Goal: Communication & Community: Answer question/provide support

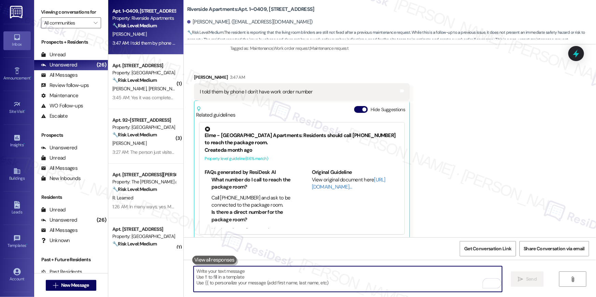
scroll to position [1089, 0]
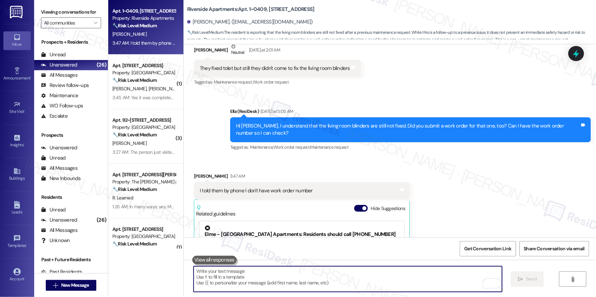
click at [329, 287] on textarea "To enrich screen reader interactions, please activate Accessibility in Grammarl…" at bounding box center [348, 280] width 308 height 26
click at [333, 280] on textarea "To enrich screen reader interactions, please activate Accessibility in Grammarl…" at bounding box center [348, 280] width 308 height 26
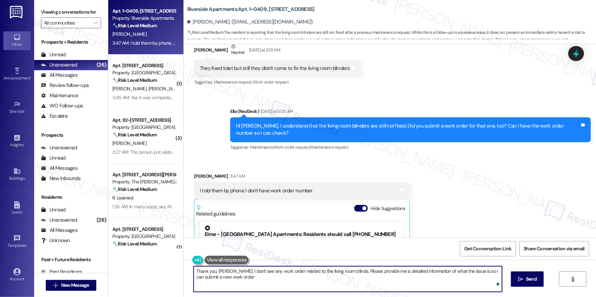
type textarea "Thank you, [PERSON_NAME]. I don't see any work order related to the living room…"
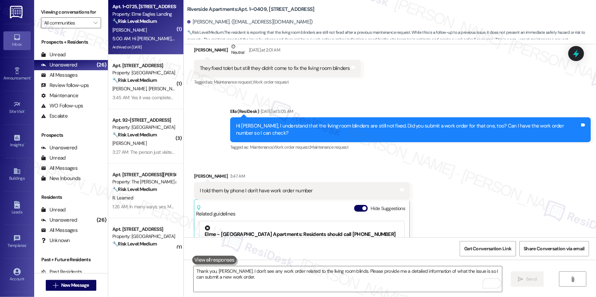
click at [152, 40] on div "5:00 AM: Hi [PERSON_NAME], This is [PERSON_NAME] from apartment 725. I am not a…" at bounding box center [426, 39] width 628 height 6
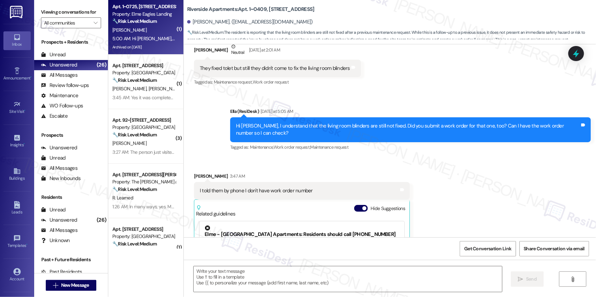
type textarea "Fetching suggested responses. Please feel free to read through the conversation…"
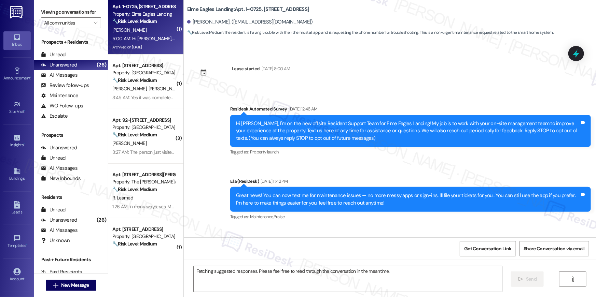
scroll to position [14383, 0]
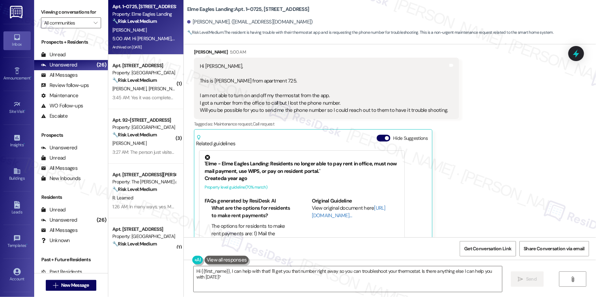
click at [434, 157] on div "[PERSON_NAME] 5:00 AM Hi [PERSON_NAME], This is [PERSON_NAME] from apartment 72…" at bounding box center [326, 159] width 265 height 220
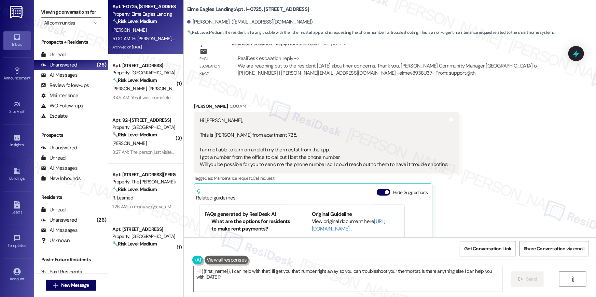
scroll to position [41, 0]
click at [271, 279] on textarea "Hi {{first_name}}, I can help with that! I'll get you that number right away so…" at bounding box center [348, 280] width 308 height 26
click at [259, 279] on textarea "Hi {{first_name}}, I can help with that! I'll get you that number right away so…" at bounding box center [348, 280] width 308 height 26
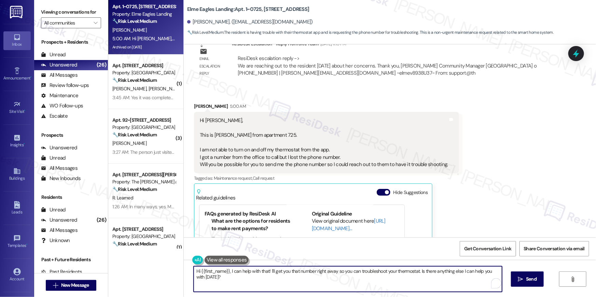
drag, startPoint x: 227, startPoint y: 271, endPoint x: 232, endPoint y: 280, distance: 10.4
click at [232, 280] on textarea "Hi {{first_name}}, I can help with that! I'll get you that number right away so…" at bounding box center [348, 280] width 308 height 26
click at [229, 271] on textarea "Hi {{first_name}}, I can help with that! I'll get you that number right away so…" at bounding box center [348, 280] width 308 height 26
paste textarea "[PHONE_NUMBER]"
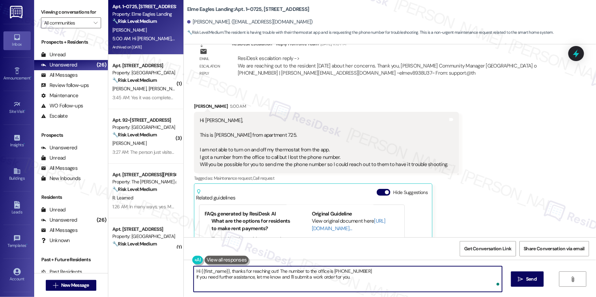
type textarea "Hi {{first_name}}, thanks for reaching out! The number to the office is [PHONE_…"
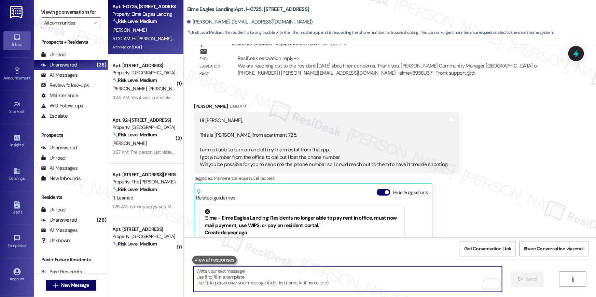
scroll to position [14383, 0]
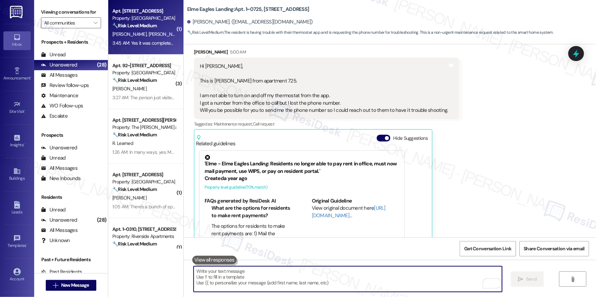
click at [149, 31] on span "[PERSON_NAME]" at bounding box center [167, 34] width 36 height 6
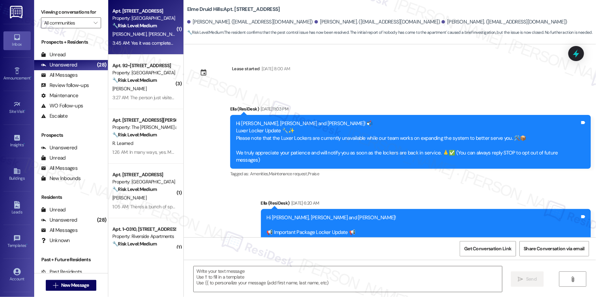
scroll to position [1653, 0]
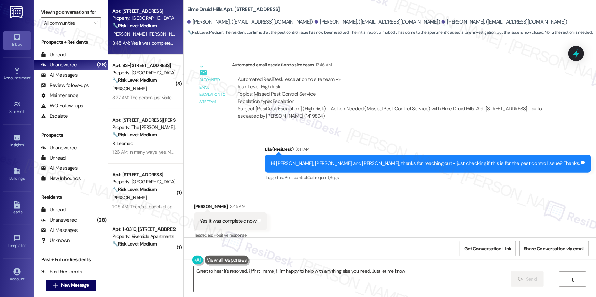
click at [433, 277] on textarea "Great to hear it's resolved, {{first_name}}! I'm happy to help with anything el…" at bounding box center [348, 280] width 308 height 26
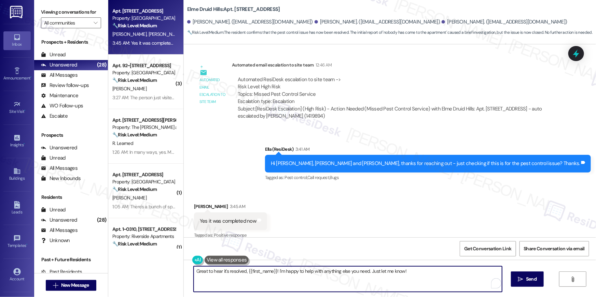
paste textarea "Hi {{first_name}} 😊 I’m so happy to hear your work order has been completed! If…"
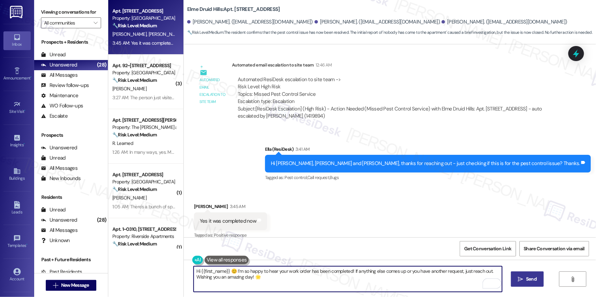
type textarea "Hi {{first_name}} 😊 I’m so happy to hear your work order has been completed! If…"
click at [534, 281] on span "Send" at bounding box center [531, 279] width 11 height 7
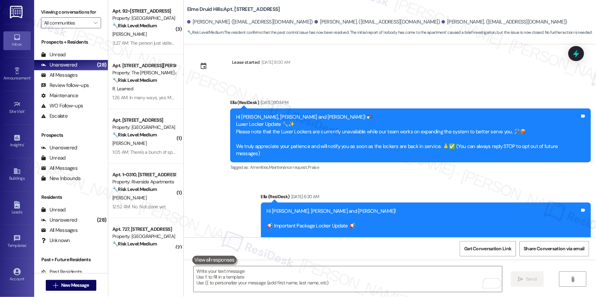
scroll to position [0, 0]
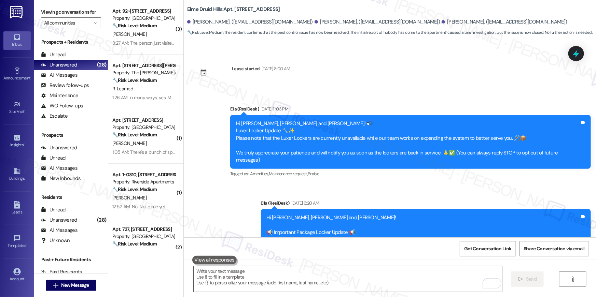
click at [427, 278] on textarea "To enrich screen reader interactions, please activate Accessibility in Grammarl…" at bounding box center [348, 280] width 308 height 26
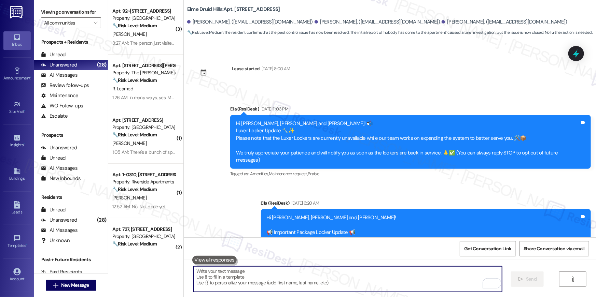
click at [434, 285] on textarea "To enrich screen reader interactions, please activate Accessibility in Grammarl…" at bounding box center [348, 280] width 308 height 26
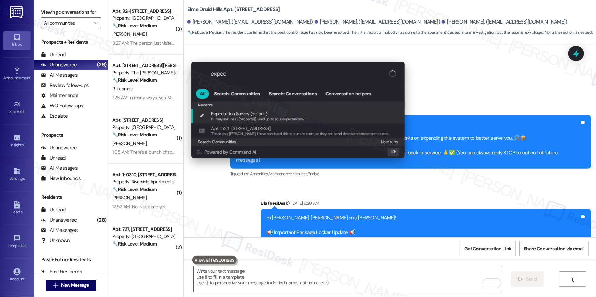
type input "expect"
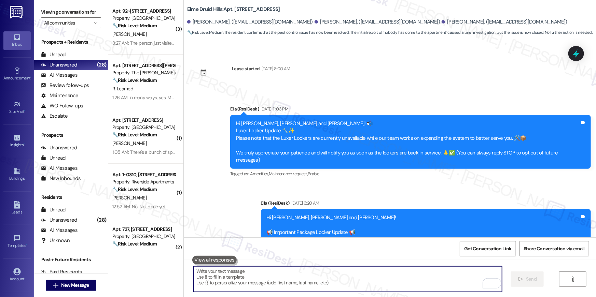
type textarea "If I may ask...has {{property}} lived up to your expectations?"
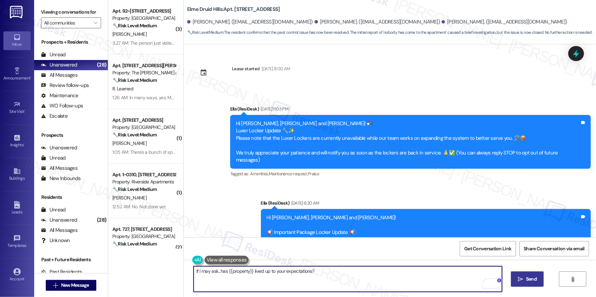
click at [534, 280] on span "Send" at bounding box center [531, 279] width 11 height 7
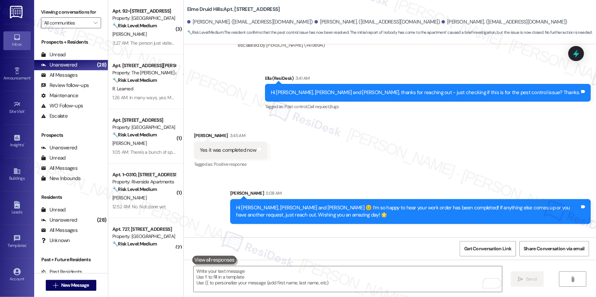
scroll to position [1756, 0]
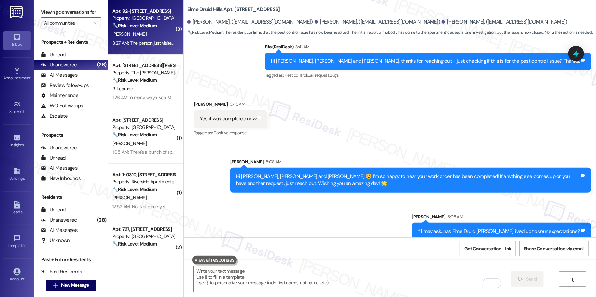
click at [149, 40] on div "3:27 AM: The person just visited me, took a photo and left 3:27 AM: The person …" at bounding box center [168, 43] width 113 height 6
type textarea "Fetching suggested responses. Please feel free to read through the conversation…"
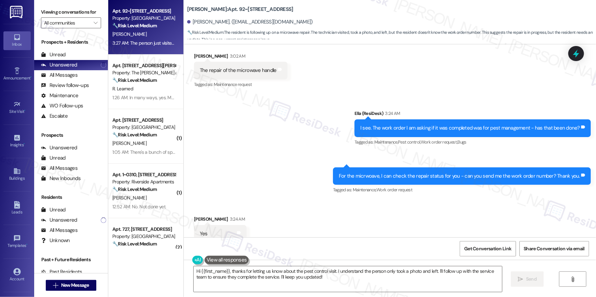
scroll to position [4699, 0]
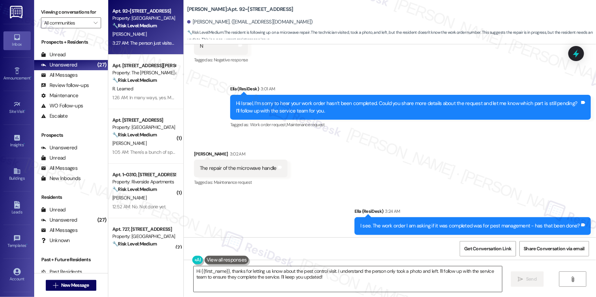
click at [312, 275] on textarea "Hi {{first_name}}, thanks for letting us know about the pest control visit. I u…" at bounding box center [348, 280] width 308 height 26
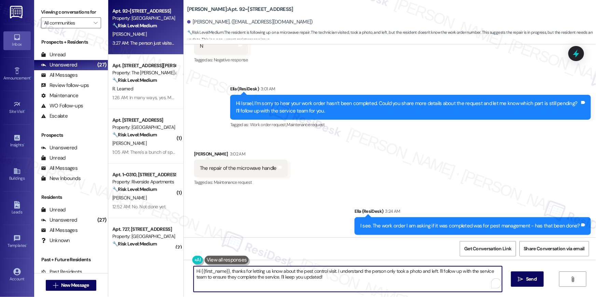
click at [312, 275] on textarea "Hi {{first_name}}, thanks for letting us know about the pest control visit. I u…" at bounding box center [348, 280] width 308 height 26
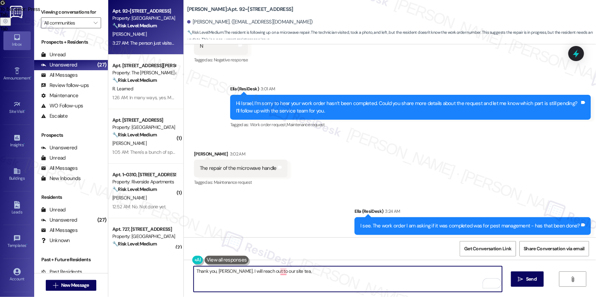
click at [300, 268] on textarea "Thank you, [PERSON_NAME]. I will reach out to our site tea," at bounding box center [348, 280] width 308 height 26
click at [222, 275] on textarea "Thank you, [PERSON_NAME]. I will reach out to our site tea," at bounding box center [348, 280] width 308 height 26
click at [222, 272] on textarea "Thank you, [PERSON_NAME]. I will reach out to our site tea," at bounding box center [348, 280] width 308 height 26
click at [310, 276] on textarea "Thank you, [GEOGRAPHIC_DATA]. I will reach out to our site tea," at bounding box center [348, 280] width 308 height 26
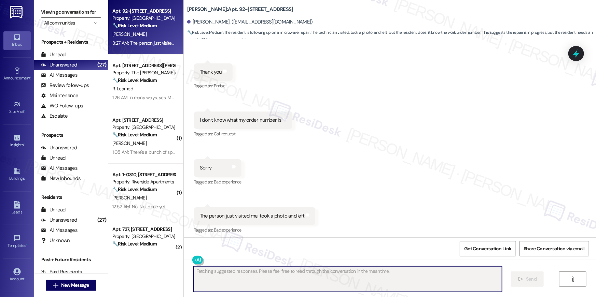
scroll to position [5008, 0]
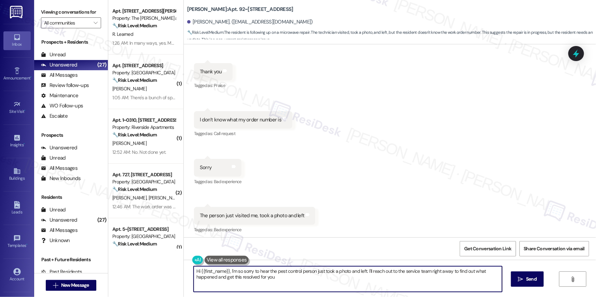
type textarea "Hi {{first_name}}, I'm so sorry to hear the pest control person just took a pho…"
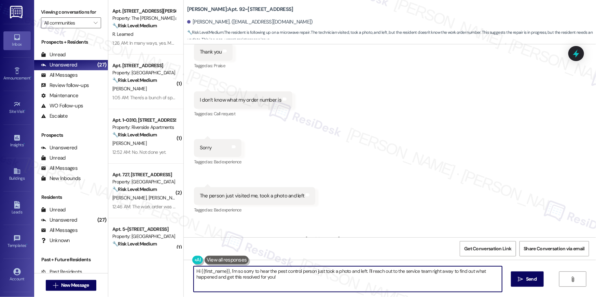
scroll to position [5055, 0]
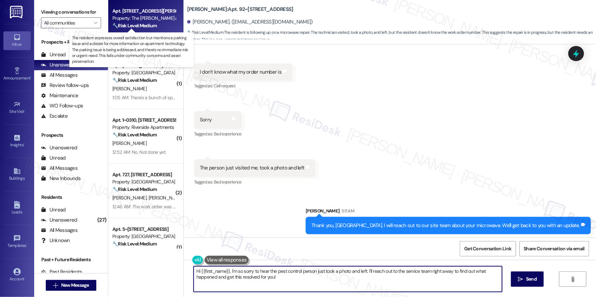
click at [153, 26] on strong "🔧 Risk Level: Medium" at bounding box center [134, 26] width 44 height 6
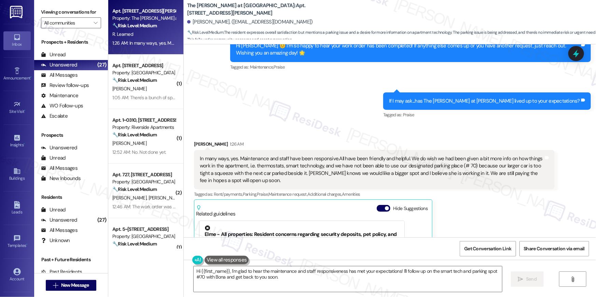
scroll to position [301, 0]
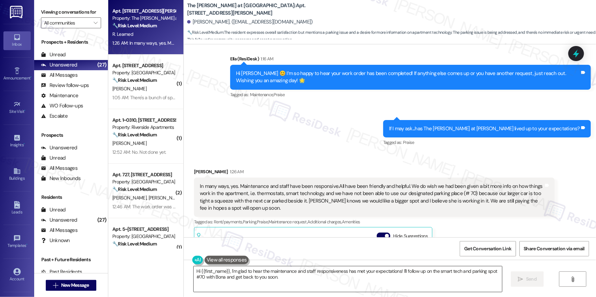
click at [288, 280] on textarea "Hi {{first_name}}, I'm glad to hear the maintenance and staff responsiveness ha…" at bounding box center [348, 280] width 308 height 26
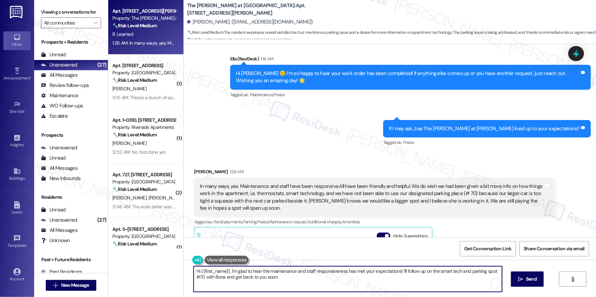
click at [304, 277] on textarea "Hi {{first_name}}, I'm glad to hear the maintenance and staff responsiveness ha…" at bounding box center [348, 280] width 308 height 26
click at [413, 282] on textarea "Hi {{first_name}}, I'm glad to hear the maintenance and staff responsiveness ha…" at bounding box center [348, 280] width 308 height 26
click at [417, 281] on textarea "Hi {{first_name}}, I'm glad to hear the maintenance and staff responsiveness ha…" at bounding box center [348, 280] width 308 height 26
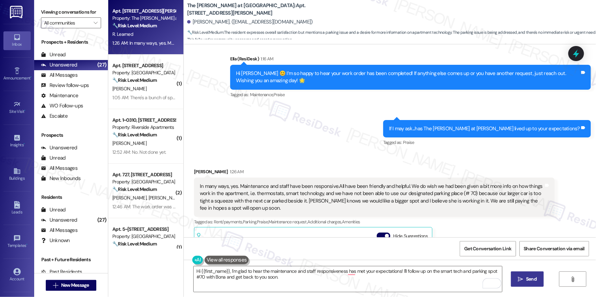
click at [523, 279] on span " Send" at bounding box center [528, 279] width 22 height 7
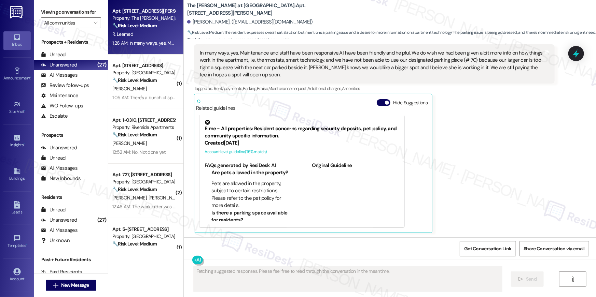
scroll to position [434, 0]
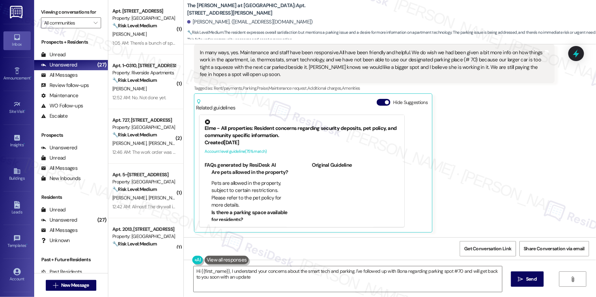
type textarea "Hi {{first_name}}, I understand your concerns about the smart tech and parking.…"
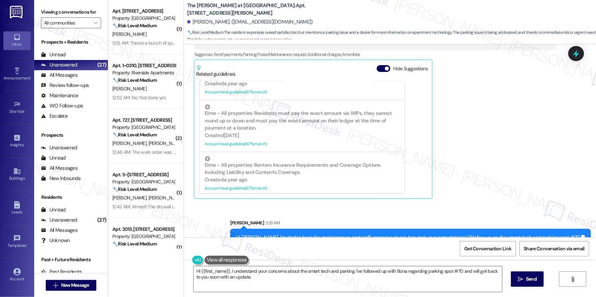
scroll to position [489, 0]
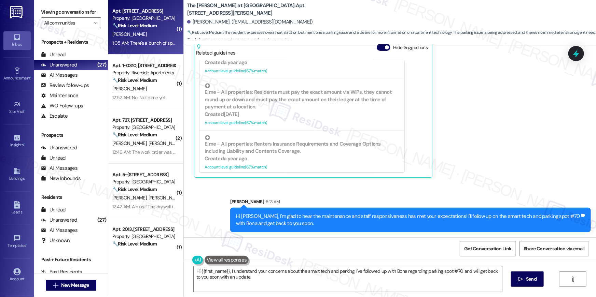
click at [164, 33] on div "[PERSON_NAME]" at bounding box center [144, 34] width 65 height 9
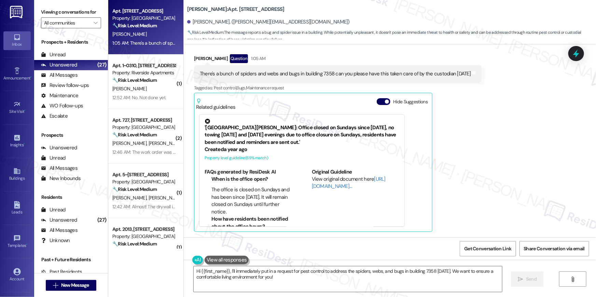
scroll to position [2305, 0]
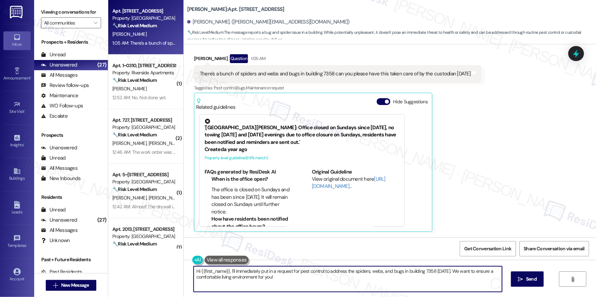
drag, startPoint x: 278, startPoint y: 282, endPoint x: 292, endPoint y: 280, distance: 14.5
click at [278, 282] on textarea "Hi {{first_name}}, I'll immediately put in a request for pest control to addres…" at bounding box center [348, 280] width 308 height 26
drag, startPoint x: 296, startPoint y: 280, endPoint x: 305, endPoint y: 279, distance: 8.9
click at [298, 279] on textarea "Hi {{first_name}}, I'll immediately put in a request for pest control to addres…" at bounding box center [348, 280] width 308 height 26
click at [349, 280] on textarea "Hi {{first_name}}, I'll immediately put in a request for pest control to addres…" at bounding box center [348, 280] width 308 height 26
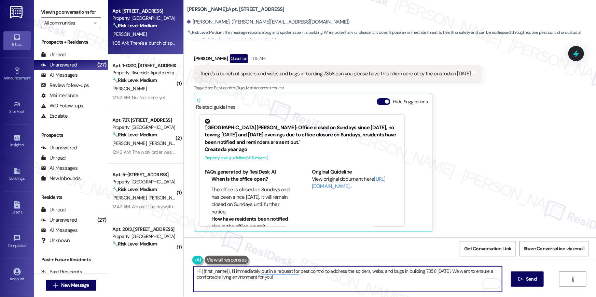
click at [375, 280] on textarea "Hi {{first_name}}, I'll immediately put in a request for pest control to addres…" at bounding box center [348, 280] width 308 height 26
drag, startPoint x: 342, startPoint y: 273, endPoint x: 443, endPoint y: 270, distance: 100.8
click at [443, 270] on textarea "Hi {{first_name}}, I'll immediately put in a request for pest control to addres…" at bounding box center [348, 280] width 308 height 26
click at [394, 271] on textarea "Hi {{first_name}}, I'll immediately put in a request for pest control to addres…" at bounding box center [348, 280] width 308 height 26
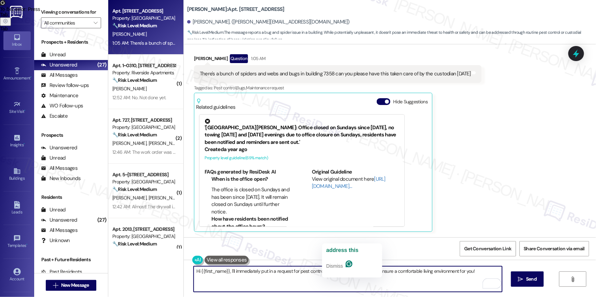
click at [343, 272] on textarea "Hi {{first_name}}, I'll immediately put in a request for pest control to addres…" at bounding box center [348, 280] width 308 height 26
type textarea "Hi {{first_name}}, I'll immediately put in a request for pest control to addres…"
click at [368, 273] on textarea "Hi {{first_name}}, I'll immediately put in a request for pest control to addres…" at bounding box center [348, 280] width 308 height 26
drag, startPoint x: 353, startPoint y: 273, endPoint x: 482, endPoint y: 270, distance: 129.5
click at [482, 270] on textarea "Hi {{first_name}}, I'll immediately put in a request for pest control to addres…" at bounding box center [348, 280] width 308 height 26
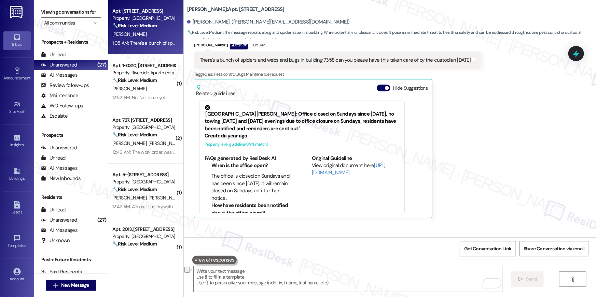
scroll to position [2305, 0]
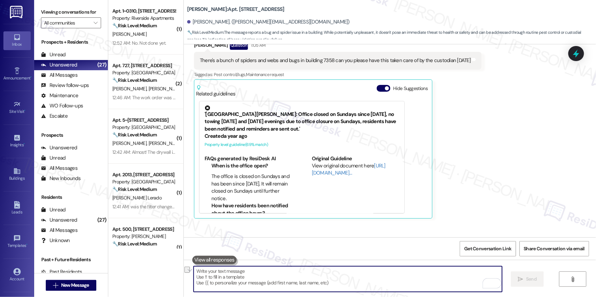
click at [390, 69] on div "There's a bunch of spiders and webs and bugs in building 7358 can you please ha…" at bounding box center [338, 60] width 288 height 17
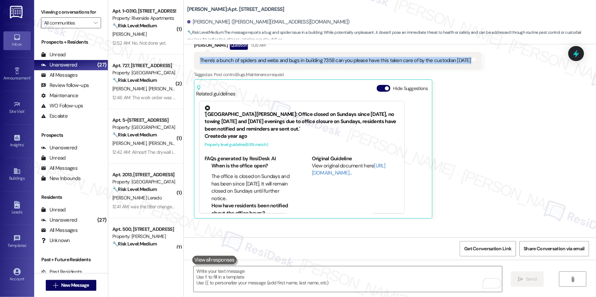
click at [390, 69] on div "There's a bunch of spiders and webs and bugs in building 7358 can you please ha…" at bounding box center [338, 60] width 288 height 17
copy div "There's a bunch of spiders and webs and bugs in building 7358 can you please ha…"
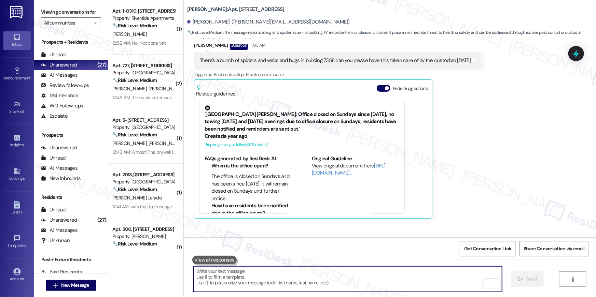
click at [289, 276] on textarea "To enrich screen reader interactions, please activate Accessibility in Grammarl…" at bounding box center [348, 280] width 308 height 26
click at [293, 278] on textarea "To enrich screen reader interactions, please activate Accessibility in Grammarl…" at bounding box center [348, 280] width 308 height 26
click at [297, 281] on textarea "To enrich screen reader interactions, please activate Accessibility in Grammarl…" at bounding box center [348, 280] width 308 height 26
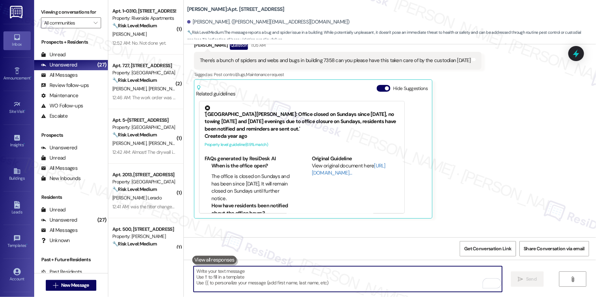
click at [297, 281] on textarea "To enrich screen reader interactions, please activate Accessibility in Grammarl…" at bounding box center [348, 280] width 308 height 26
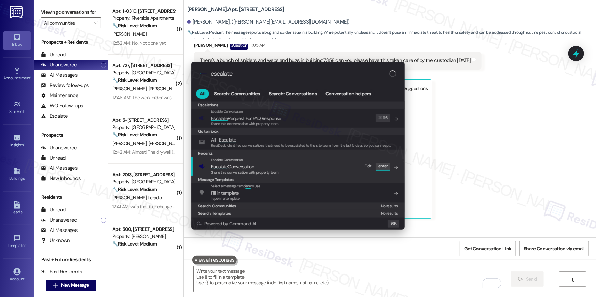
type input "escalate"
click at [235, 167] on span "Escalate Conversation" at bounding box center [232, 167] width 43 height 6
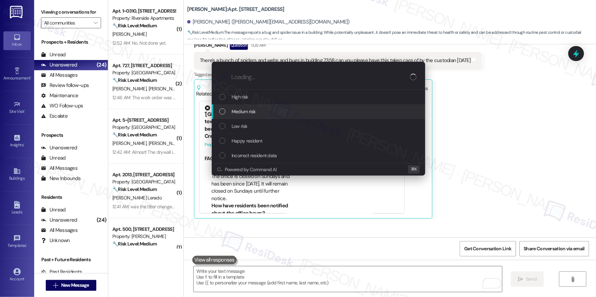
click at [239, 111] on span "Medium risk" at bounding box center [244, 112] width 24 height 8
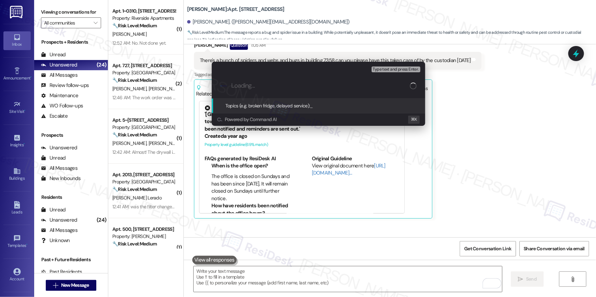
type input "o"
paste input "Work Order # 391061 Pest control in common area"
type input "Work order filed by Residesk | Work Order # 391061 Pest control in common area"
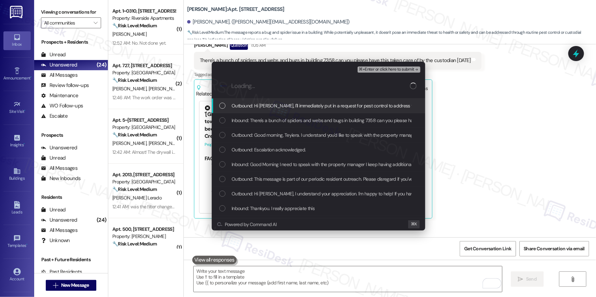
scroll to position [0, 0]
drag, startPoint x: 222, startPoint y: 109, endPoint x: 222, endPoint y: 123, distance: 14.0
click at [222, 109] on div "Outbound: Hi Teyiera, I'll immediately put in a request for pest control to add…" at bounding box center [319, 106] width 200 height 8
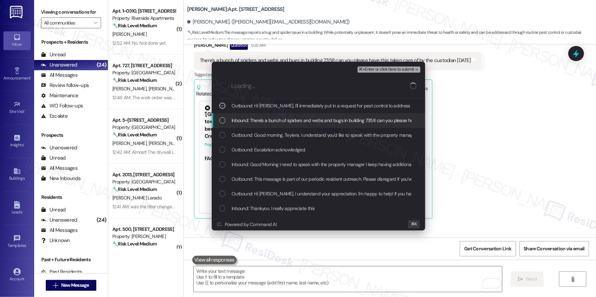
drag, startPoint x: 222, startPoint y: 123, endPoint x: 221, endPoint y: 127, distance: 3.4
click at [221, 123] on div "List of options" at bounding box center [222, 120] width 6 height 6
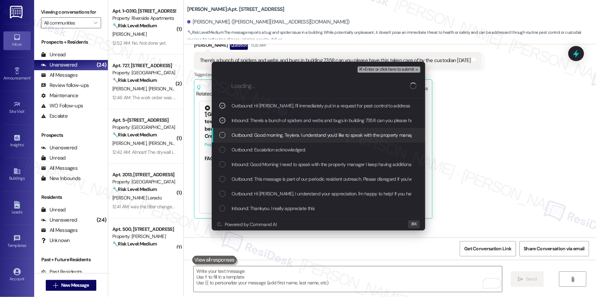
click at [221, 139] on div "Outbound: Good morning, Teyiera. I understand you'd like to speak with the prop…" at bounding box center [318, 135] width 213 height 15
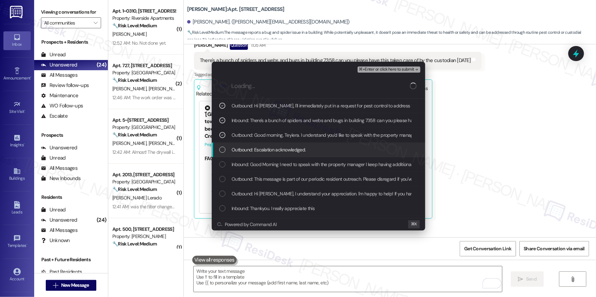
click at [219, 149] on div "List of options" at bounding box center [222, 150] width 6 height 6
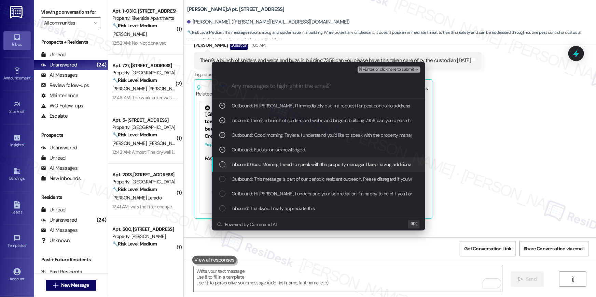
click at [221, 164] on div "List of options" at bounding box center [222, 165] width 6 height 6
click at [221, 164] on icon "List of options" at bounding box center [222, 164] width 5 height 5
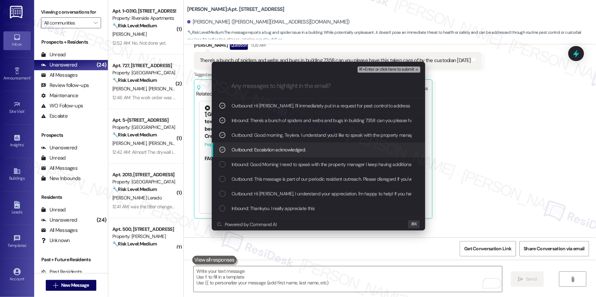
click at [222, 152] on div "List of options" at bounding box center [222, 150] width 6 height 6
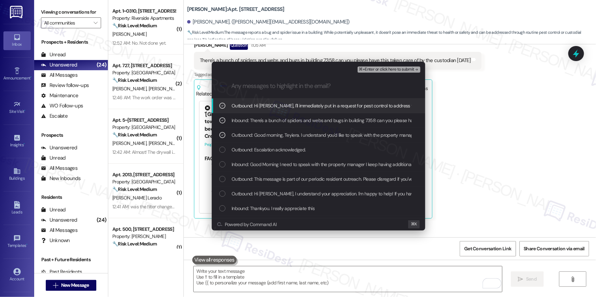
click at [374, 67] on span "⌘+Enter or click here to submit" at bounding box center [386, 69] width 55 height 5
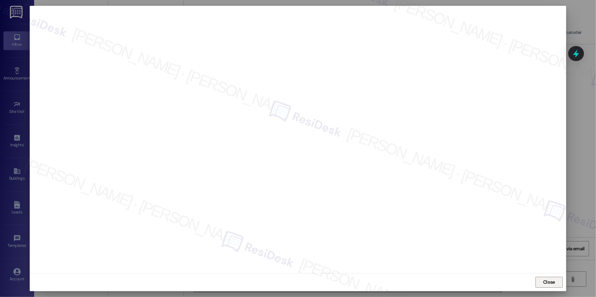
click at [551, 283] on span "Close" at bounding box center [549, 282] width 12 height 7
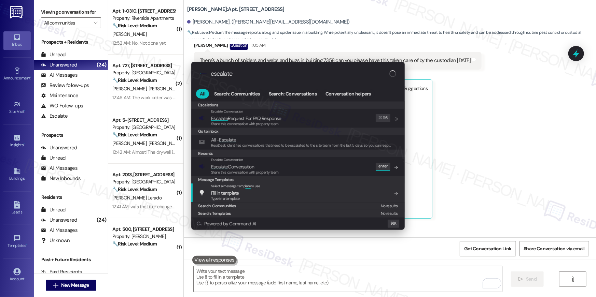
type input "escalate"
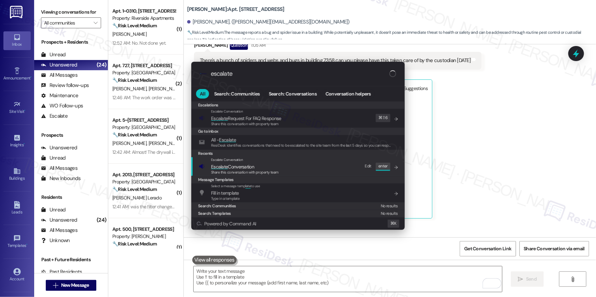
click at [291, 169] on div "Escalate Conversation Escalate Conversation Share this conversation with proper…" at bounding box center [299, 166] width 200 height 18
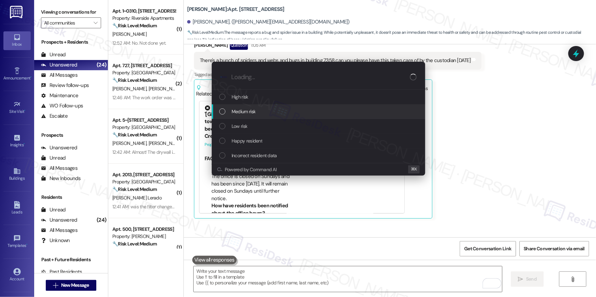
click at [276, 114] on div "Medium risk" at bounding box center [319, 112] width 200 height 8
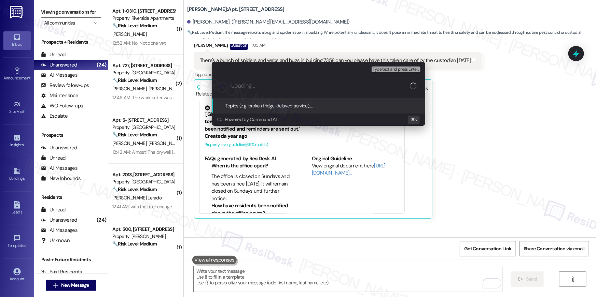
paste input "Work order filed by Residesk | Work Order # 391061 Pest control in common area"
type input "Work order filed by Residesk | Work Order # 391061 Pest control in common area"
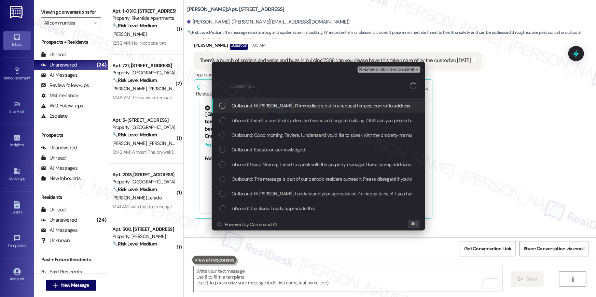
drag, startPoint x: 268, startPoint y: 108, endPoint x: 267, endPoint y: 123, distance: 14.7
click at [268, 108] on span "Outbound: Hi Teyiera, I'll immediately put in a request for pest control to add…" at bounding box center [386, 106] width 308 height 8
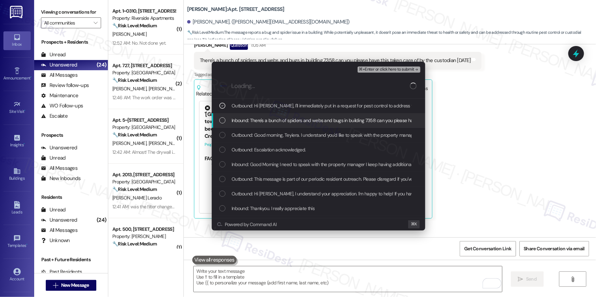
click at [267, 123] on span "Inbound: There's a bunch of spiders and webs and bugs in building 7358 can you …" at bounding box center [366, 121] width 269 height 8
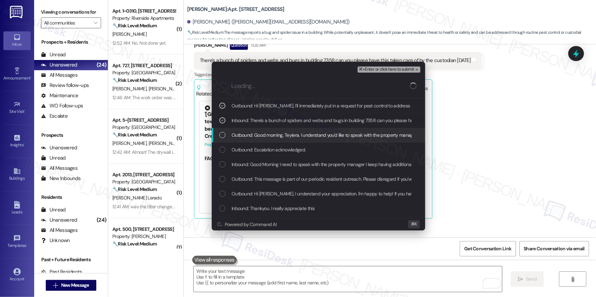
click at [275, 136] on span "Outbound: Good morning, Teyiera. I understand you'd like to speak with the prop…" at bounding box center [416, 136] width 369 height 8
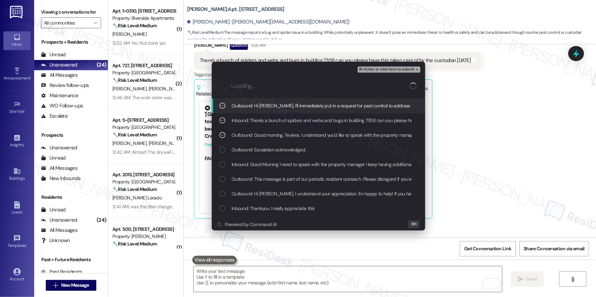
click at [372, 71] on span "⌘+Enter or click here to submit" at bounding box center [386, 69] width 55 height 5
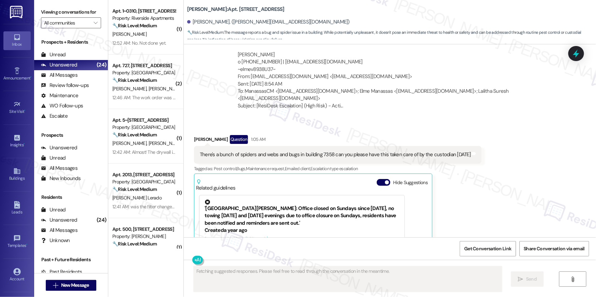
scroll to position [2305, 0]
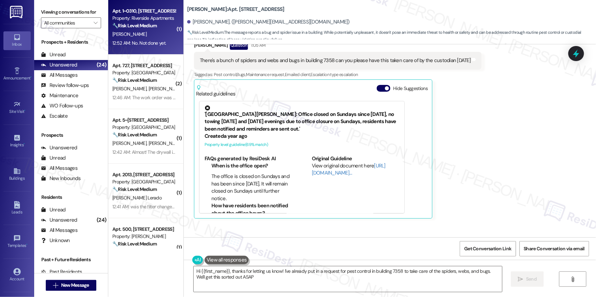
type textarea "Hi {{first_name}}, thanks for letting us know! I've already put in a request fo…"
click at [149, 36] on div "[PERSON_NAME]" at bounding box center [144, 34] width 65 height 9
type textarea "Fetching suggested responses. Please feel free to read through the conversation…"
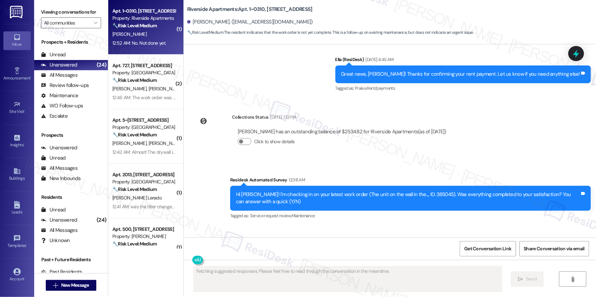
scroll to position [5315, 0]
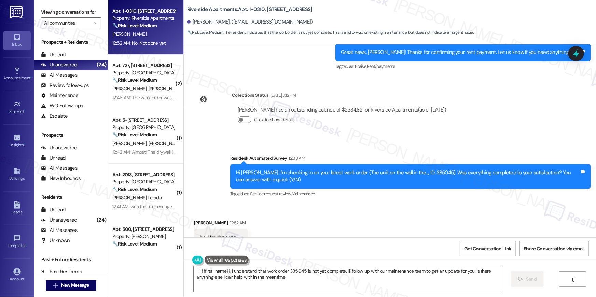
type textarea "Hi {{first_name}}, I understand that work order 385045 is not yet complete. I'l…"
click at [411, 169] on div "Hi Eno! I'm checking in on your latest work order (The unit on the wall in the.…" at bounding box center [408, 176] width 344 height 15
copy div "385045"
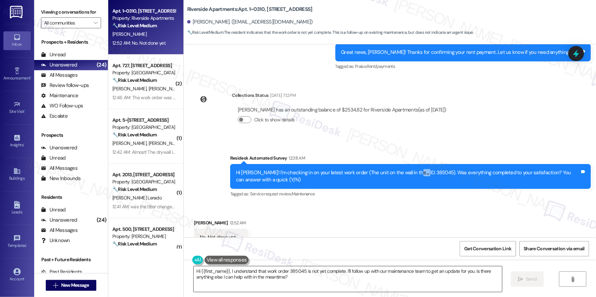
click at [301, 278] on textarea "Hi {{first_name}}, I understand that work order 385045 is not yet complete. I'l…" at bounding box center [348, 280] width 308 height 26
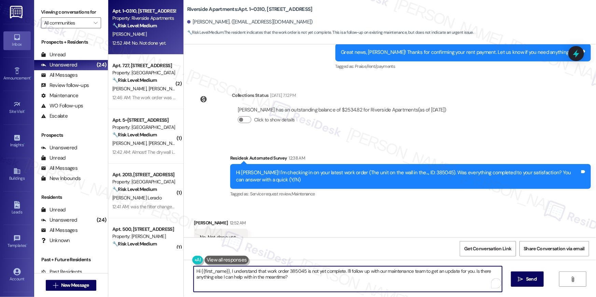
click at [301, 277] on textarea "Hi {{first_name}}, I understand that work order 385045 is not yet complete. I'l…" at bounding box center [348, 280] width 308 height 26
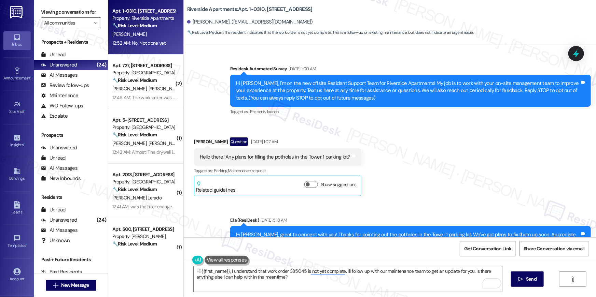
scroll to position [5315, 0]
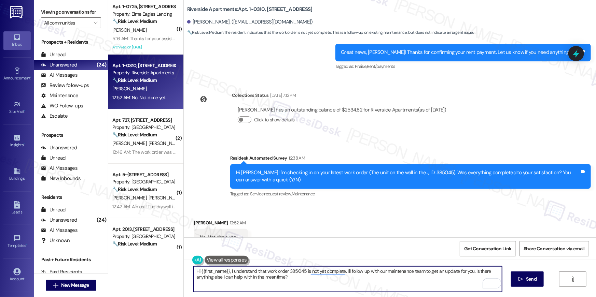
click at [414, 169] on div "Hi [PERSON_NAME]! I'm checking in on your latest work order (The unit on the wa…" at bounding box center [408, 176] width 344 height 15
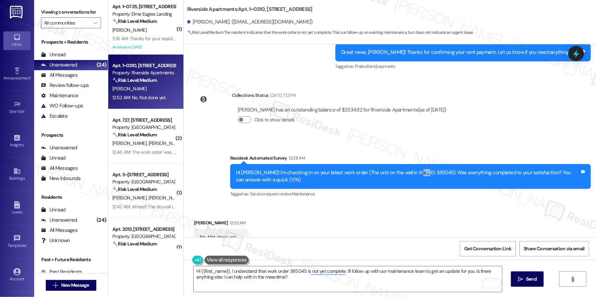
click at [414, 169] on div "Hi [PERSON_NAME]! I'm checking in on your latest work order (The unit on the wa…" at bounding box center [408, 176] width 344 height 15
copy div "385045"
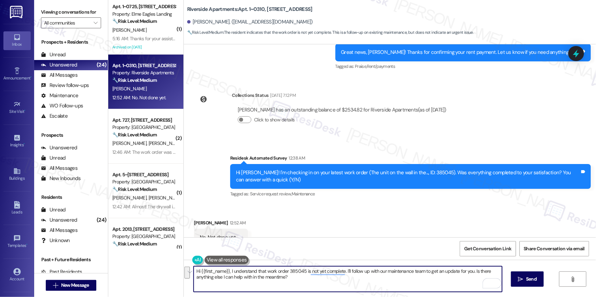
drag, startPoint x: 273, startPoint y: 276, endPoint x: 227, endPoint y: 273, distance: 45.9
click at [227, 273] on textarea "Hi {{first_name}}, I understand that work order 385045 is not yet complete. I'l…" at bounding box center [348, 280] width 308 height 26
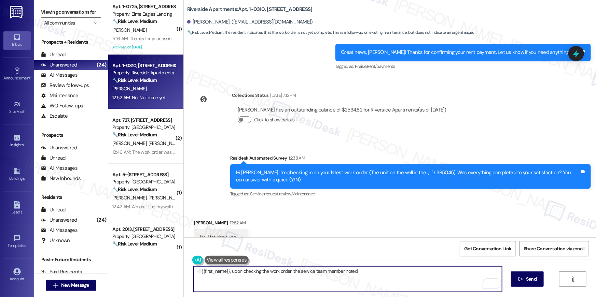
click at [387, 276] on textarea "Hi {{first_name}}, upon checking the work order, the service team member noted" at bounding box center [348, 280] width 308 height 26
paste textarea "smart hub is working fine. Green lights are on"
click at [415, 271] on textarea "Hi {{first_name}}, upon checking the work order, the service team member noted …" at bounding box center [348, 280] width 308 height 26
click at [479, 269] on textarea "Hi {{first_name}}, upon checking the work order, the service team member noted …" at bounding box center [348, 280] width 308 height 26
type textarea "Hi {{first_name}}, upon checking the work order, the service team member noted …"
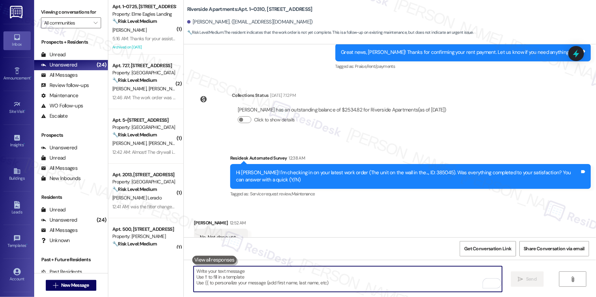
click at [308, 204] on div "Received via SMS Eno Umoh 12:52 AM No. Not done yet. Tags and notes Tagged as: …" at bounding box center [390, 233] width 412 height 58
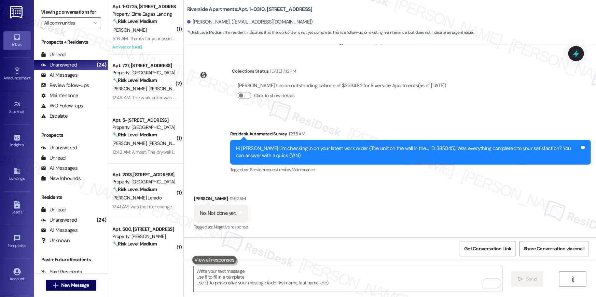
scroll to position [5363, 0]
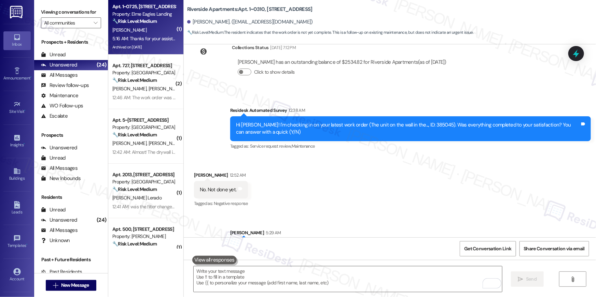
click at [157, 38] on div "5:16 AM: Thanks for your assistance but the given number is the office number. …" at bounding box center [311, 39] width 399 height 6
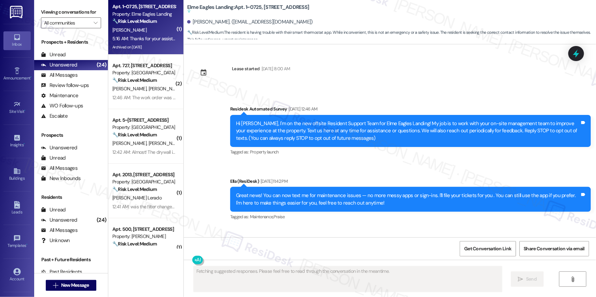
scroll to position [14620, 0]
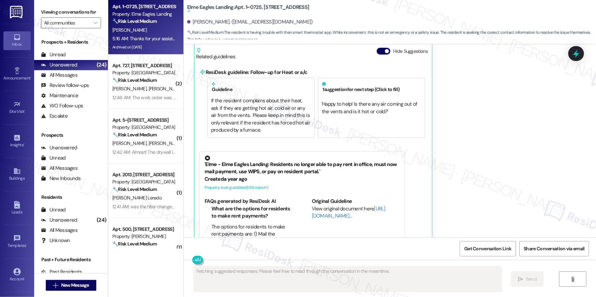
click at [446, 122] on div "Natalie Williams 5:16 AM Thanks for your assistance but the given number is the…" at bounding box center [334, 134] width 280 height 272
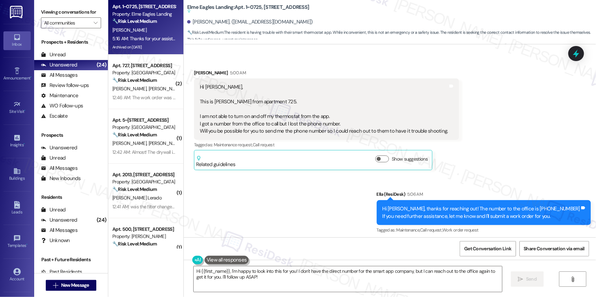
scroll to position [14318, 0]
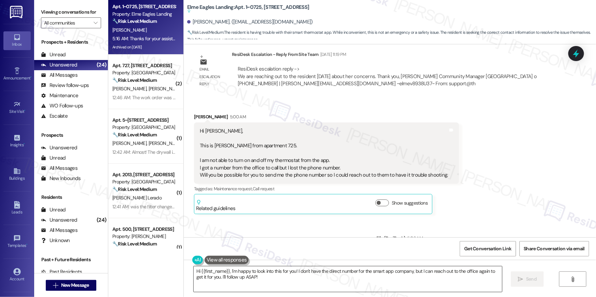
click at [251, 271] on textarea "Hi {{first_name}}, I'm happy to look into this for you! I don't have the direct…" at bounding box center [348, 280] width 308 height 26
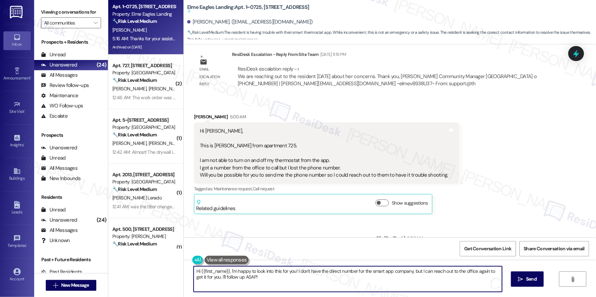
click at [252, 277] on textarea "Hi {{first_name}}, I'm happy to look into this for you! I don't have the direct…" at bounding box center [348, 280] width 308 height 26
drag, startPoint x: 263, startPoint y: 279, endPoint x: 234, endPoint y: 273, distance: 29.0
click at [234, 273] on textarea "Hi {{first_name}}, I'm happy to look into this for you! I don't have the direct…" at bounding box center [348, 280] width 308 height 26
paste textarea "https://smartrent.com/support/"
type textarea "Hi {{first_name}}, I'm sorry but I do not have their number. You may try their …"
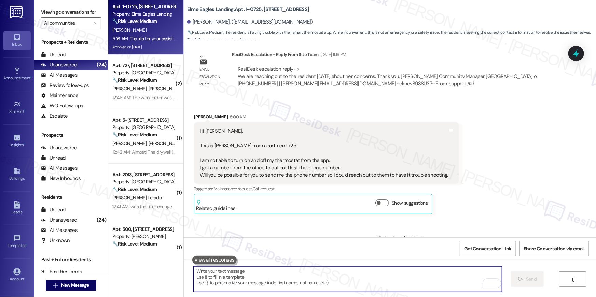
scroll to position [14533, 0]
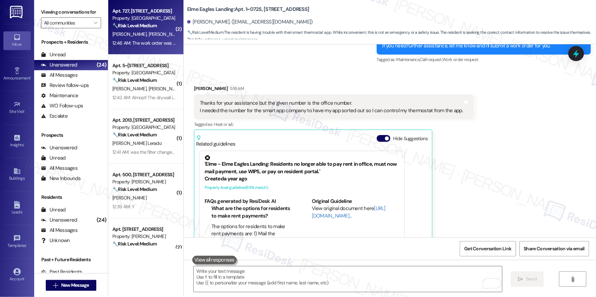
click at [127, 14] on div "Apt. 727, [STREET_ADDRESS]" at bounding box center [143, 11] width 63 height 7
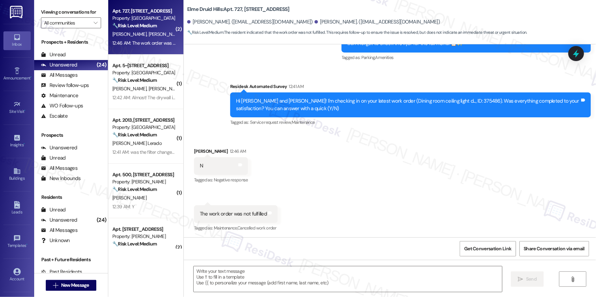
scroll to position [2476, 0]
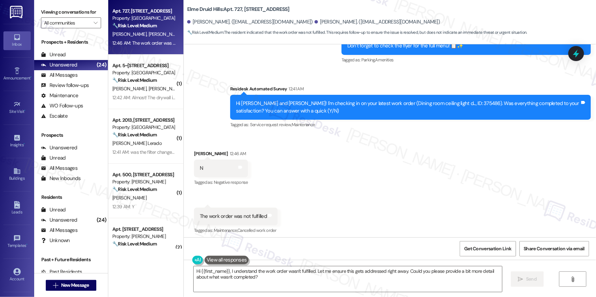
click at [422, 184] on div "Received via SMS Jacob Moore 12:46 AM N Tags and notes Tagged as: Negative resp…" at bounding box center [390, 188] width 412 height 106
click at [431, 102] on div "Hi Emily and Jacob! I'm checking in on your latest work order (Dining room ceil…" at bounding box center [408, 107] width 344 height 15
copy div "375486"
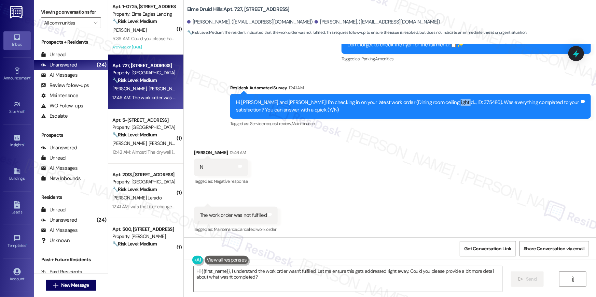
scroll to position [2479, 0]
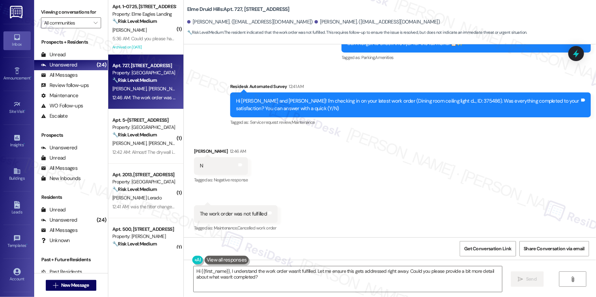
click at [417, 166] on div "Received via SMS Jacob Moore 12:46 AM N Tags and notes Tagged as: Negative resp…" at bounding box center [390, 186] width 412 height 106
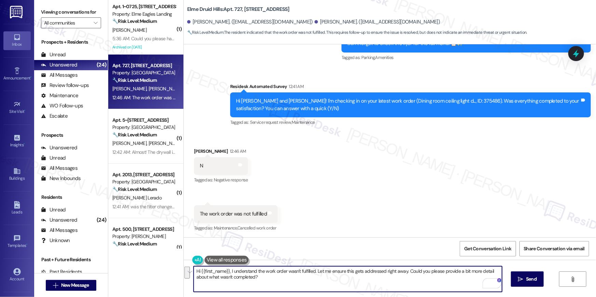
drag, startPoint x: 283, startPoint y: 282, endPoint x: 227, endPoint y: 271, distance: 57.2
click at [227, 271] on textarea "Hi {{first_name}}, I understand the work order wasn't fulfilled. Let me ensure …" at bounding box center [348, 280] width 308 height 26
type textarea "Hi {{first_name}}, upon checking the request, the service team noed that they h…"
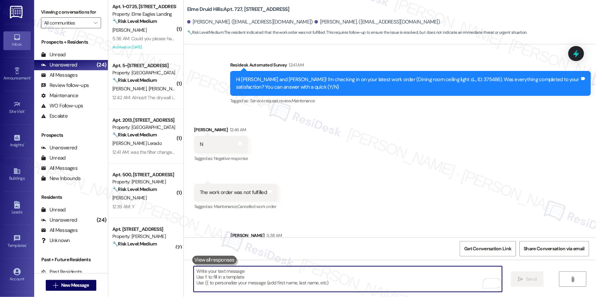
scroll to position [2526, 0]
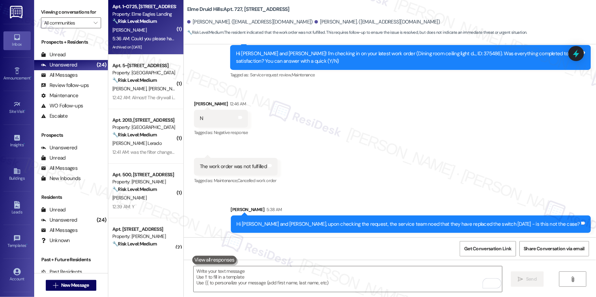
click at [124, 38] on div "5:36 AM: Could you please have someone from the office contact me? 5:36 AM: Cou…" at bounding box center [182, 39] width 140 height 6
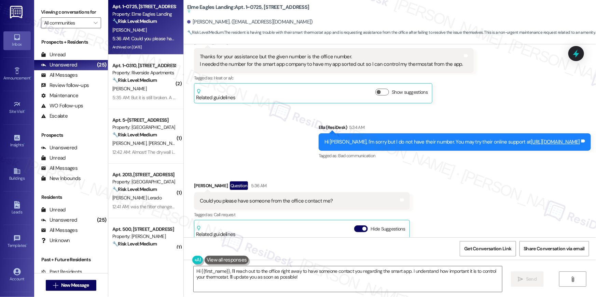
scroll to position [14578, 0]
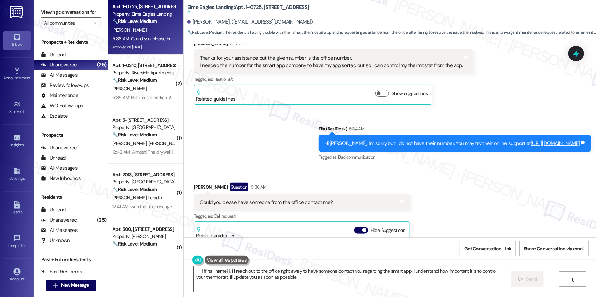
click at [303, 276] on textarea "Hi {{first_name}}, I'll reach out to the office right away to have someone cont…" at bounding box center [348, 280] width 308 height 26
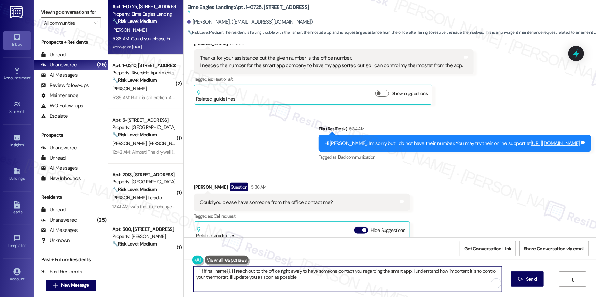
click at [303, 276] on textarea "Hi {{first_name}}, I'll reach out to the office right away to have someone cont…" at bounding box center [348, 280] width 308 height 26
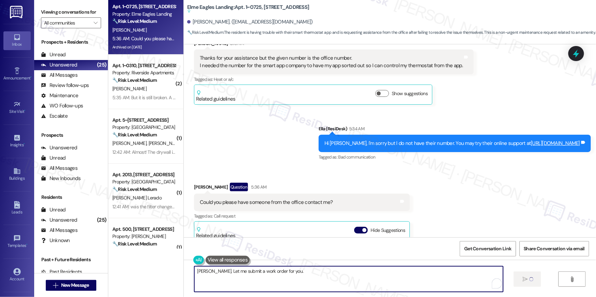
type textarea "Sure, Natalie. Let me submit a work order for you."
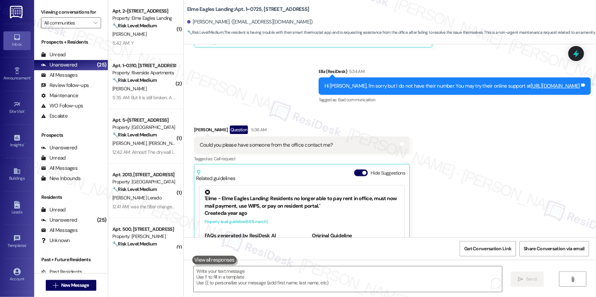
scroll to position [14362, 0]
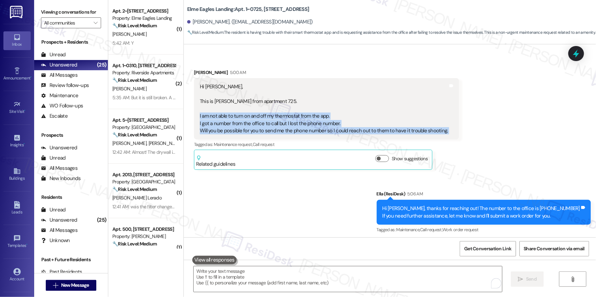
drag, startPoint x: 440, startPoint y: 96, endPoint x: 196, endPoint y: 80, distance: 245.1
click at [196, 80] on div "Hi Ella, This is Natalie from apartment 725. I am not able to turn on and off m…" at bounding box center [326, 108] width 265 height 61
copy div "I am not able to turn on and off my thermostat from the app. I got a number fro…"
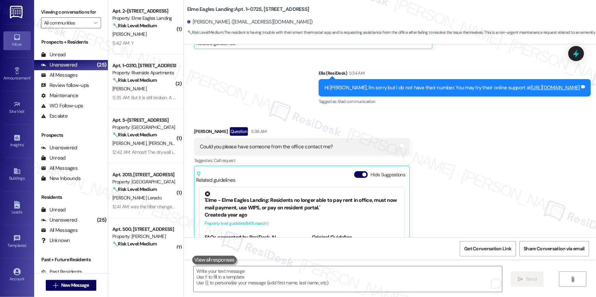
scroll to position [14717, 0]
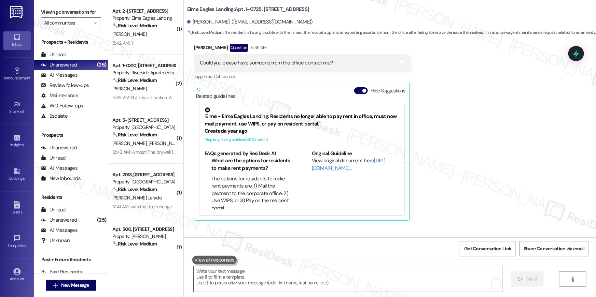
click at [356, 278] on textarea "To enrich screen reader interactions, please activate Accessibility in Grammarl…" at bounding box center [348, 280] width 308 height 26
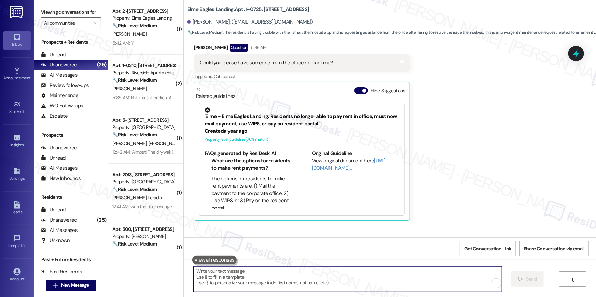
drag, startPoint x: 355, startPoint y: 279, endPoint x: 359, endPoint y: 268, distance: 12.0
click at [356, 279] on textarea "To enrich screen reader interactions, please activate Accessibility in Grammarl…" at bounding box center [348, 280] width 308 height 26
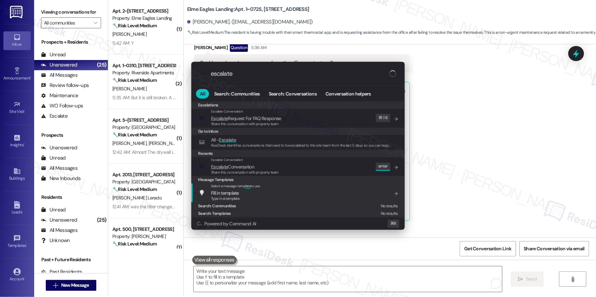
type input "escalate"
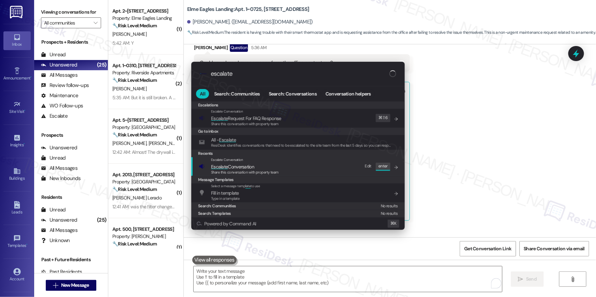
click at [272, 173] on span "Share this conversation with property team" at bounding box center [245, 172] width 68 height 5
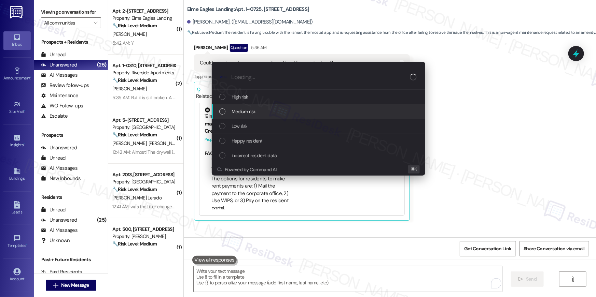
drag, startPoint x: 262, startPoint y: 99, endPoint x: 261, endPoint y: 107, distance: 8.5
click at [261, 107] on div "High risk Medium risk Low risk Happy resident Incorrect resident data" at bounding box center [318, 126] width 213 height 73
click at [261, 108] on div "Medium risk" at bounding box center [319, 112] width 200 height 8
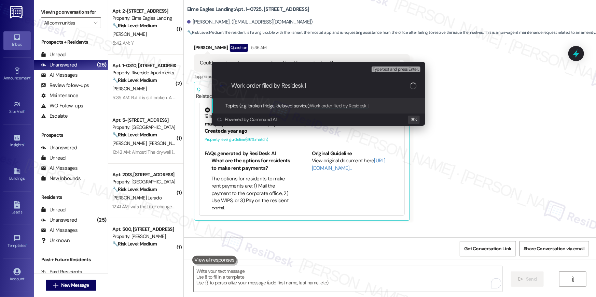
paste input "Work Order # 391077 SmartRent support needed"
type input "Work order filed by Residesk | Work Order # 391077 SmartRent support needed"
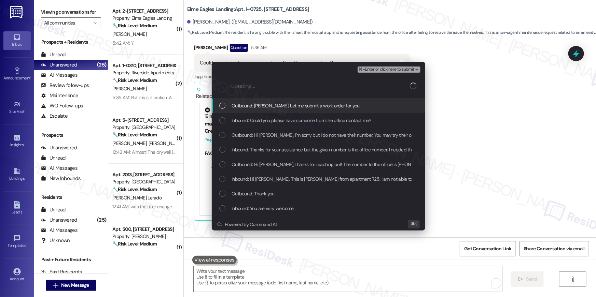
scroll to position [0, 0]
drag, startPoint x: 259, startPoint y: 106, endPoint x: 258, endPoint y: 118, distance: 12.7
click at [259, 106] on span "Outbound: Sure, Natalie. Let me submit a work order for you." at bounding box center [296, 106] width 129 height 8
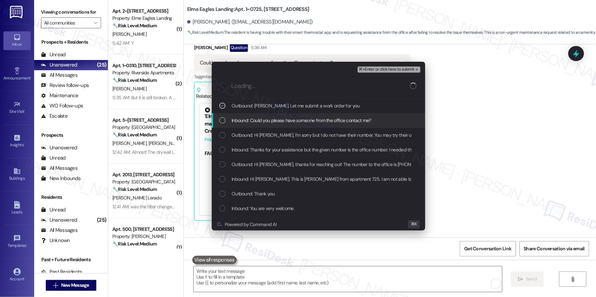
click at [258, 119] on span "Inbound: Could you please have someone from the office contact me?" at bounding box center [302, 121] width 140 height 8
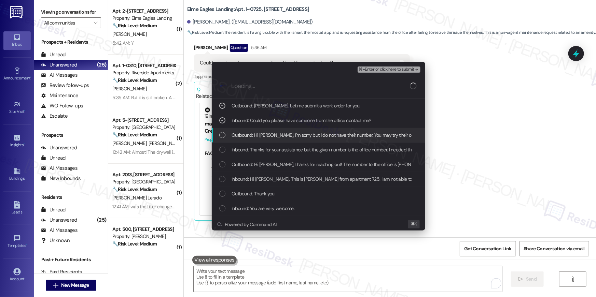
click at [258, 129] on div "Outbound: Hi Natalie, I'm sorry but I do not have their number. You may try the…" at bounding box center [318, 135] width 213 height 15
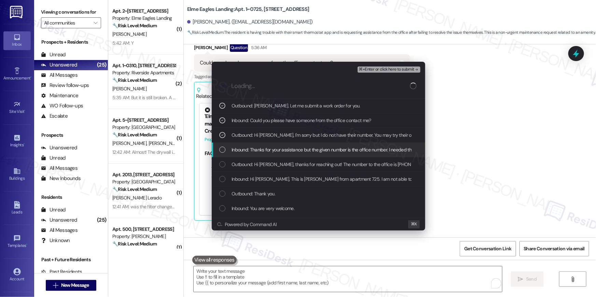
click at [262, 148] on span "Inbound: Thanks for your assistance but the given number is the office number. …" at bounding box center [432, 150] width 400 height 8
click at [282, 161] on span "Outbound: Hi Natalie, thanks for reaching out! The number to the office is 678-…" at bounding box center [411, 165] width 359 height 8
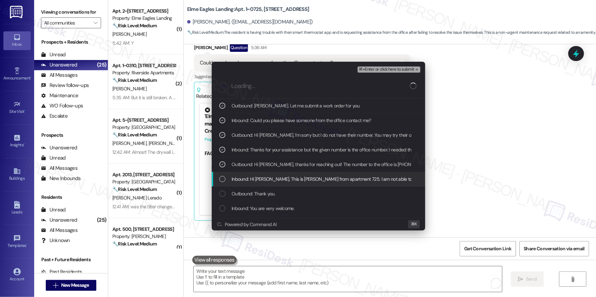
click at [282, 179] on span "Inbound: Hi Ella, This is Natalie from apartment 725. I am not able to turn on …" at bounding box center [545, 180] width 626 height 8
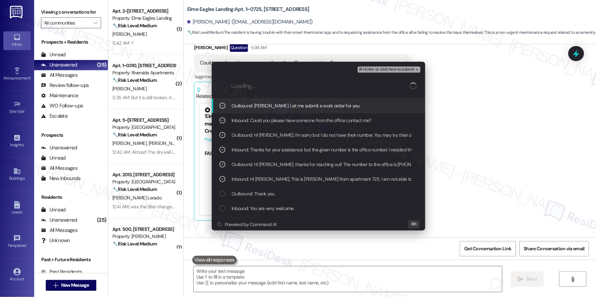
click at [400, 70] on span "⌘+Enter or click here to submit" at bounding box center [386, 69] width 55 height 5
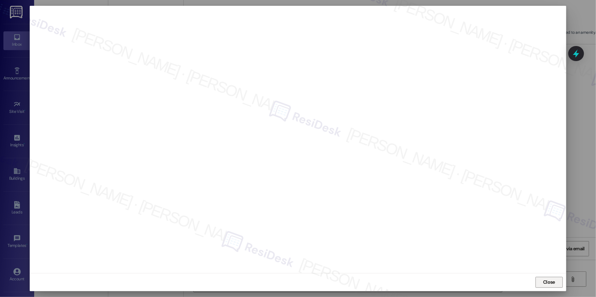
click at [546, 288] on button "Close" at bounding box center [549, 282] width 27 height 11
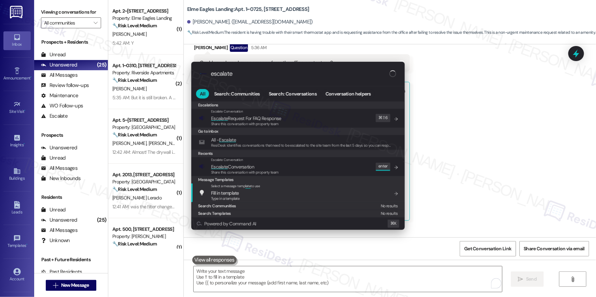
type input "escalate"
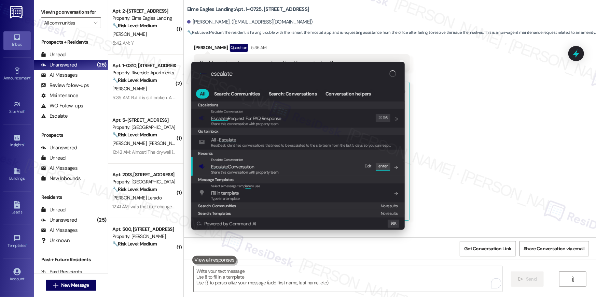
click at [274, 170] on span "Share this conversation with property team" at bounding box center [245, 172] width 68 height 5
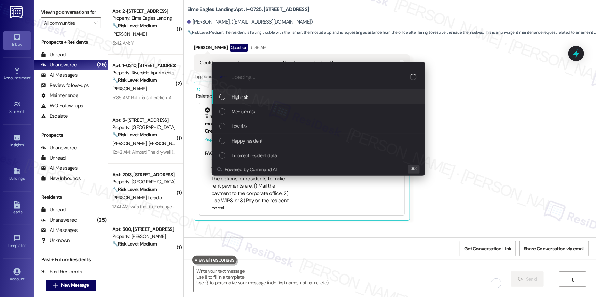
click at [269, 101] on div "High risk" at bounding box center [318, 97] width 213 height 15
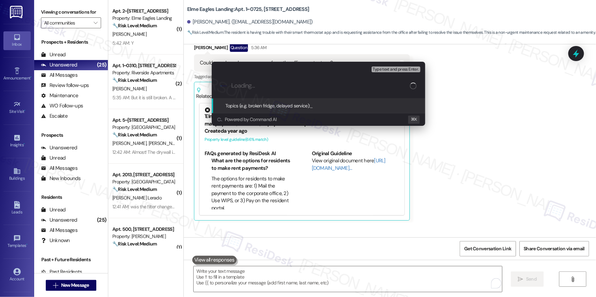
paste input "Work order filed by Residesk | Work Order # 391077 SmartRent support needed"
type input "Work order filed by Residesk | Work Order # 391077 SmartRent support needed"
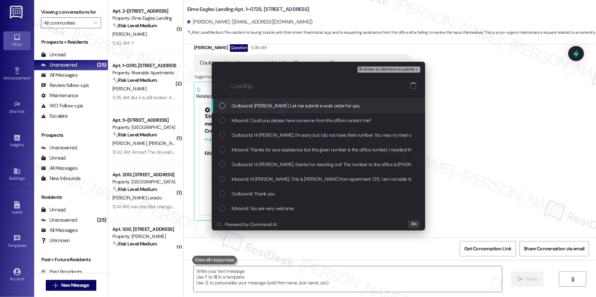
click at [287, 109] on span "Outbound: Sure, Natalie. Let me submit a work order for you." at bounding box center [296, 106] width 129 height 8
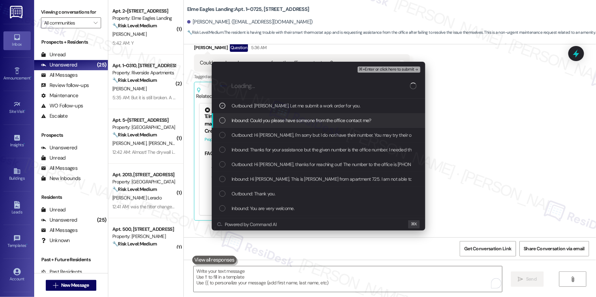
drag, startPoint x: 280, startPoint y: 120, endPoint x: 280, endPoint y: 131, distance: 10.6
click at [280, 120] on span "Inbound: Could you please have someone from the office contact me?" at bounding box center [302, 121] width 140 height 8
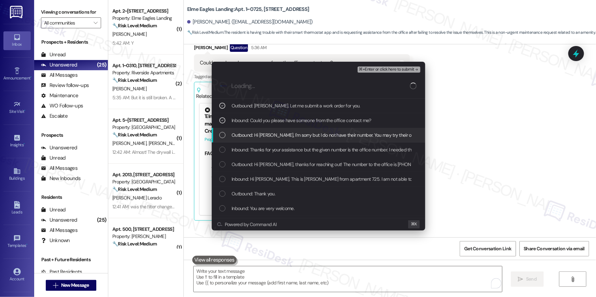
click at [280, 136] on span "Outbound: Hi Natalie, I'm sorry but I do not have their number. You may try the…" at bounding box center [360, 136] width 257 height 8
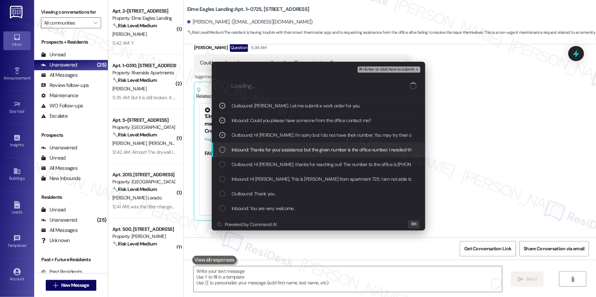
drag, startPoint x: 275, startPoint y: 149, endPoint x: 272, endPoint y: 164, distance: 15.3
click at [275, 149] on span "Inbound: Thanks for your assistance but the given number is the office number. …" at bounding box center [432, 150] width 400 height 8
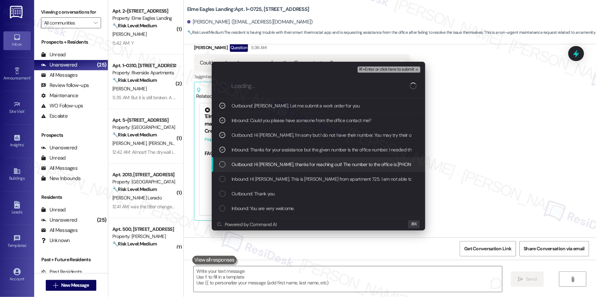
drag, startPoint x: 272, startPoint y: 165, endPoint x: 272, endPoint y: 176, distance: 10.3
click at [272, 165] on span "Outbound: Hi Natalie, thanks for reaching out! The number to the office is 678-…" at bounding box center [411, 165] width 359 height 8
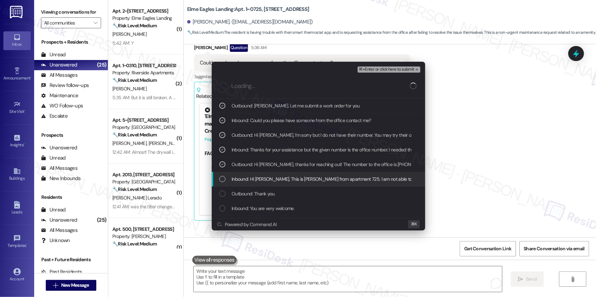
click at [272, 180] on span "Inbound: Hi Ella, This is Natalie from apartment 725. I am not able to turn on …" at bounding box center [545, 180] width 626 height 8
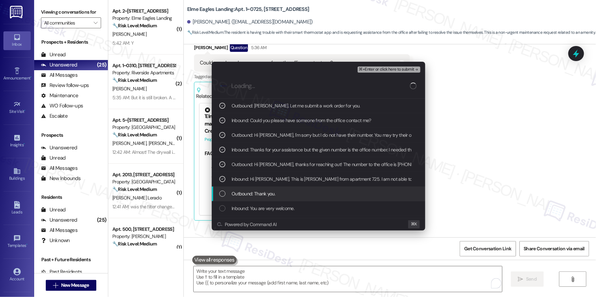
drag, startPoint x: 270, startPoint y: 192, endPoint x: 270, endPoint y: 197, distance: 5.1
click at [270, 193] on span "Outbound: Thank you." at bounding box center [254, 194] width 44 height 8
drag, startPoint x: 275, startPoint y: 194, endPoint x: 286, endPoint y: 188, distance: 12.7
click at [275, 194] on span "Outbound: Thank you." at bounding box center [254, 194] width 44 height 8
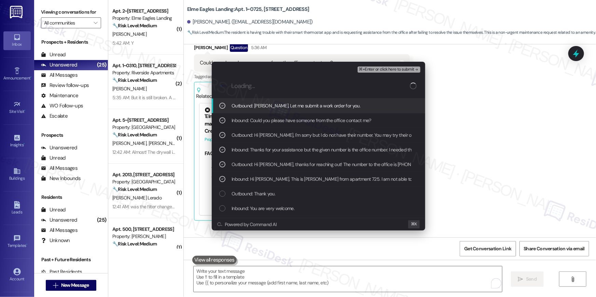
click at [388, 69] on span "⌘+Enter or click here to submit" at bounding box center [386, 69] width 55 height 5
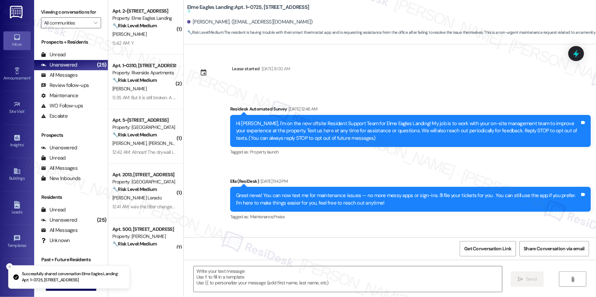
click at [402, 275] on textarea at bounding box center [348, 280] width 308 height 26
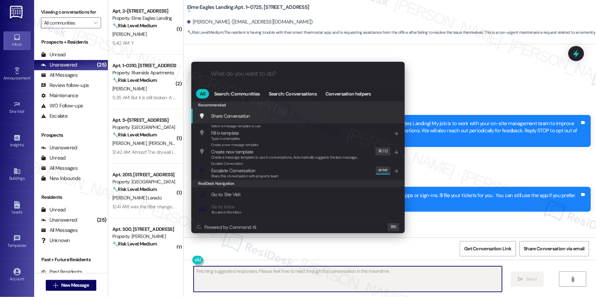
scroll to position [14670, 0]
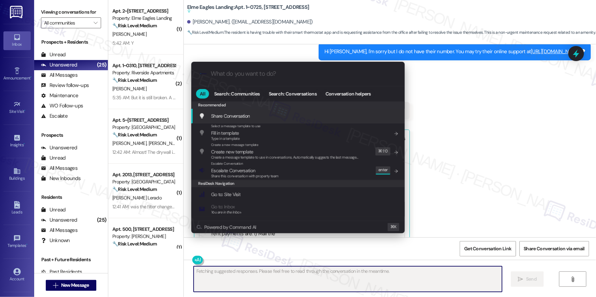
type textarea "Fetching suggested responses. Please feel free to read through the conversation…"
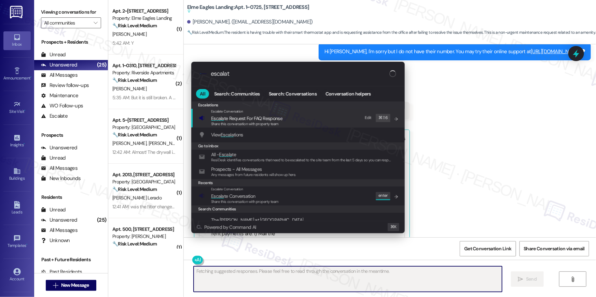
type input "escalate"
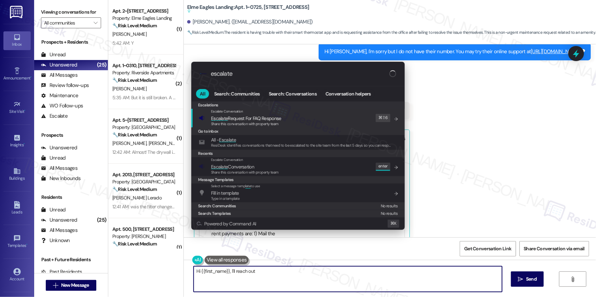
type textarea "Hi {{first_name}}, I'll reach out"
type input "escalate"
type textarea "Hi {{first_name}}, I'll reach out to"
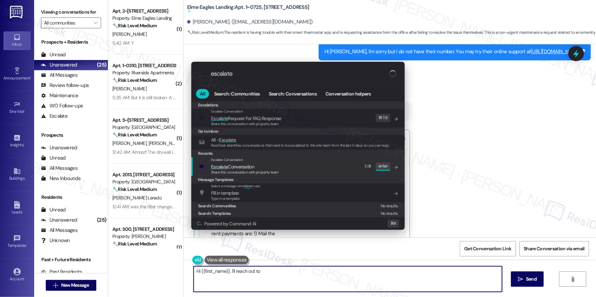
click at [306, 165] on div "Escalate Conversation Escalate Conversation Share this conversation with proper…" at bounding box center [299, 166] width 200 height 18
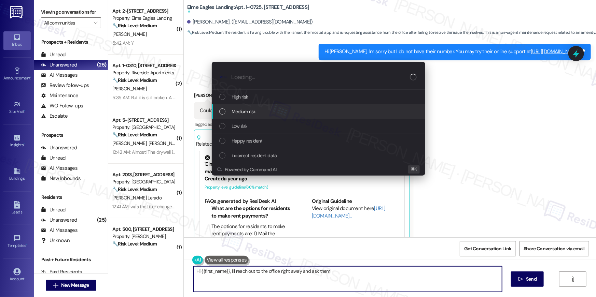
click at [309, 108] on div "Medium risk" at bounding box center [319, 112] width 200 height 8
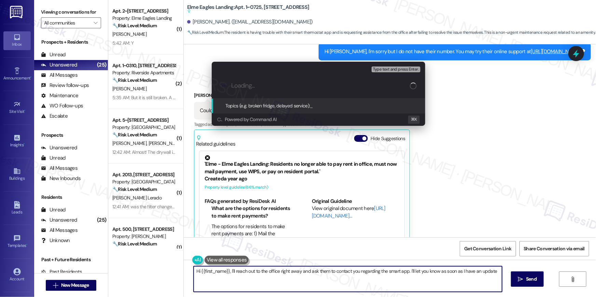
type textarea "Hi {{first_name}}, I'll reach out to the office right away and ask them to cont…"
paste input "Work order filed by Residesk | Work Order # 391077 SmartRent support needed"
type input "Work order filed by Residesk | Work Order # 391077 SmartRent support needed"
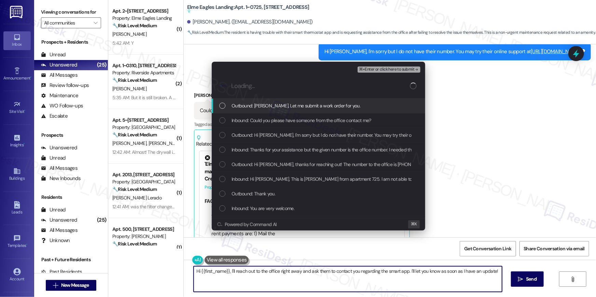
scroll to position [0, 0]
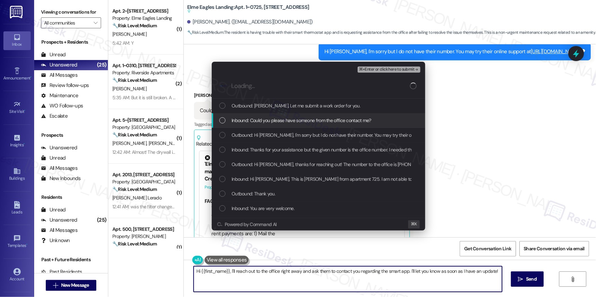
click at [347, 106] on span "Outbound: Sure, Natalie. Let me submit a work order for you." at bounding box center [296, 106] width 129 height 8
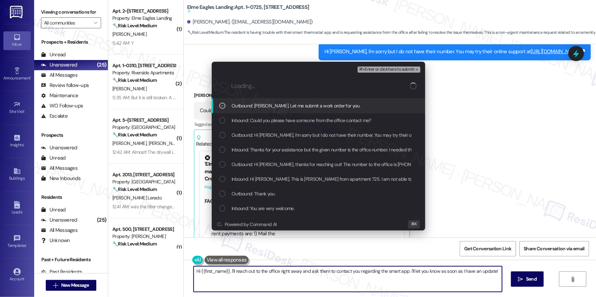
drag, startPoint x: 344, startPoint y: 117, endPoint x: 343, endPoint y: 122, distance: 4.6
click at [344, 118] on span "Inbound: Could you please have someone from the office contact me?" at bounding box center [302, 121] width 140 height 8
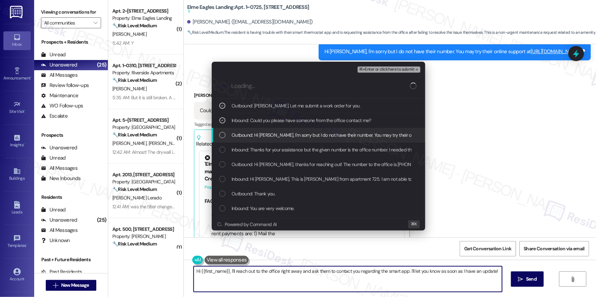
click at [336, 138] on span "Outbound: Hi Natalie, I'm sorry but I do not have their number. You may try the…" at bounding box center [360, 136] width 257 height 8
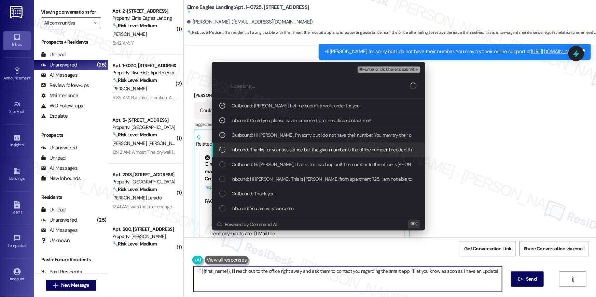
click at [332, 153] on span "Inbound: Thanks for your assistance but the given number is the office number. …" at bounding box center [432, 150] width 400 height 8
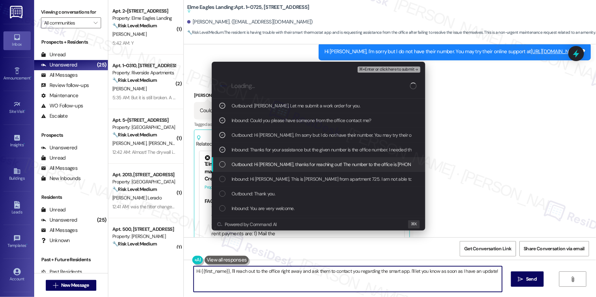
drag, startPoint x: 326, startPoint y: 167, endPoint x: 322, endPoint y: 179, distance: 12.3
click at [326, 167] on span "Outbound: Hi Natalie, thanks for reaching out! The number to the office is 678-…" at bounding box center [411, 165] width 359 height 8
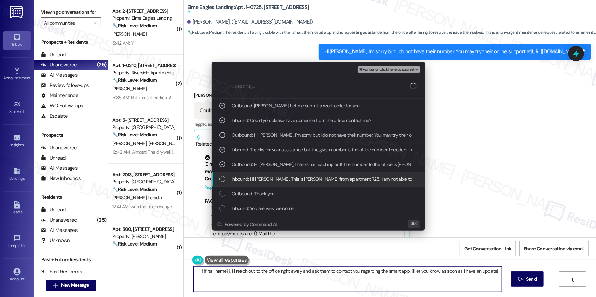
drag, startPoint x: 322, startPoint y: 180, endPoint x: 323, endPoint y: 183, distance: 3.5
click at [322, 180] on span "Inbound: Hi Ella, This is Natalie from apartment 725. I am not able to turn on …" at bounding box center [545, 180] width 626 height 8
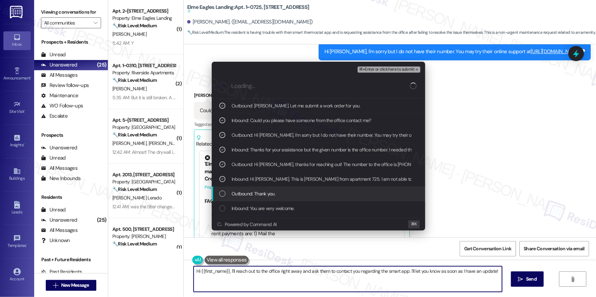
drag, startPoint x: 323, startPoint y: 195, endPoint x: 341, endPoint y: 170, distance: 30.4
click at [323, 195] on div "Outbound: Thank you." at bounding box center [319, 194] width 200 height 8
click at [260, 192] on span "Outbound: Thank you." at bounding box center [254, 194] width 44 height 8
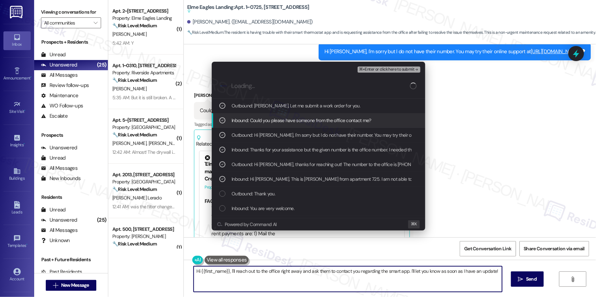
click at [372, 70] on span "⌘+Enter or click here to submit" at bounding box center [386, 69] width 55 height 5
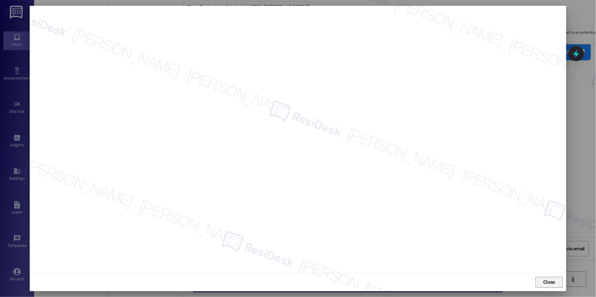
click at [550, 287] on span "Close" at bounding box center [549, 283] width 15 height 10
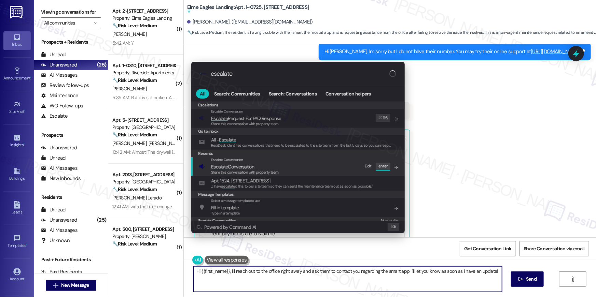
type input "escalate"
click at [290, 168] on div "Escalate Conversation Escalate Conversation Share this conversation with proper…" at bounding box center [299, 166] width 200 height 18
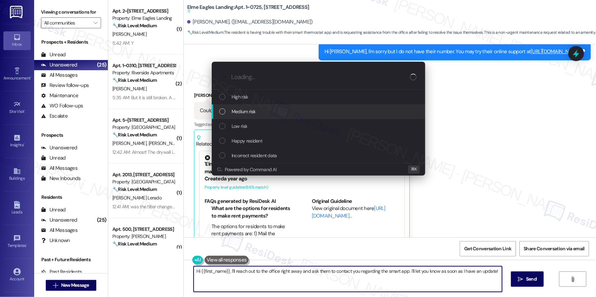
click at [303, 108] on div "Medium risk" at bounding box center [319, 112] width 200 height 8
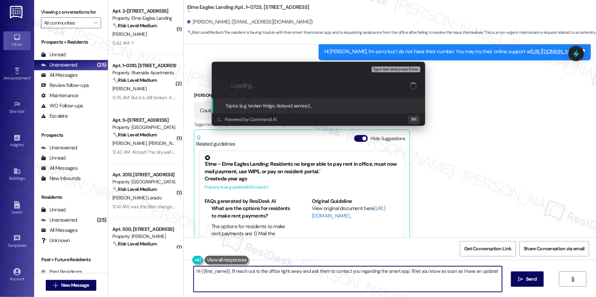
paste input "Work order filed by Residesk | Work Order # 391077 SmartRent support needed"
type input "Work order filed by Residesk | Work Order # 391077 SmartRent support needed"
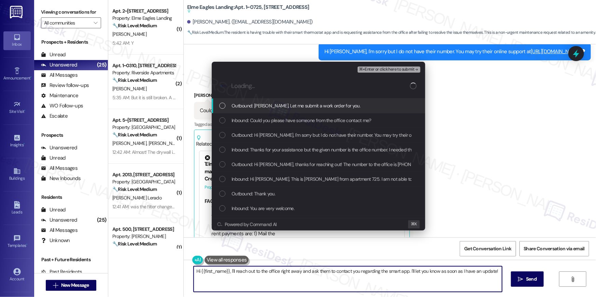
click at [314, 108] on span "Outbound: Sure, Natalie. Let me submit a work order for you." at bounding box center [296, 106] width 129 height 8
drag, startPoint x: 313, startPoint y: 119, endPoint x: 312, endPoint y: 125, distance: 6.7
click at [313, 119] on span "Inbound: Could you please have someone from the office contact me?" at bounding box center [302, 121] width 140 height 8
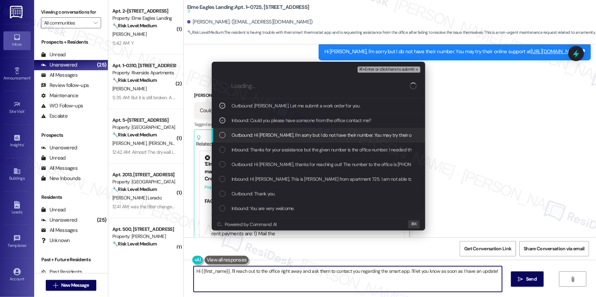
click at [309, 134] on span "Outbound: Hi Natalie, I'm sorry but I do not have their number. You may try the…" at bounding box center [360, 136] width 257 height 8
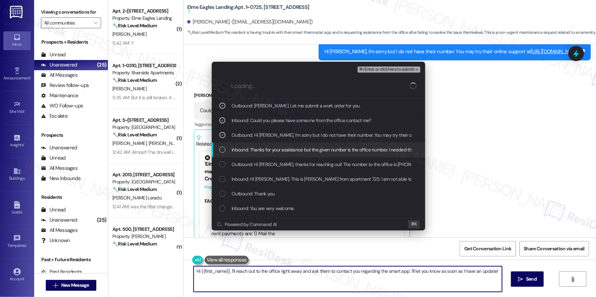
click at [307, 146] on span "Inbound: Thanks for your assistance but the given number is the office number. …" at bounding box center [432, 150] width 400 height 8
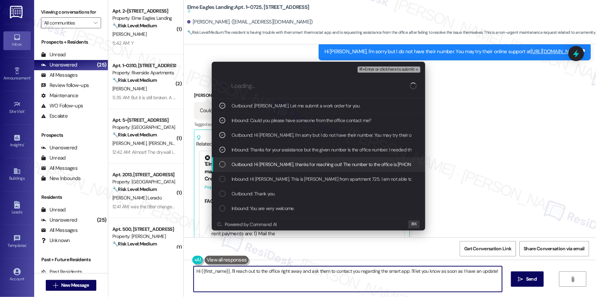
click at [319, 162] on span "Outbound: Hi Natalie, thanks for reaching out! The number to the office is 678-…" at bounding box center [411, 165] width 359 height 8
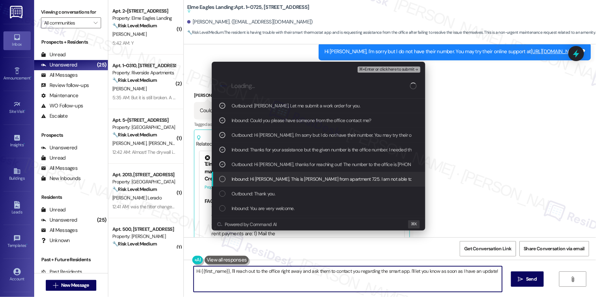
click at [331, 182] on span "Inbound: Hi Ella, This is Natalie from apartment 725. I am not able to turn on …" at bounding box center [545, 180] width 626 height 8
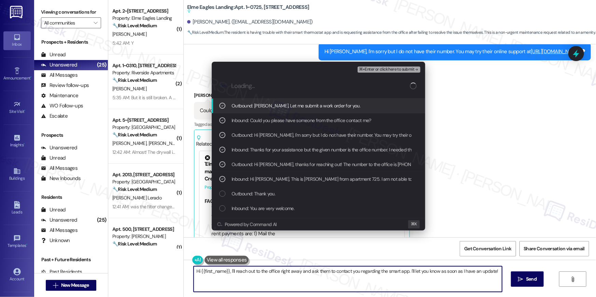
click at [396, 71] on span "⌘+Enter or click here to submit" at bounding box center [386, 69] width 55 height 5
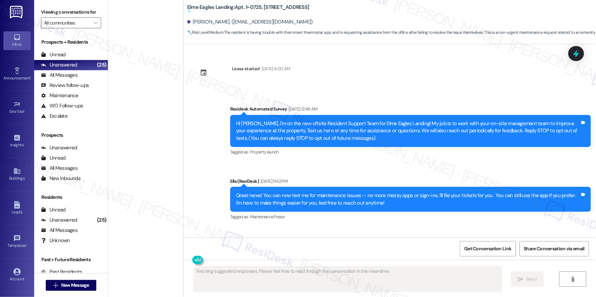
type textarea "Fetching suggested responses. Please feel free to read through the conversation…"
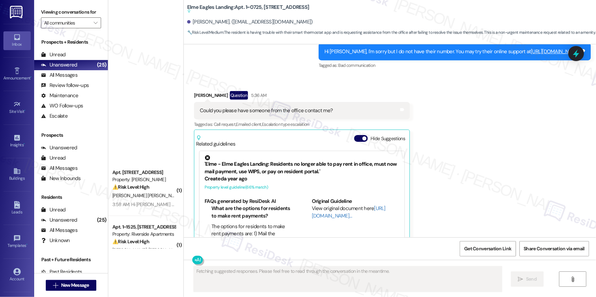
scroll to position [1062, 0]
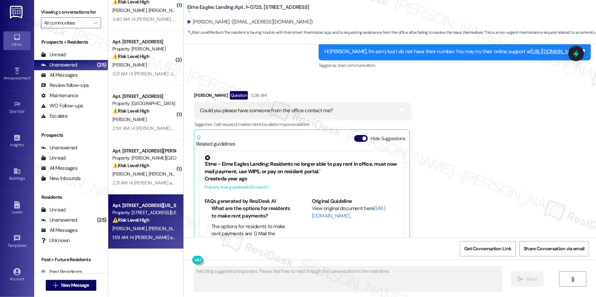
click at [147, 225] on div "P. Cumbo E. Cumbo" at bounding box center [144, 229] width 65 height 9
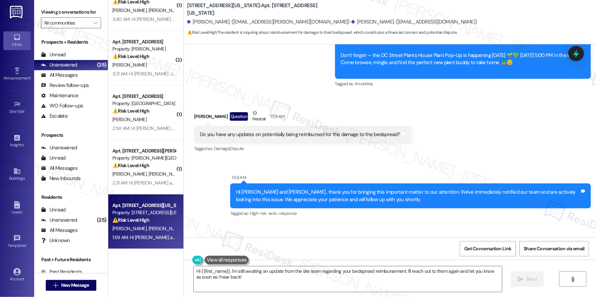
scroll to position [3376, 0]
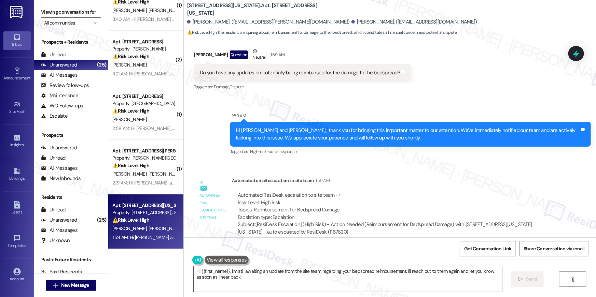
click at [261, 280] on textarea "Hi {{first_name}}, I'm still awaiting an update from the site team regarding yo…" at bounding box center [348, 280] width 308 height 26
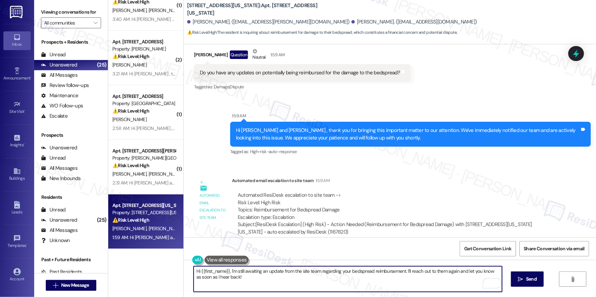
drag, startPoint x: 262, startPoint y: 280, endPoint x: 343, endPoint y: 273, distance: 81.3
click at [343, 273] on textarea "Hi {{first_name}}, I'm still awaiting an update from the site team regarding yo…" at bounding box center [348, 280] width 308 height 26
click at [354, 275] on textarea "Hi {{first_name}}, I'm still awaiting an update from the site team regarding yo…" at bounding box center [348, 280] width 308 height 26
click at [387, 273] on textarea "Hi {{first_name}}, I'm still awaiting an update from the site team regarding yo…" at bounding box center [348, 280] width 308 height 26
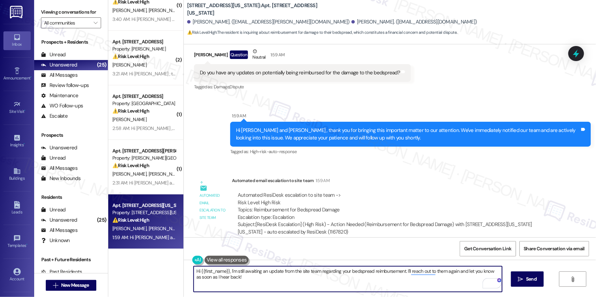
click at [357, 273] on textarea "Hi {{first_name}}, I'm still awaiting an update from the site team regarding yo…" at bounding box center [348, 280] width 308 height 26
click at [356, 273] on textarea "Hi {{first_name}}, I'm still awaiting an update from the site team regarding yo…" at bounding box center [348, 280] width 308 height 26
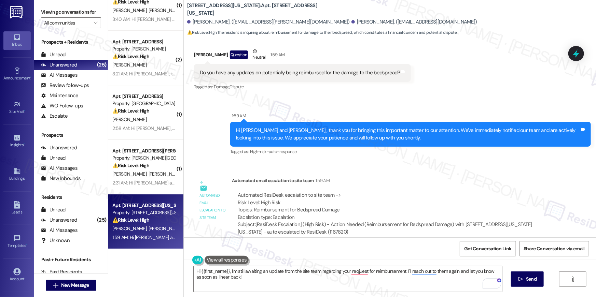
click at [370, 224] on div "Subject: [ResiDesk Escalation] (High Risk) - Action Needed (Reimbursement for B…" at bounding box center [393, 228] width 311 height 15
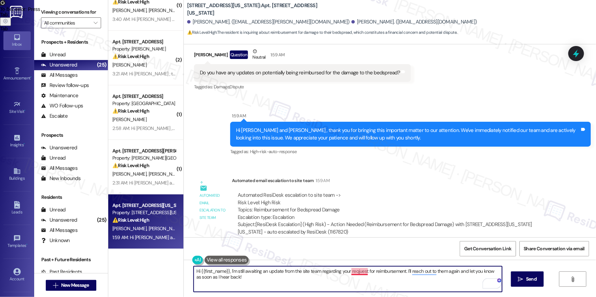
click at [357, 273] on textarea "Hi {{first_name}}, I'm still awaiting an update from the site team regarding yo…" at bounding box center [348, 280] width 308 height 26
click at [352, 274] on textarea "Hi {{first_name}}, I'm still awaiting an update from the site team regarding yo…" at bounding box center [348, 280] width 308 height 26
type textarea "Hi {{first_name}}, I'm still awaiting an update from the site team regarding yo…"
click at [530, 279] on span "Send" at bounding box center [531, 279] width 11 height 7
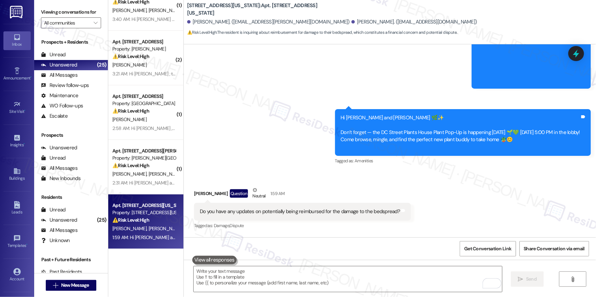
scroll to position [3227, 0]
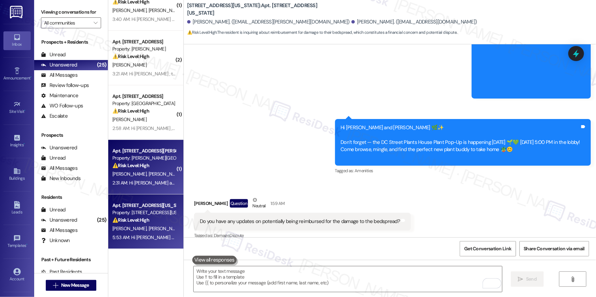
click at [165, 183] on div "2:31 AM: Hi Mohammad and Azharuddin , thank you for bringing this important mat…" at bounding box center [360, 183] width 497 height 6
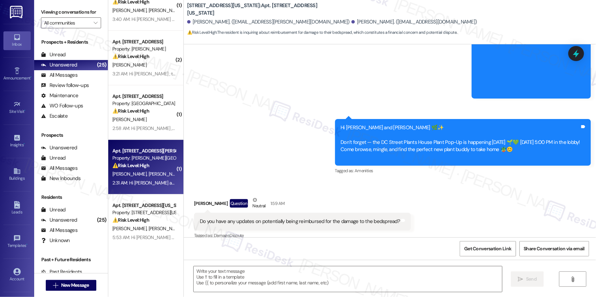
type textarea "Fetching suggested responses. Please feel free to read through the conversation…"
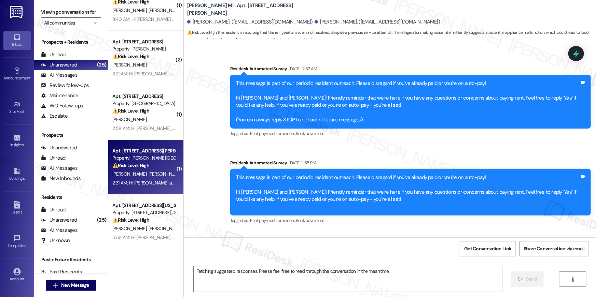
scroll to position [3022, 0]
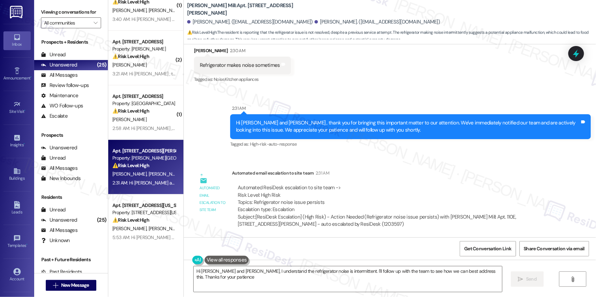
type textarea "Hi Mohammad and Azharuddin, I understand the refrigerator noise is intermittent…"
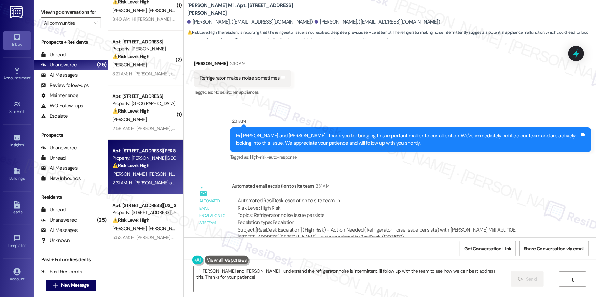
scroll to position [3009, 0]
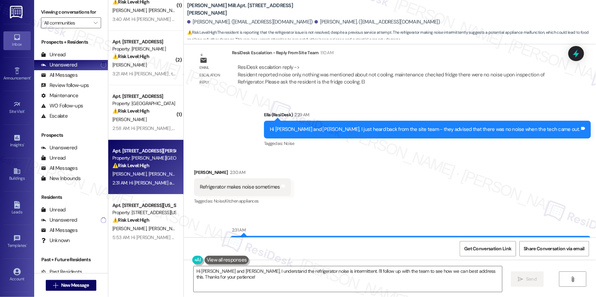
scroll to position [3022, 0]
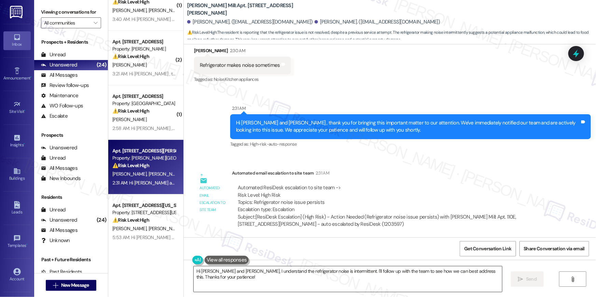
click at [278, 280] on textarea "Hi Mohammad and Azharuddin, I understand the refrigerator noise is intermittent…" at bounding box center [348, 280] width 308 height 26
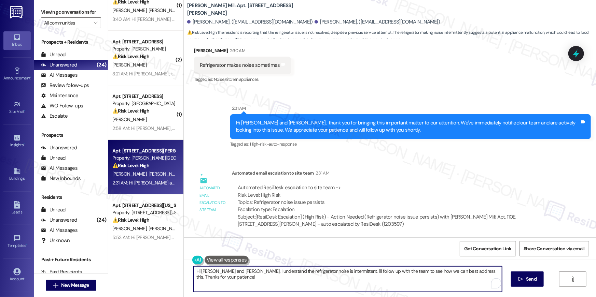
click at [278, 280] on textarea "Hi Mohammad and Azharuddin, I understand the refrigerator noise is intermittent…" at bounding box center [348, 280] width 308 height 26
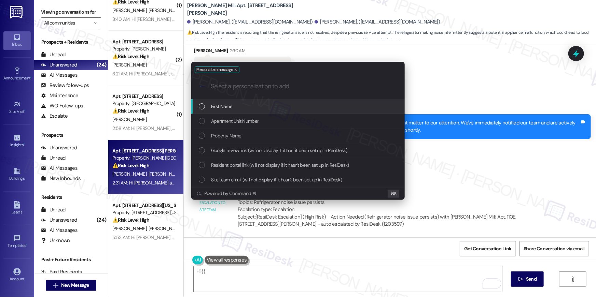
click at [261, 110] on div "First Name" at bounding box center [299, 107] width 200 height 8
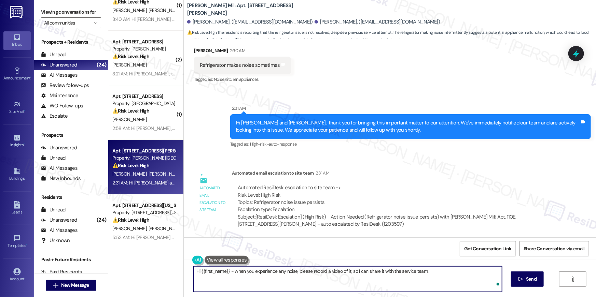
type textarea "Hi {{first_name}} - when you experience any noise, please record a video of it,…"
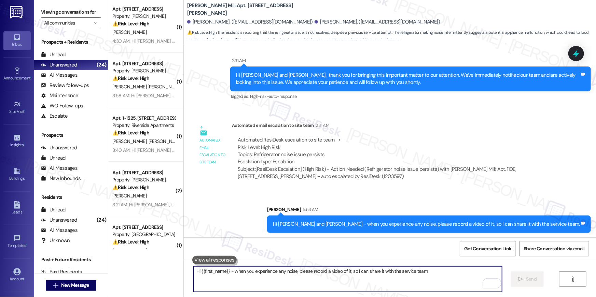
scroll to position [1008, 0]
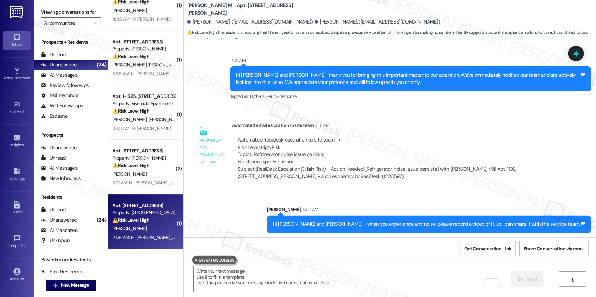
click at [149, 223] on div "⚠️ Risk Level: High The resident claims to have renewed their lease online but …" at bounding box center [143, 220] width 63 height 7
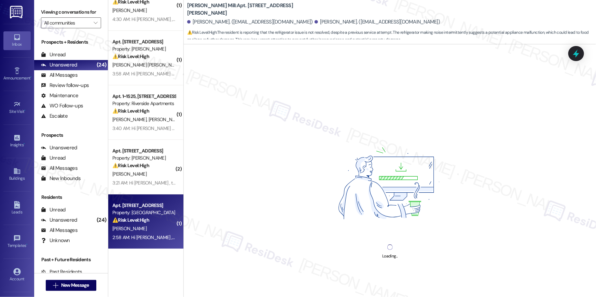
click at [147, 223] on div "⚠️ Risk Level: High The resident claims to have renewed their lease online but …" at bounding box center [143, 220] width 63 height 7
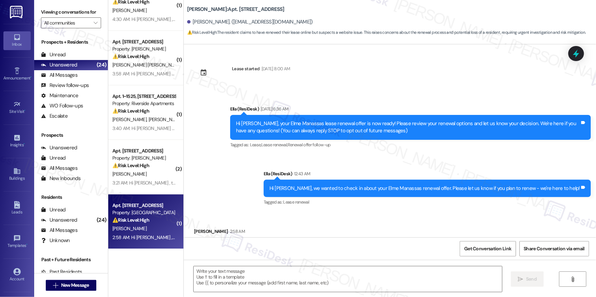
scroll to position [32, 0]
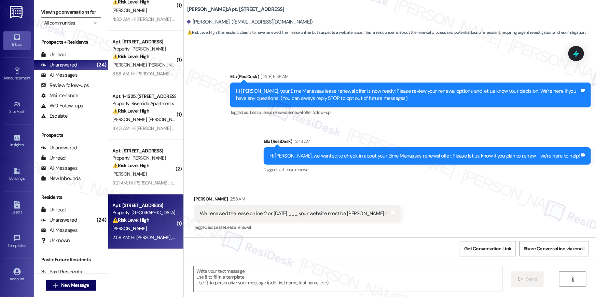
type textarea "Fetching suggested responses. Please feel free to read through the conversation…"
click at [236, 188] on div "Received via SMS Cathy Robinson 2:58 AM We renewed the lease online 2 or 3 days…" at bounding box center [390, 209] width 412 height 58
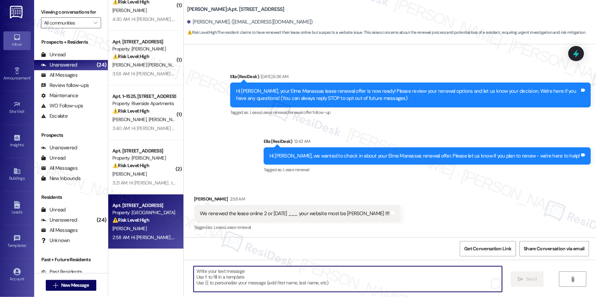
click at [306, 274] on textarea "To enrich screen reader interactions, please activate Accessibility in Grammarl…" at bounding box center [348, 280] width 308 height 26
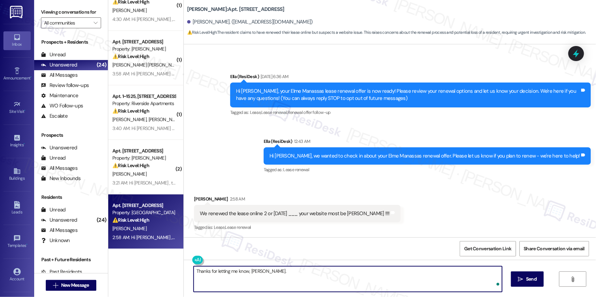
type textarea "Thanks for letting me know, Cathy."
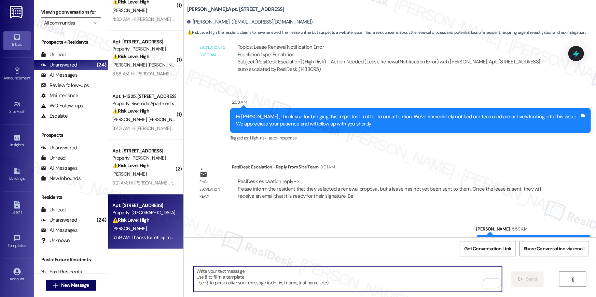
scroll to position [292, 0]
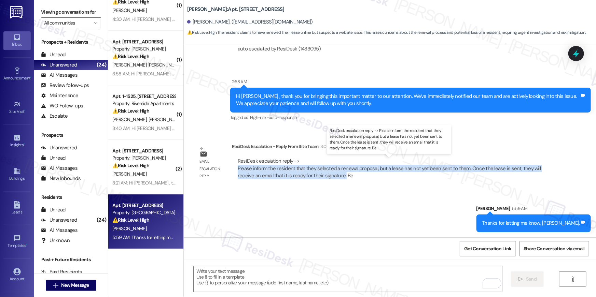
drag, startPoint x: 232, startPoint y: 169, endPoint x: 322, endPoint y: 179, distance: 90.0
click at [322, 179] on div "ResiDesk escalation reply -> Please inform the resident that they selected a re…" at bounding box center [393, 169] width 323 height 32
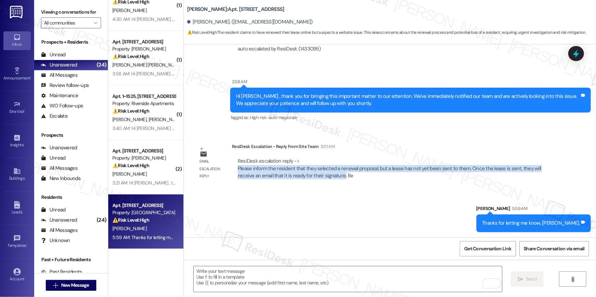
copy div "Please inform the resident that they selected a renewal proposal, but a lease h…"
click at [355, 277] on textarea "To enrich screen reader interactions, please activate Accessibility in Grammarl…" at bounding box center [348, 280] width 308 height 26
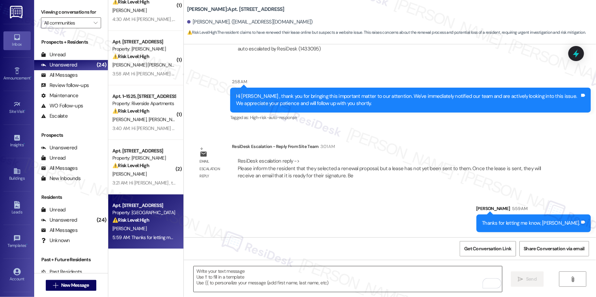
click at [355, 277] on textarea "To enrich screen reader interactions, please activate Accessibility in Grammarl…" at bounding box center [348, 280] width 308 height 26
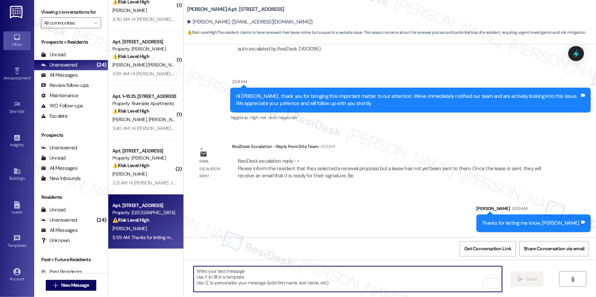
paste textarea "The site team sent an update: you selected a renewal proposal, but a lease has …"
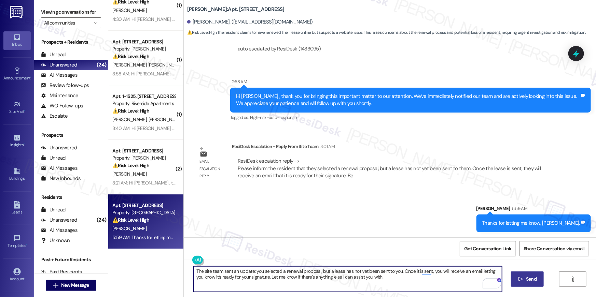
type textarea "The site team sent an update: you selected a renewal proposal, but a lease has …"
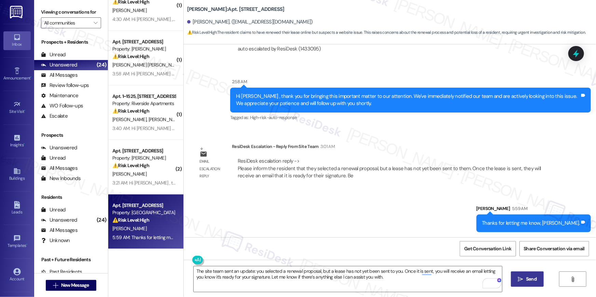
click at [523, 277] on icon "" at bounding box center [520, 279] width 5 height 5
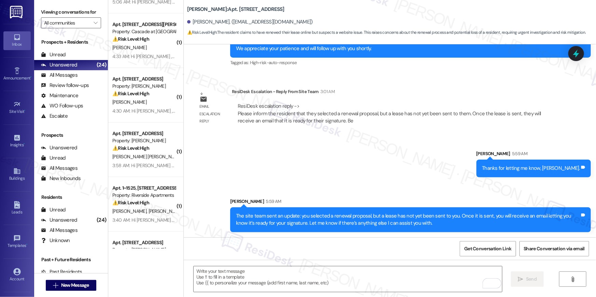
scroll to position [1008, 0]
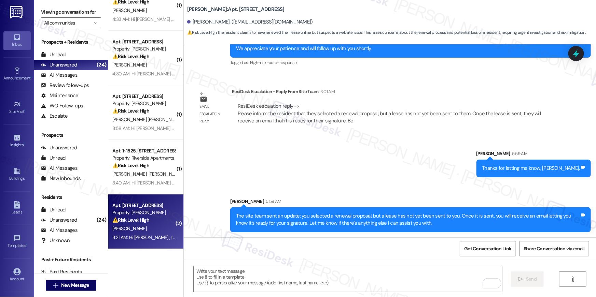
click at [143, 215] on div "Property: Elme Herndon" at bounding box center [143, 212] width 63 height 7
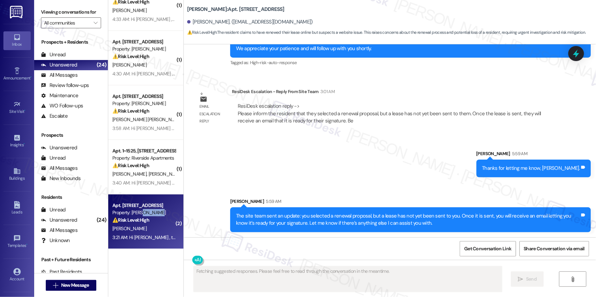
click at [143, 215] on div "Property: Elme Herndon" at bounding box center [143, 212] width 63 height 7
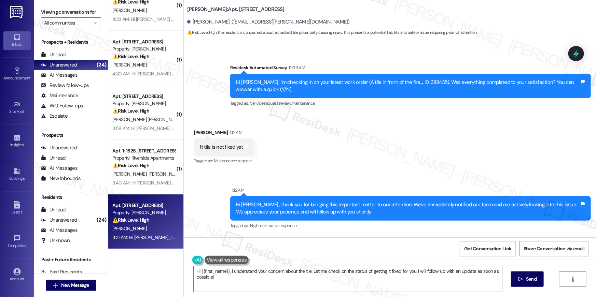
scroll to position [228, 0]
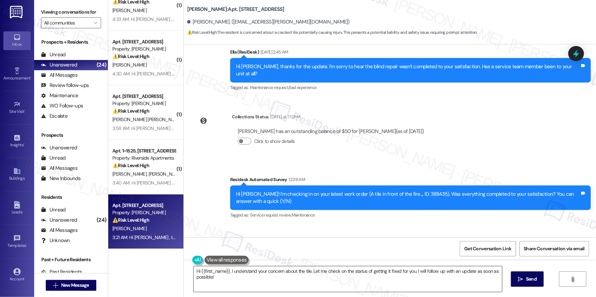
click at [307, 282] on textarea "Hi {{first_name}}, I understand your concern about the tile. Let me check on th…" at bounding box center [348, 280] width 308 height 26
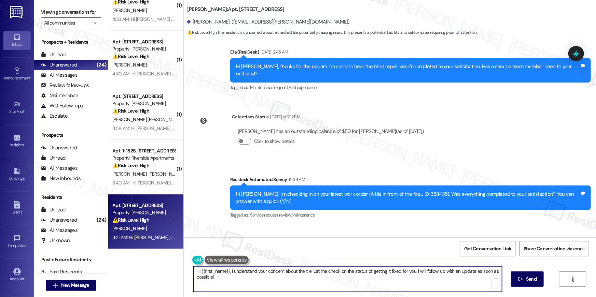
click at [307, 282] on textarea "Hi {{first_name}}, I understand your concern about the tile. Let me check on th…" at bounding box center [348, 280] width 308 height 26
click at [306, 282] on textarea "Hi {{first_name}}, I understand your concern about the tile. Let me check on th…" at bounding box center [348, 280] width 308 height 26
type textarea "Do you have a photo you can share, Richa? I can submit a work order for you."
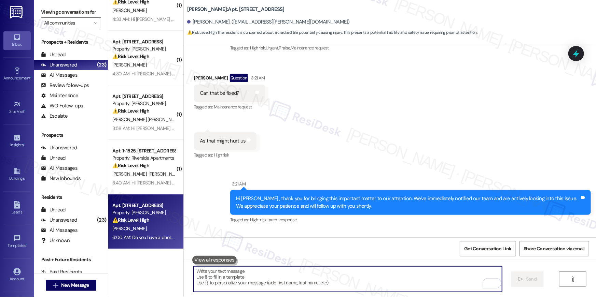
scroll to position [733, 0]
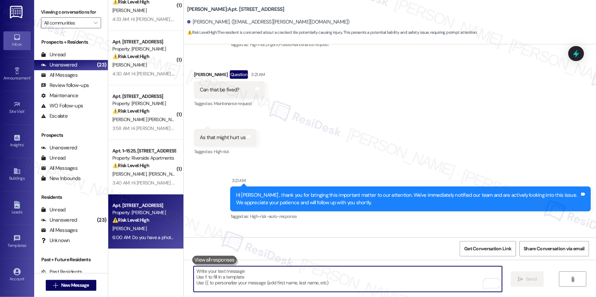
click at [161, 220] on div "⚠️ Risk Level: High The resident is concerned about a cracked tile potentially …" at bounding box center [143, 220] width 63 height 7
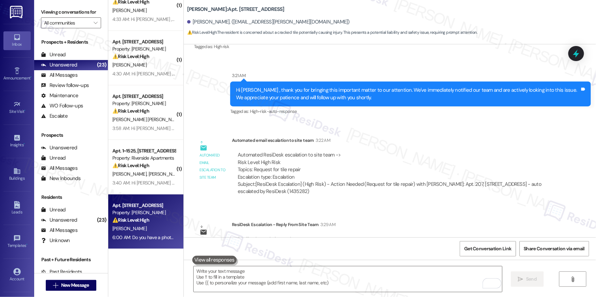
scroll to position [909, 0]
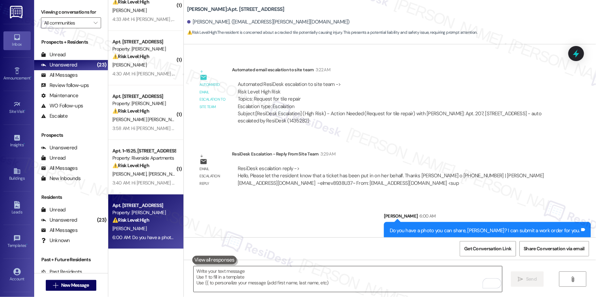
click at [425, 285] on textarea "To enrich screen reader interactions, please activate Accessibility in Grammarl…" at bounding box center [348, 280] width 308 height 26
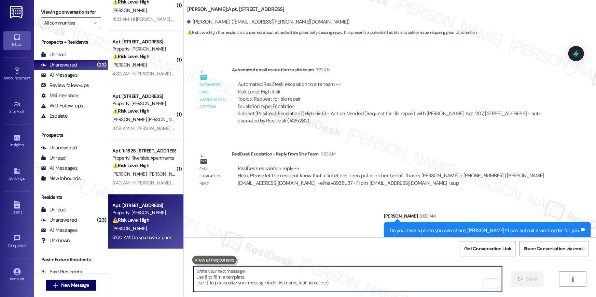
click at [425, 285] on textarea "To enrich screen reader interactions, please activate Accessibility in Grammarl…" at bounding box center [348, 280] width 308 height 26
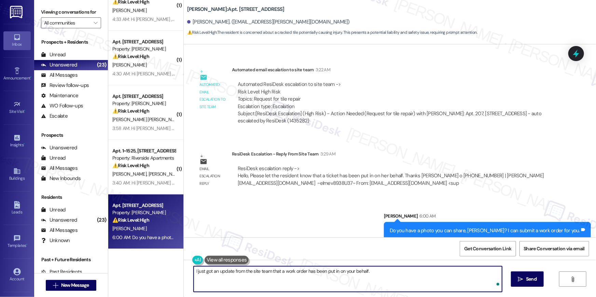
type textarea "I just got an update from the site team that a work order has been put in on yo…"
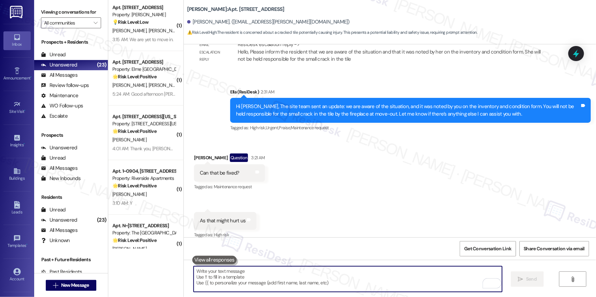
scroll to position [1008, 0]
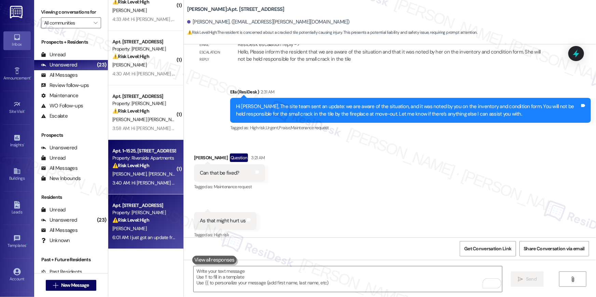
click at [144, 188] on div "Apt. 1~1525, 5860 Cameron Run Terrace Property: Riverside Apartments ⚠️ Risk Le…" at bounding box center [145, 167] width 75 height 55
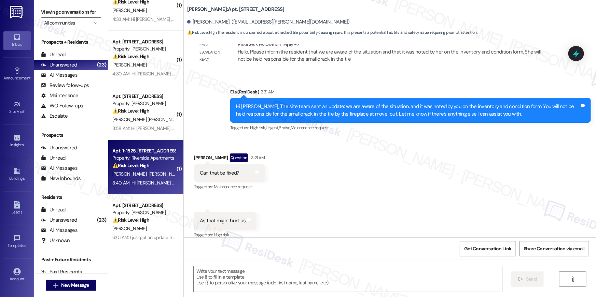
type textarea "Fetching suggested responses. Please feel free to read through the conversation…"
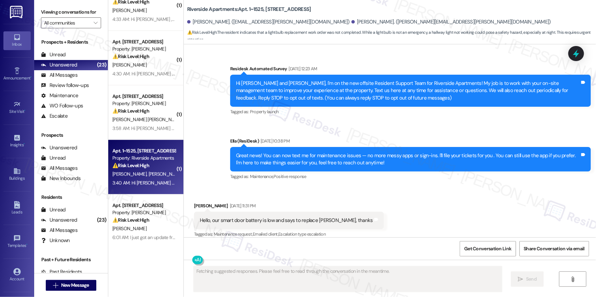
scroll to position [6021, 0]
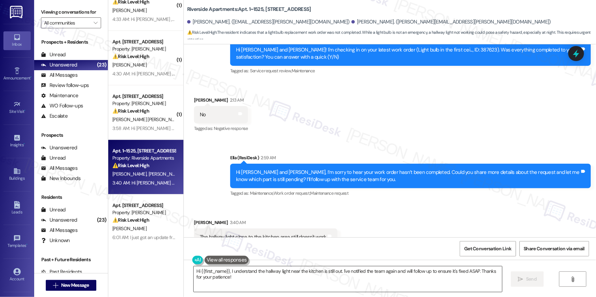
click at [310, 287] on textarea "Hi {{first_name}}, I understand the hallway light near the kitchen is still out…" at bounding box center [348, 280] width 308 height 26
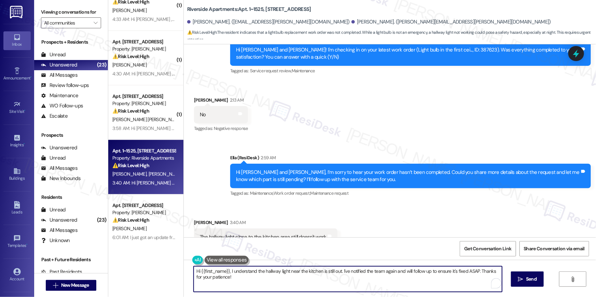
scroll to position [5923, 0]
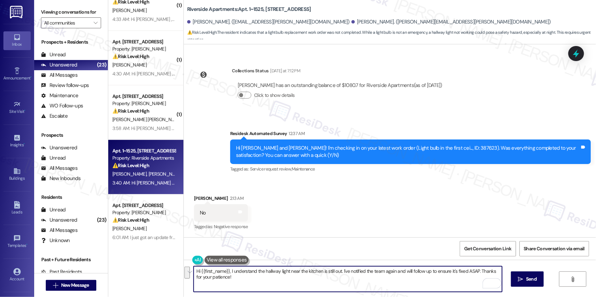
click at [439, 145] on div "Hi Orlando and Lorraine! I'm checking in on your latest work order (Light bulb …" at bounding box center [408, 152] width 344 height 15
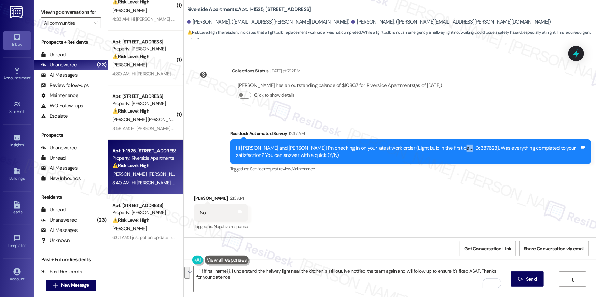
click at [439, 145] on div "Hi Orlando and Lorraine! I'm checking in on your latest work order (Light bulb …" at bounding box center [408, 152] width 344 height 15
copy div "387623"
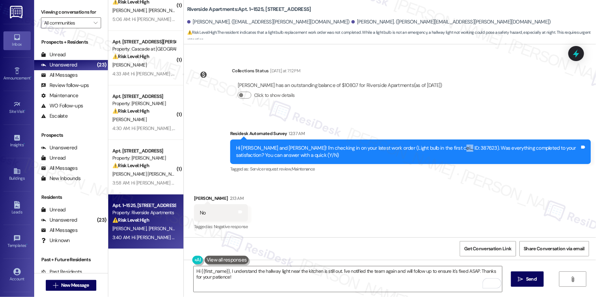
scroll to position [6170, 0]
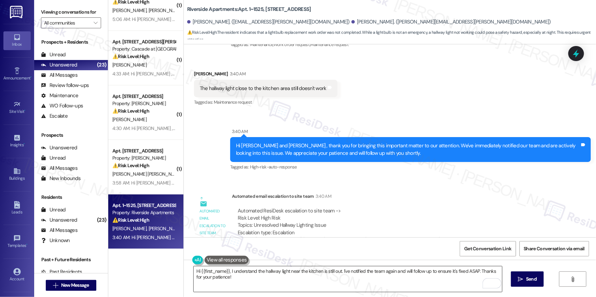
click at [327, 285] on textarea "Hi {{first_name}}, I understand the hallway light near the kitchen is still out…" at bounding box center [348, 280] width 308 height 26
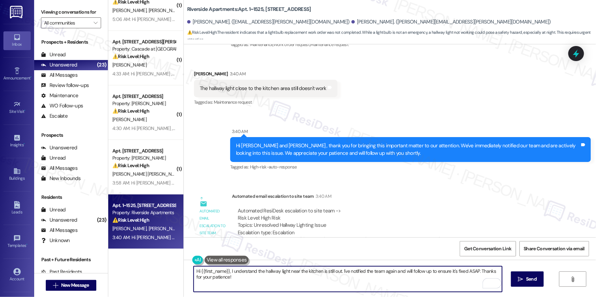
click at [327, 285] on textarea "Hi {{first_name}}, I understand the hallway light near the kitchen is still out…" at bounding box center [348, 280] width 308 height 26
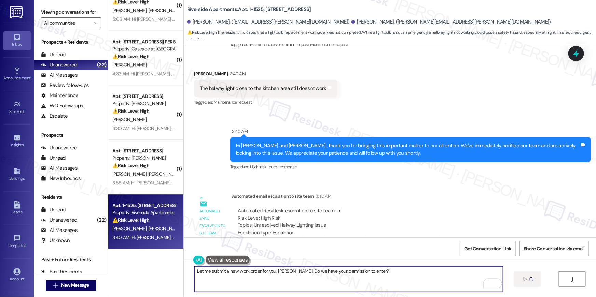
type textarea "Let me submit a new work order for you, Lorraine. Do we have your permission to…"
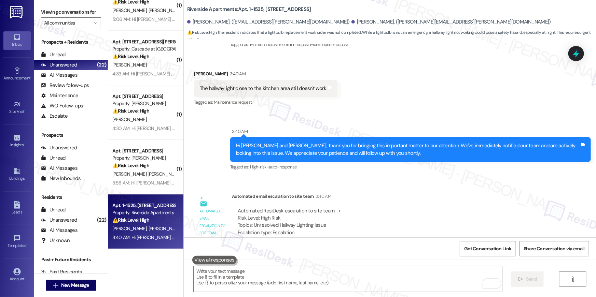
scroll to position [6021, 0]
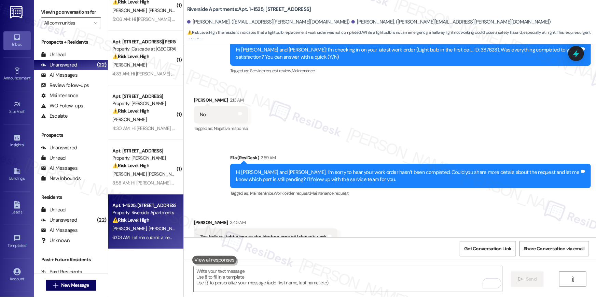
click at [279, 234] on div "The hallway light close to the kitchen area still doesn't work" at bounding box center [263, 237] width 127 height 7
copy div "The hallway light close to the kitchen area still doesn't work Tags and notes"
click at [363, 279] on textarea "To enrich screen reader interactions, please activate Accessibility in Grammarl…" at bounding box center [348, 280] width 308 height 26
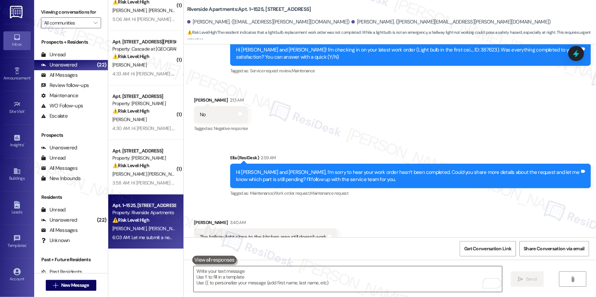
click at [363, 279] on textarea "To enrich screen reader interactions, please activate Accessibility in Grammarl…" at bounding box center [348, 280] width 308 height 26
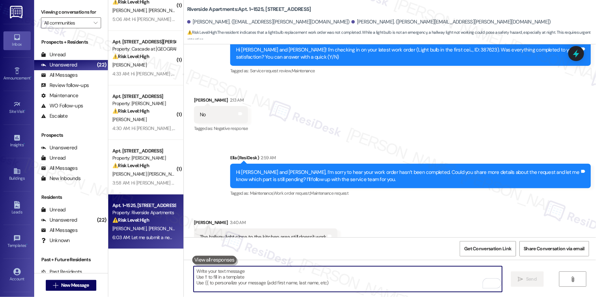
click at [363, 279] on textarea "To enrich screen reader interactions, please activate Accessibility in Grammarl…" at bounding box center [348, 280] width 308 height 26
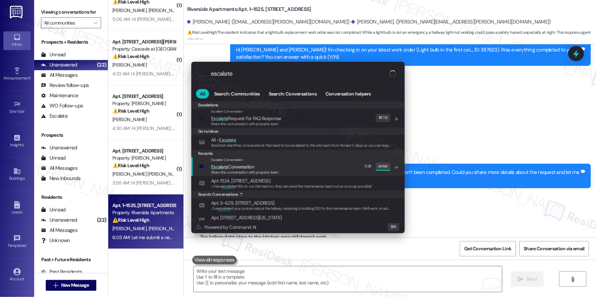
type input "escalate"
click at [258, 168] on span "Escalate Conversation" at bounding box center [245, 167] width 68 height 8
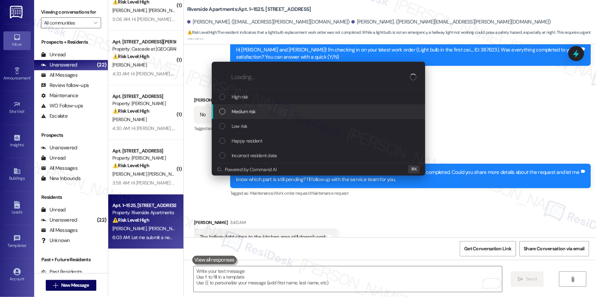
click at [263, 108] on div "Medium risk" at bounding box center [319, 112] width 200 height 8
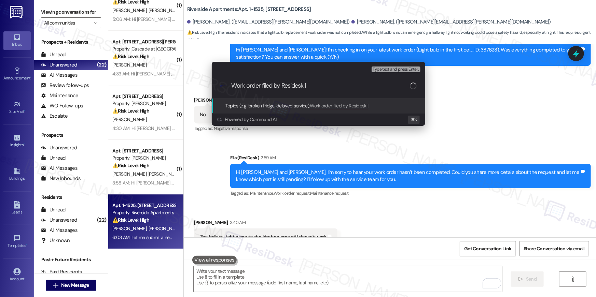
paste input "Work Order # 391091 Hallway light"
type input "Work order filed by Residesk | Work Order # 391091 Hallway light"
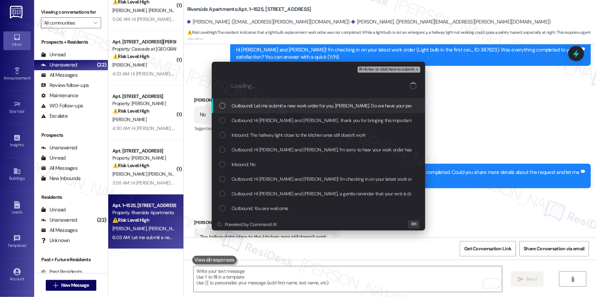
click at [237, 111] on div "Outbound: Let me submit a new work order for you, Lorraine. Do we have your per…" at bounding box center [318, 106] width 213 height 15
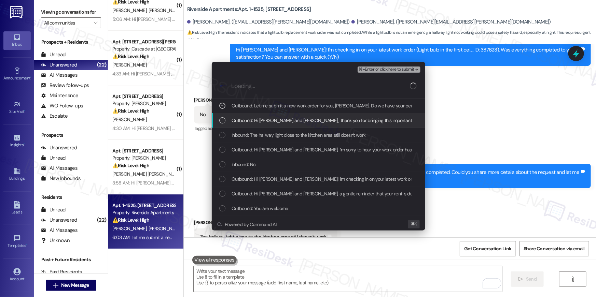
drag, startPoint x: 238, startPoint y: 119, endPoint x: 241, endPoint y: 127, distance: 8.6
click at [238, 119] on span "Outbound: Hi Orlando and Lorraine , thank you for bringing this important matte…" at bounding box center [483, 121] width 503 height 8
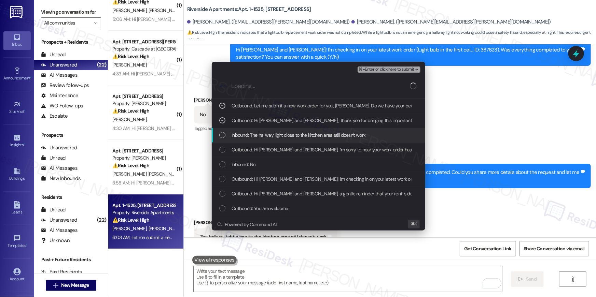
click at [244, 141] on div "Inbound: The hallway light close to the kitchen area still doesn't work" at bounding box center [318, 135] width 213 height 15
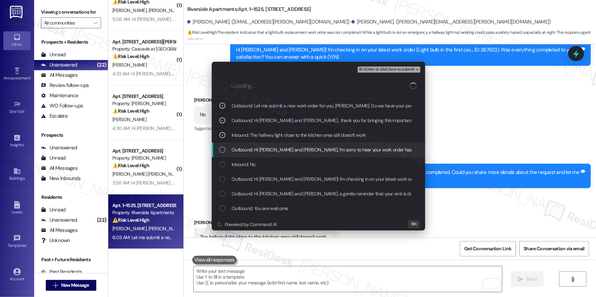
click at [246, 148] on span "Outbound: Hi Orlando and Lorraine, I’m sorry to hear your work order hasn’t bee…" at bounding box center [475, 150] width 486 height 8
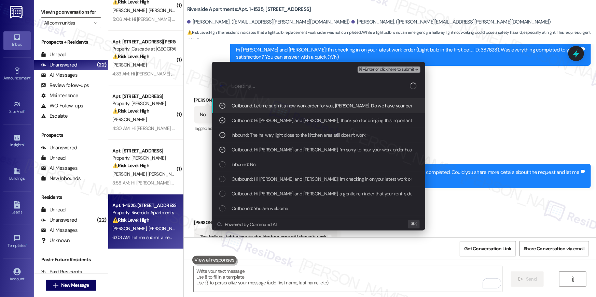
click at [391, 67] on span "⌘+Enter or click here to submit" at bounding box center [386, 69] width 55 height 5
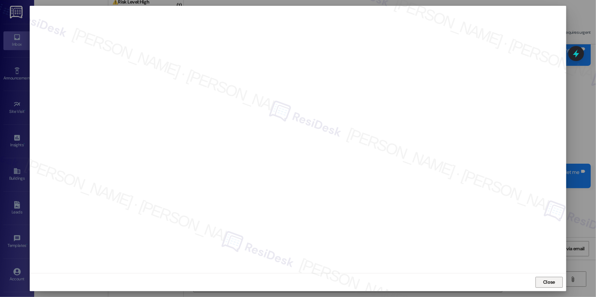
click at [552, 282] on span "Close" at bounding box center [549, 282] width 12 height 7
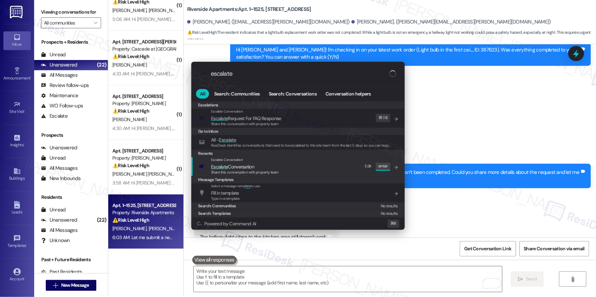
type input "escalate"
click at [349, 175] on div "Escalate Conversation Escalate Conversation Share this conversation with proper…" at bounding box center [299, 166] width 200 height 18
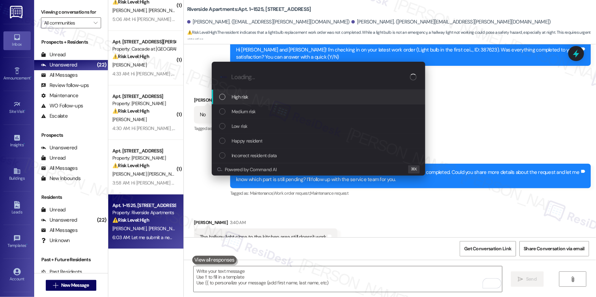
click at [289, 104] on div "High risk" at bounding box center [318, 97] width 213 height 15
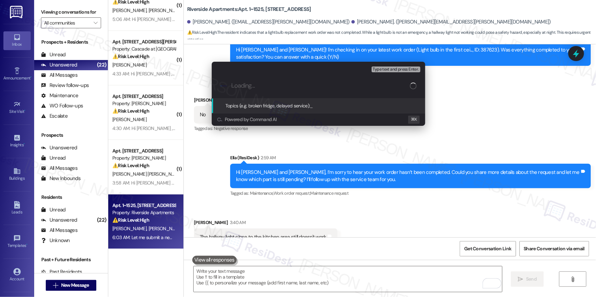
paste input "Work order filed by Residesk | Work Order # 391091 Hallway light"
type input "Work order filed by Residesk | Work Order # 391091 Hallway light"
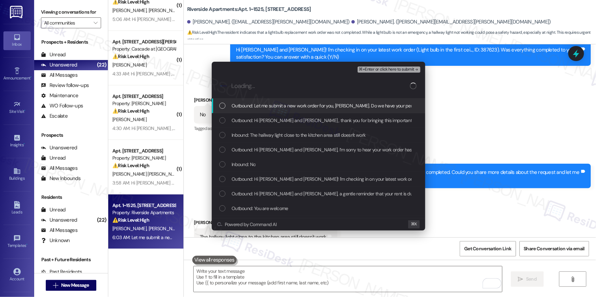
click at [285, 108] on span "Outbound: Let me submit a new work order for you, Lorraine. Do we have your per…" at bounding box center [339, 106] width 214 height 8
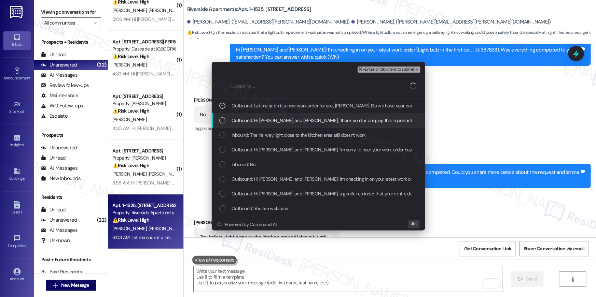
click at [282, 120] on span "Outbound: Hi Orlando and Lorraine , thank you for bringing this important matte…" at bounding box center [483, 121] width 503 height 8
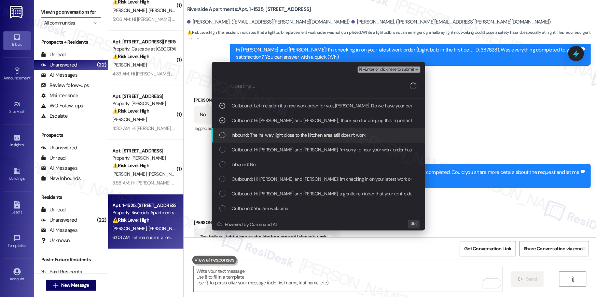
drag, startPoint x: 277, startPoint y: 134, endPoint x: 274, endPoint y: 150, distance: 16.7
click at [277, 134] on span "Inbound: The hallway light close to the kitchen area still doesn't work" at bounding box center [299, 136] width 134 height 8
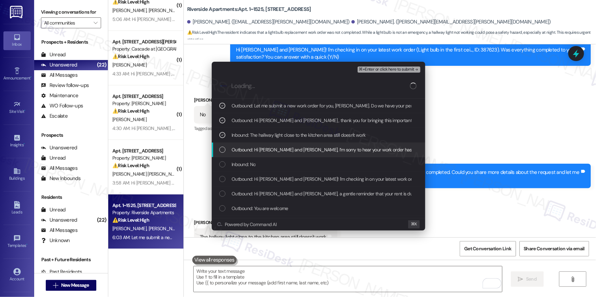
click at [273, 151] on span "Outbound: Hi Orlando and Lorraine, I’m sorry to hear your work order hasn’t bee…" at bounding box center [475, 150] width 486 height 8
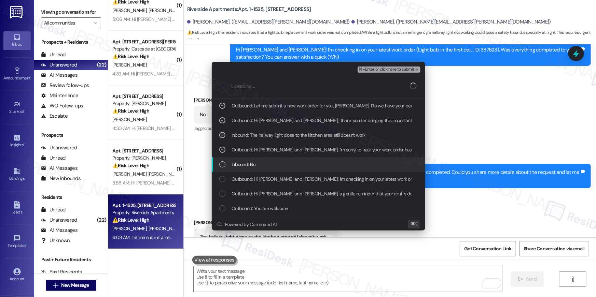
click at [269, 165] on div "Inbound: No" at bounding box center [319, 165] width 200 height 8
click at [238, 167] on span "Inbound: No" at bounding box center [244, 165] width 24 height 8
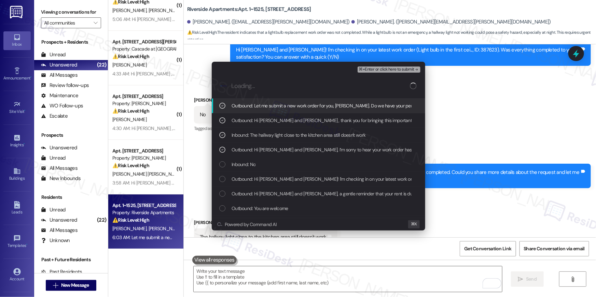
click at [412, 71] on span "⌘+Enter or click here to submit" at bounding box center [386, 69] width 55 height 5
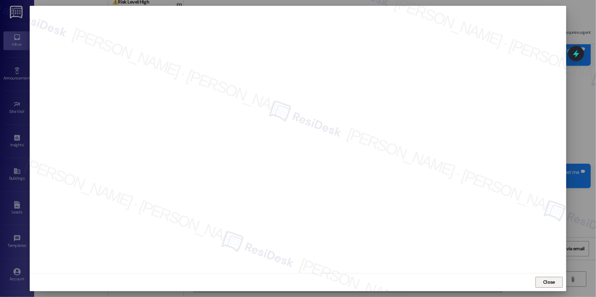
click at [557, 282] on button "Close" at bounding box center [549, 282] width 27 height 11
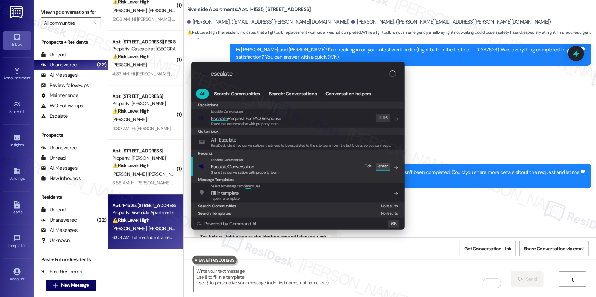
type input "escalate"
click at [319, 167] on div "Escalate Conversation Escalate Conversation Share this conversation with proper…" at bounding box center [299, 166] width 200 height 18
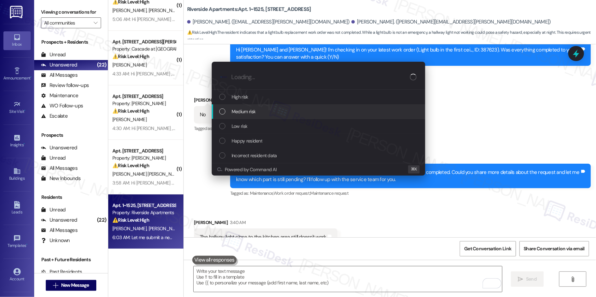
click at [257, 110] on div "Medium risk" at bounding box center [319, 112] width 200 height 8
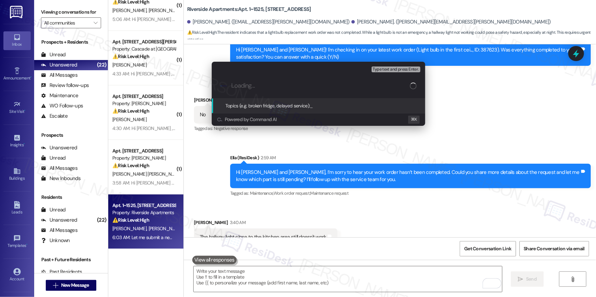
paste input "Work order filed by Residesk | Work Order # 391091 Hallway light"
type input "Work order filed by Residesk | Work Order # 391091 Hallway light"
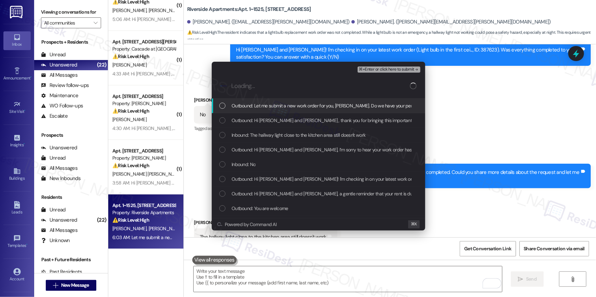
drag, startPoint x: 274, startPoint y: 109, endPoint x: 264, endPoint y: 119, distance: 14.5
click at [274, 109] on span "Outbound: Let me submit a new work order for you, Lorraine. Do we have your per…" at bounding box center [339, 106] width 214 height 8
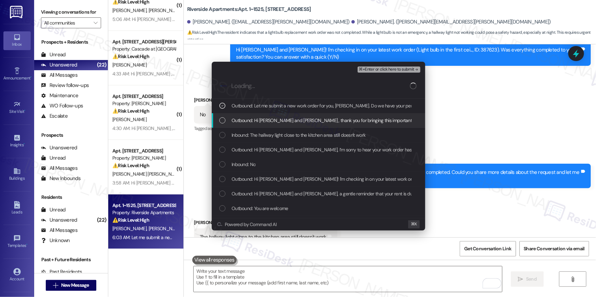
drag, startPoint x: 264, startPoint y: 119, endPoint x: 260, endPoint y: 135, distance: 16.3
click at [264, 120] on span "Outbound: Hi Orlando and Lorraine , thank you for bringing this important matte…" at bounding box center [483, 121] width 503 height 8
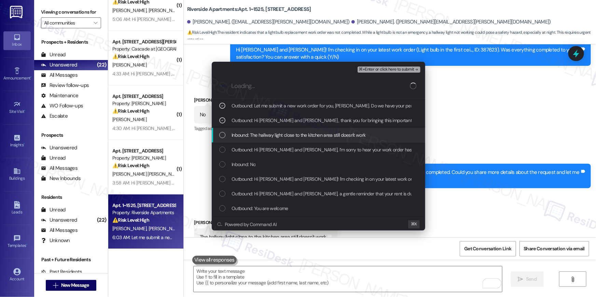
drag, startPoint x: 260, startPoint y: 135, endPoint x: 259, endPoint y: 142, distance: 6.9
click at [259, 135] on span "Inbound: The hallway light close to the kitchen area still doesn't work" at bounding box center [299, 136] width 134 height 8
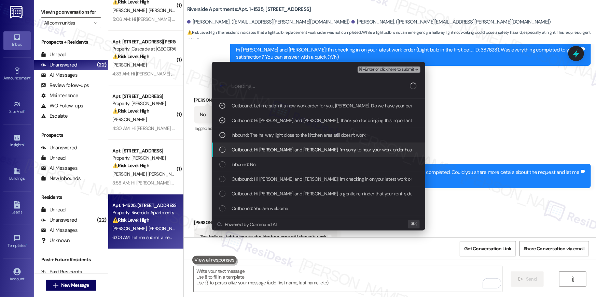
click at [259, 148] on span "Outbound: Hi Orlando and Lorraine, I’m sorry to hear your work order hasn’t bee…" at bounding box center [475, 150] width 486 height 8
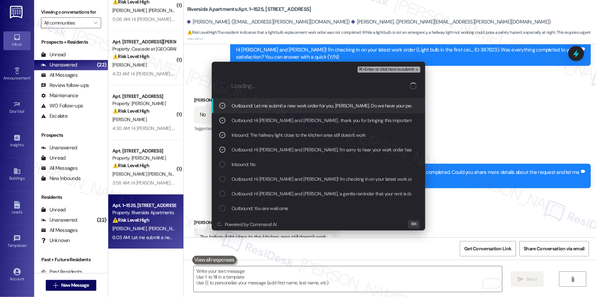
click at [388, 72] on span "⌘+Enter or click here to submit" at bounding box center [386, 69] width 55 height 5
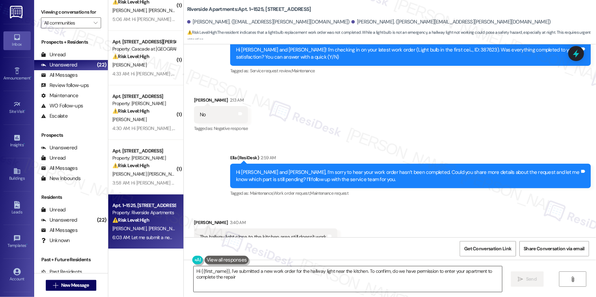
type textarea "Hi {{first_name}}, I've submitted a new work order for the hallway light near t…"
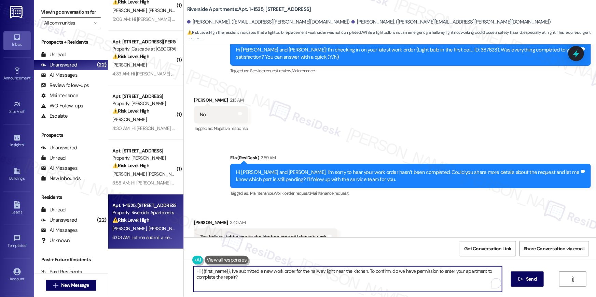
click at [392, 279] on textarea "Hi {{first_name}}, I've submitted a new work order for the hallway light near t…" at bounding box center [348, 280] width 308 height 26
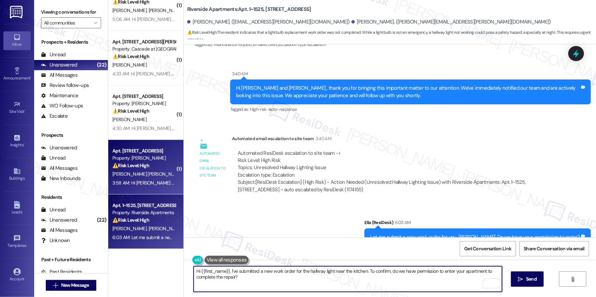
click at [148, 185] on div "3:58 AM: Hi Ana Carolina and Matheus , thank you for bringing this important ma…" at bounding box center [361, 183] width 499 height 6
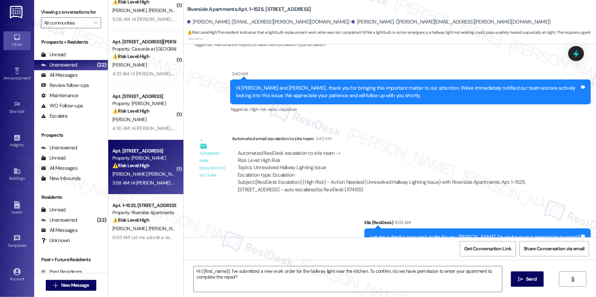
type textarea "Fetching suggested responses. Please feel free to read through the conversation…"
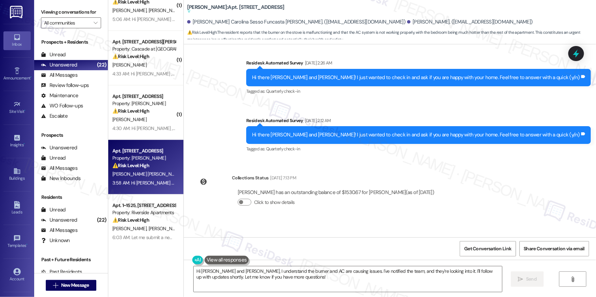
scroll to position [1056, 0]
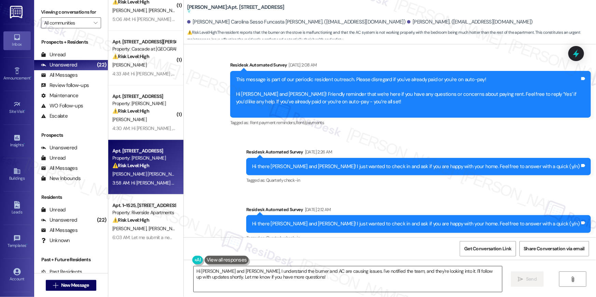
click at [329, 279] on textarea "Hi Ana Carolina and Matheus, I understand the burner and AC are causing issues.…" at bounding box center [348, 280] width 308 height 26
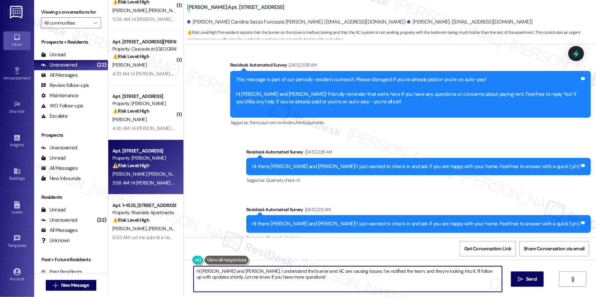
click at [328, 279] on textarea "Hi Ana Carolina and Matheus, I understand the burner and AC are causing issues.…" at bounding box center [348, 280] width 308 height 26
drag, startPoint x: 317, startPoint y: 278, endPoint x: 136, endPoint y: 271, distance: 181.5
click at [132, 272] on div "( 1 ) Apt. 1103, 1350 Beverly Road Property: The Ashby at McLean 🌟 Risk Level: …" at bounding box center [352, 148] width 488 height 297
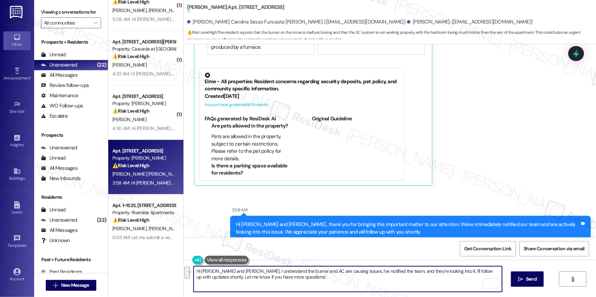
scroll to position [1623, 0]
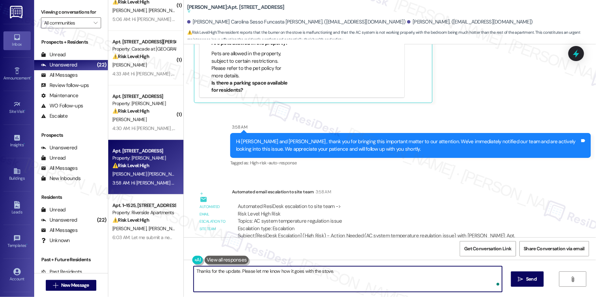
type textarea "Thanks for the update. Please let me know how it goes with the stove."
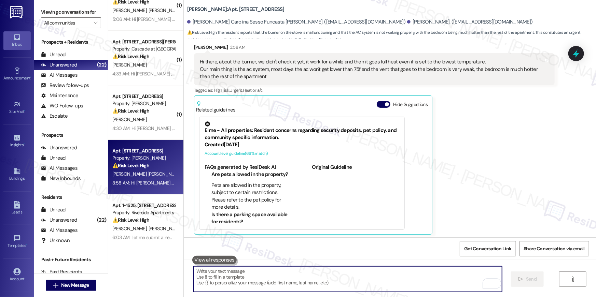
scroll to position [1398, 0]
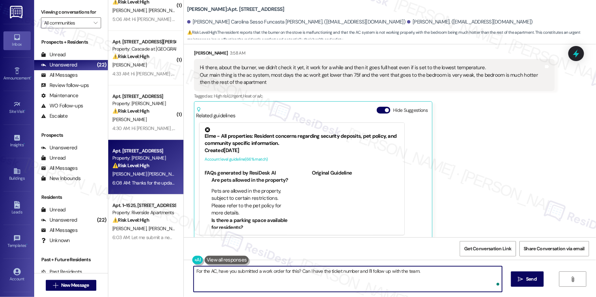
type textarea "For the AC, have you submitted a work order for this? Can I have the ticket num…"
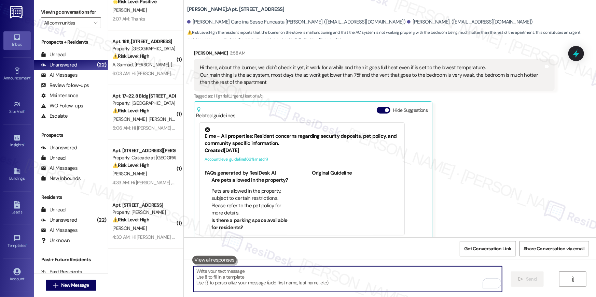
scroll to position [898, 0]
click at [502, 126] on div "Matheus Camargo De Morais 3:58 AM Hi there, about the burner, we didn't check i…" at bounding box center [374, 145] width 361 height 191
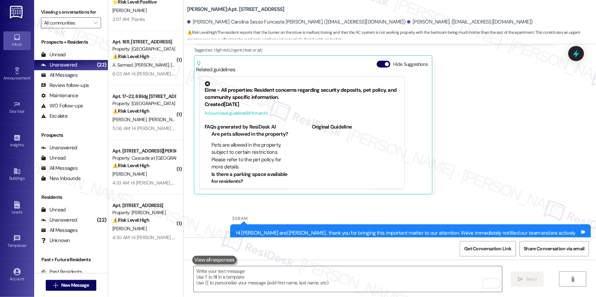
scroll to position [1378, 0]
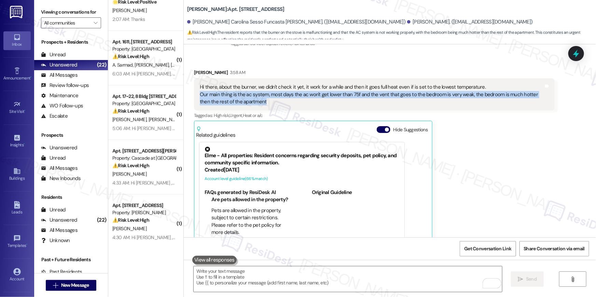
drag, startPoint x: 264, startPoint y: 96, endPoint x: 196, endPoint y: 90, distance: 68.5
click at [200, 90] on div "Hi there, about the burner, we didn't check it yet, it work for a while and the…" at bounding box center [372, 95] width 344 height 22
copy div "Our main thing is the ac system, most days the ac won't get lower than 75f and …"
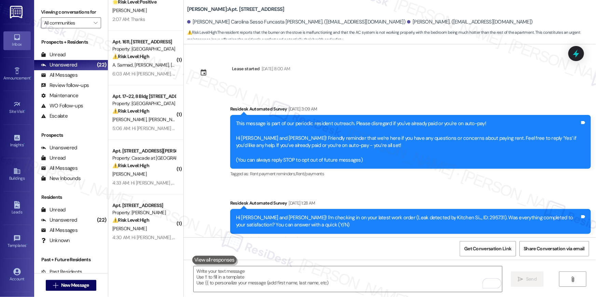
scroll to position [1378, 0]
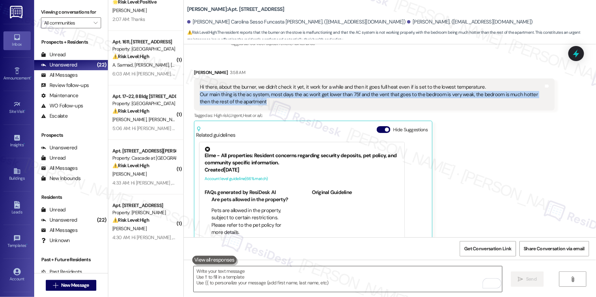
click at [349, 278] on textarea "To enrich screen reader interactions, please activate Accessibility in Grammarl…" at bounding box center [348, 280] width 308 height 26
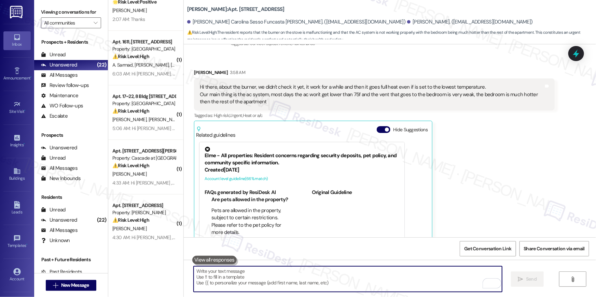
click at [349, 278] on textarea "To enrich screen reader interactions, please activate Accessibility in Grammarl…" at bounding box center [348, 280] width 308 height 26
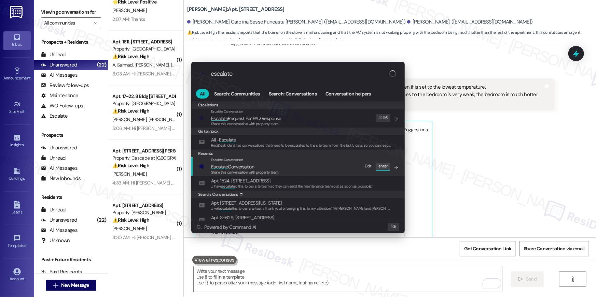
type input "escalate"
click at [243, 166] on span "Escalate Conversation" at bounding box center [232, 167] width 43 height 6
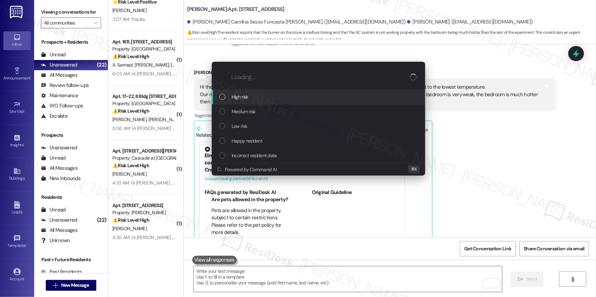
click at [244, 98] on span "High risk" at bounding box center [240, 97] width 17 height 8
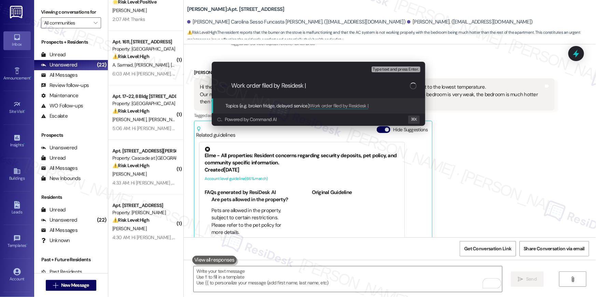
paste input "Work Order # 391098 AC not cooling"
type input "Work order filed by Residesk | Work Order # 391098 AC not cooling"
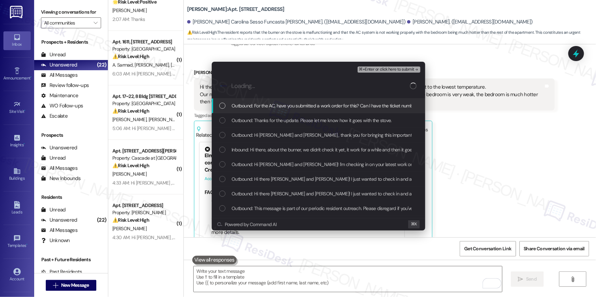
click at [222, 110] on div "Outbound: For the AC, have you submitted a work order for this? Can I have the …" at bounding box center [318, 106] width 213 height 15
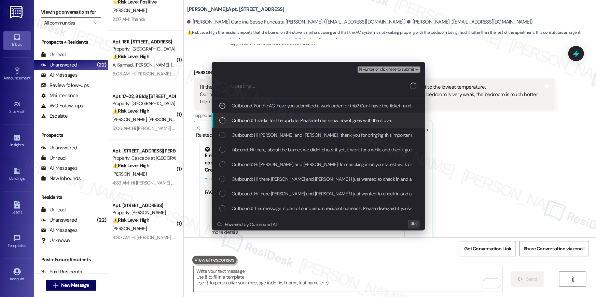
click at [224, 118] on div "List of options" at bounding box center [222, 120] width 6 height 6
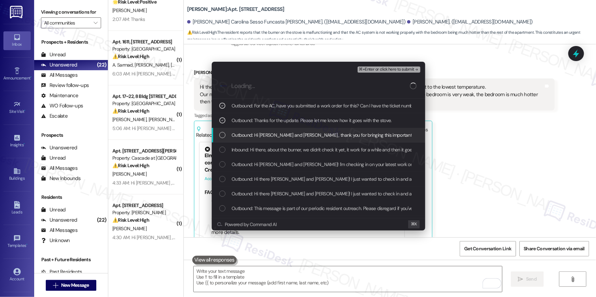
click at [226, 138] on div "Outbound: Hi Ana Carolina and Matheus , thank you for bringing this important m…" at bounding box center [319, 136] width 200 height 8
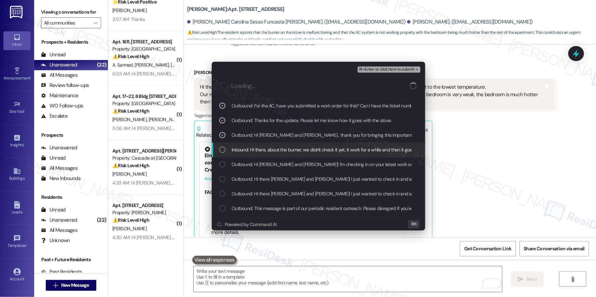
click at [221, 151] on div "List of options" at bounding box center [222, 150] width 6 height 6
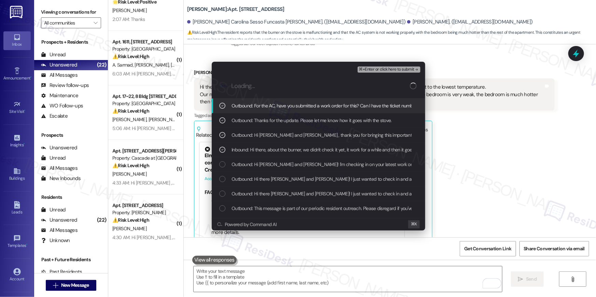
click at [401, 71] on div "⌘+Enter or click here to submit" at bounding box center [390, 69] width 64 height 9
click at [401, 70] on span "⌘+Enter or click here to submit" at bounding box center [386, 69] width 55 height 5
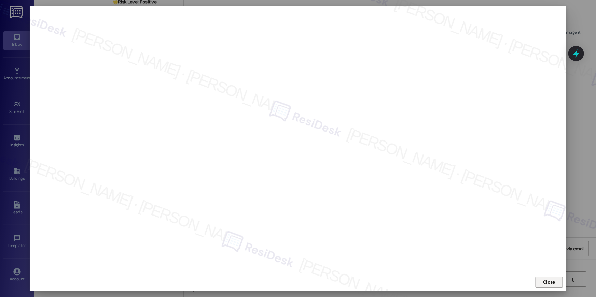
click at [553, 281] on span "Close" at bounding box center [549, 282] width 12 height 7
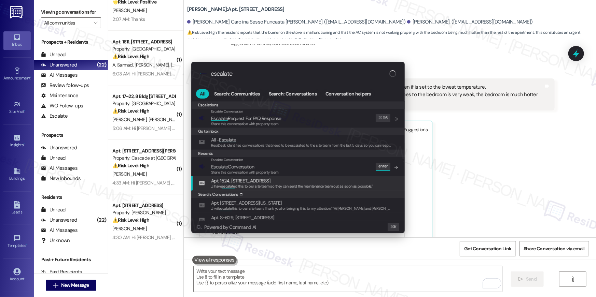
type input "escalate"
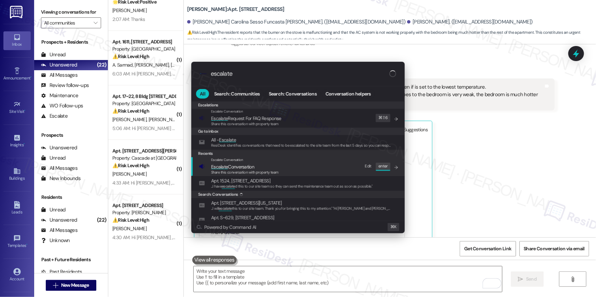
click at [258, 170] on div "Share this conversation with property team" at bounding box center [245, 173] width 68 height 6
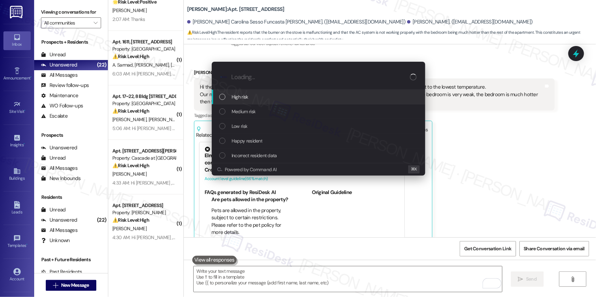
click at [263, 98] on div "High risk" at bounding box center [319, 97] width 200 height 8
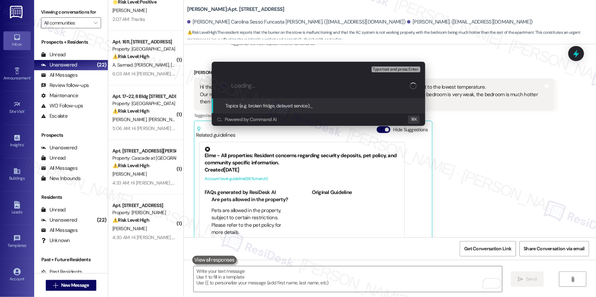
paste input "Work order filed by Residesk | Work Order # 391098 AC not cooling"
type input "Work order filed by Residesk | Work Order # 391098 AC not cooling"
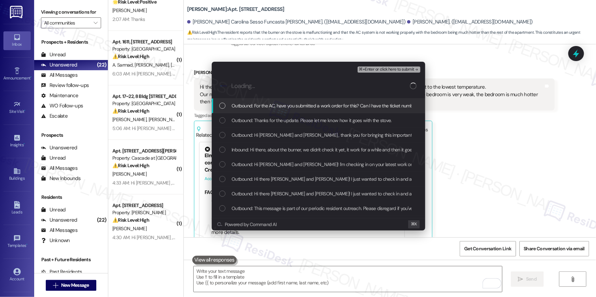
click at [267, 108] on span "Outbound: For the AC, have you submitted a work order for this? Can I have the …" at bounding box center [355, 106] width 247 height 8
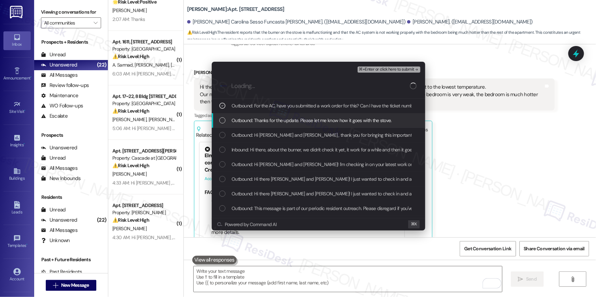
drag, startPoint x: 266, startPoint y: 120, endPoint x: 267, endPoint y: 135, distance: 14.7
click at [266, 120] on span "Outbound: Thanks for the update. Please let me know how it goes with the stove." at bounding box center [312, 121] width 160 height 8
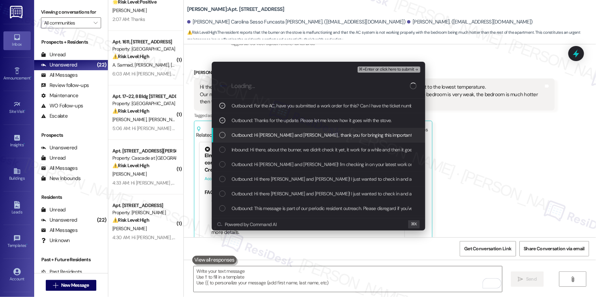
click at [267, 136] on span "Outbound: Hi Ana Carolina and Matheus , thank you for bringing this important m…" at bounding box center [483, 136] width 503 height 8
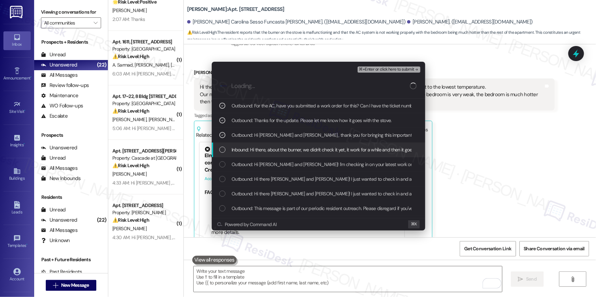
click at [356, 146] on span "Inbound: Hi there, about the burner, we didn't check it yet, it work for a whil…" at bounding box center [557, 150] width 650 height 8
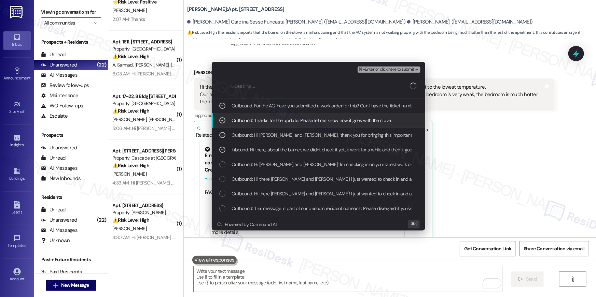
click at [380, 70] on span "⌘+Enter or click here to submit" at bounding box center [386, 69] width 55 height 5
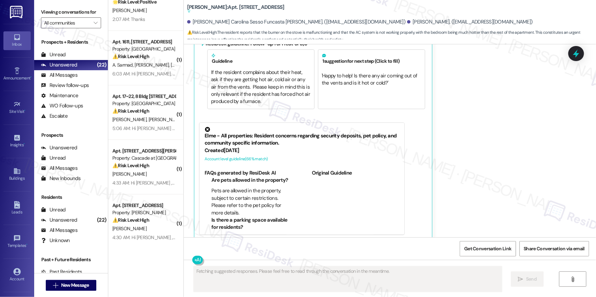
scroll to position [1740, 0]
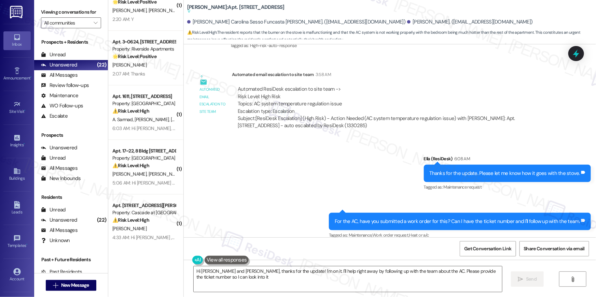
type textarea "Hi Ana Carolina and Matheus, thanks for the update! I'm on it. I'll help right …"
click at [309, 154] on div "Sent via SMS Ella (ResiDesk) 6:08 AM Thanks for the update. Please let me know …" at bounding box center [390, 193] width 412 height 106
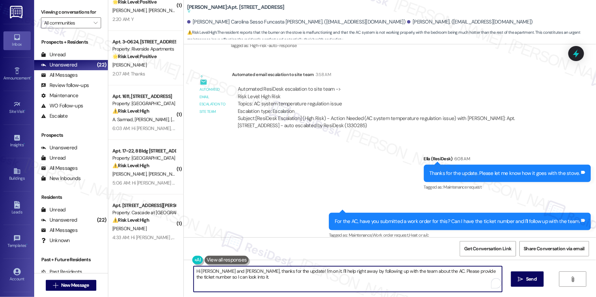
click at [274, 271] on textarea "Hi Ana Carolina and Matheus, thanks for the update! I'm on it. I'll help right …" at bounding box center [348, 280] width 308 height 26
drag, startPoint x: 316, startPoint y: 176, endPoint x: 412, endPoint y: 151, distance: 98.4
click at [316, 176] on div "Sent via SMS Ella (ResiDesk) 6:08 AM Thanks for the update. Please let me know …" at bounding box center [390, 193] width 412 height 106
click at [326, 279] on textarea "Hi Ana Carolina and Matheus, thanks for the update! I'm on it. I'll help right …" at bounding box center [348, 280] width 308 height 26
click at [355, 276] on textarea "Hi Ana Carolina and Matheus, thanks for the update! I'm on it. I'll help right …" at bounding box center [348, 280] width 308 height 26
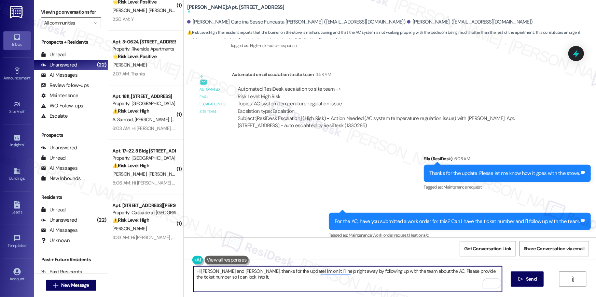
click at [355, 276] on textarea "Hi Ana Carolina and Matheus, thanks for the update! I'm on it. I'll help right …" at bounding box center [348, 280] width 308 height 26
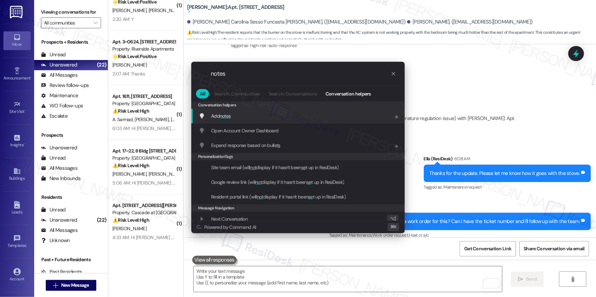
type input "notes"
click at [288, 118] on div "Add notes Add shortcut" at bounding box center [299, 116] width 200 height 8
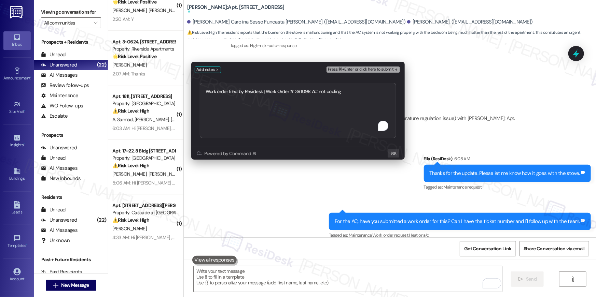
type textarea "Work order filed by Residesk | Work Order # 391098 AC not cooling"
click at [364, 69] on span "Press ⌘+Enter or click here to submit" at bounding box center [361, 69] width 66 height 5
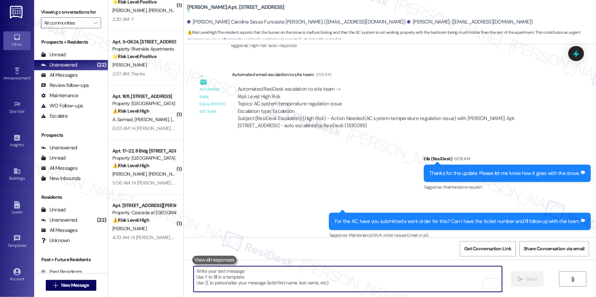
click at [379, 280] on textarea "To enrich screen reader interactions, please activate Accessibility in Grammarl…" at bounding box center [348, 280] width 308 height 26
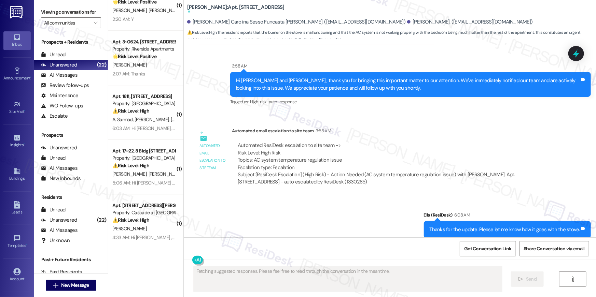
scroll to position [1882, 0]
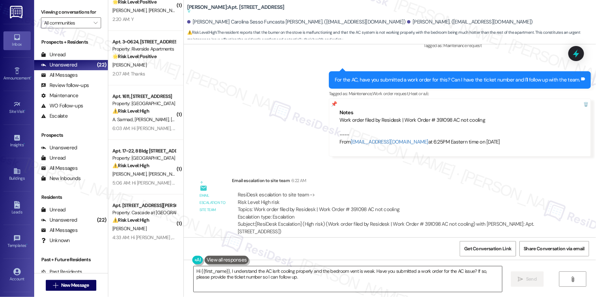
click at [359, 283] on textarea "Hi {{first_name}}, I understand the AC isn't cooling properly and the bedroom v…" at bounding box center [348, 280] width 308 height 26
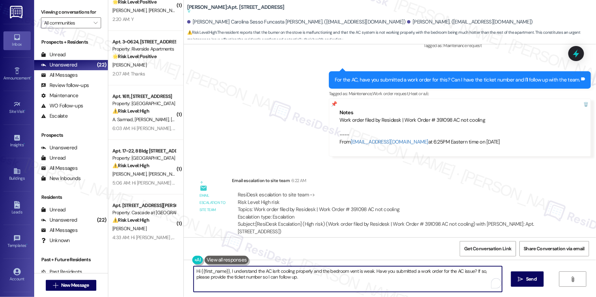
click at [359, 283] on textarea "Hi {{first_name}}, I understand the AC isn't cooling properly and the bedroom v…" at bounding box center [348, 280] width 308 height 26
drag, startPoint x: 359, startPoint y: 283, endPoint x: 362, endPoint y: 278, distance: 6.1
click at [359, 282] on textarea "Hi {{first_name}}, I understand the AC isn't cooling properly and the bedroom v…" at bounding box center [348, 280] width 308 height 26
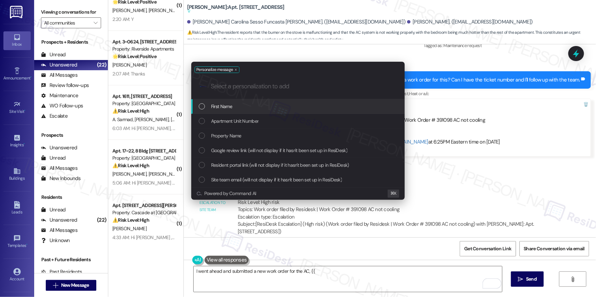
click at [346, 108] on div "First Name" at bounding box center [299, 107] width 200 height 8
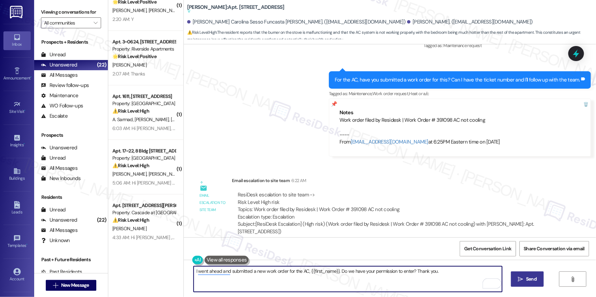
type textarea "I went ahead and submitted a new work order for the AC, {{first_name}}. Do we h…"
click at [531, 281] on span "Send" at bounding box center [531, 279] width 11 height 7
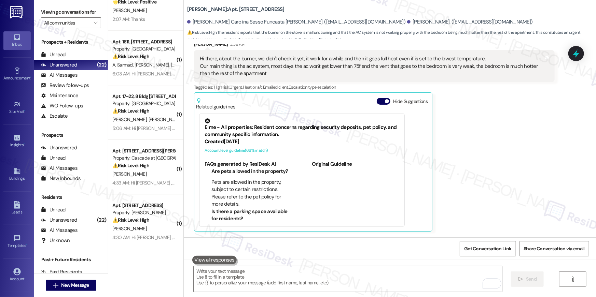
scroll to position [1398, 0]
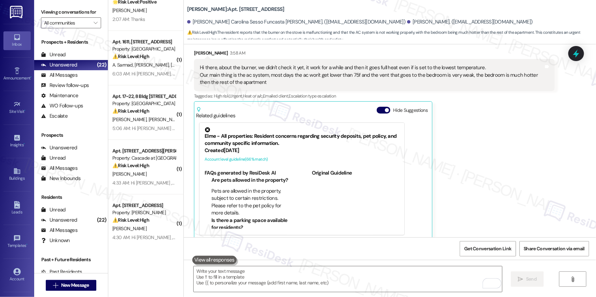
click at [149, 214] on div "Property: [PERSON_NAME]" at bounding box center [143, 212] width 63 height 7
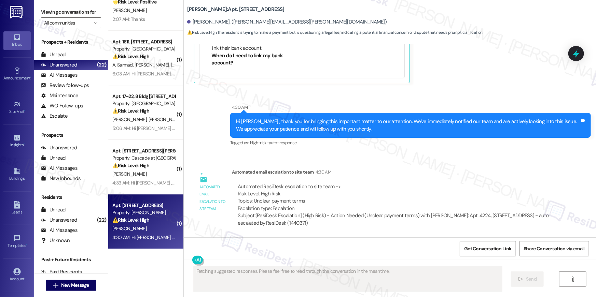
scroll to position [200, 0]
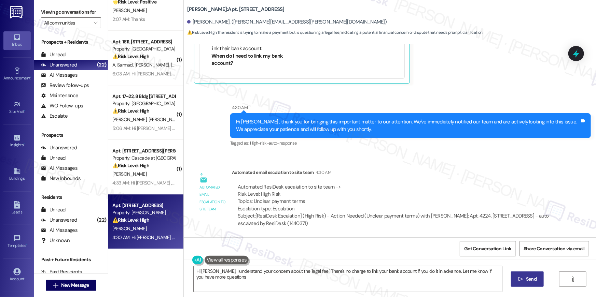
type textarea "Hi Ladasia, I understand your concern about the 'legal fee.' There's no charge …"
click at [337, 277] on textarea "Hi Ladasia, I understand your concern about the 'legal fee.' There's no charge …" at bounding box center [348, 280] width 308 height 26
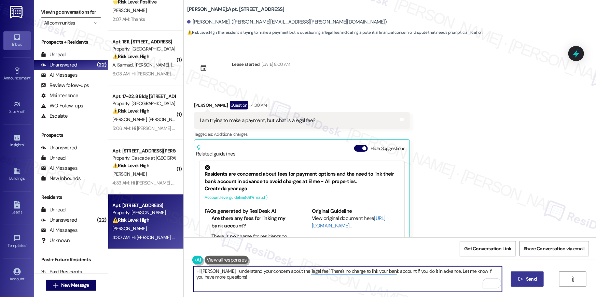
scroll to position [0, 0]
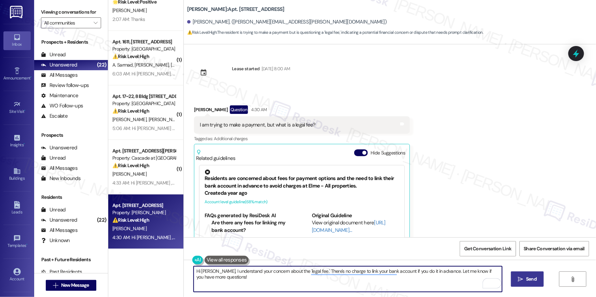
click at [326, 278] on textarea "Hi Ladasia, I understand your concern about the 'legal fee.' There's no charge …" at bounding box center [348, 280] width 308 height 26
click at [398, 281] on textarea "Hi Ladasia, I understand your concern about the 'legal fee.' There's no charge …" at bounding box center [348, 280] width 308 height 26
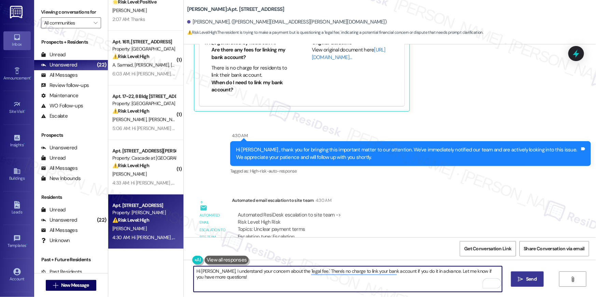
scroll to position [200, 0]
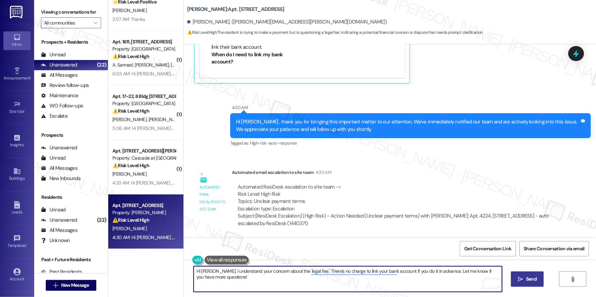
click at [237, 282] on textarea "Hi Ladasia, I understand your concern about the 'legal fee.' There's no charge …" at bounding box center [348, 280] width 308 height 26
click at [296, 281] on textarea "Hi Ladasia, I understand your concern about the 'legal fee.' There's no charge …" at bounding box center [348, 280] width 308 height 26
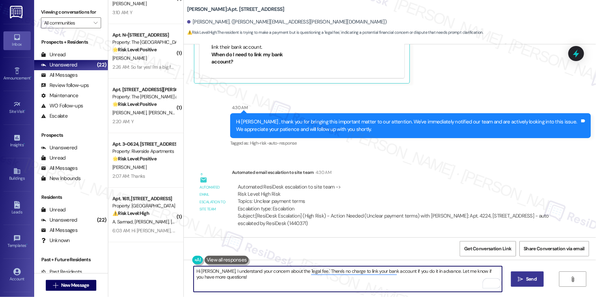
scroll to position [796, 0]
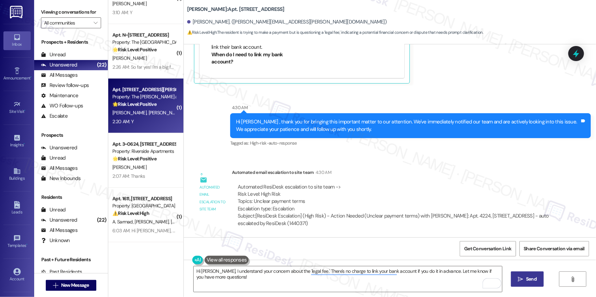
click at [145, 121] on div "2:20 AM: Y 2:20 AM: Y" at bounding box center [144, 121] width 65 height 9
click at [147, 118] on div "2:20 AM: Y 2:20 AM: Y" at bounding box center [144, 121] width 65 height 9
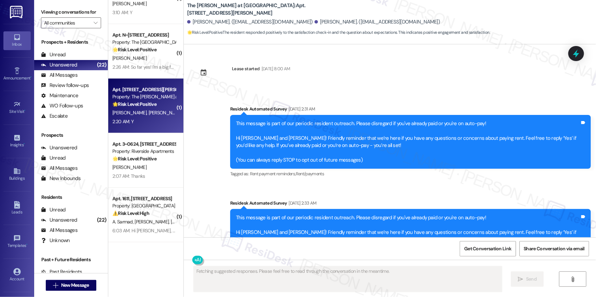
scroll to position [2756, 0]
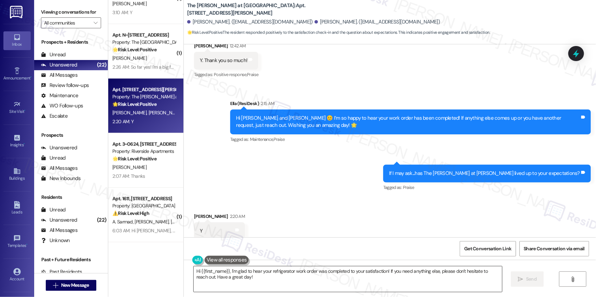
click at [289, 273] on textarea "Hi {{first_name}}, I'm glad to hear your refrigerator work order was completed …" at bounding box center [348, 280] width 308 height 26
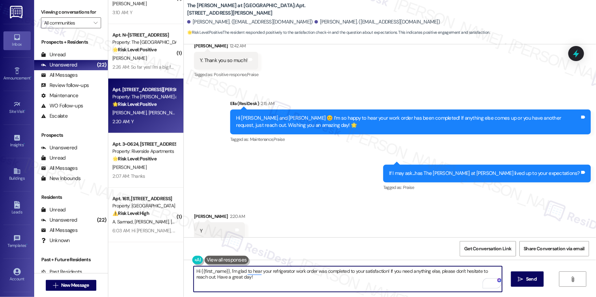
click at [308, 280] on textarea "Hi {{first_name}}, I'm glad to hear your refrigerator work order was completed …" at bounding box center [348, 280] width 308 height 26
click at [426, 286] on textarea "Hi {{first_name}}, I'm glad to hear your refrigerator work order was completed …" at bounding box center [348, 280] width 308 height 26
paste textarea "Thank you for sharing that the property has lived up to your expectations, {{fi…"
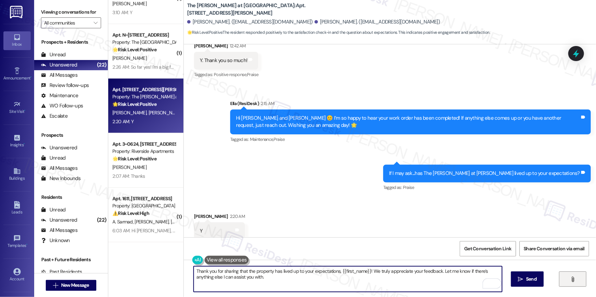
type textarea "Thank you for sharing that the property has lived up to your expectations, {{fi…"
click at [559, 276] on button "" at bounding box center [572, 279] width 27 height 15
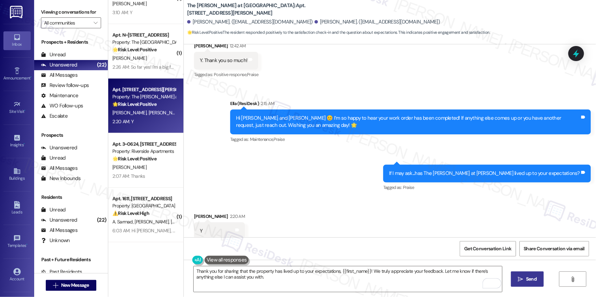
click at [528, 279] on span "Send" at bounding box center [531, 279] width 11 height 7
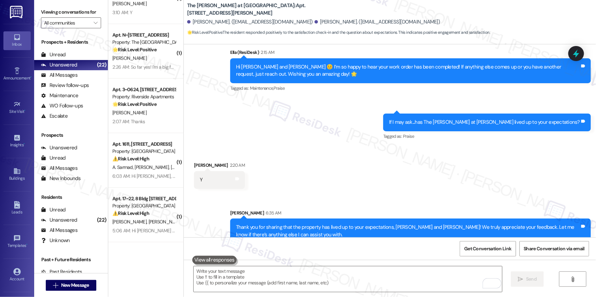
scroll to position [2811, 0]
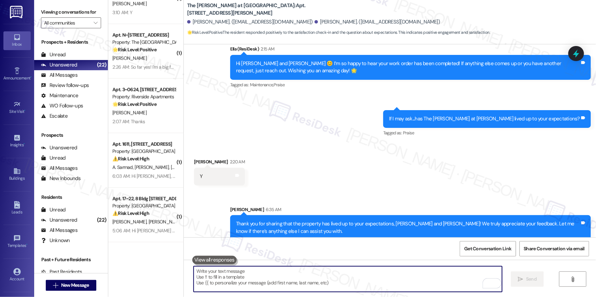
click at [385, 281] on textarea "To enrich screen reader interactions, please activate Accessibility in Grammarl…" at bounding box center [348, 280] width 308 height 26
paste textarea "I hope you don’t mind me asking a quick favor—would you be willing to leave us …"
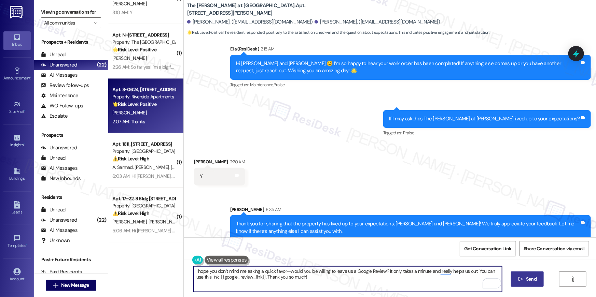
type textarea "I hope you don’t mind me asking a quick favor—would you be willing to leave us …"
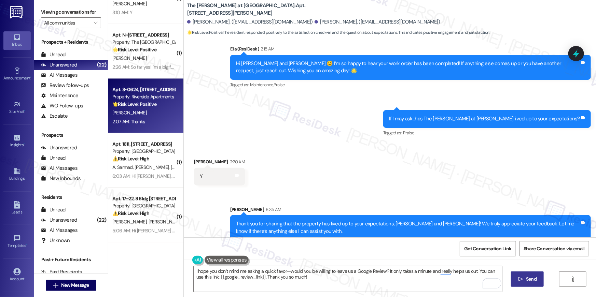
click at [143, 123] on div "2:07 AM: Thanks 2:07 AM: Thanks" at bounding box center [144, 121] width 65 height 9
type textarea "Fetching suggested responses. Please feel free to read through the conversation…"
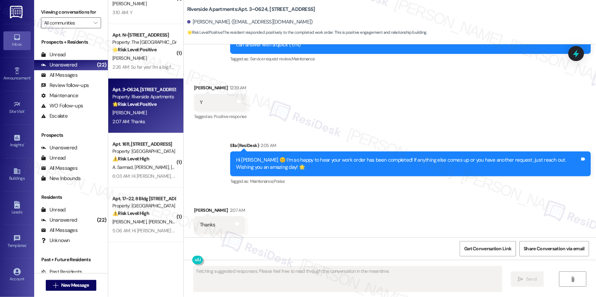
scroll to position [3124, 0]
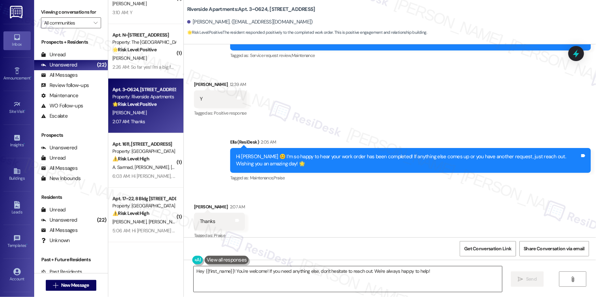
click at [302, 278] on textarea "Hey {{first_name}}! You're welcome! If you need anything else, don't hesitate t…" at bounding box center [348, 280] width 308 height 26
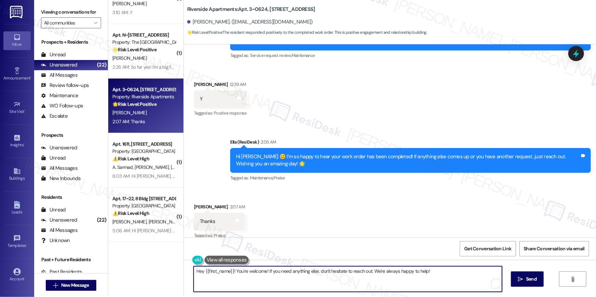
click at [302, 278] on textarea "Hey {{first_name}}! You're welcome! If you need anything else, don't hesitate t…" at bounding box center [348, 280] width 308 height 26
type textarea "You are welcome!"
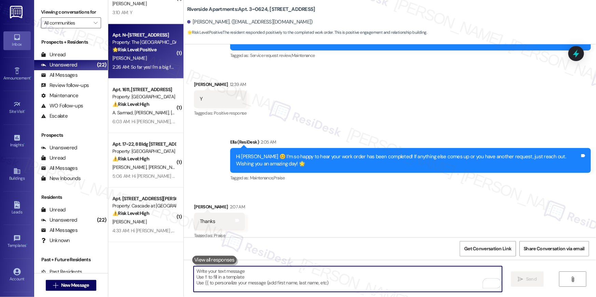
click at [132, 69] on div "2:26 AM: So far yes! I'm a big fan 2:26 AM: So far yes! I'm a big fan" at bounding box center [144, 67] width 64 height 6
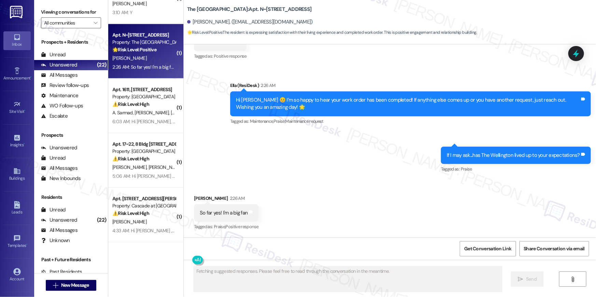
scroll to position [146, 0]
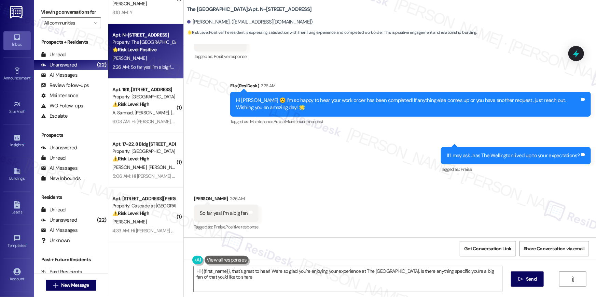
type textarea "Hi {{first_name}}, that's great to hear! We're so glad you're enjoying your exp…"
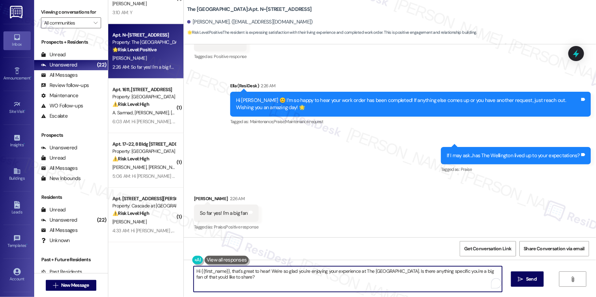
click at [332, 283] on textarea "Hi {{first_name}}, that's great to hear! We're so glad you're enjoying your exp…" at bounding box center [348, 280] width 308 height 26
click at [347, 281] on textarea "Hi {{first_name}}, that's great to hear! We're so glad you're enjoying your exp…" at bounding box center [348, 280] width 308 height 26
click at [405, 281] on textarea "Hi {{first_name}}, that's great to hear! We're so glad you're enjoying your exp…" at bounding box center [348, 280] width 308 height 26
click at [444, 280] on textarea "Hi {{first_name}}, that's great to hear! We're so glad you're enjoying your exp…" at bounding box center [348, 280] width 308 height 26
drag, startPoint x: 394, startPoint y: 272, endPoint x: 402, endPoint y: 281, distance: 12.6
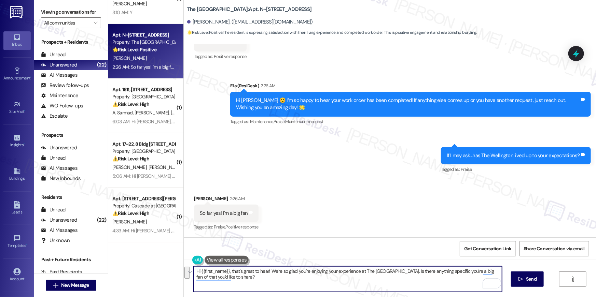
click at [402, 281] on textarea "Hi {{first_name}}, that's great to hear! We're so glad you're enjoying your exp…" at bounding box center [348, 280] width 308 height 26
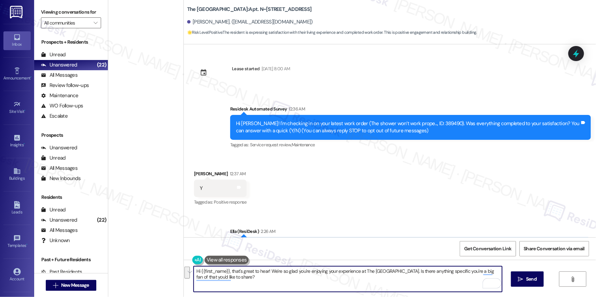
scroll to position [146, 0]
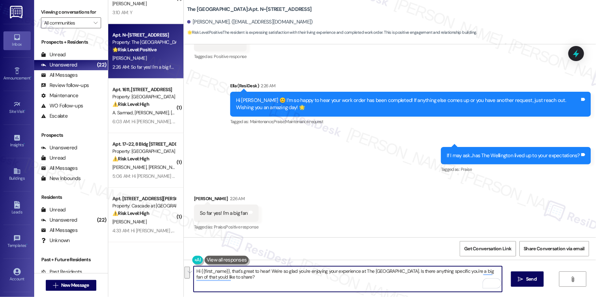
click at [401, 274] on textarea "Hi {{first_name}}, that's great to hear! We're so glad you're enjoying your exp…" at bounding box center [348, 280] width 308 height 26
drag, startPoint x: 395, startPoint y: 276, endPoint x: 398, endPoint y: 285, distance: 9.0
click at [398, 285] on textarea "Hi {{first_name}}, that's great to hear! We're so glad you're enjoying your exp…" at bounding box center [348, 280] width 308 height 26
paste textarea "Let me know if there’s anything else I can assist you with."
type textarea "Hi {{first_name}}, that's great to hear! We're so glad you're enjoying your exp…"
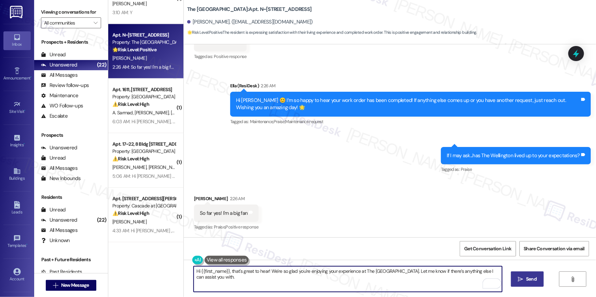
click at [531, 279] on span "Send" at bounding box center [531, 279] width 11 height 7
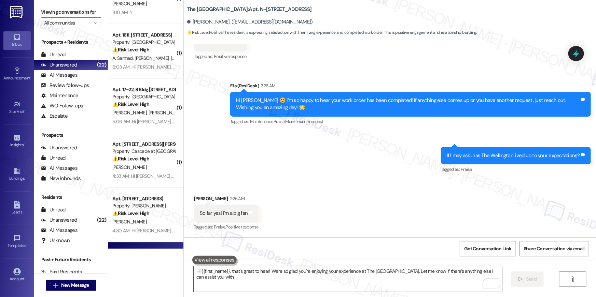
click at [361, 276] on textarea "Hi {{first_name}}, that's great to hear! We're so glad you're enjoying your exp…" at bounding box center [348, 280] width 308 height 26
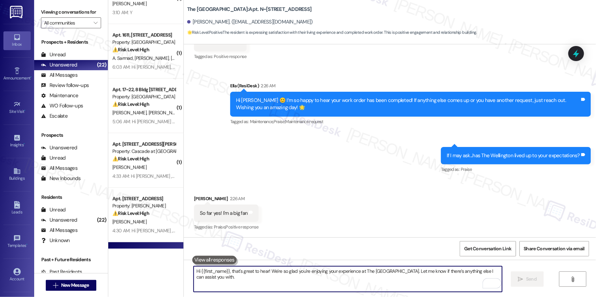
click at [361, 276] on textarea "Hi {{first_name}}, that's great to hear! We're so glad you're enjoying your exp…" at bounding box center [348, 280] width 308 height 26
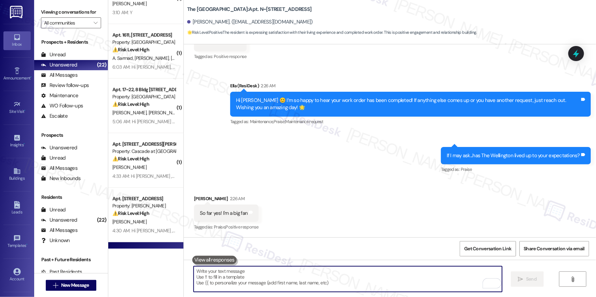
paste textarea "I hope you don’t mind me asking a quick favor—would you be willing to leave us …"
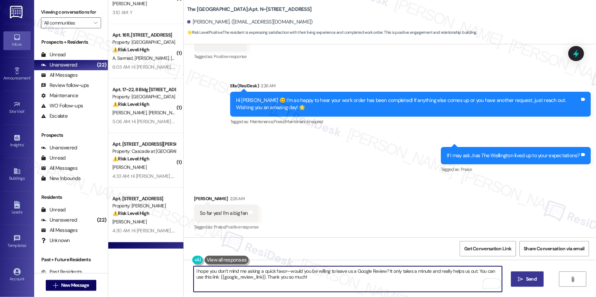
type textarea "I hope you don’t mind me asking a quick favor—would you be willing to leave us …"
click at [535, 280] on span "Send" at bounding box center [531, 279] width 11 height 7
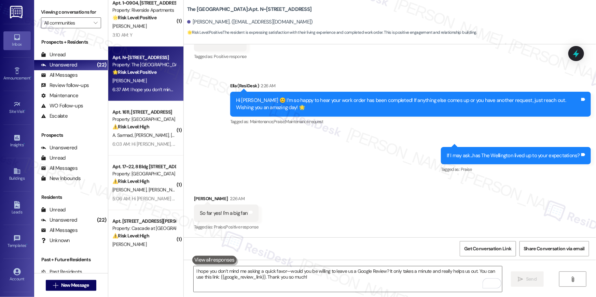
scroll to position [773, 0]
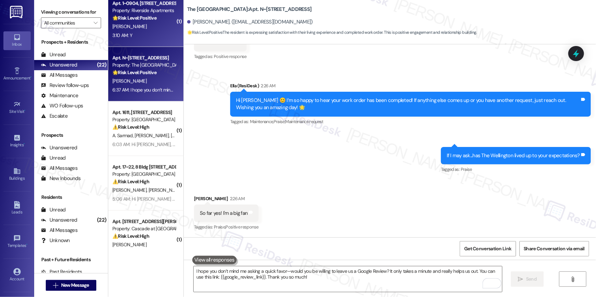
click at [132, 34] on div "3:10 AM: Y 3:10 AM: Y" at bounding box center [144, 35] width 65 height 9
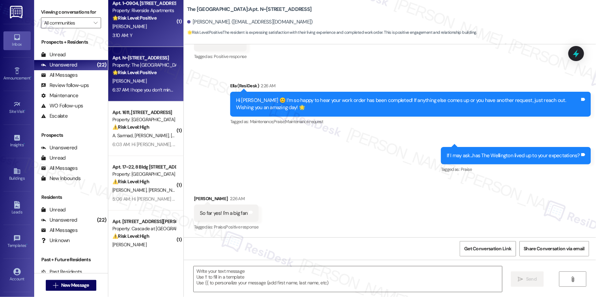
type textarea "Fetching suggested responses. Please feel free to read through the conversation…"
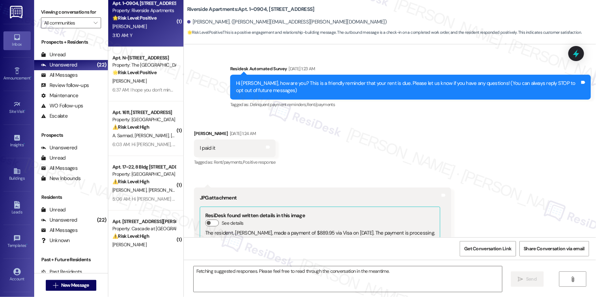
scroll to position [3679, 0]
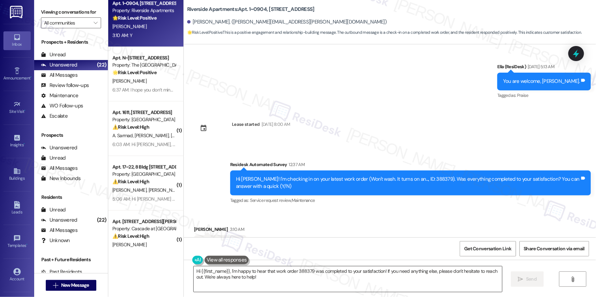
click at [371, 280] on textarea "Hi {{first_name}}, I'm happy to hear that work order 388379 was completed to yo…" at bounding box center [348, 280] width 308 height 26
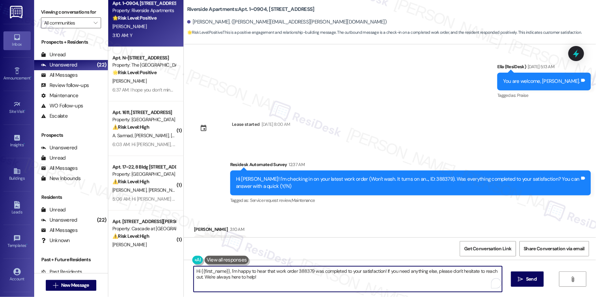
paste textarea "😊 I’m so happy to hear your work order has been completed! If anything else com…"
type textarea "Hi {{first_name}} 😊 I’m so happy to hear your work order has been completed! If…"
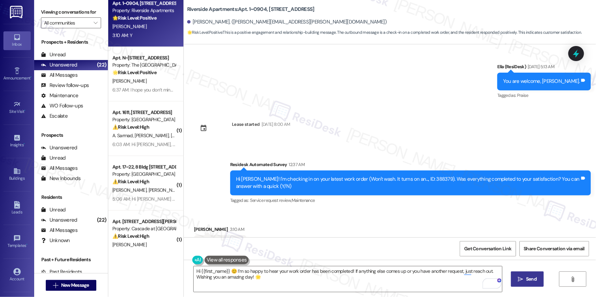
click at [527, 277] on span "Send" at bounding box center [531, 279] width 11 height 7
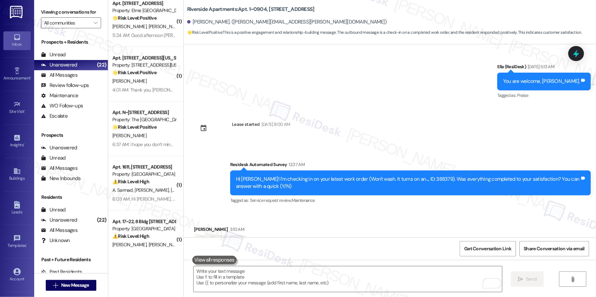
scroll to position [663, 0]
click at [147, 84] on div "[PERSON_NAME]" at bounding box center [144, 82] width 65 height 9
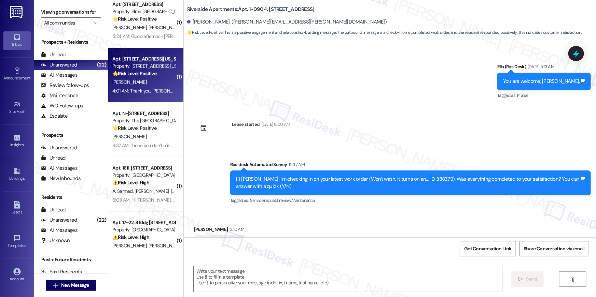
type textarea "Fetching suggested responses. Please feel free to read through the conversation…"
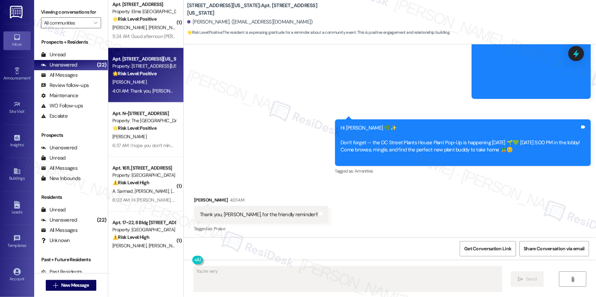
scroll to position [3244, 0]
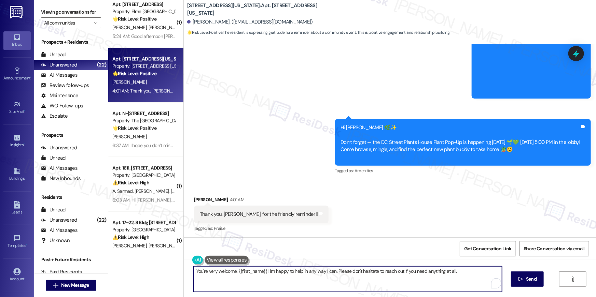
click at [380, 285] on textarea "You're very welcome, {{first_name}}! I'm happy to help in any way I can. Please…" at bounding box center [348, 280] width 308 height 26
type textarea "You are welcome, [PERSON_NAME]! We hope to see you there!"
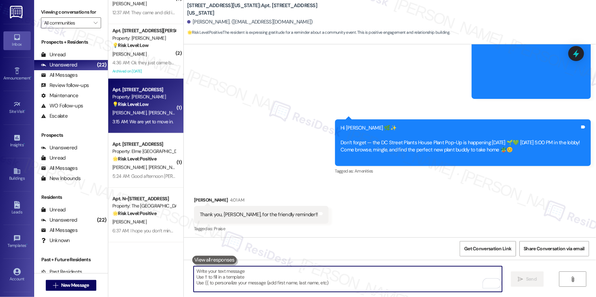
scroll to position [521, 0]
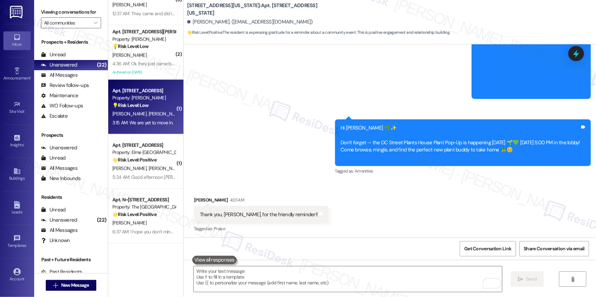
click at [150, 126] on div "3:15 AM: We are yet to move in. 3:15 AM: We are yet to move in." at bounding box center [144, 123] width 65 height 9
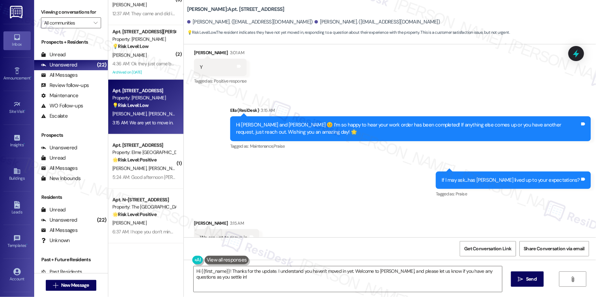
scroll to position [136, 0]
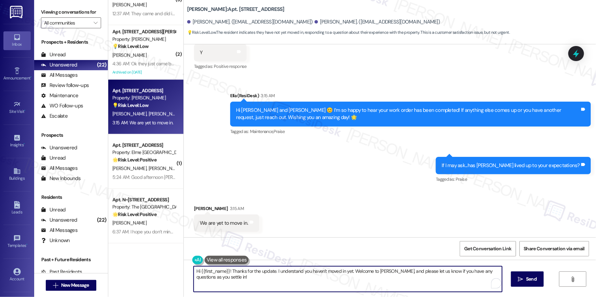
click at [292, 280] on textarea "Hi {{first_name}}! Thanks for the update. I understand you haven't moved in yet…" at bounding box center [348, 280] width 308 height 26
click at [294, 280] on textarea "Hi {{first_name}}! Thanks for the update. I understand you haven't moved in yet…" at bounding box center [348, 280] width 308 height 26
drag, startPoint x: 350, startPoint y: 273, endPoint x: 174, endPoint y: 260, distance: 176.4
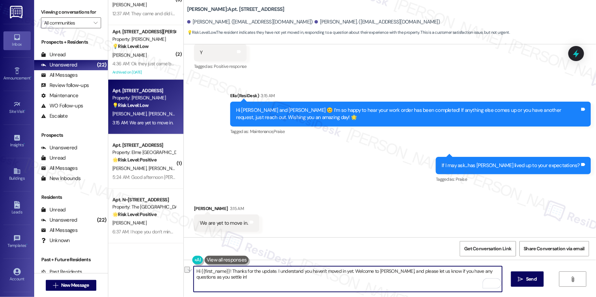
click at [174, 260] on div "( 1 ) Apt. 500, [STREET_ADDRESS] Property: [PERSON_NAME] 🔧 Risk Level: Medium T…" at bounding box center [352, 148] width 488 height 297
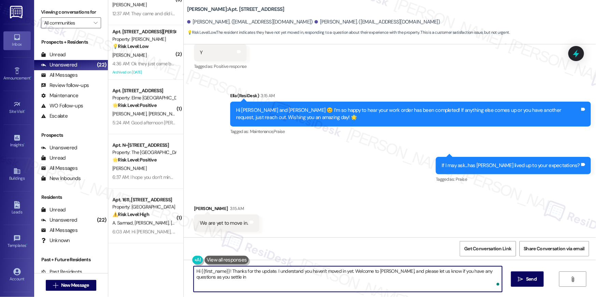
type textarea "Hi {{first_name}}! Thanks for the update. I understand you haven't moved in yet…"
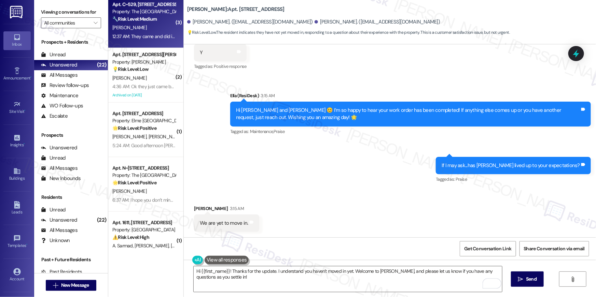
click at [139, 29] on div "A. Lewis" at bounding box center [144, 28] width 65 height 9
type textarea "Fetching suggested responses. Please feel free to read through the conversation…"
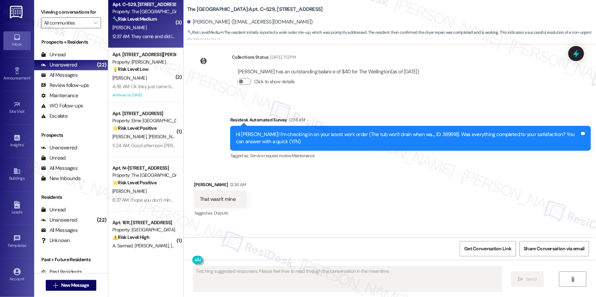
scroll to position [1416, 0]
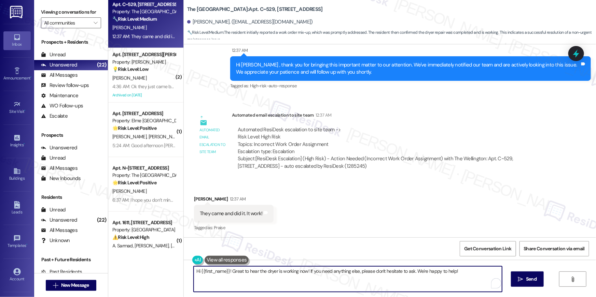
click at [313, 288] on textarea "Hi {{first_name}}! Great to hear the dryer is working now! If you need anything…" at bounding box center [348, 280] width 308 height 26
paste textarea "😊 I’m so happy to hear your work order has been completed! If anything else com…"
type textarea "Hi {{first_name}} 😊 I’m so happy to hear your work order has been completed! If…"
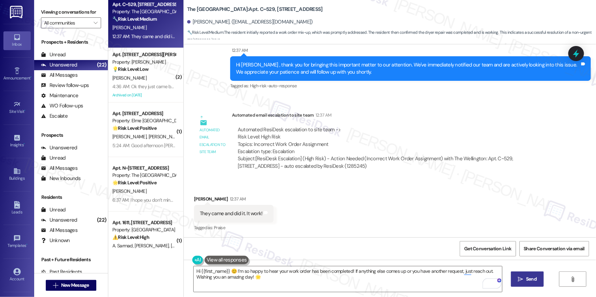
click at [538, 282] on span "Send" at bounding box center [531, 279] width 13 height 7
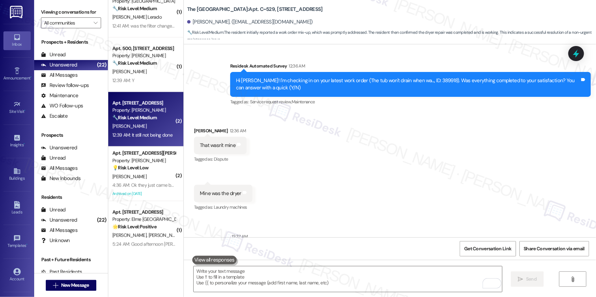
scroll to position [343, 0]
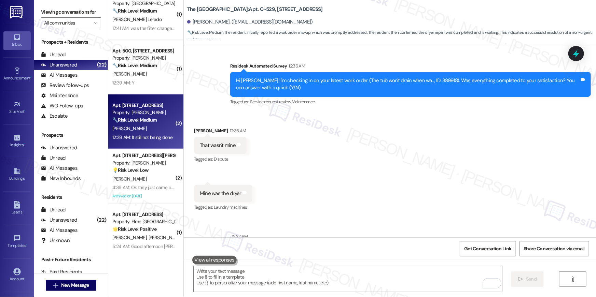
click at [138, 122] on strong "🔧 Risk Level: Medium" at bounding box center [134, 120] width 44 height 6
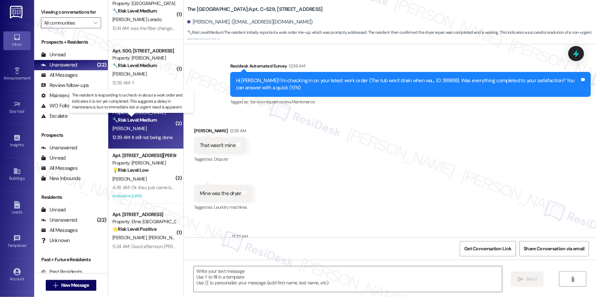
type textarea "Fetching suggested responses. Please feel free to read through the conversation…"
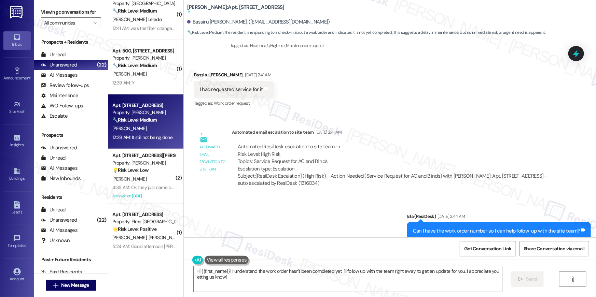
scroll to position [1315, 0]
click at [420, 282] on textarea "Hi {{first_name}}! I understand the work order hasn't been completed yet. I'll …" at bounding box center [348, 280] width 308 height 26
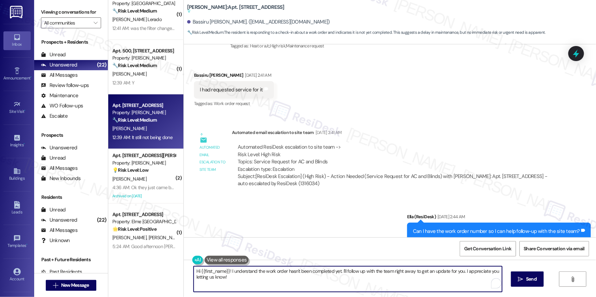
paste textarea ", I’m sorry to hear your work order hasn’t been completed. Could you share more…"
type textarea "Hi {{first_name}}, I’m sorry to hear your work order hasn’t been completed. Cou…"
click at [528, 279] on span "Send" at bounding box center [531, 279] width 11 height 7
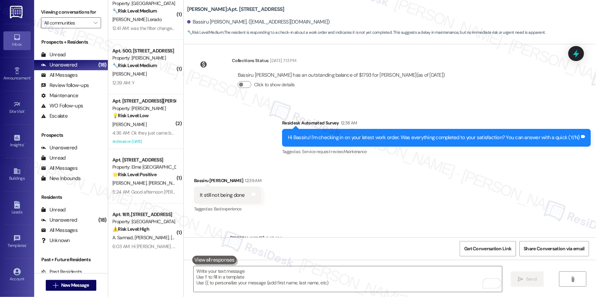
scroll to position [1566, 0]
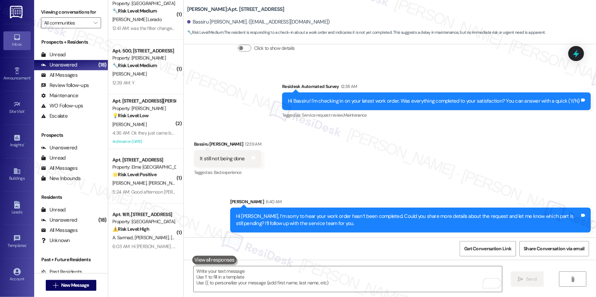
click at [298, 176] on div "Received via SMS Bassiru Touray 12:39 AM It still not being done Tags and notes…" at bounding box center [390, 154] width 412 height 58
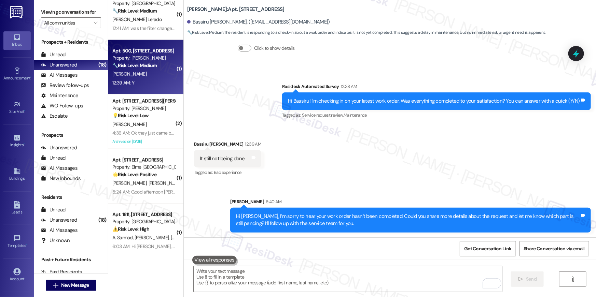
click at [151, 75] on div "C. Iriarte" at bounding box center [144, 74] width 65 height 9
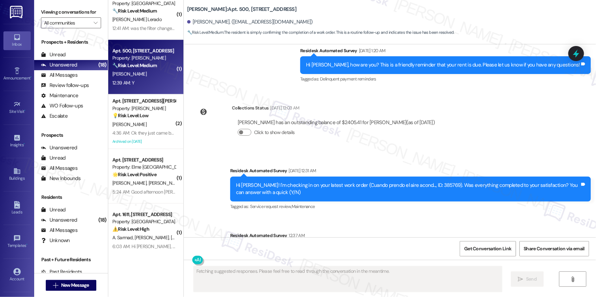
scroll to position [3059, 0]
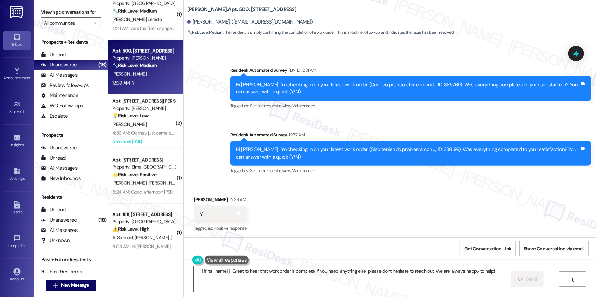
click at [291, 287] on textarea "Hi {{first_name}}! Great to hear that work order is complete. If you need anyth…" at bounding box center [348, 280] width 308 height 26
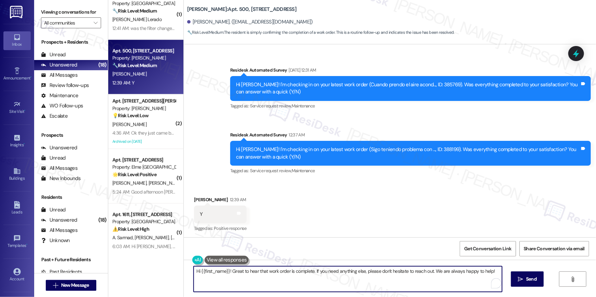
click at [291, 287] on textarea "Hi {{first_name}}! Great to hear that work order is complete. If you need anyth…" at bounding box center [348, 280] width 308 height 26
paste textarea "😊 I’m so happy to hear your work order has been completed! If anything else com…"
type textarea "Hi {{first_name}} 😊 I’m so happy to hear your work order has been completed! If…"
click at [526, 284] on button " Send" at bounding box center [527, 279] width 33 height 15
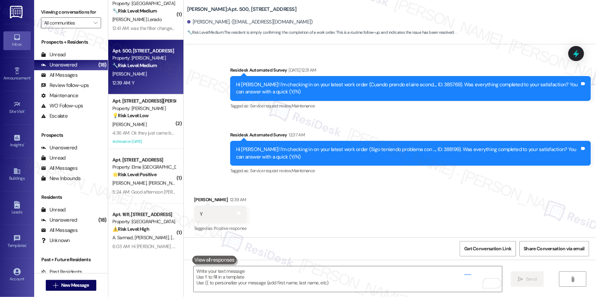
scroll to position [3058, 0]
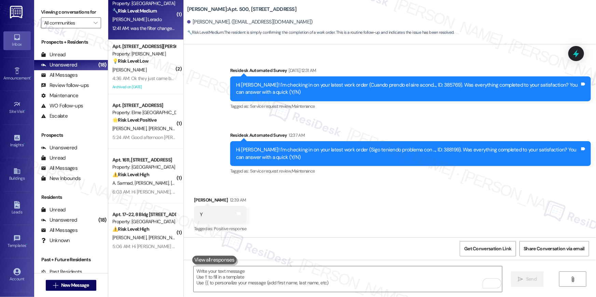
click at [138, 26] on div "12:41 AM: was the filter changed? 12:41 AM: was the filter changed?" at bounding box center [144, 28] width 65 height 6
type textarea "Fetching suggested responses. Please feel free to read through the conversation…"
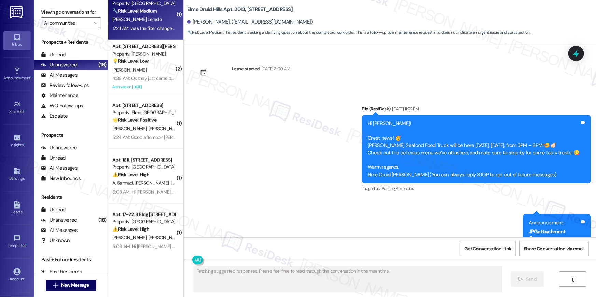
scroll to position [14288, 0]
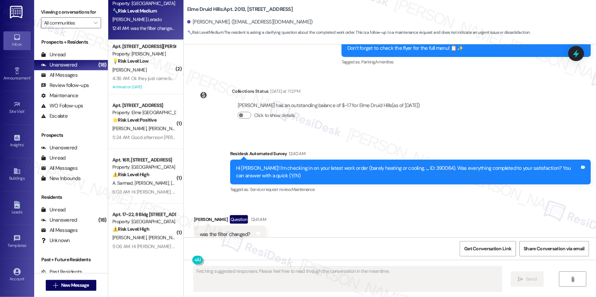
click at [421, 165] on div "Hi Johara Rina! I'm checking in on your latest work order (barely heating or co…" at bounding box center [408, 172] width 344 height 15
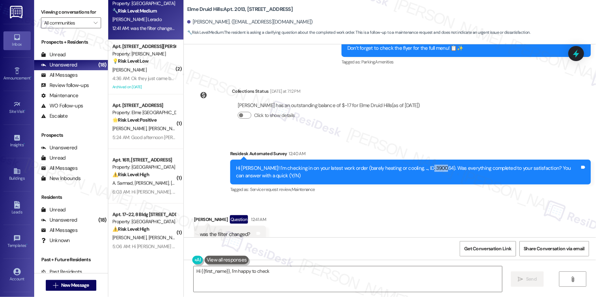
click at [421, 165] on div "Hi Johara Rina! I'm checking in on your latest work order (barely heating or co…" at bounding box center [408, 172] width 344 height 15
copy div "390064"
type textarea "Hi {{first_name}}, I'm happy to check on whether the filter was changed during …"
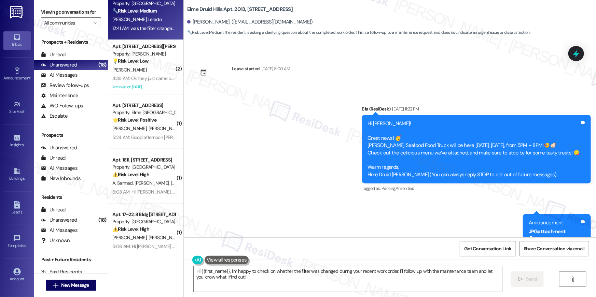
scroll to position [14288, 0]
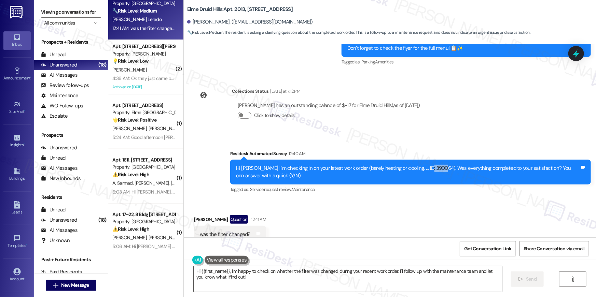
click at [292, 283] on textarea "Hi {{first_name}}, I'm happy to check on whether the filter was changed during …" at bounding box center [348, 280] width 308 height 26
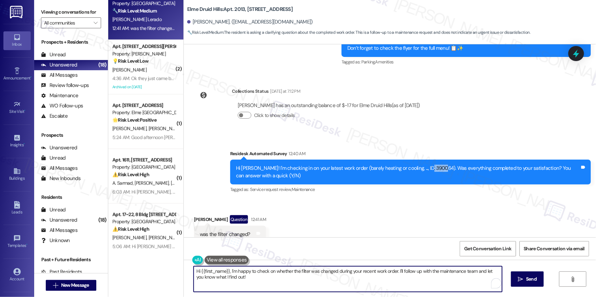
click at [325, 282] on textarea "Hi {{first_name}}, I'm happy to check on whether the filter was changed during …" at bounding box center [348, 280] width 308 height 26
click at [366, 280] on textarea "Hi {{first_name}}, I'm happy to check on whether the filter was changed during …" at bounding box center [348, 280] width 308 height 26
click at [400, 281] on textarea "Hi {{first_name}}, I'm happy to check on whether the filter was changed during …" at bounding box center [348, 280] width 308 height 26
click at [533, 275] on button " Send" at bounding box center [527, 279] width 33 height 15
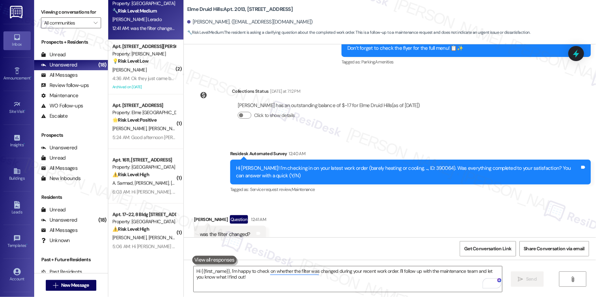
scroll to position [14288, 0]
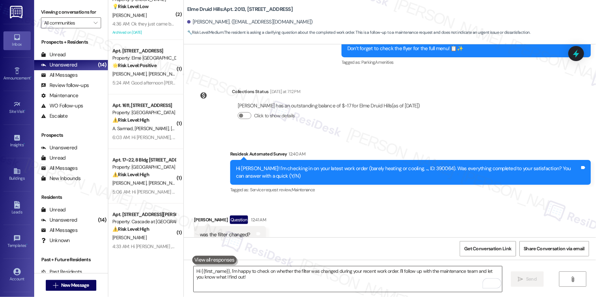
click at [317, 279] on textarea "Hi {{first_name}}, I'm happy to check on whether the filter was changed during …" at bounding box center [348, 280] width 308 height 26
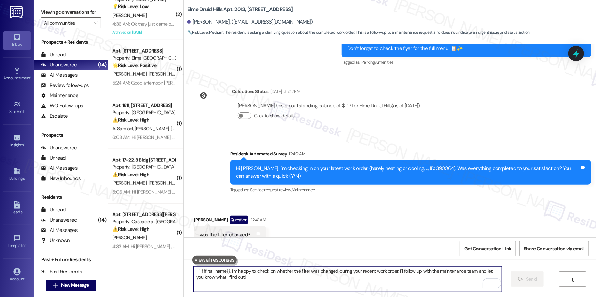
click at [318, 279] on textarea "Hi {{first_name}}, I'm happy to check on whether the filter was changed during …" at bounding box center [348, 280] width 308 height 26
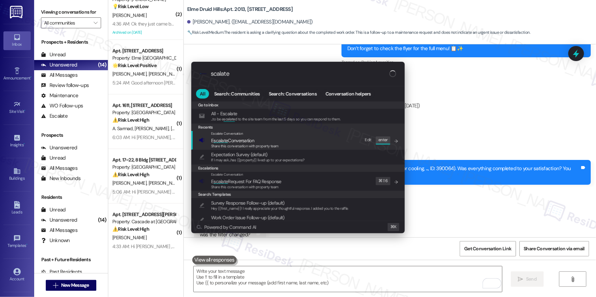
type input "scalate"
click at [232, 140] on span "E scalate Conversation" at bounding box center [232, 141] width 43 height 6
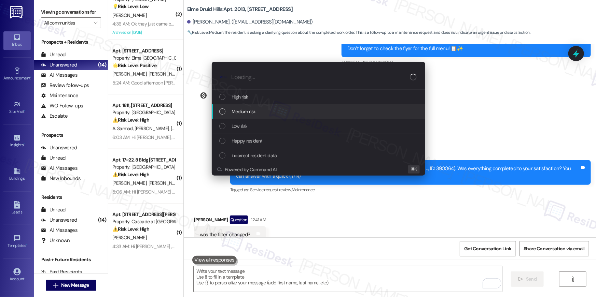
click at [233, 114] on span "Medium risk" at bounding box center [244, 112] width 24 height 8
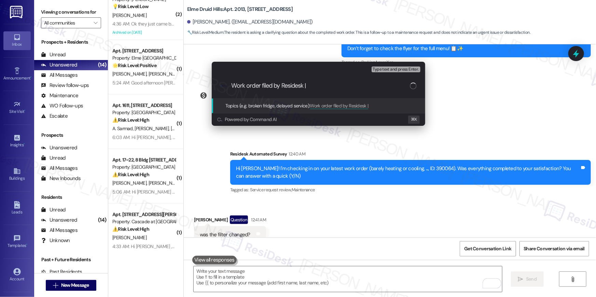
paste input "Work Order # 391108 HVAC filter change"
type input "Work order filed by Residesk | Work Order # 391108 HVAC filter change"
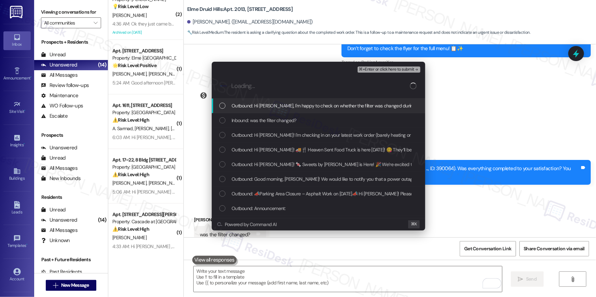
scroll to position [0, 0]
click at [239, 110] on div "Outbound: Hi Johara Rina, I'm happy to check on whether the filter was changed …" at bounding box center [318, 106] width 213 height 15
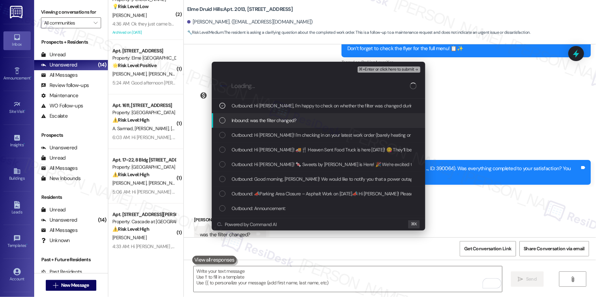
click at [240, 121] on span "Inbound: was the filter changed?" at bounding box center [264, 121] width 65 height 8
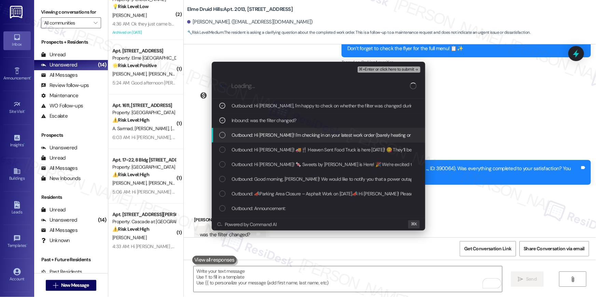
click at [244, 132] on span "Outbound: Hi Johara Rina! I'm checking in on your latest work order (barely hea…" at bounding box center [427, 136] width 390 height 8
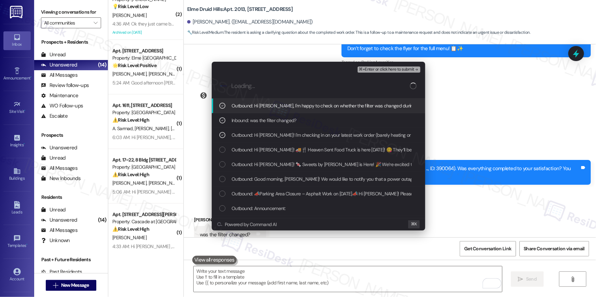
click at [380, 69] on span "⌘+Enter or click here to submit" at bounding box center [386, 69] width 55 height 5
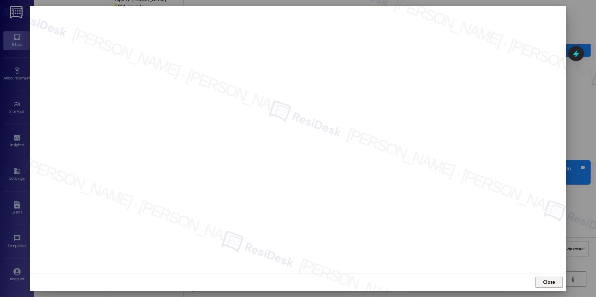
click at [551, 287] on span "Close" at bounding box center [549, 283] width 15 height 10
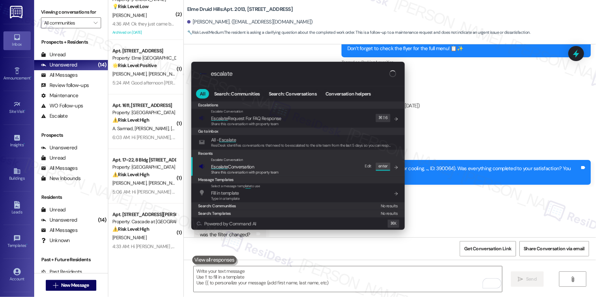
type input "escalate"
click at [310, 171] on div "Escalate Conversation Escalate Conversation Share this conversation with proper…" at bounding box center [299, 166] width 200 height 18
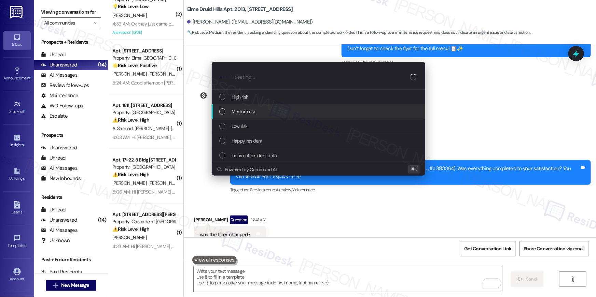
click at [280, 112] on div "Medium risk" at bounding box center [319, 112] width 200 height 8
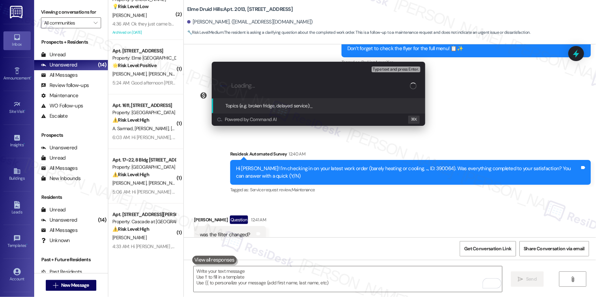
paste input "Work order filed by Residesk | Work Order # 391108 HVAC filter change"
type input "Work order filed by Residesk | Work Order # 391108 HVAC filter change"
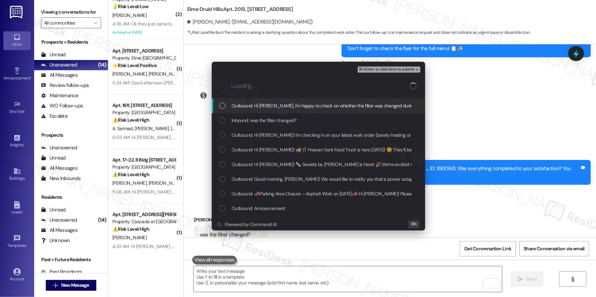
click at [304, 110] on div "Outbound: Hi Johara Rina, I'm happy to check on whether the filter was changed …" at bounding box center [318, 106] width 213 height 15
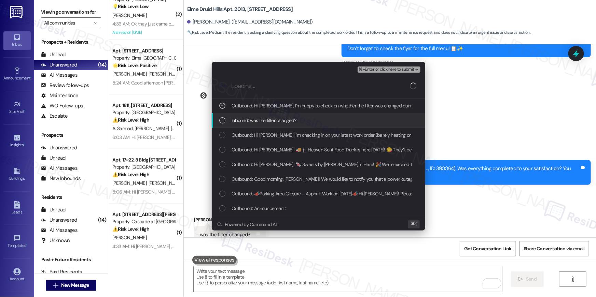
click at [295, 123] on span "Inbound: was the filter changed?" at bounding box center [264, 121] width 65 height 8
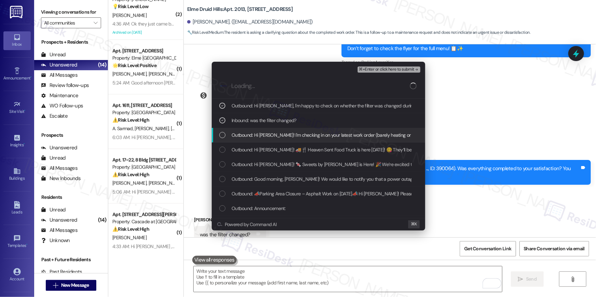
click at [296, 136] on span "Outbound: Hi Johara Rina! I'm checking in on your latest work order (barely hea…" at bounding box center [427, 136] width 390 height 8
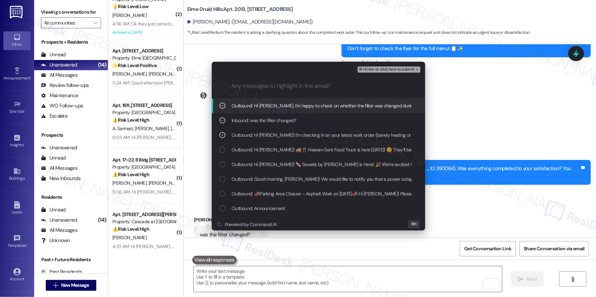
click at [401, 71] on span "⌘+Enter or click here to submit" at bounding box center [386, 69] width 55 height 5
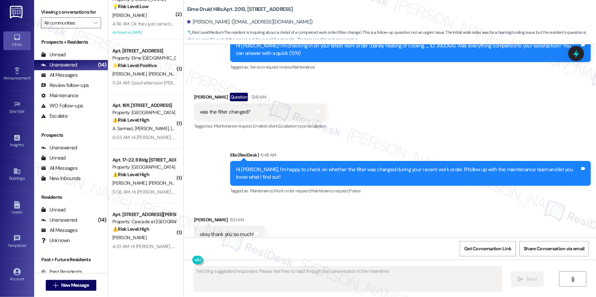
scroll to position [14410, 0]
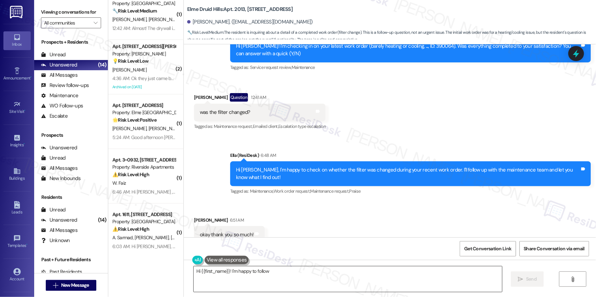
click at [338, 287] on textarea "Hi {{first_name}}!" at bounding box center [348, 280] width 308 height 26
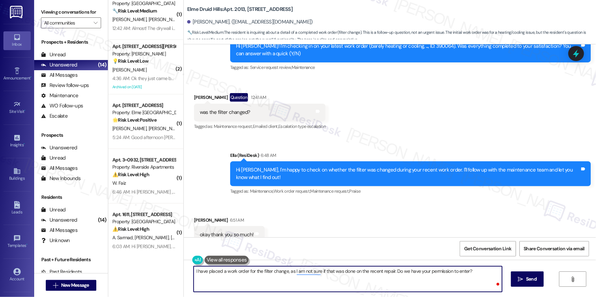
type textarea "I have placed a work order for the filter change, as I am not sure if that was …"
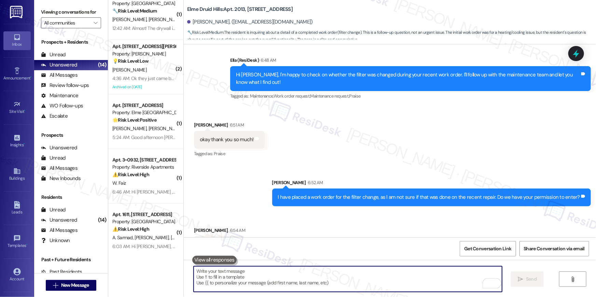
scroll to position [14506, 0]
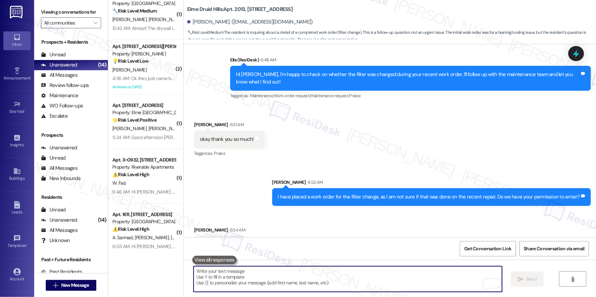
click at [364, 277] on textarea "To enrich screen reader interactions, please activate Accessibility in Grammarl…" at bounding box center [348, 280] width 308 height 26
paste textarea "Thank you, {{first_name}}! I’ve submitted your request, and our maintenance tea…"
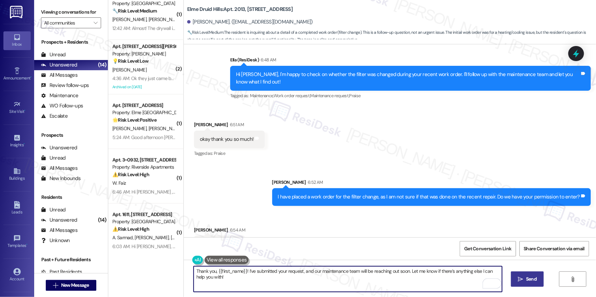
type textarea "Thank you, {{first_name}}! I’ve submitted your request, and our maintenance tea…"
click at [535, 278] on span "Send" at bounding box center [531, 279] width 11 height 7
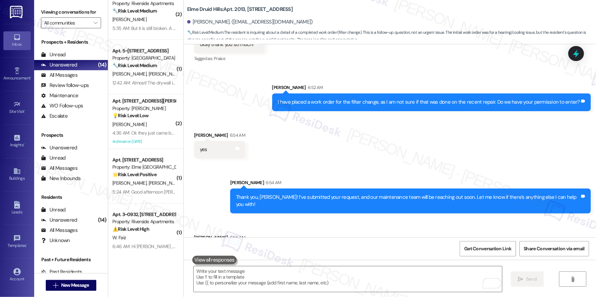
scroll to position [14601, 0]
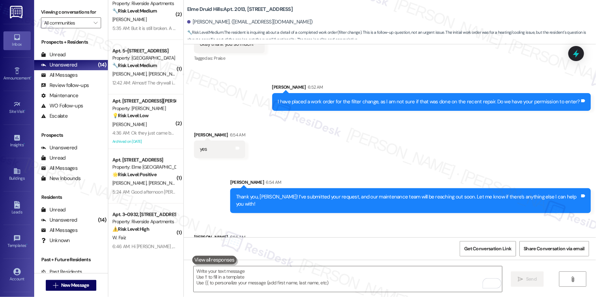
click at [390, 261] on div " Send " at bounding box center [390, 285] width 412 height 51
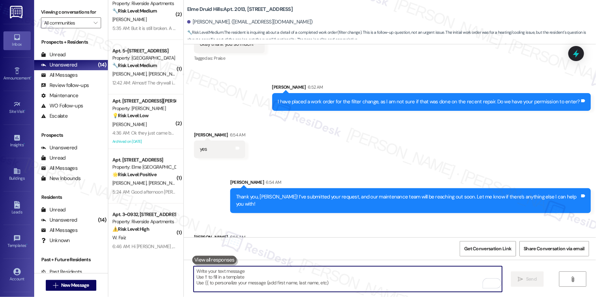
click at [385, 289] on textarea "To enrich screen reader interactions, please activate Accessibility in Grammarl…" at bounding box center [348, 280] width 308 height 26
drag, startPoint x: 385, startPoint y: 289, endPoint x: 388, endPoint y: 279, distance: 10.3
click at [386, 288] on textarea "To enrich screen reader interactions, please activate Accessibility in Grammarl…" at bounding box center [348, 280] width 308 height 26
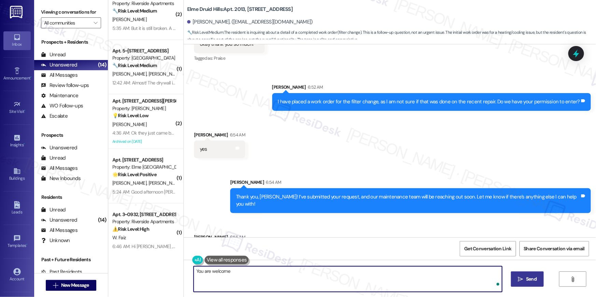
type textarea "You are welcome!"
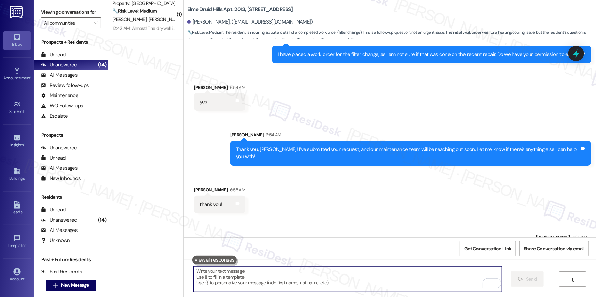
scroll to position [0, 0]
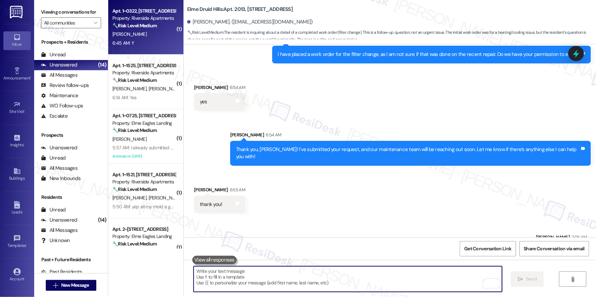
click at [143, 34] on div "J. Rozanski" at bounding box center [144, 34] width 65 height 9
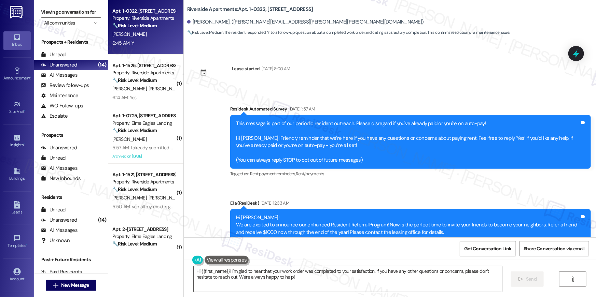
click at [432, 283] on textarea "Hi {{first_name}}! I'm glad to hear that your work order was completed to your …" at bounding box center [348, 280] width 308 height 26
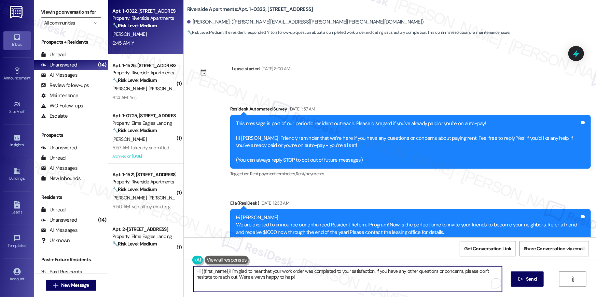
paste textarea "😊 I’m so happy to hear your work order has been completed! If anything else com…"
type textarea "Hi {{first_name}} 😊 I’m so happy to hear your work order has been completed! If…"
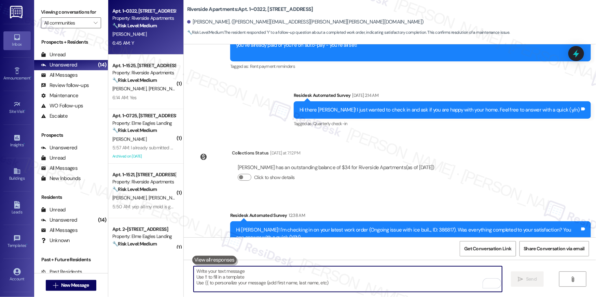
scroll to position [1102, 0]
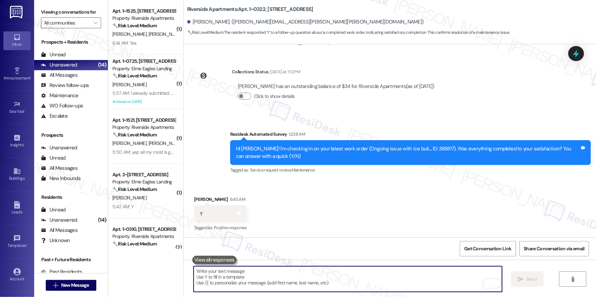
click at [427, 279] on textarea "To enrich screen reader interactions, please activate Accessibility in Grammarl…" at bounding box center [348, 280] width 308 height 26
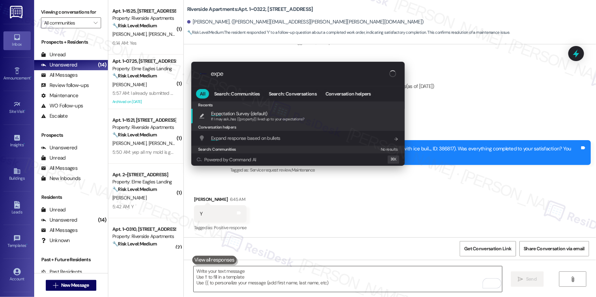
type input "expec"
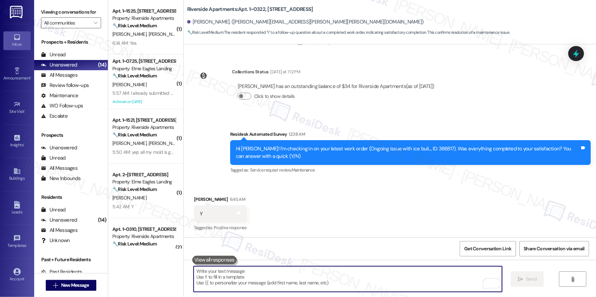
type textarea "If I may ask...has {{property}} lived up to your expectations?"
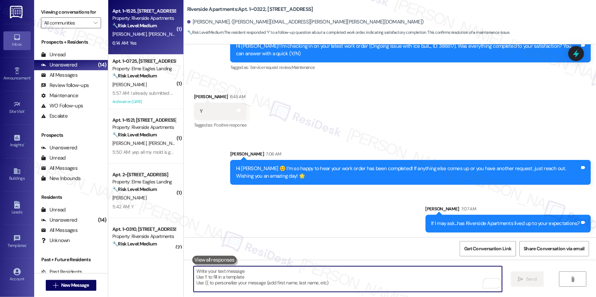
click at [148, 44] on div "6:14 AM: Yes 6:14 AM: Yes" at bounding box center [144, 43] width 65 height 9
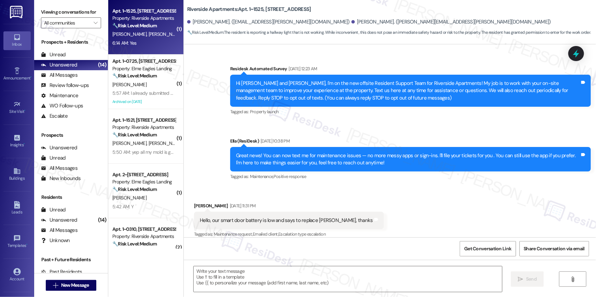
scroll to position [6370, 0]
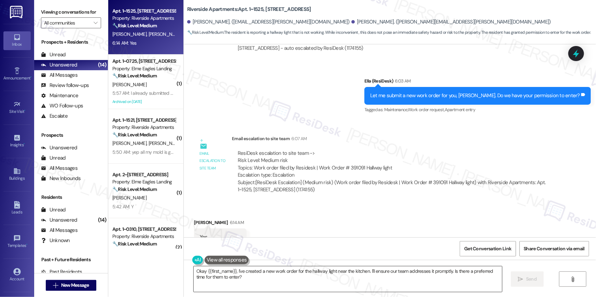
click at [484, 278] on textarea "Okay {{first_name}}, I've created a new work order for the hallway light near t…" at bounding box center [348, 280] width 308 height 26
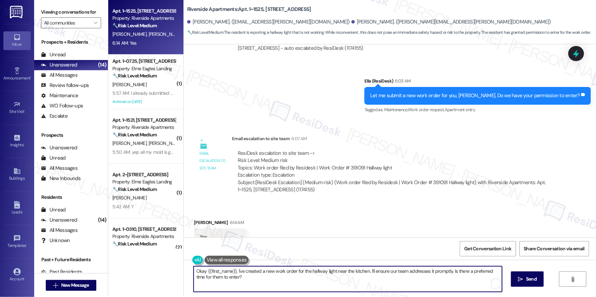
click at [484, 278] on textarea "Okay {{first_name}}, I've created a new work order for the hallway light near t…" at bounding box center [348, 280] width 308 height 26
paste textarea "Thank you, {{first_name}}! I’ve submitted your request, and our maintenance tea…"
type textarea "Thank you, {{first_name}}! I’ve submitted your request, and our maintenance tea…"
click at [528, 279] on span "Send" at bounding box center [531, 279] width 11 height 7
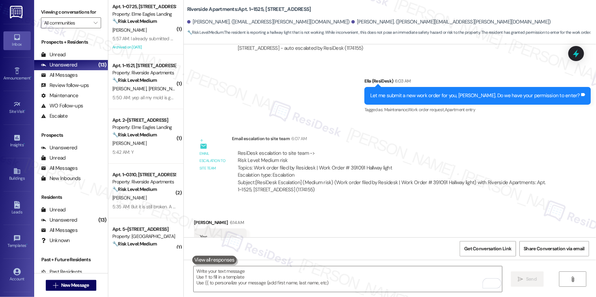
click at [501, 179] on div "Subject: [ResiDesk Escalation] (Medium risk) (Work order filed by Residesk | Wo…" at bounding box center [393, 186] width 311 height 15
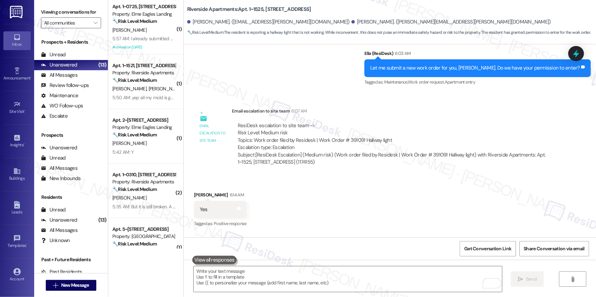
scroll to position [6425, 0]
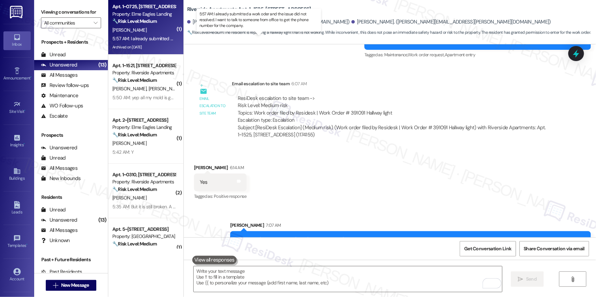
click at [161, 37] on div "5:57 AM: I already submitted a work oder and the issue did not resolved. I want…" at bounding box center [263, 39] width 303 height 6
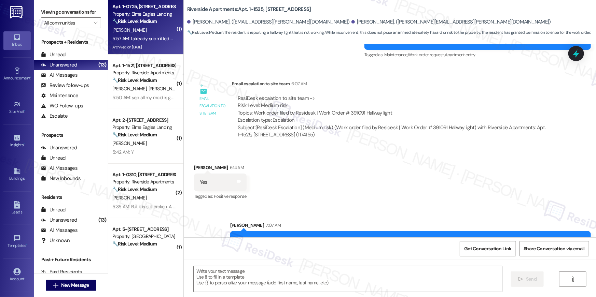
type textarea "Fetching suggested responses. Please feel free to read through the conversation…"
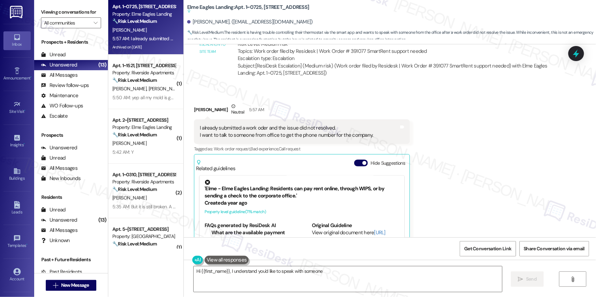
scroll to position [14962, 0]
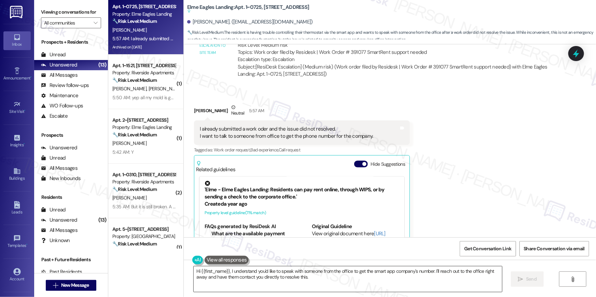
click at [357, 286] on textarea "Hi {{first_name}}, I understand you'd like to speak with someone from the offic…" at bounding box center [348, 280] width 308 height 26
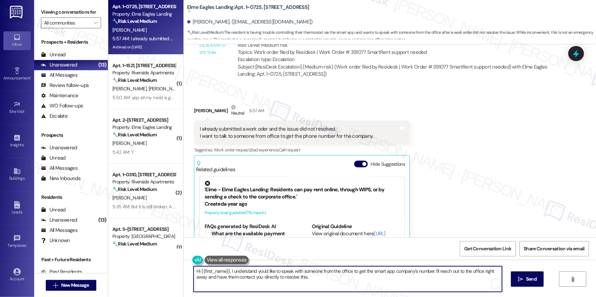
click at [357, 286] on textarea "Hi {{first_name}}, I understand you'd like to speak with someone from the offic…" at bounding box center [348, 280] width 308 height 26
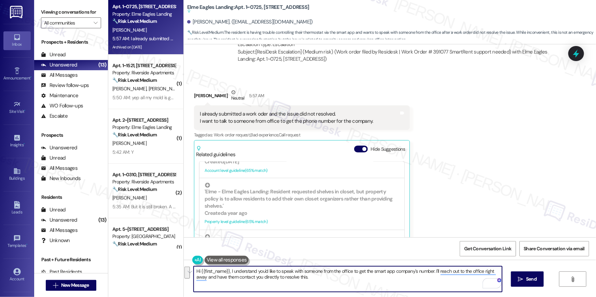
scroll to position [14988, 0]
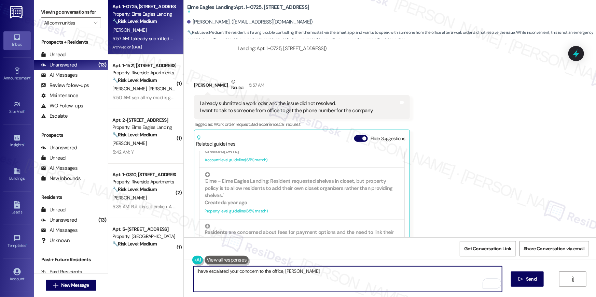
click at [246, 274] on textarea "I have escalated your conccern to the office, Natalie." at bounding box center [348, 280] width 308 height 26
click at [313, 269] on textarea "I have escalated your concern to the office, Natalie." at bounding box center [348, 280] width 308 height 26
click at [194, 272] on textarea "I have escalated your concern to the office, Natalie." at bounding box center [348, 280] width 308 height 26
type textarea "I am sorry this issue has not been resolved. I have escalated your concern to t…"
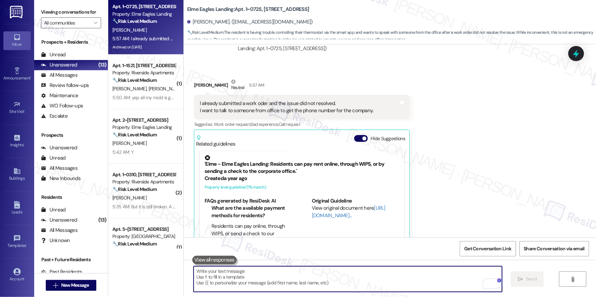
scroll to position [14988, 0]
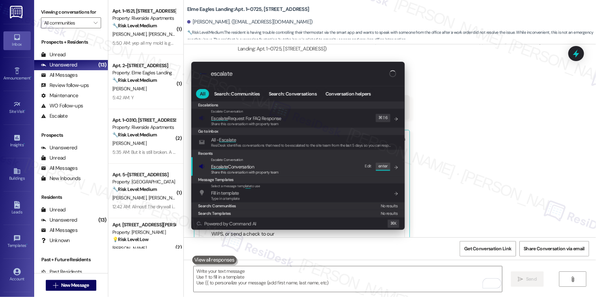
type input "escalate"
click at [240, 168] on span "Escalate Conversation" at bounding box center [232, 167] width 43 height 6
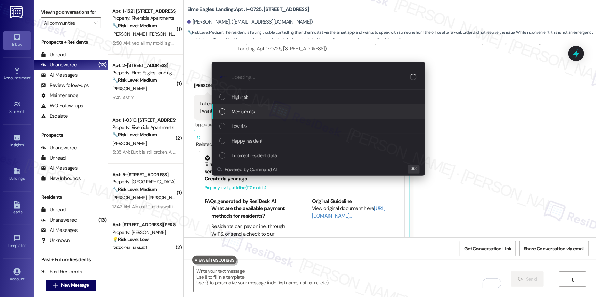
click at [244, 116] on div "Medium risk" at bounding box center [318, 112] width 213 height 15
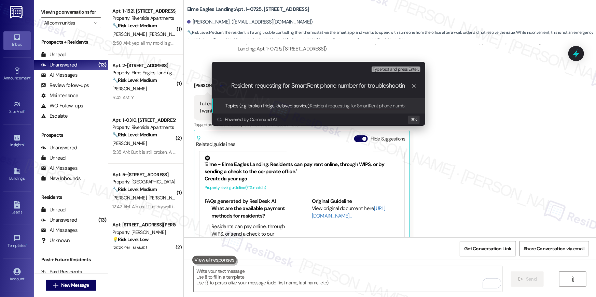
type input "Resident requesting for SmartRent phone number for troubleshooting"
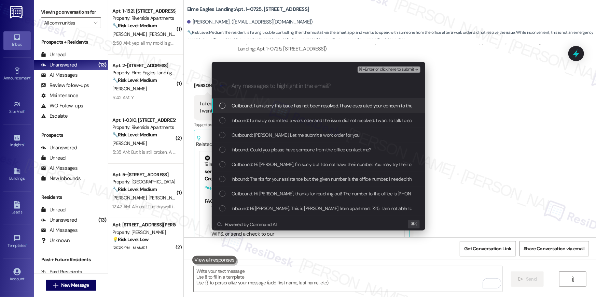
click at [223, 109] on div "Outbound: I am sorry this issue has not been resolved. I have escalated your co…" at bounding box center [319, 106] width 200 height 8
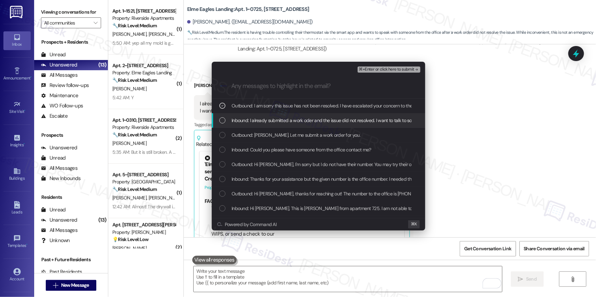
click at [224, 117] on div "List of options" at bounding box center [222, 120] width 6 height 6
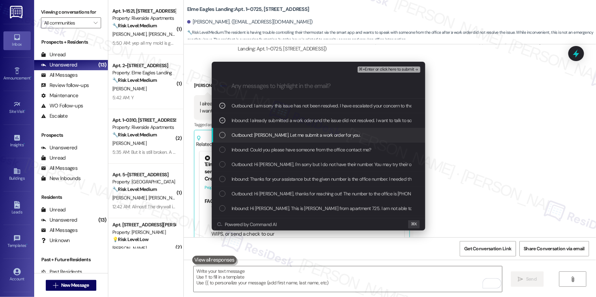
click at [225, 138] on div "List of options" at bounding box center [222, 135] width 6 height 6
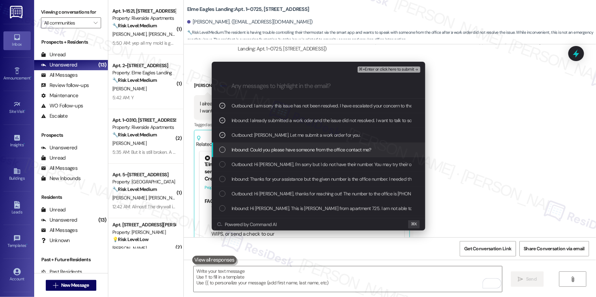
click at [223, 147] on div "List of options" at bounding box center [222, 150] width 6 height 6
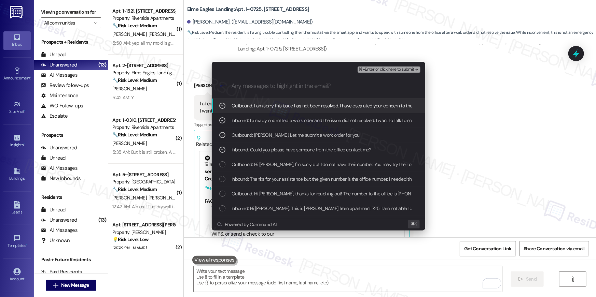
click at [403, 73] on div "⌘+Enter or click here to submit" at bounding box center [390, 69] width 64 height 9
click at [403, 72] on span "⌘+Enter or click here to submit" at bounding box center [386, 69] width 55 height 5
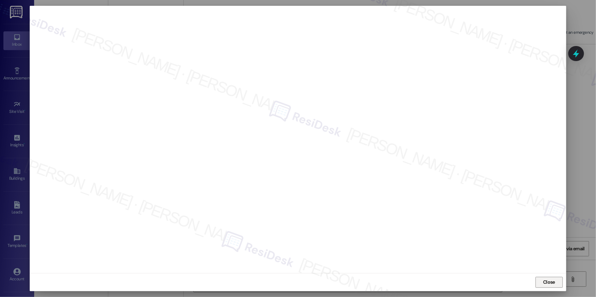
click at [555, 282] on span "Close" at bounding box center [549, 282] width 15 height 7
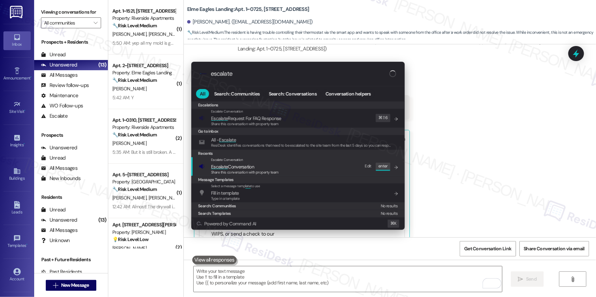
type input "escalate"
click at [350, 166] on div "Escalate Conversation Escalate Conversation Share this conversation with proper…" at bounding box center [299, 166] width 200 height 18
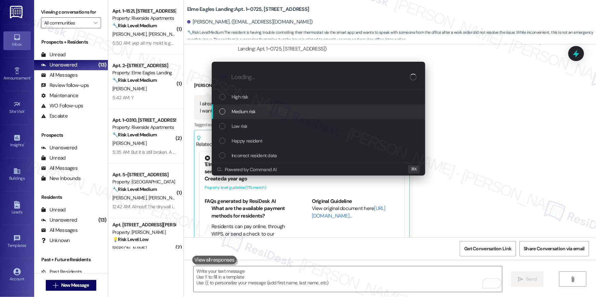
click at [280, 107] on div "Medium risk" at bounding box center [318, 112] width 213 height 15
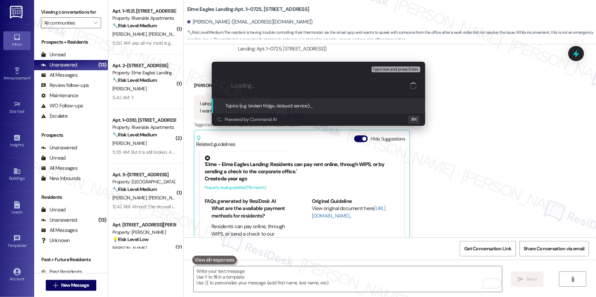
paste input "Resident requesting for SmartRent phone number for troubleshooting"
type input "Resident requesting for SmartRent phone number for troubleshooting"
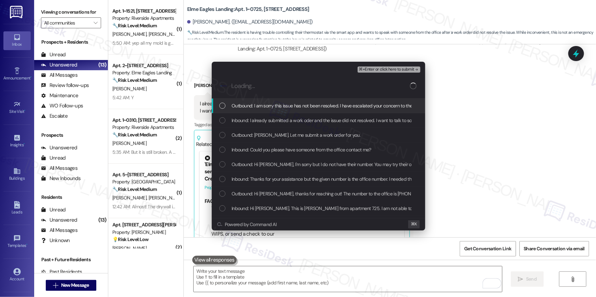
scroll to position [0, 0]
drag, startPoint x: 291, startPoint y: 108, endPoint x: 289, endPoint y: 120, distance: 12.1
click at [291, 108] on span "Outbound: I am sorry this issue has not been resolved. I have escalated your co…" at bounding box center [347, 106] width 230 height 8
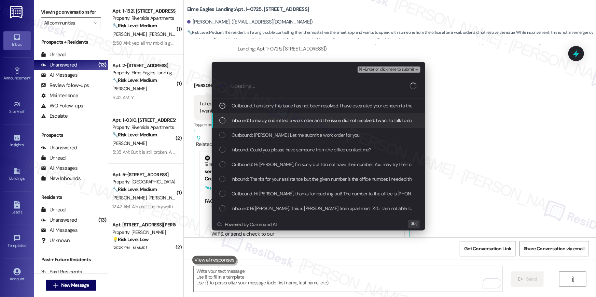
drag, startPoint x: 289, startPoint y: 120, endPoint x: 289, endPoint y: 132, distance: 12.3
click at [289, 120] on span "Inbound: I already submitted a work oder and the issue did not resolved. I want…" at bounding box center [383, 121] width 303 height 8
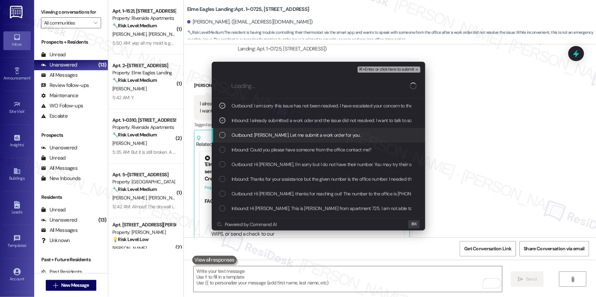
drag, startPoint x: 289, startPoint y: 133, endPoint x: 290, endPoint y: 139, distance: 6.2
click at [289, 133] on span "Outbound: Sure, Natalie. Let me submit a work order for you." at bounding box center [296, 136] width 129 height 8
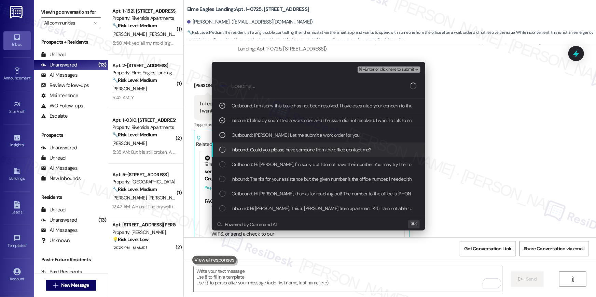
drag, startPoint x: 289, startPoint y: 151, endPoint x: 372, endPoint y: 93, distance: 101.3
click at [290, 151] on span "Inbound: Could you please have someone from the office contact me?" at bounding box center [302, 150] width 140 height 8
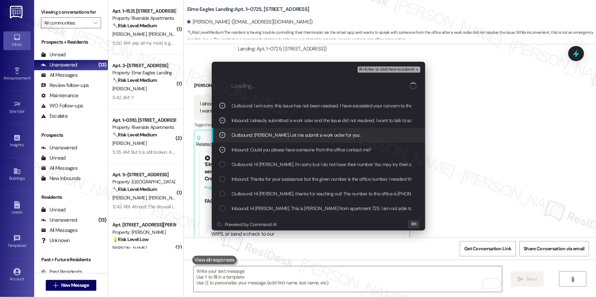
click at [392, 69] on span "⌘+Enter or click here to submit" at bounding box center [386, 69] width 55 height 5
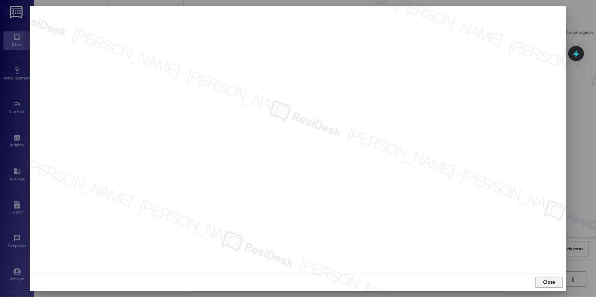
click at [547, 283] on span "Close" at bounding box center [549, 282] width 12 height 7
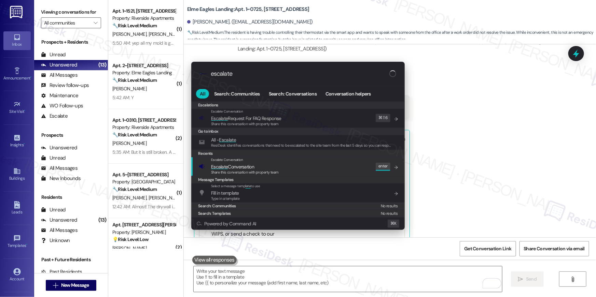
type input "escalate"
click at [297, 171] on div "Escalate Conversation Escalate Conversation Share this conversation with proper…" at bounding box center [299, 166] width 200 height 18
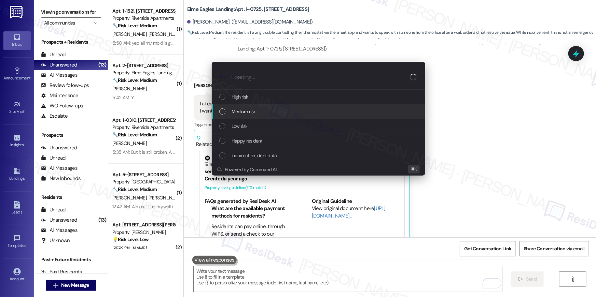
click at [265, 113] on div "Medium risk" at bounding box center [319, 112] width 200 height 8
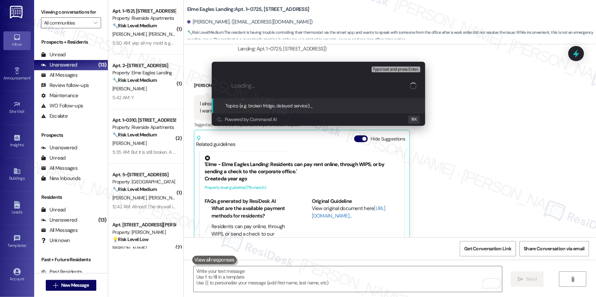
paste input "Resident requesting for SmartRent phone number for troubleshooting"
type input "Resident requesting for SmartRent phone number for troubleshooting"
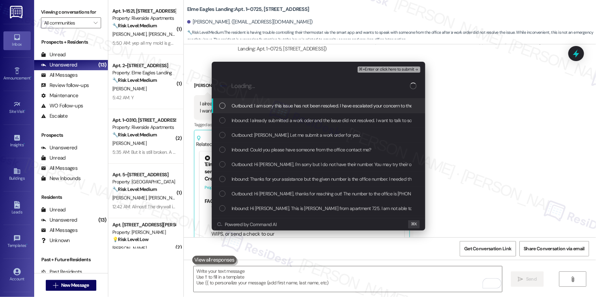
click at [276, 110] on div "Outbound: I am sorry this issue has not been resolved. I have escalated your co…" at bounding box center [318, 106] width 213 height 15
drag, startPoint x: 277, startPoint y: 116, endPoint x: 278, endPoint y: 124, distance: 8.0
click at [277, 117] on div "Inbound: I already submitted a work oder and the issue did not resolved. I want…" at bounding box center [318, 120] width 213 height 15
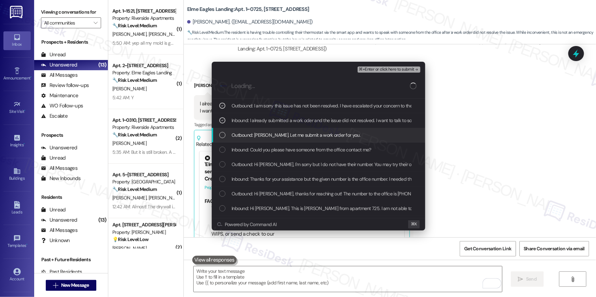
drag, startPoint x: 279, startPoint y: 131, endPoint x: 283, endPoint y: 142, distance: 12.4
click at [279, 131] on div "Outbound: Sure, Natalie. Let me submit a work order for you." at bounding box center [318, 135] width 213 height 15
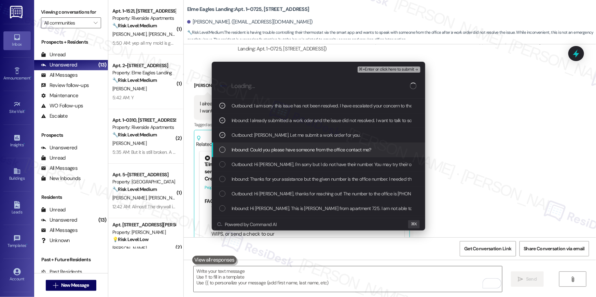
drag, startPoint x: 283, startPoint y: 142, endPoint x: 288, endPoint y: 147, distance: 6.3
click at [283, 143] on div "Inbound: Could you please have someone from the office contact me?" at bounding box center [318, 150] width 213 height 15
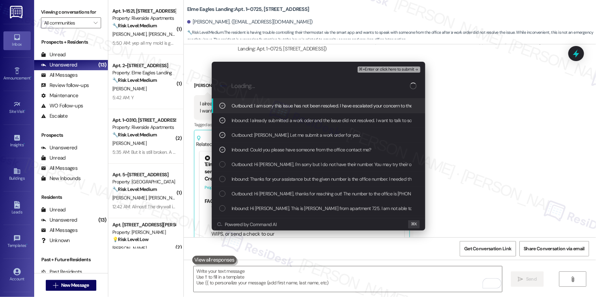
click at [391, 71] on span "⌘+Enter or click here to submit" at bounding box center [386, 69] width 55 height 5
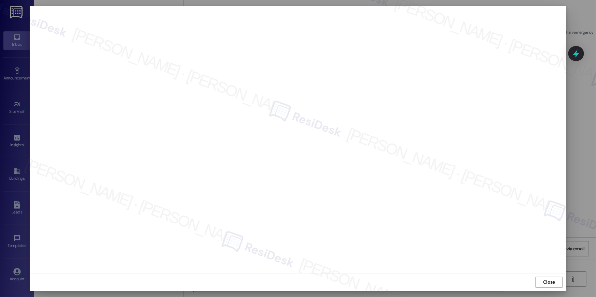
click at [462, 270] on div at bounding box center [298, 140] width 537 height 268
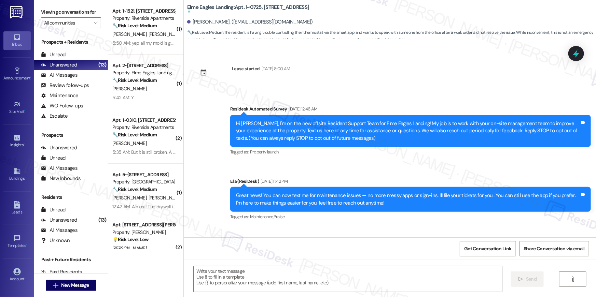
type textarea "Fetching suggested responses. Please feel free to read through the conversation…"
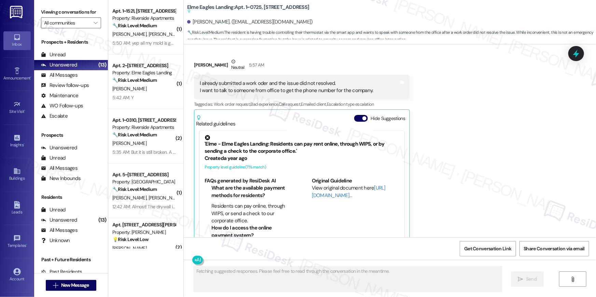
scroll to position [14988, 0]
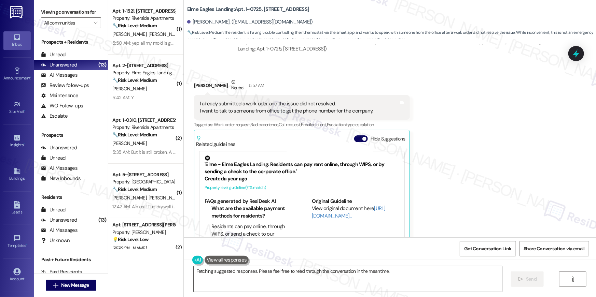
scroll to position [15093, 0]
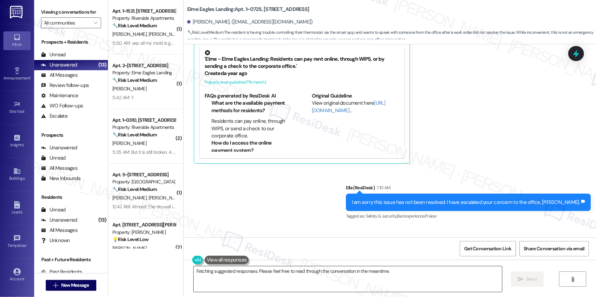
click at [318, 290] on textarea "Hi {{first_name}}, I understand you need the smart app company's number. I'll r…" at bounding box center [348, 280] width 308 height 26
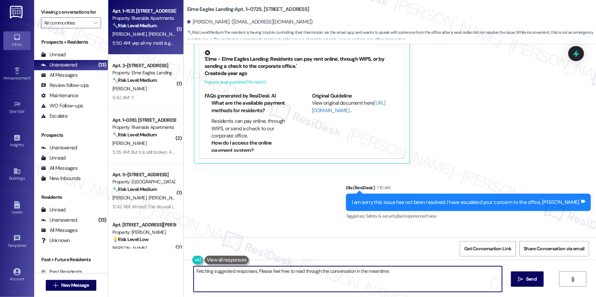
click at [149, 33] on span "[PERSON_NAME]" at bounding box center [166, 34] width 34 height 6
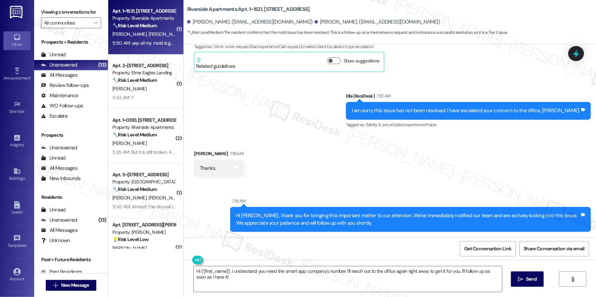
type textarea "Fetching suggested responses. Please feel free to read through the conversation…"
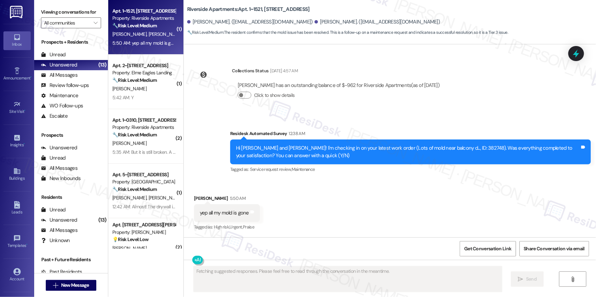
scroll to position [440, 0]
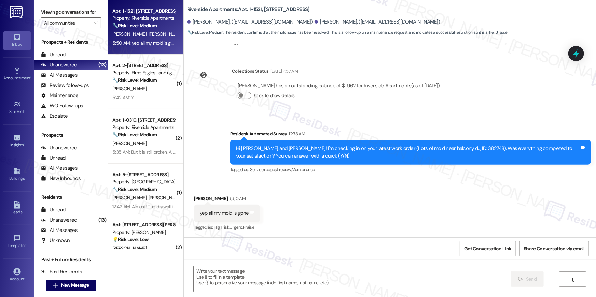
click at [294, 213] on div "Received via SMS [PERSON_NAME] 5:50 AM yep all my mold is gone Tags and notes T…" at bounding box center [390, 209] width 412 height 58
click at [448, 282] on textarea at bounding box center [348, 280] width 308 height 26
paste textarea "Hi {{first_name}} 😊 I’m so happy to hear your work order has been completed! If…"
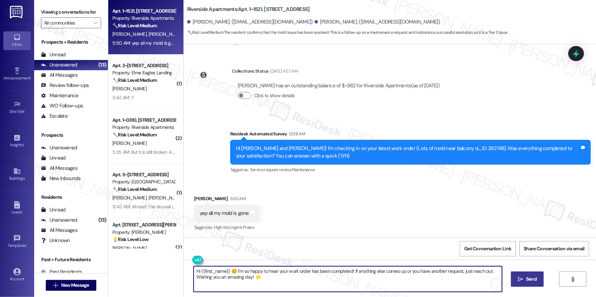
type textarea "Hi {{first_name}} 😊 I’m so happy to hear your work order has been completed! If…"
click at [530, 282] on span "Send" at bounding box center [531, 279] width 11 height 7
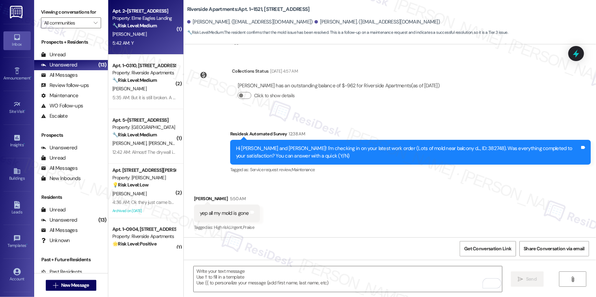
click at [143, 42] on div "5:42 AM: Y 5:42 AM: Y" at bounding box center [144, 43] width 65 height 9
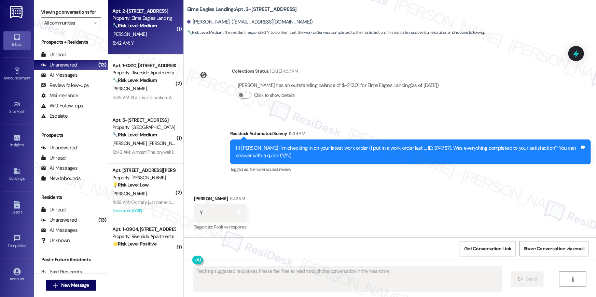
scroll to position [190, 0]
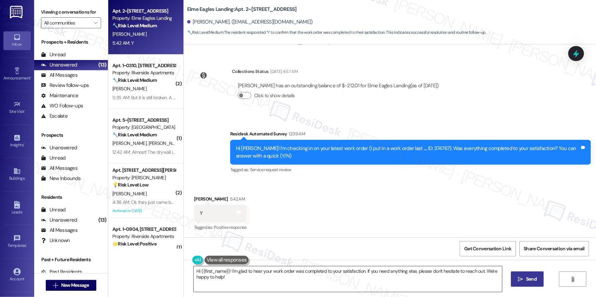
click at [367, 276] on textarea "Hi {{first_name}}! I'm glad to hear your work order was completed to your satis…" at bounding box center [348, 280] width 308 height 26
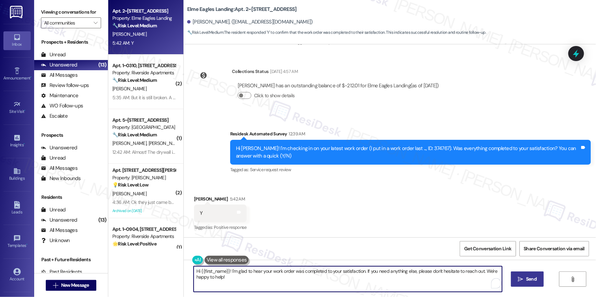
paste textarea "😊 I’m so happy to hear your work order has been completed! If anything else com…"
type textarea "Hi {{first_name}} 😊 I’m so happy to hear your work order has been completed! If…"
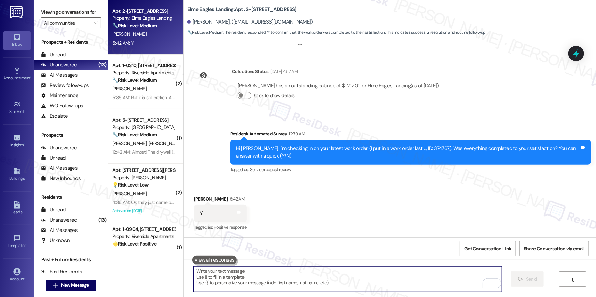
click at [372, 280] on textarea "To enrich screen reader interactions, please activate Accessibility in Grammarl…" at bounding box center [348, 280] width 308 height 26
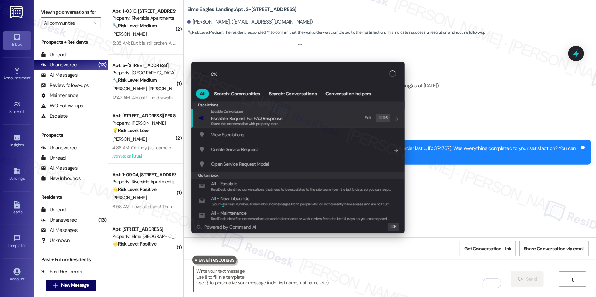
type input "exp"
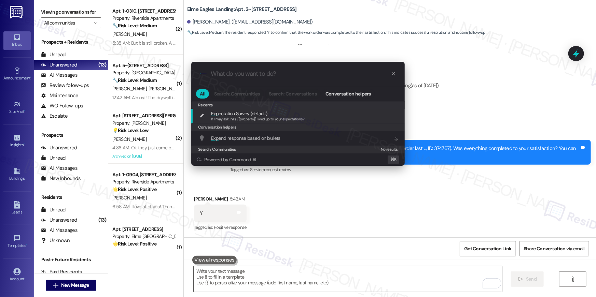
type textarea "If I may ask...has {{property}} lived up to your expectations?"
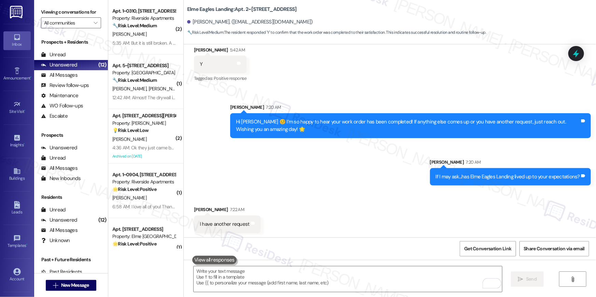
scroll to position [340, 0]
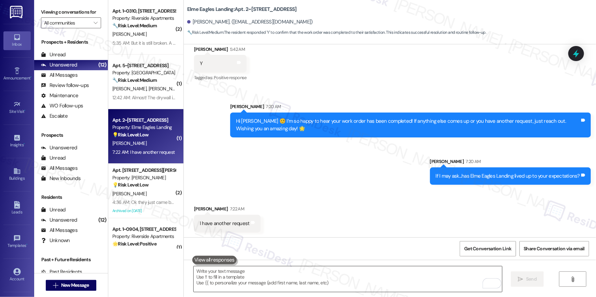
click at [382, 276] on textarea "To enrich screen reader interactions, please activate Accessibility in Grammarl…" at bounding box center [348, 280] width 308 height 26
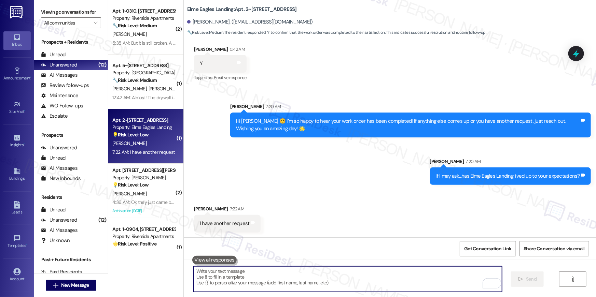
click at [382, 276] on textarea "To enrich screen reader interactions, please activate Accessibility in Grammarl…" at bounding box center [348, 280] width 308 height 26
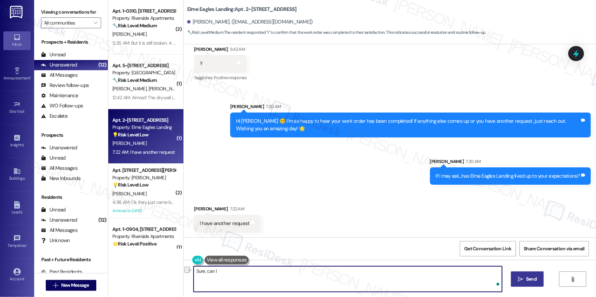
type textarea "U"
type textarea "I"
type textarea "Is this a new request or has it been submitted to the online portal?"
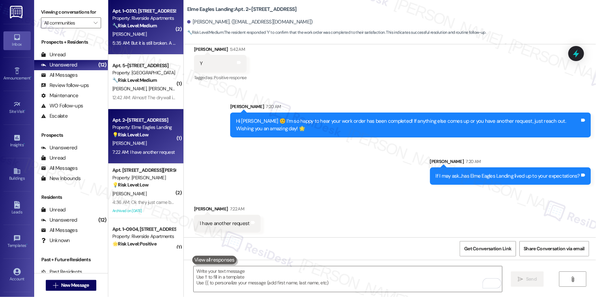
click at [158, 37] on div "[PERSON_NAME]" at bounding box center [144, 34] width 65 height 9
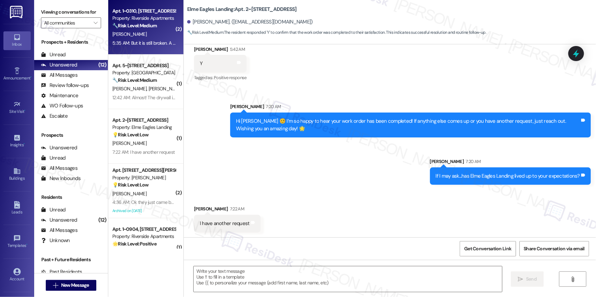
type textarea "Fetching suggested responses. Please feel free to read through the conversation…"
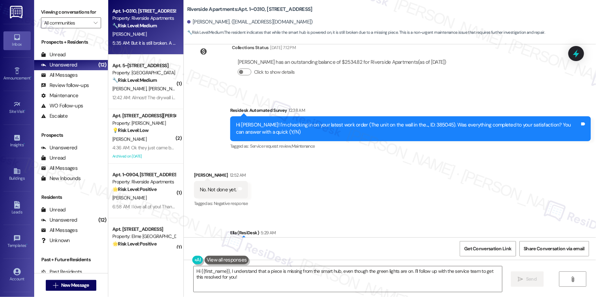
scroll to position [5338, 0]
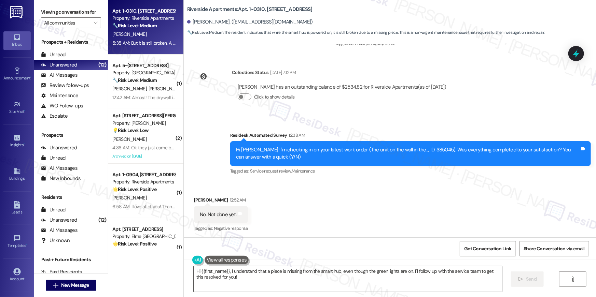
click at [275, 291] on textarea "Hi {{first_name}}, I understand that a piece is missing from the smart hub, eve…" at bounding box center [348, 280] width 308 height 26
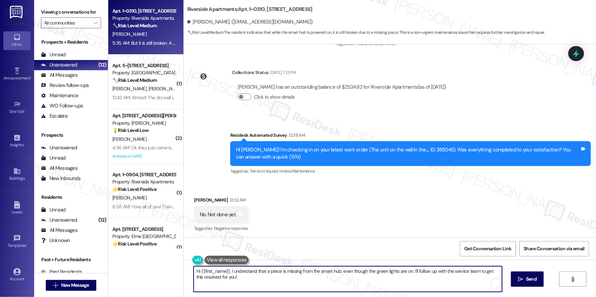
click at [275, 291] on textarea "Hi {{first_name}}, I understand that a piece is missing from the smart hub, eve…" at bounding box center [348, 280] width 308 height 26
type textarea "May I know which piece is missing? A new work order must be submitted."
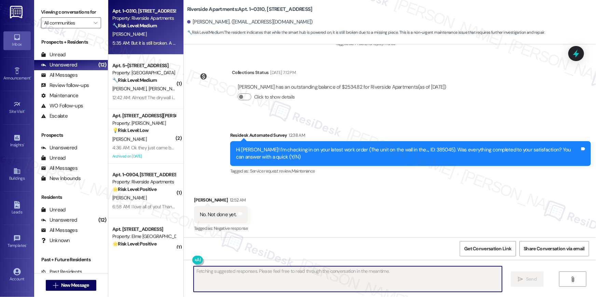
scroll to position [5479, 0]
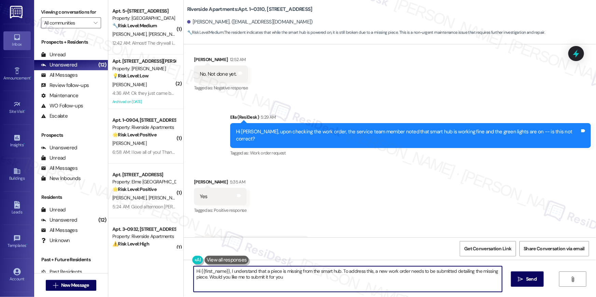
type textarea "Hi {{first_name}}, I understand that a piece is missing from the smart hub. To …"
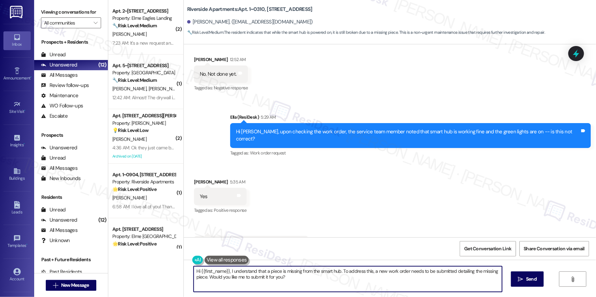
click at [431, 186] on div "Received via SMS Eno Umoh 5:35 AM Yes Tags and notes Tagged as: Positive respon…" at bounding box center [390, 216] width 412 height 106
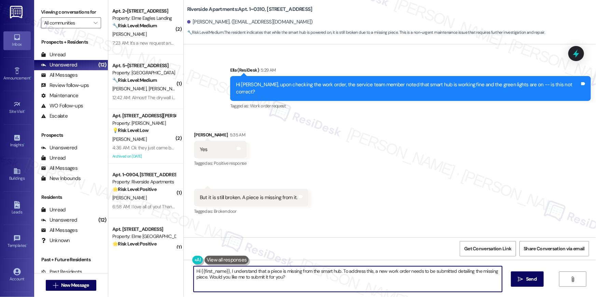
scroll to position [5526, 0]
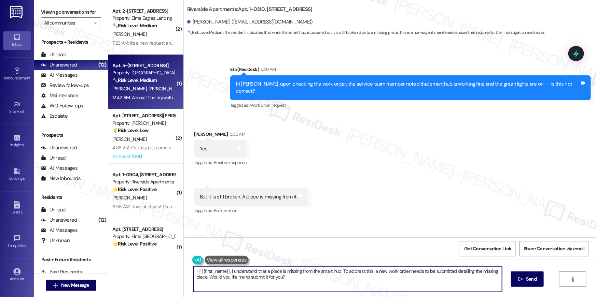
click at [163, 94] on div "12:42 AM: Almost! The drywall is all fixed, I believe we just need an appointme…" at bounding box center [144, 98] width 65 height 9
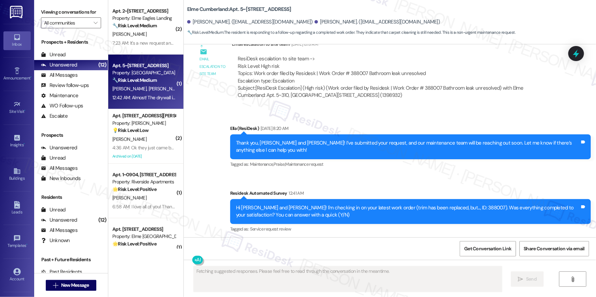
scroll to position [2431, 0]
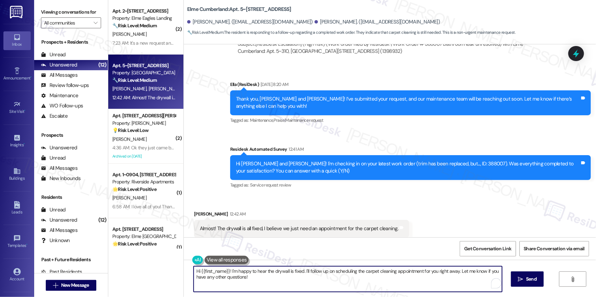
click at [407, 287] on textarea "Hi {{first_name}}! I'm happy to hear the drywall is fixed. I'll follow up on sc…" at bounding box center [348, 280] width 308 height 26
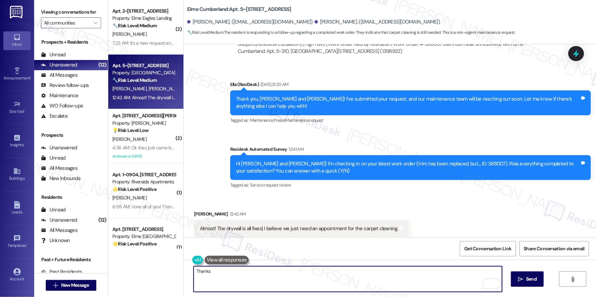
paste textarea "Hi {{first_name}} 😊 I’m so happy to hear your work order has been completed! If…"
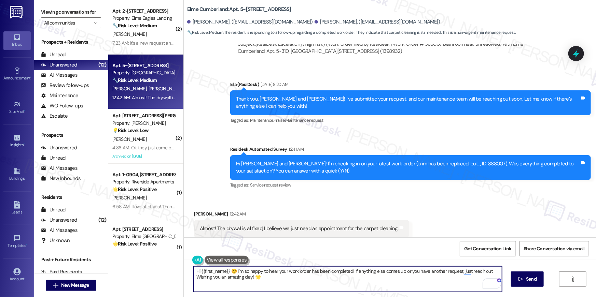
click at [354, 271] on textarea "Hi {{first_name}} 😊 I’m so happy to hear your work order has been completed! If…" at bounding box center [348, 280] width 308 height 26
type textarea "Hi {{first_name}} 😊 I’m so happy to hear your work order has been completed! Fo…"
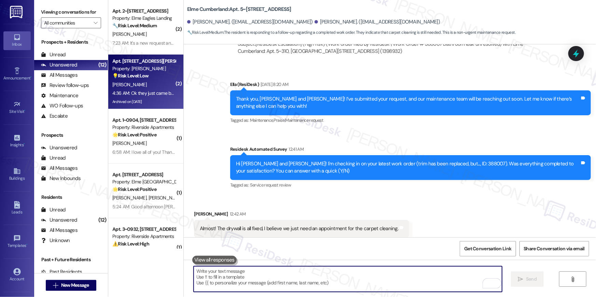
click at [151, 107] on div "Apt. 817, 50 Greenleaf Road Property: Elme Conyers 💡 Risk Level: Low The reside…" at bounding box center [145, 82] width 75 height 55
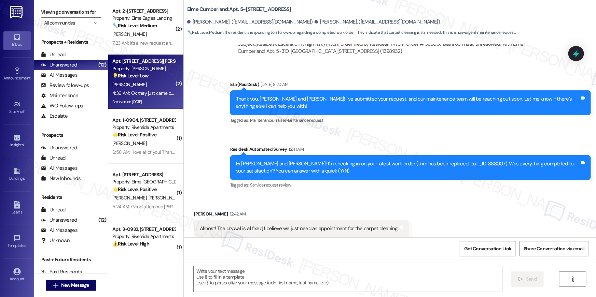
type textarea "Fetching suggested responses. Please feel free to read through the conversation…"
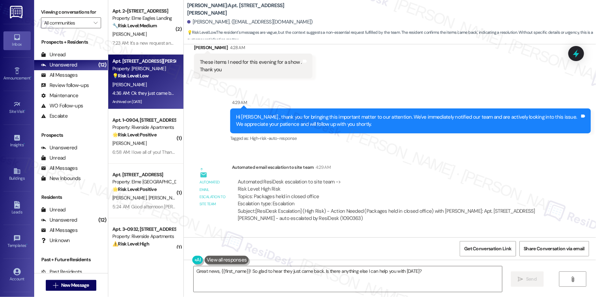
scroll to position [16082, 0]
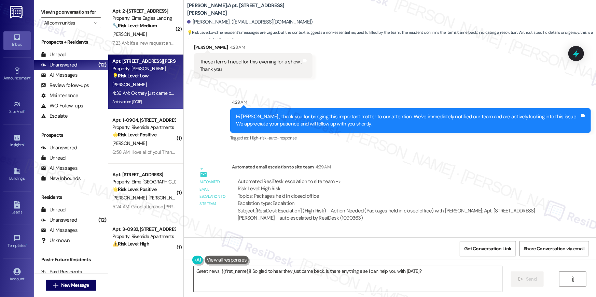
click at [326, 280] on textarea "Great news, {{first_name}}! So glad to hear they just came back. Is there anyth…" at bounding box center [348, 280] width 308 height 26
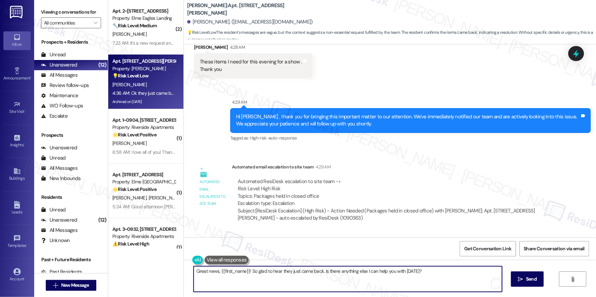
click at [326, 280] on textarea "Great news, {{first_name}}! So glad to hear they just came back. Is there anyth…" at bounding box center [348, 280] width 308 height 26
type textarea "Sounds good. Let me know if there's anything else I can assist you with."
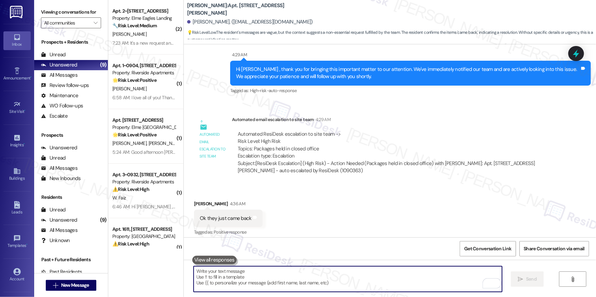
scroll to position [406, 0]
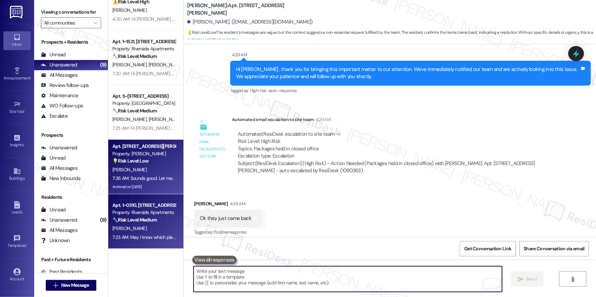
click at [147, 222] on strong "🔧 Risk Level: Medium" at bounding box center [134, 220] width 44 height 6
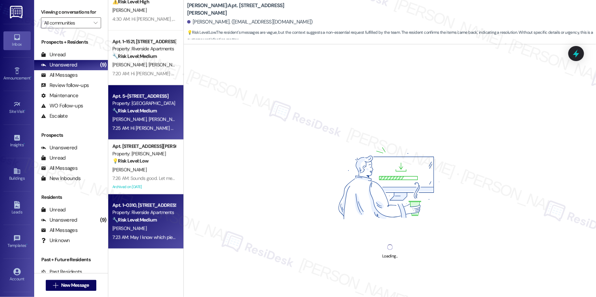
click at [141, 128] on div "7:25 AM: Hi Hannah and Tristan 😊 I’m so happy to hear your work order has been …" at bounding box center [279, 128] width 335 height 6
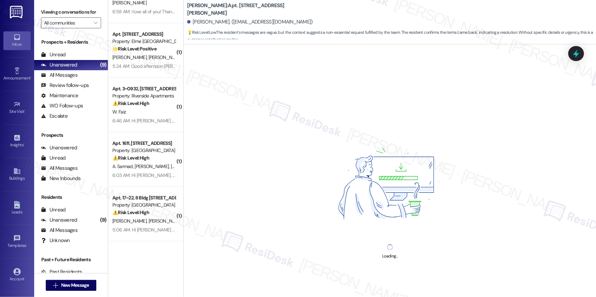
scroll to position [0, 0]
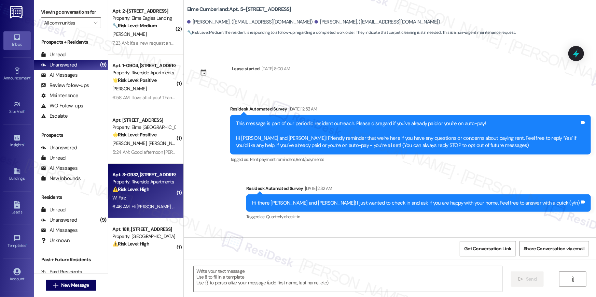
type textarea "Fetching suggested responses. Please feel free to read through the conversation…"
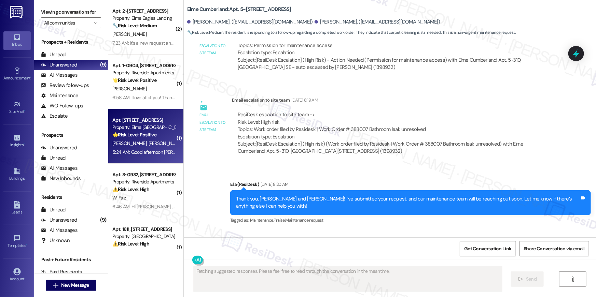
scroll to position [2431, 0]
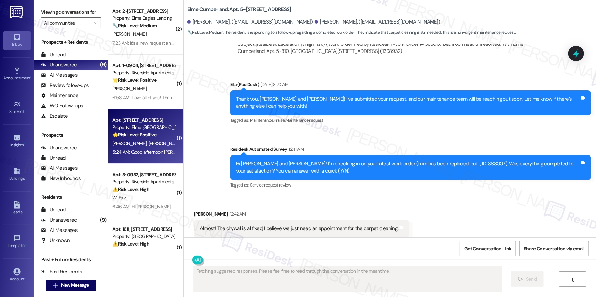
click at [140, 139] on div "Apt. 6404, 205 Century Place Property: Elme Alexandria 🌟 Risk Level: Positive T…" at bounding box center [144, 127] width 65 height 23
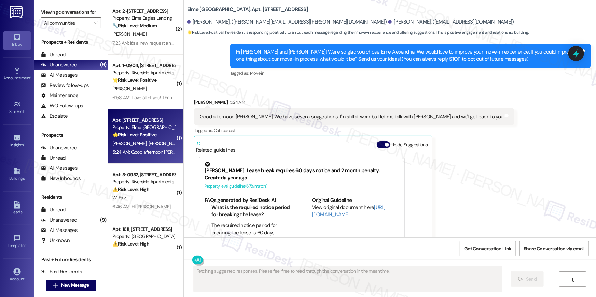
scroll to position [114, 0]
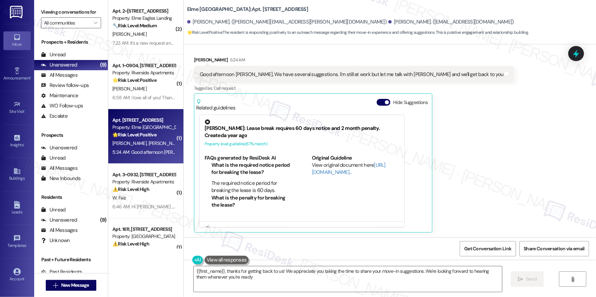
type textarea "{{first_name}}, thanks for getting back to us! We appreciate you taking the tim…"
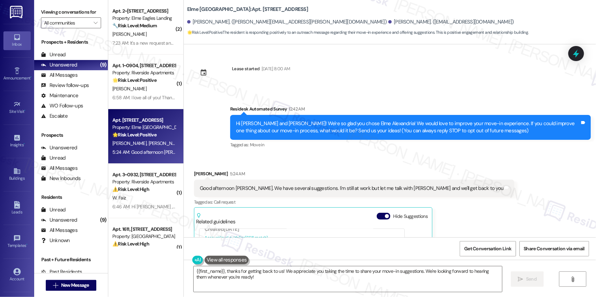
scroll to position [0, 0]
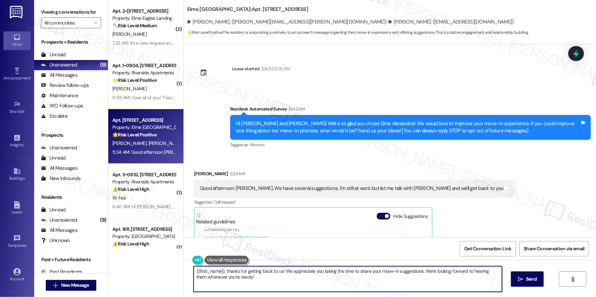
click at [301, 285] on textarea "{{first_name}}, thanks for getting back to us! We appreciate you taking the tim…" at bounding box center [348, 280] width 308 height 26
drag, startPoint x: 275, startPoint y: 284, endPoint x: 416, endPoint y: 272, distance: 140.9
click at [416, 272] on textarea "{{first_name}}, thanks for getting back to us! We appreciate you taking the tim…" at bounding box center [348, 280] width 308 height 26
click at [401, 281] on textarea "{{first_name}}, thanks for getting back to us! We appreciate you taking the tim…" at bounding box center [348, 280] width 308 height 26
click at [546, 282] on div "{{first_name}}, thanks for getting back to us! We appreciate you taking the tim…" at bounding box center [390, 285] width 412 height 51
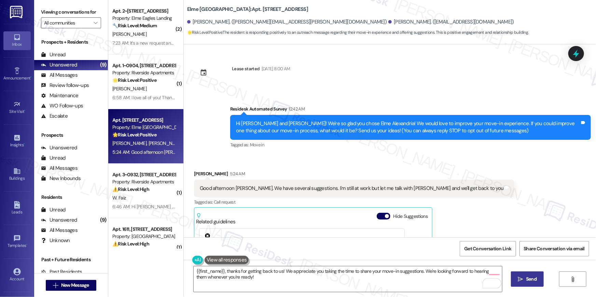
click at [534, 281] on span "Send" at bounding box center [531, 279] width 11 height 7
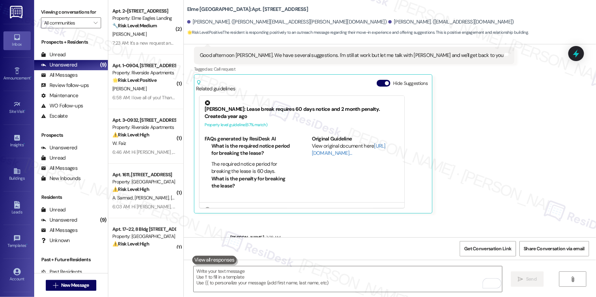
scroll to position [169, 0]
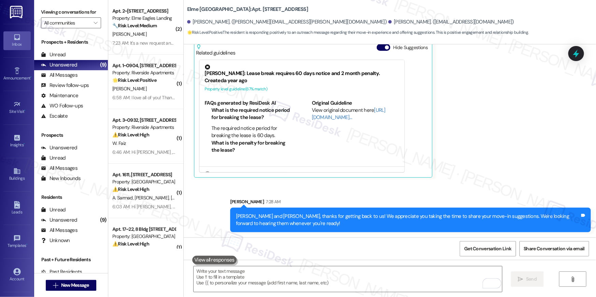
click at [471, 168] on div "Received via SMS Luis De Leon 5:24 AM Good afternoon Ella. We have several sugg…" at bounding box center [390, 84] width 412 height 197
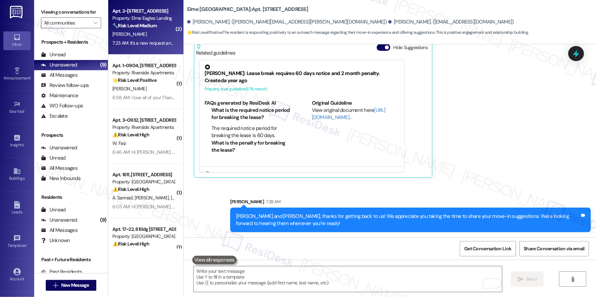
click at [123, 39] on div "7:23 AM: It's a new request and i put in two to the portal. 7:23 AM: It's a new…" at bounding box center [144, 43] width 65 height 9
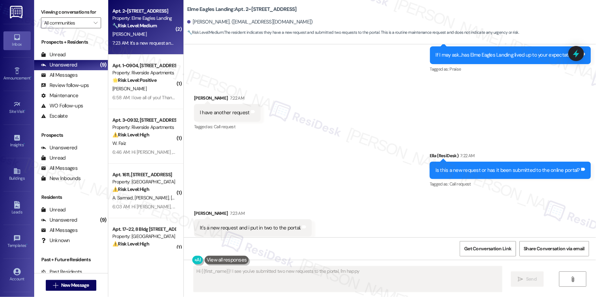
scroll to position [475, 0]
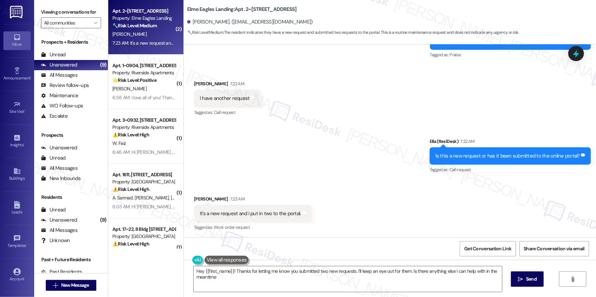
type textarea "Hey {{first_name}}! Thanks for letting me know you submitted two new requests. …"
click at [297, 280] on textarea "Hey {{first_name}}! Thanks for letting me know you submitted two new requests. …" at bounding box center [348, 280] width 308 height 26
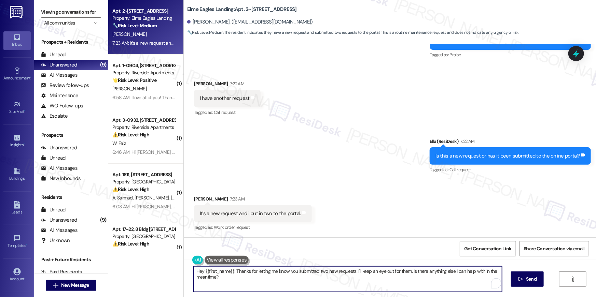
click at [297, 280] on textarea "Hey {{first_name}}! Thanks for letting me know you submitted two new requests. …" at bounding box center [348, 280] width 308 height 26
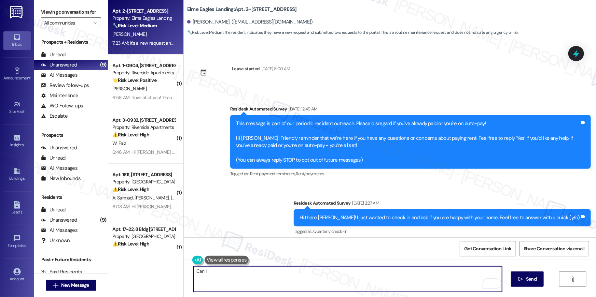
scroll to position [475, 0]
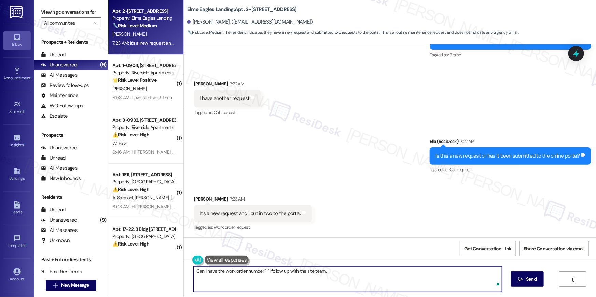
type textarea "Can I have the work order number? I'll follow up with the site team."
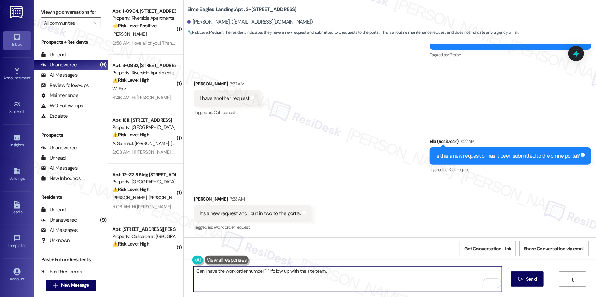
scroll to position [523, 0]
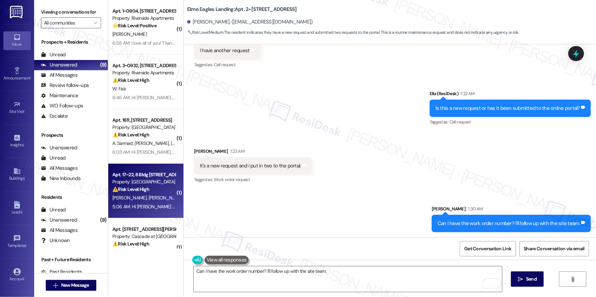
click at [154, 187] on div "⚠️ Risk Level: High The resident reports a leaking kitchen faucet. This constit…" at bounding box center [143, 189] width 63 height 7
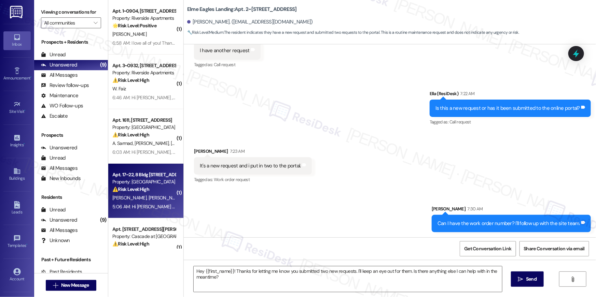
type textarea "Fetching suggested responses. Please feel free to read through the conversation…"
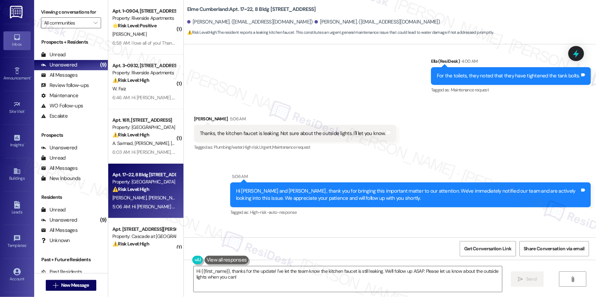
scroll to position [2777, 0]
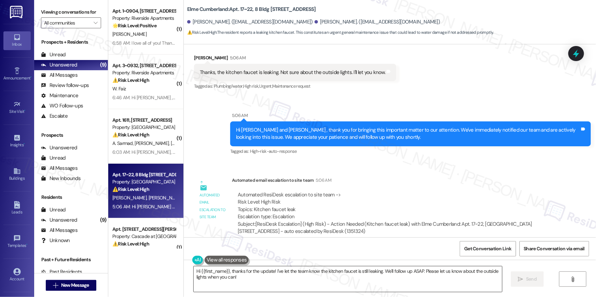
click at [292, 273] on textarea "Hi {{first_name}}, thanks for the update! I've let the team know the kitchen fa…" at bounding box center [348, 280] width 308 height 26
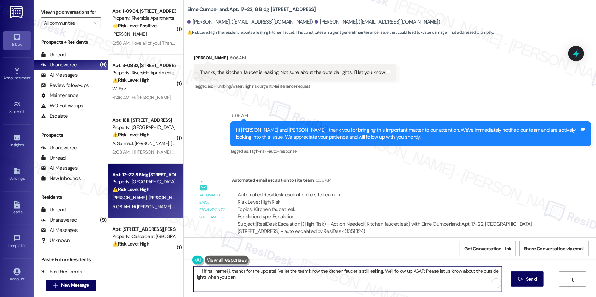
click at [292, 273] on textarea "Hi {{first_name}}, thanks for the update! I've let the team know the kitchen fa…" at bounding box center [348, 280] width 308 height 26
click at [293, 273] on textarea "Hi {{first_name}}, thanks for the update! I've let the team know the kitchen fa…" at bounding box center [348, 280] width 308 height 26
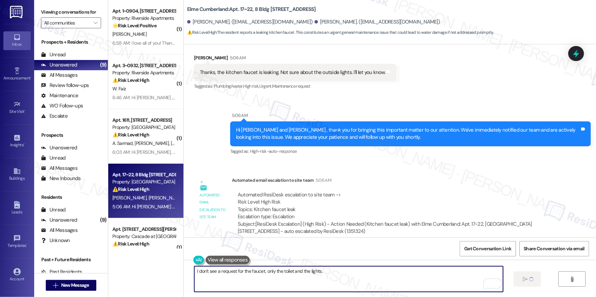
type textarea "I don't see a request for the faucet, only the toilet and the lights. L"
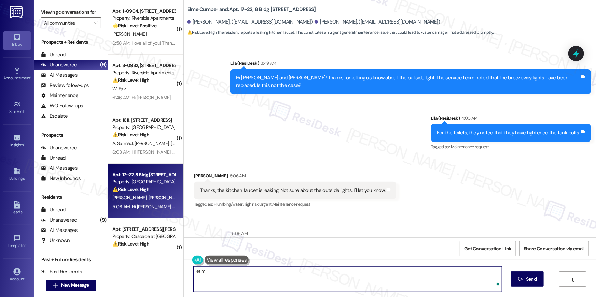
scroll to position [2627, 0]
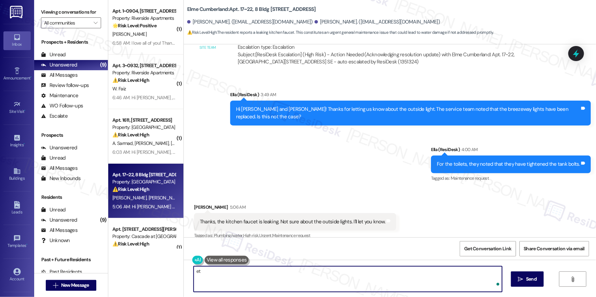
type textarea "e"
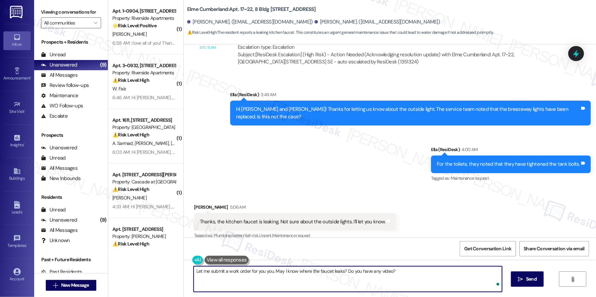
type textarea "Let me submit a work order for you you. May I know where the faucet leaks? Do y…"
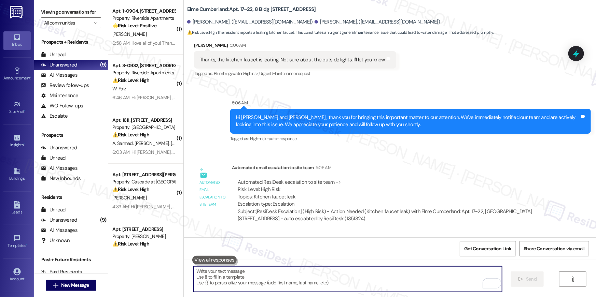
scroll to position [2872, 0]
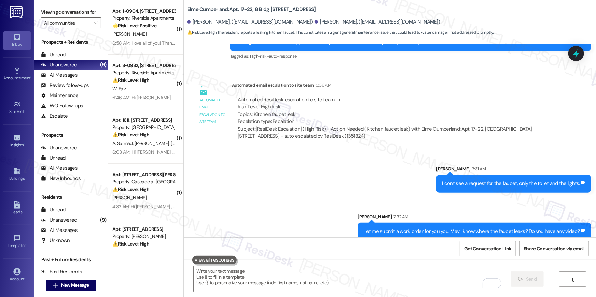
click at [152, 200] on div "[PERSON_NAME]" at bounding box center [144, 198] width 65 height 9
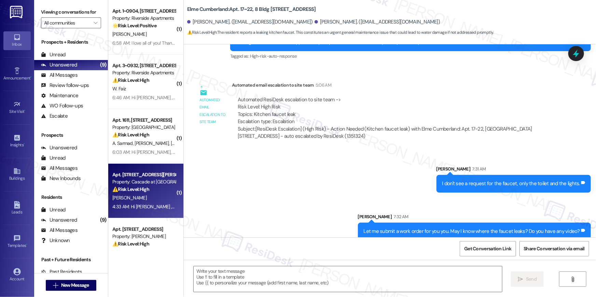
type textarea "Fetching suggested responses. Please feel free to read through the conversation…"
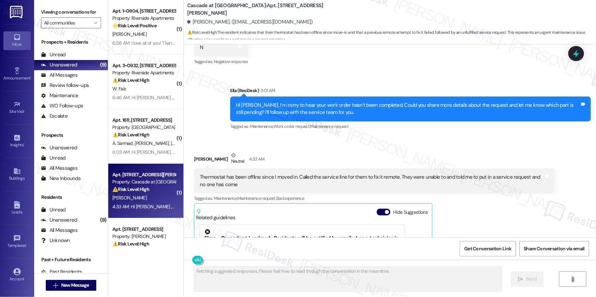
scroll to position [523, 0]
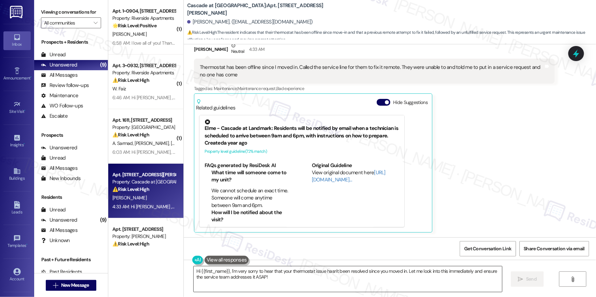
click at [269, 279] on textarea "Hi {{first_name}}, I'm very sorry to hear that your thermostat issue hasn't bee…" at bounding box center [348, 280] width 308 height 26
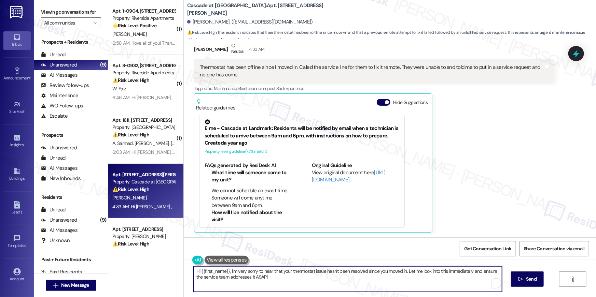
click at [290, 279] on textarea "Hi {{first_name}}, I'm very sorry to hear that your thermostat issue hasn't bee…" at bounding box center [348, 280] width 308 height 26
drag, startPoint x: 339, startPoint y: 284, endPoint x: 365, endPoint y: 274, distance: 27.3
click at [365, 274] on textarea "Hi {{first_name}}, I'm very sorry to hear that your thermostat issue hasn't bee…" at bounding box center [348, 280] width 308 height 26
click at [401, 272] on textarea "Hi {{first_name}}, I'm very sorry to hear that your thermostat issue hasn't bee…" at bounding box center [348, 280] width 308 height 26
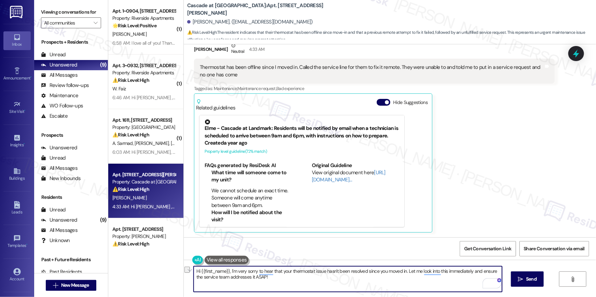
click at [403, 272] on textarea "Hi {{first_name}}, I'm very sorry to hear that your thermostat issue hasn't bee…" at bounding box center [348, 280] width 308 height 26
click at [390, 282] on textarea "Hi {{first_name}}, I'm very sorry to hear that your thermostat issue hasn't bee…" at bounding box center [348, 280] width 308 height 26
click at [367, 283] on textarea "Hi {{first_name}}, I'm very sorry to hear that your thermostat issue hasn't bee…" at bounding box center [348, 280] width 308 height 26
click at [222, 277] on textarea "Hi {{first_name}}, I'm very sorry to hear that your thermostat issue hasn't bee…" at bounding box center [348, 280] width 308 height 26
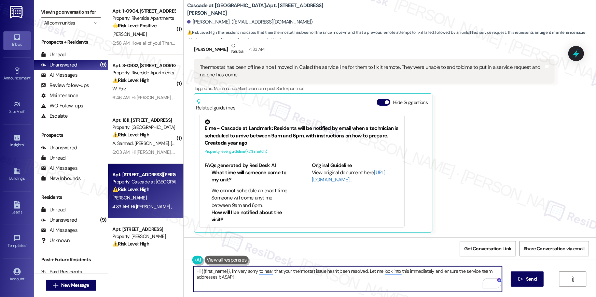
click at [222, 277] on textarea "Hi {{first_name}}, I'm very sorry to hear that your thermostat issue hasn't bee…" at bounding box center [348, 280] width 308 height 26
type textarea "Hi {{first_name}}, I'm very sorry to hear that your thermostat issue hasn't bee…"
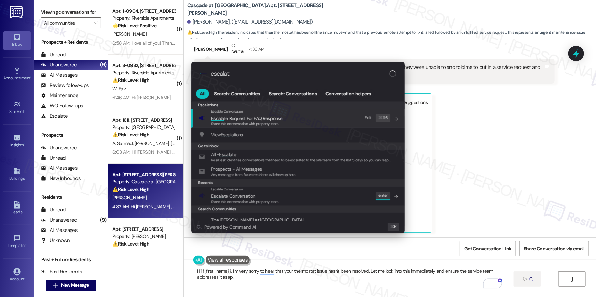
type input "escalate"
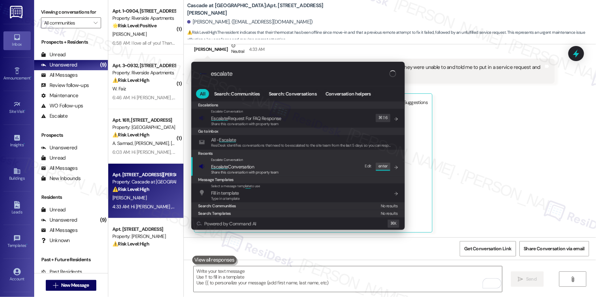
type input "escalate"
click at [237, 168] on span "Escalate Conversation" at bounding box center [232, 167] width 43 height 6
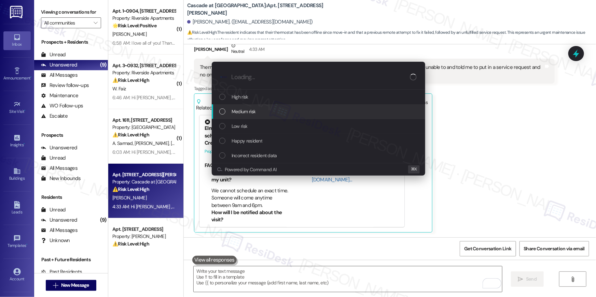
click at [253, 115] on span "Medium risk" at bounding box center [244, 112] width 24 height 8
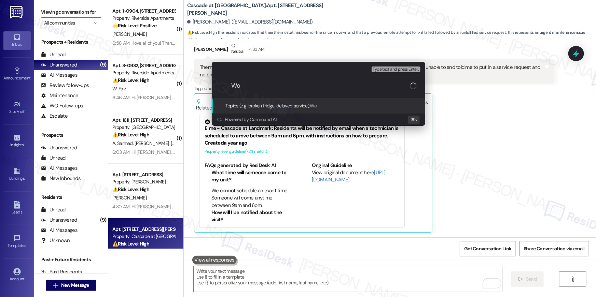
type input "W"
type input "Smarthub issue follow-up"
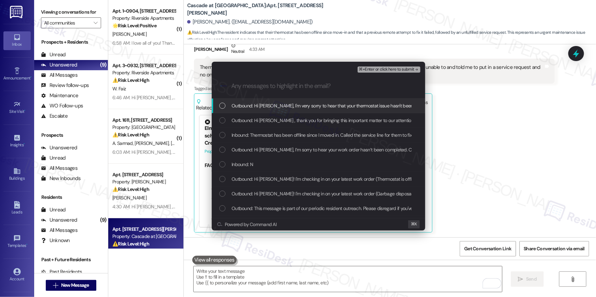
click at [258, 110] on div "Outbound: Hi Jordyn, I'm very sorry to hear that your thermostat issue hasn't b…" at bounding box center [318, 106] width 213 height 15
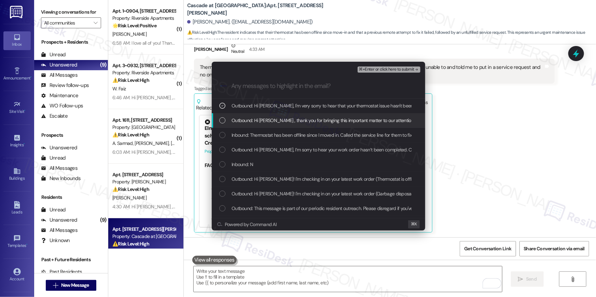
click at [258, 123] on span "Outbound: Hi Jordyn , thank you for bringing this important matter to our atten…" at bounding box center [461, 121] width 459 height 8
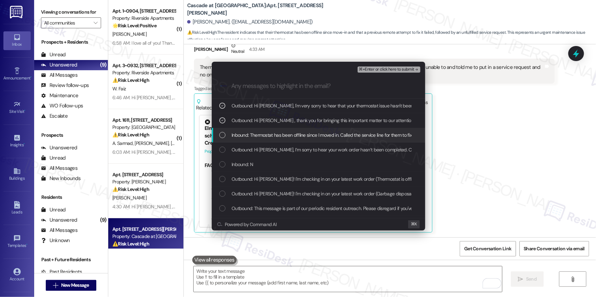
click at [256, 136] on span "Inbound: Thermostat has been offline since I moved in. Called the service line …" at bounding box center [414, 136] width 364 height 8
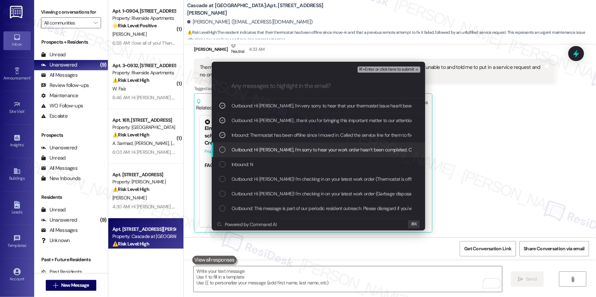
click at [256, 146] on div "Outbound: Hi Jordyn, I’m sorry to hear your work order hasn’t been completed. C…" at bounding box center [318, 150] width 213 height 15
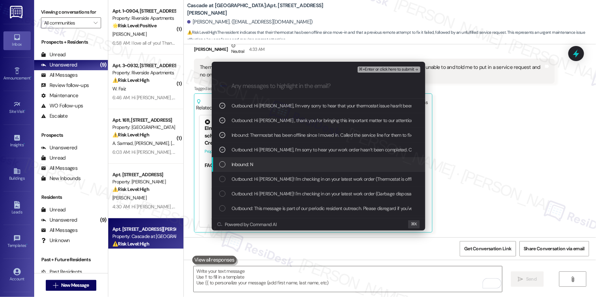
click at [252, 160] on div "Inbound: N" at bounding box center [318, 164] width 213 height 15
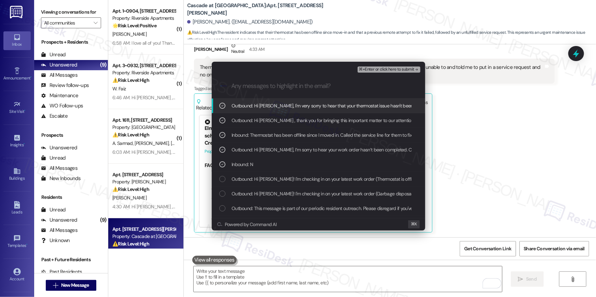
click at [368, 71] on span "⌘+Enter or click here to submit" at bounding box center [386, 69] width 55 height 5
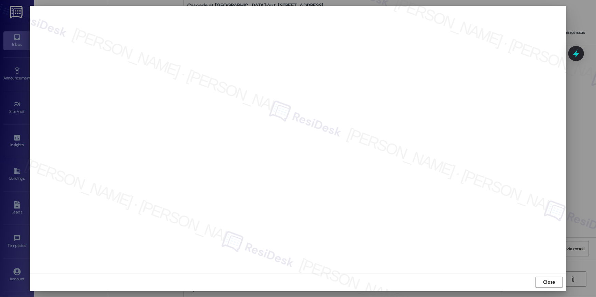
click at [552, 282] on span "Close" at bounding box center [549, 282] width 12 height 7
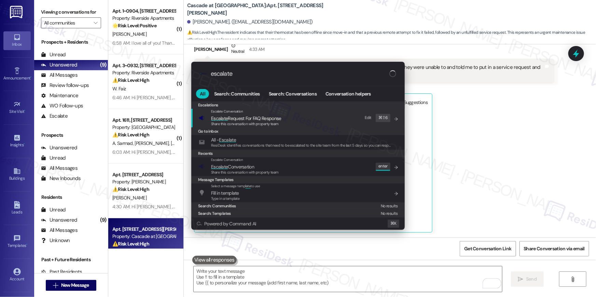
type input "escalate"
click at [262, 167] on span "Escalate Conversation" at bounding box center [245, 167] width 68 height 8
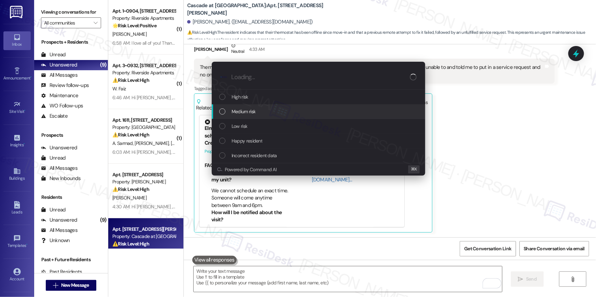
click at [244, 111] on span "Medium risk" at bounding box center [244, 112] width 24 height 8
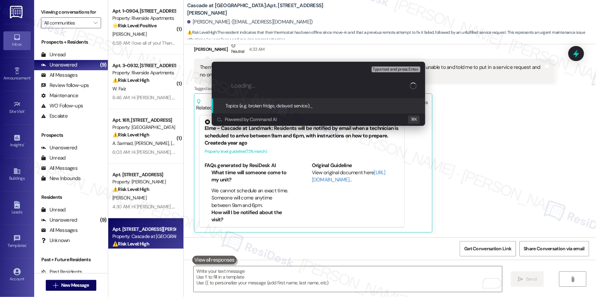
paste input "Smarthub issue follow-up"
type input "Smarthub issue follow-up"
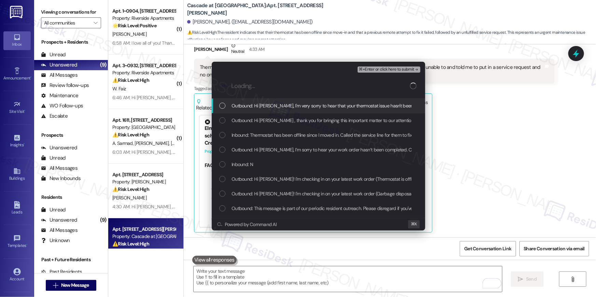
click at [250, 107] on span "Outbound: Hi Jordyn, I'm very sorry to hear that your thermostat issue hasn't b…" at bounding box center [412, 106] width 361 height 8
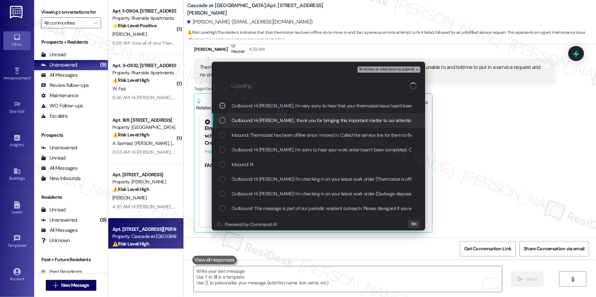
click at [248, 122] on span "Outbound: Hi Jordyn , thank you for bringing this important matter to our atten…" at bounding box center [461, 121] width 459 height 8
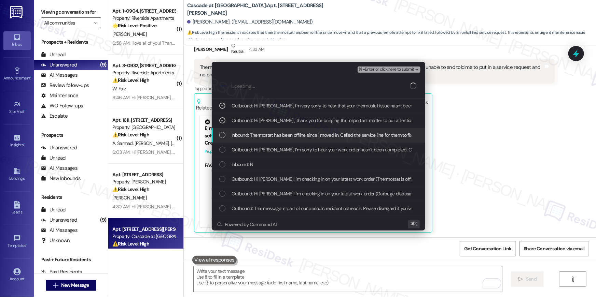
click at [247, 136] on span "Inbound: Thermostat has been offline since I moved in. Called the service line …" at bounding box center [414, 136] width 364 height 8
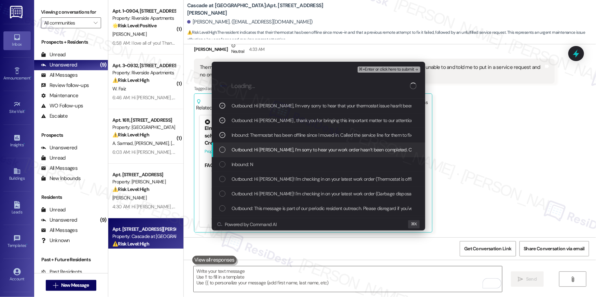
click at [249, 152] on span "Outbound: Hi Jordyn, I’m sorry to hear your work order hasn’t been completed. C…" at bounding box center [453, 150] width 442 height 8
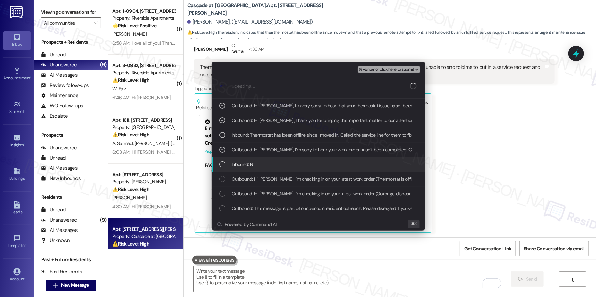
click at [250, 167] on span "Inbound: N" at bounding box center [243, 165] width 22 height 8
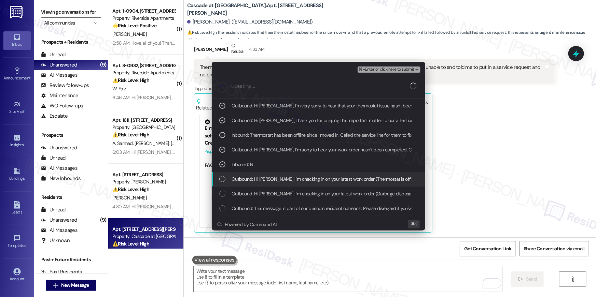
click at [358, 181] on span "Outbound: Hi Jordyn! I'm checking in on your latest work order (Thermostat is o…" at bounding box center [420, 180] width 376 height 8
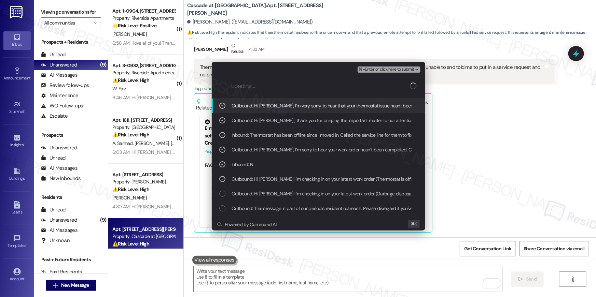
click at [388, 70] on span "⌘+Enter or click here to submit" at bounding box center [386, 69] width 55 height 5
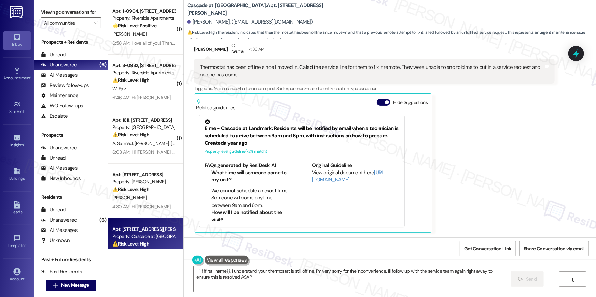
type textarea "Hi {{first_name}}, I understand your thermostat is still offline. I'm very sorr…"
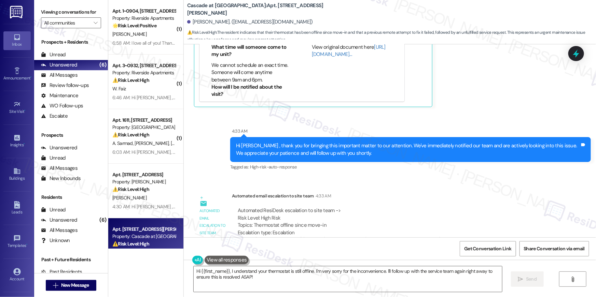
scroll to position [731, 0]
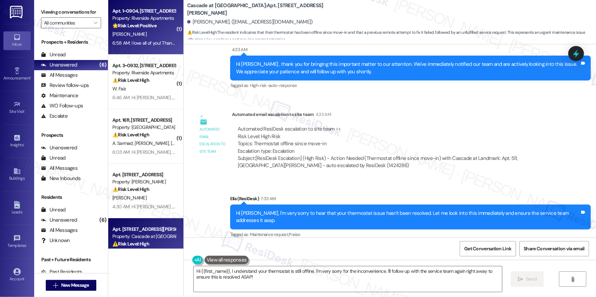
click at [147, 43] on div "6:58 AM: I love all of you! Thank you so much for helping me get into the best …" at bounding box center [199, 43] width 175 height 6
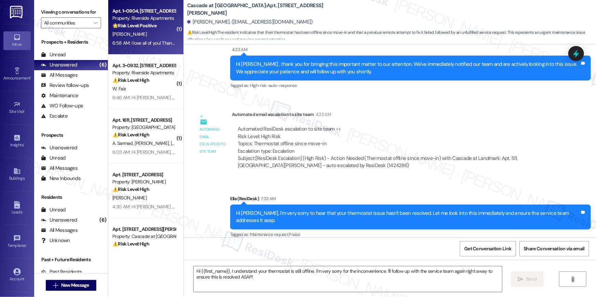
type textarea "Fetching suggested responses. Please feel free to read through the conversation…"
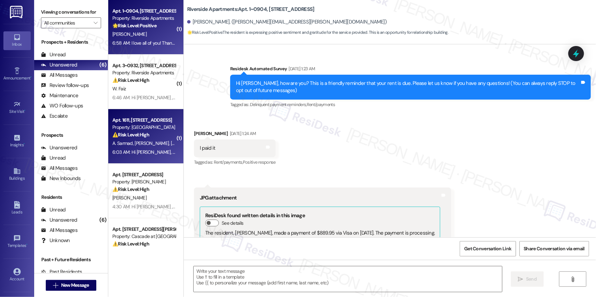
scroll to position [3802, 0]
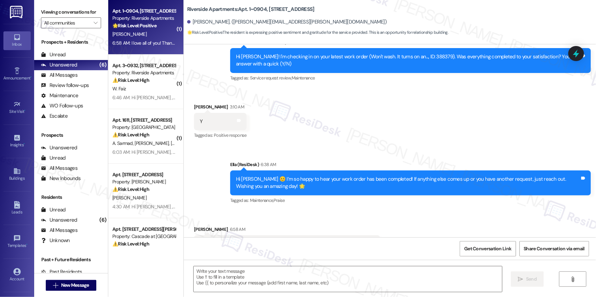
type textarea "Fetching suggested responses. Please feel free to read through the conversation…"
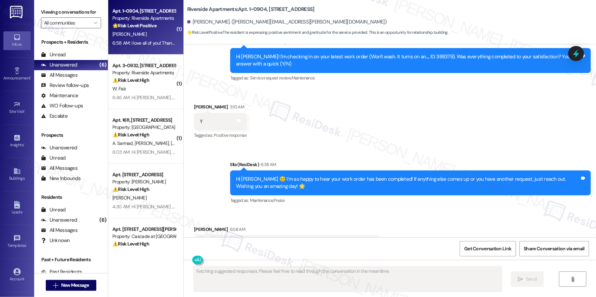
scroll to position [79, 0]
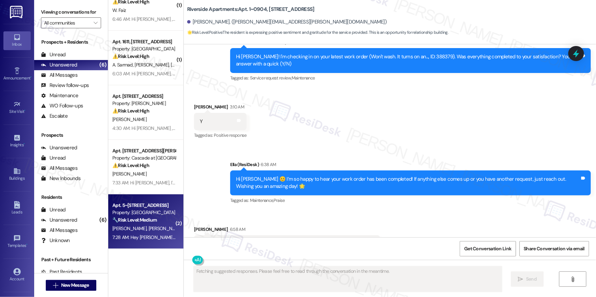
click at [149, 226] on span "[PERSON_NAME]" at bounding box center [166, 229] width 34 height 6
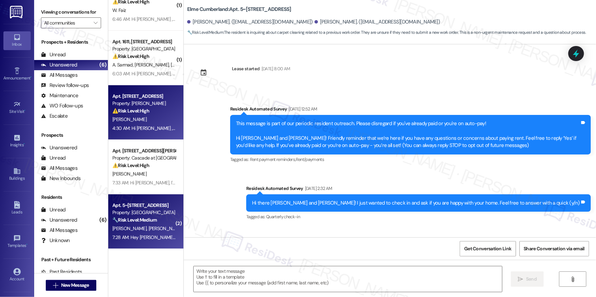
click at [133, 128] on div "4:30 AM: Hi Ladasia , thank you for bringing this important matter to our atten…" at bounding box center [339, 128] width 455 height 6
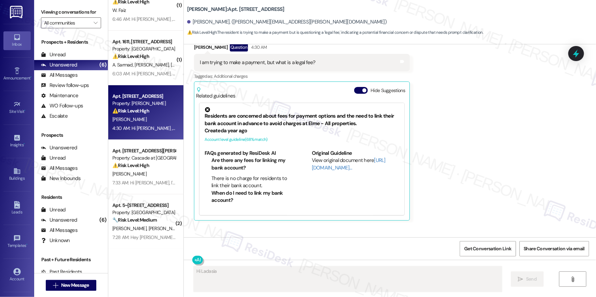
scroll to position [0, 0]
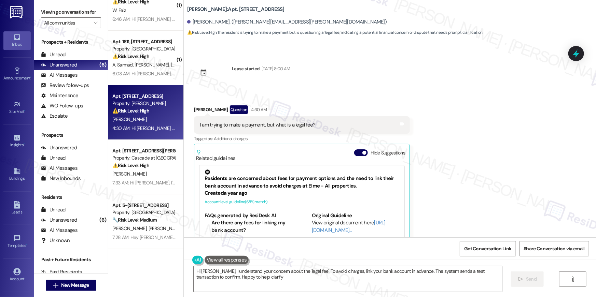
type textarea "Hi Ladasia, I understand your concern about the 'legal fee'. To avoid charges, …"
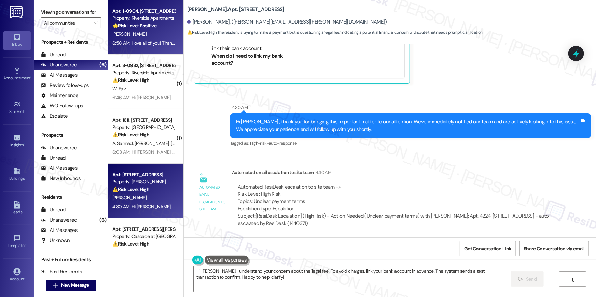
click at [139, 33] on div "[PERSON_NAME]" at bounding box center [144, 34] width 65 height 9
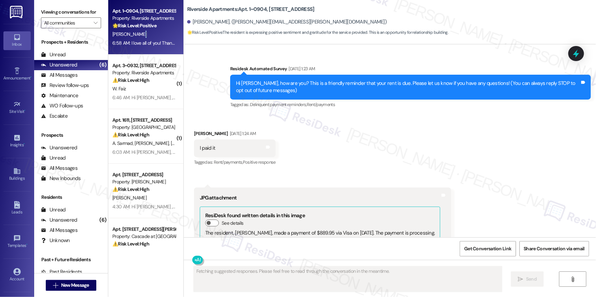
scroll to position [3802, 0]
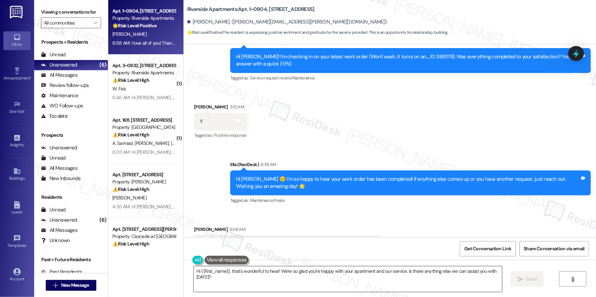
click at [259, 278] on textarea "Hi {{first_name}}, that's wonderful to hear! We're so glad you're happy with yo…" at bounding box center [348, 280] width 308 height 26
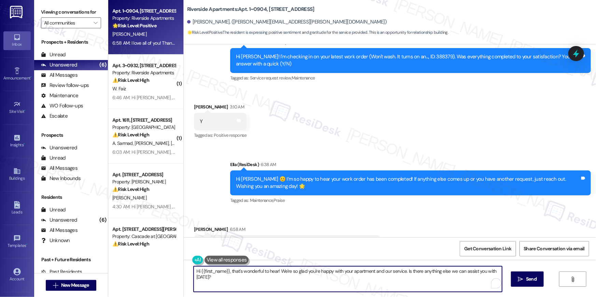
click at [235, 276] on textarea "Hi {{first_name}}, that's wonderful to hear! We're so glad you're happy with yo…" at bounding box center [348, 280] width 308 height 26
drag, startPoint x: 228, startPoint y: 271, endPoint x: 240, endPoint y: 284, distance: 18.1
click at [240, 284] on textarea "Hi {{first_name}}, that's wonderful to hear! We're so glad you're happy with yo…" at bounding box center [348, 280] width 308 height 26
type textarea "Hi {{first_name}}, the legal fee is for eviction filing. This needs to be paid.…"
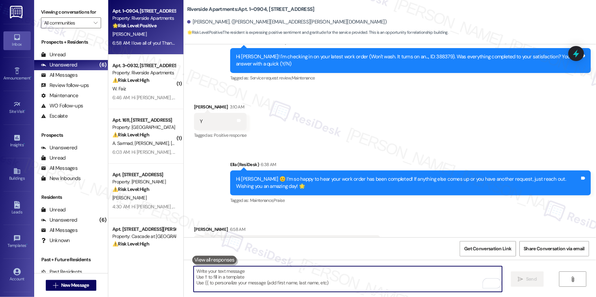
click at [359, 277] on textarea "To enrich screen reader interactions, please activate Accessibility in Grammarl…" at bounding box center [348, 280] width 308 height 26
paste textarea "Hi {{first_name}}, the legal fee is for the eviction filing. This fee will need…"
type textarea "Hi {{first_name}}, the legal fee is for the eviction filing. This fee will need…"
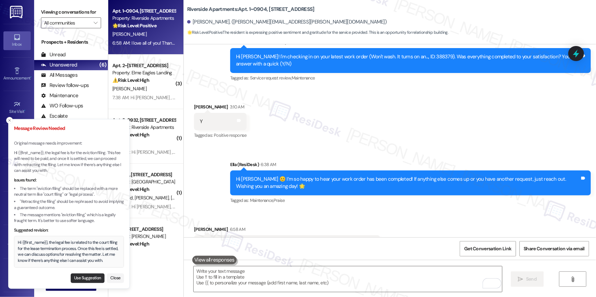
click at [87, 281] on button "Use Suggestion" at bounding box center [88, 279] width 34 height 10
type textarea "Hi {{first_name}}, the legal fee is related to the court filing for the lease t…"
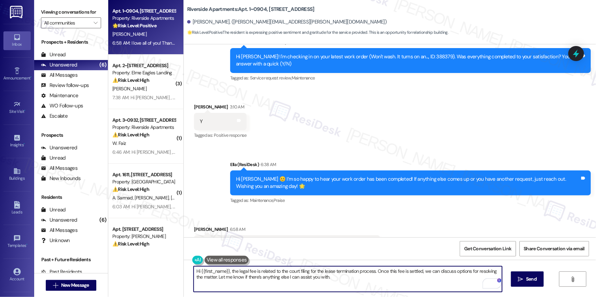
click at [355, 276] on textarea "Hi {{first_name}}, the legal fee is related to the court filing for the lease t…" at bounding box center [348, 280] width 308 height 26
click at [522, 283] on span " Send" at bounding box center [528, 279] width 22 height 7
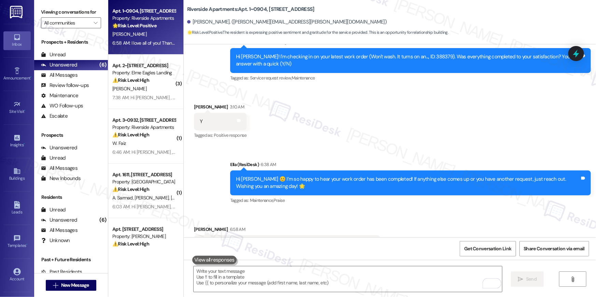
click at [453, 211] on div "Received via SMS Timothy Mcdermott 6:58 AM I love all of you! Thank you so much…" at bounding box center [390, 240] width 412 height 58
click at [377, 285] on textarea "To enrich screen reader interactions, please activate Accessibility in Grammarl…" at bounding box center [348, 280] width 308 height 26
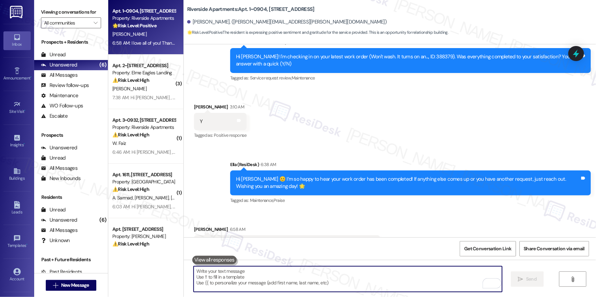
click at [377, 285] on textarea "To enrich screen reader interactions, please activate Accessibility in Grammarl…" at bounding box center [348, 280] width 308 height 26
click at [341, 289] on textarea "To enrich screen reader interactions, please activate Accessibility in Grammarl…" at bounding box center [348, 280] width 308 height 26
click at [344, 273] on textarea "To enrich screen reader interactions, please activate Accessibility in Grammarl…" at bounding box center [348, 280] width 308 height 26
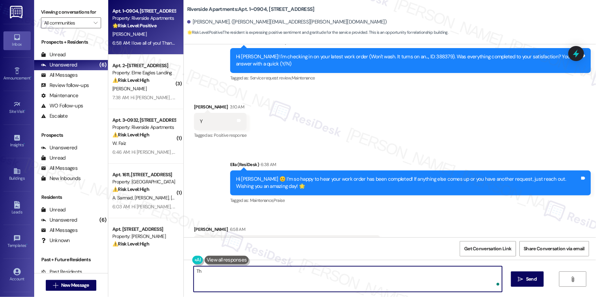
type textarea "T"
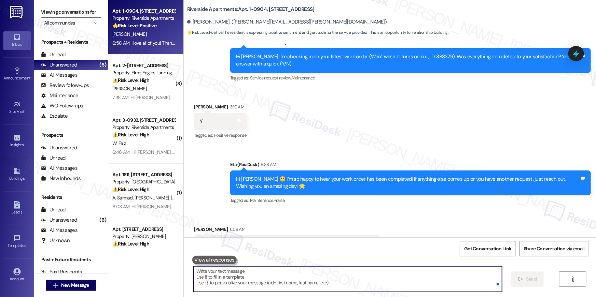
type textarea "h"
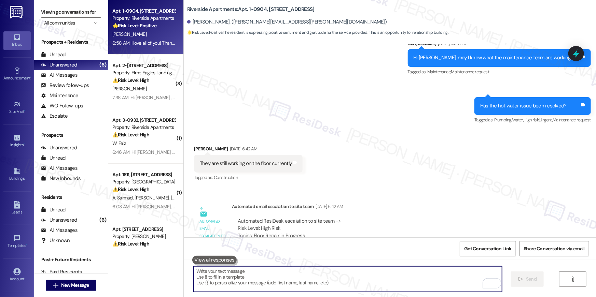
scroll to position [1397, 0]
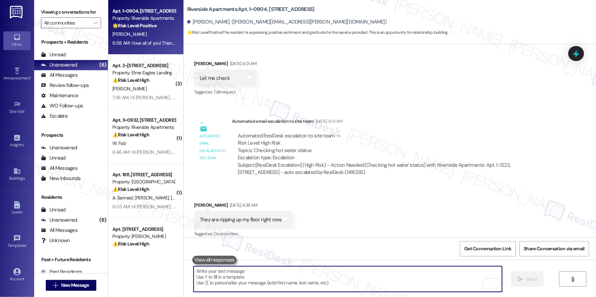
click at [350, 286] on textarea "To enrich screen reader interactions, please activate Accessibility in Grammarl…" at bounding box center [348, 280] width 308 height 26
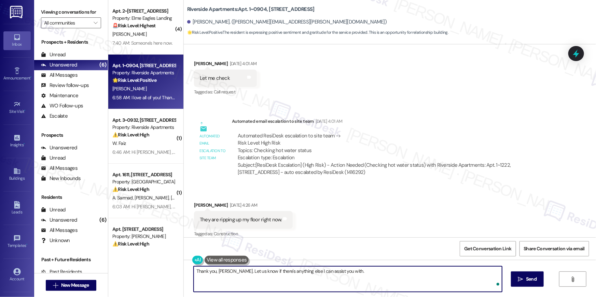
type textarea "Thank you, [PERSON_NAME]. Let us know if there's anything else I can assist you…"
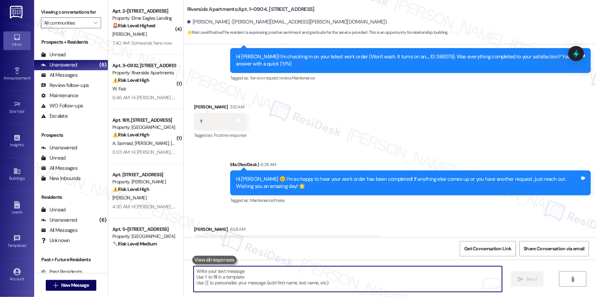
scroll to position [3849, 0]
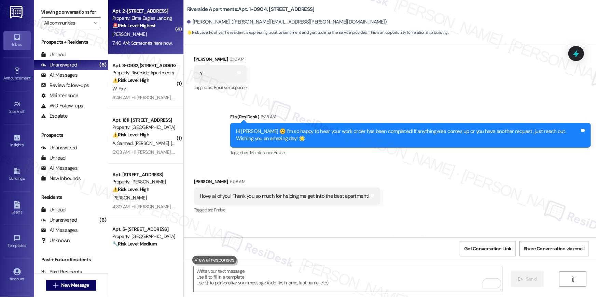
click at [153, 36] on div "T. Mckelton" at bounding box center [144, 34] width 65 height 9
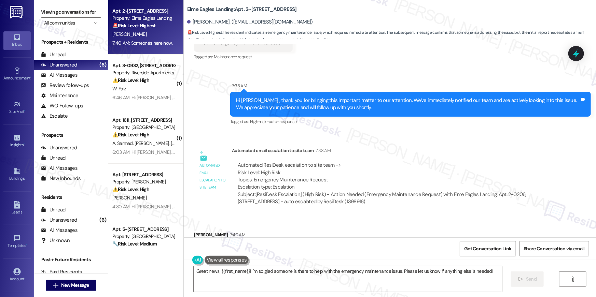
scroll to position [874, 0]
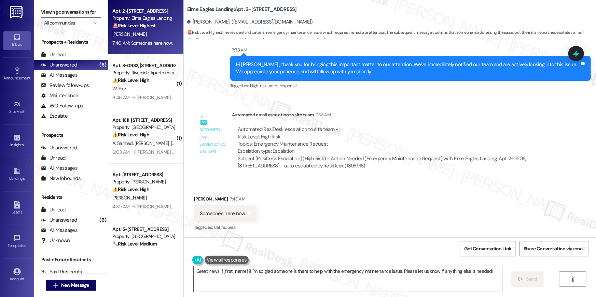
click at [294, 287] on textarea "Great news, {{first_name}}! I'm so glad someone is there to help with the emerg…" at bounding box center [348, 280] width 308 height 26
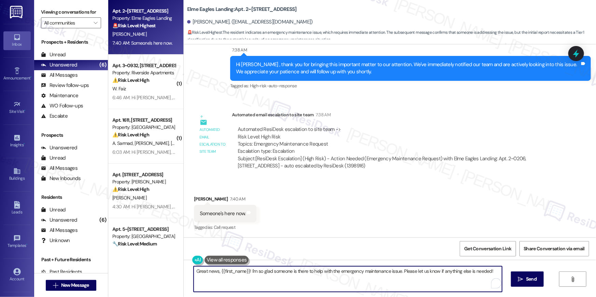
click at [294, 287] on textarea "Great news, {{first_name}}! I'm so glad someone is there to help with the emerg…" at bounding box center [348, 280] width 308 height 26
click at [295, 275] on textarea "Great news, {{first_name}}! I'm so glad someone is there to help with the emerg…" at bounding box center [348, 280] width 308 height 26
type textarea "Great to know, Tiffany. Please let me know how it goes!"
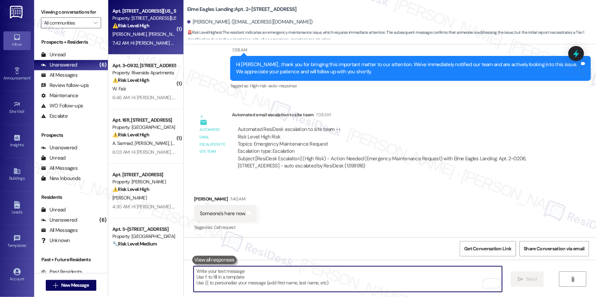
click at [135, 12] on div "Apt. 203, 3801 Connecticut Avenue, NW" at bounding box center [143, 11] width 63 height 7
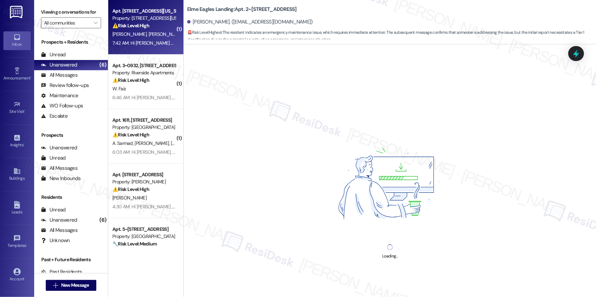
click at [136, 18] on div "Property: 3801 Connecticut Avenue" at bounding box center [143, 18] width 63 height 7
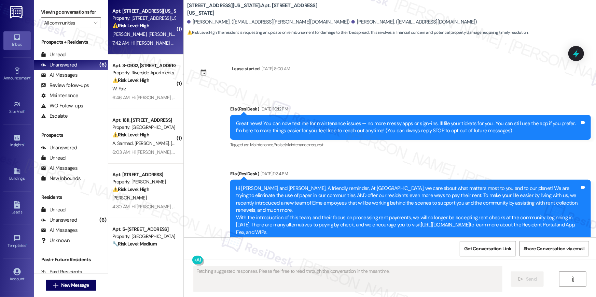
scroll to position [3499, 0]
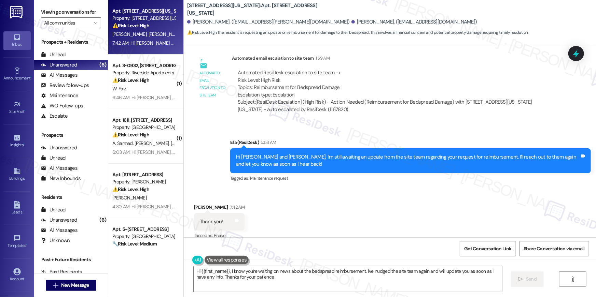
type textarea "Hi {{first_name}}, I know you're waiting on news about the bedspread reimbursem…"
click at [274, 189] on div "Received via SMS Peter Cumbo 7:42 AM Thank you! Tags and notes Tagged as: Prais…" at bounding box center [390, 218] width 412 height 58
click at [283, 198] on div "Received via SMS Peter Cumbo 7:42 AM Thank you! Tags and notes Tagged as: Prais…" at bounding box center [390, 218] width 412 height 58
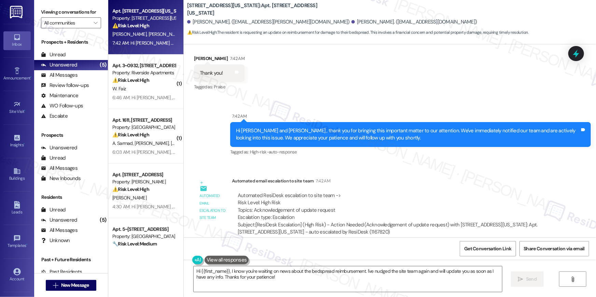
scroll to position [3539, 0]
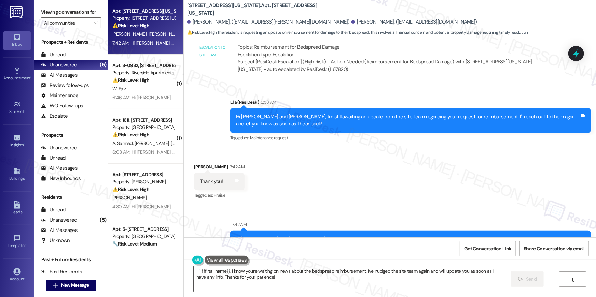
click at [317, 286] on textarea "Hi {{first_name}}, I know you're waiting on news about the bedspread reimbursem…" at bounding box center [348, 280] width 308 height 26
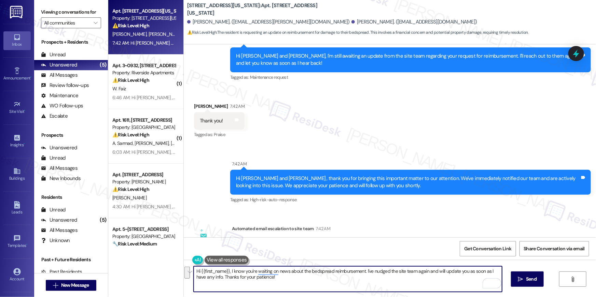
scroll to position [3648, 0]
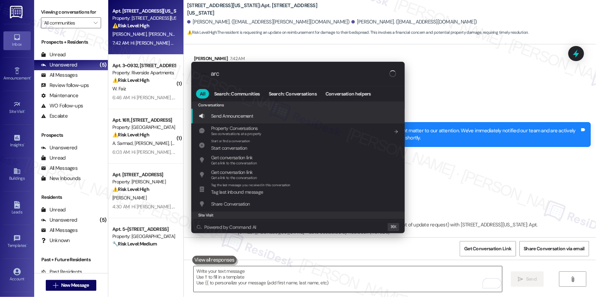
type input "arch"
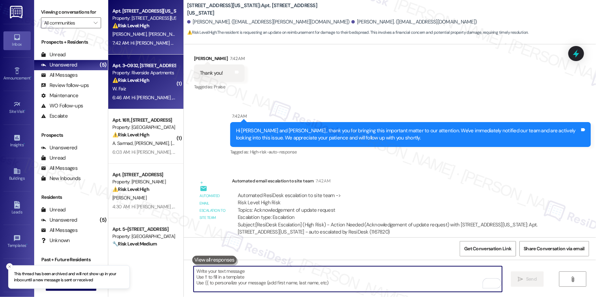
click at [138, 91] on div "W. Faiz" at bounding box center [144, 89] width 65 height 9
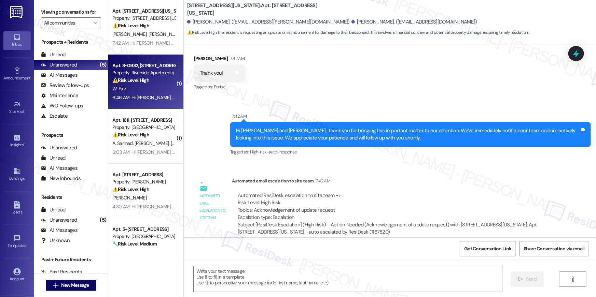
type textarea "Fetching suggested responses. Please feel free to read through the conversation…"
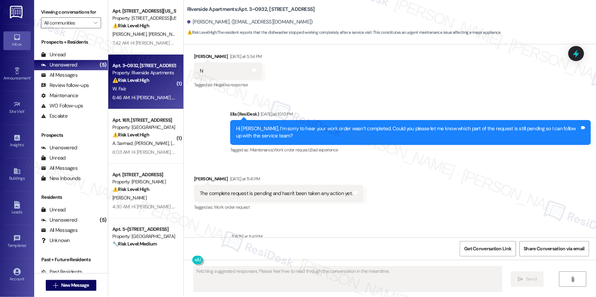
scroll to position [1995, 0]
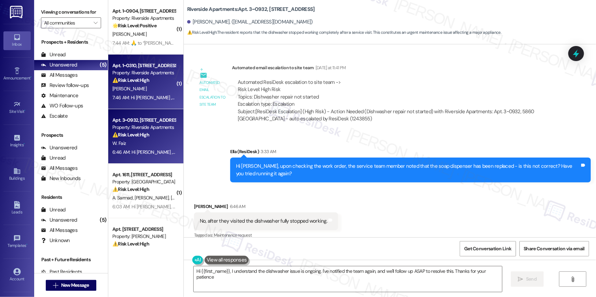
type textarea "Hi {{first_name}}, I understand the dishwasher issue is ongoing. I've notified …"
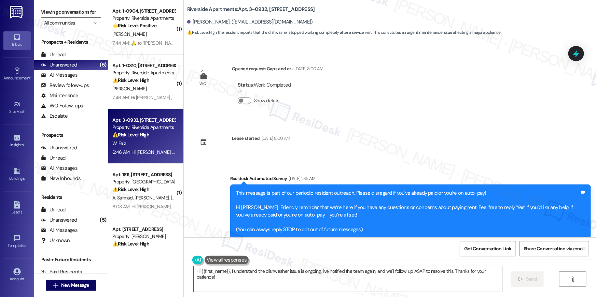
scroll to position [1995, 0]
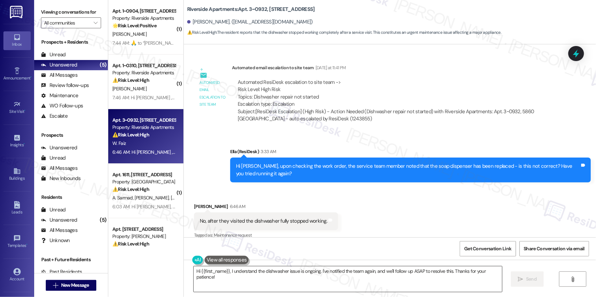
click at [393, 291] on textarea "Hi {{first_name}}, I understand the dishwasher issue is ongoing. I've notified …" at bounding box center [348, 280] width 308 height 26
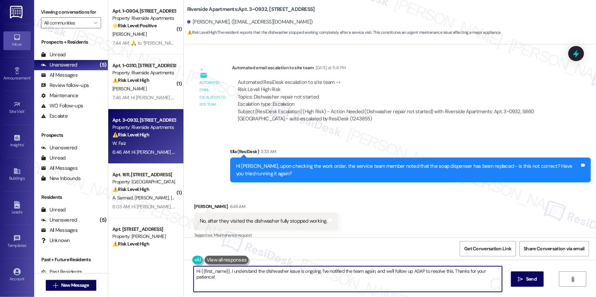
click at [393, 291] on textarea "Hi {{first_name}}, I understand the dishwasher issue is ongoing. I've notified …" at bounding box center [348, 280] width 308 height 26
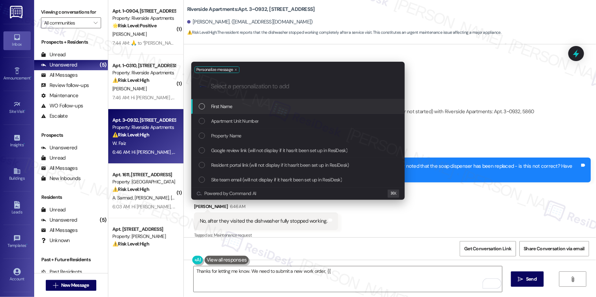
click at [333, 106] on div "First Name" at bounding box center [299, 107] width 200 height 8
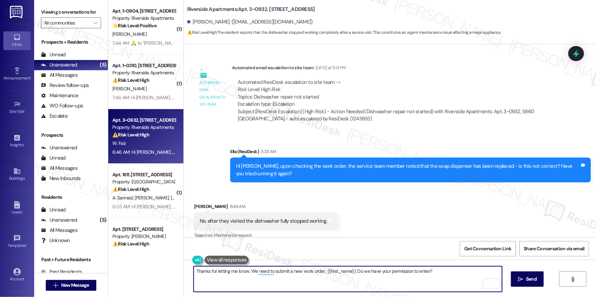
click at [352, 272] on textarea "Thanks for letting me know. We need to submit a new work order, {{first_name}}.…" at bounding box center [348, 280] width 308 height 26
type textarea "Thanks for letting me know. We need to submit a new work order, {{first_name}}.…"
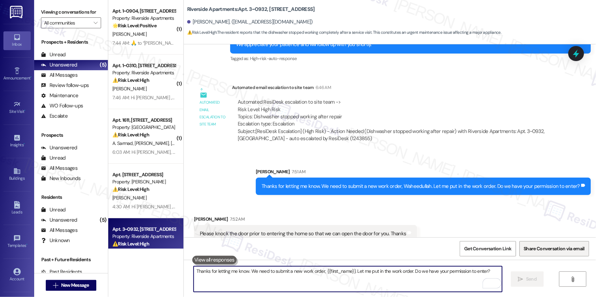
scroll to position [2239, 0]
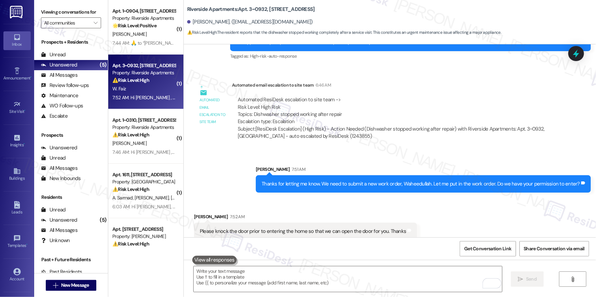
click at [424, 217] on div "Received via SMS [PERSON_NAME] 7:52 AM Please knock the door prior to entering …" at bounding box center [390, 221] width 412 height 47
click at [356, 228] on div "Please knock the door prior to entering the home so that we can open the door f…" at bounding box center [303, 231] width 206 height 7
copy div "Please knock the door prior to entering the home so that we can open the door f…"
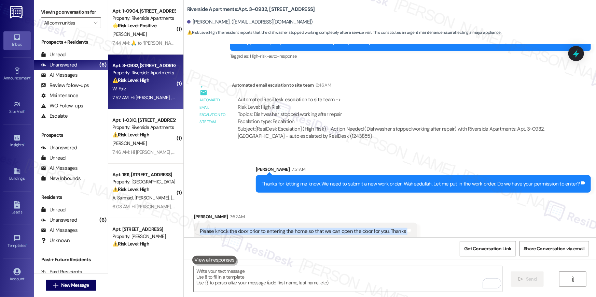
scroll to position [2130, 0]
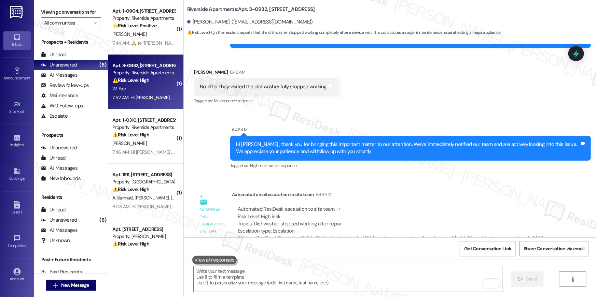
click at [265, 83] on div "No, after they visited the dishwasher fully stopped working." at bounding box center [263, 86] width 127 height 7
copy div "No, after they visited the dishwasher fully stopped working. Tags and notes"
click at [403, 275] on textarea "To enrich screen reader interactions, please activate Accessibility in Grammarl…" at bounding box center [348, 280] width 308 height 26
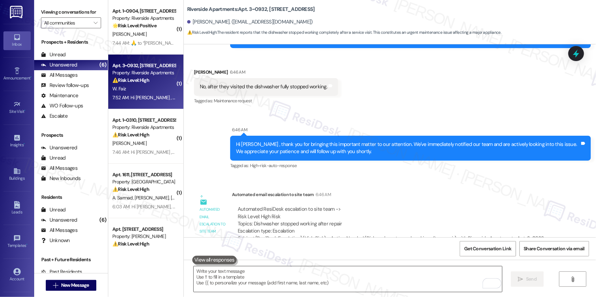
click at [403, 275] on textarea "To enrich screen reader interactions, please activate Accessibility in Grammarl…" at bounding box center [348, 280] width 308 height 26
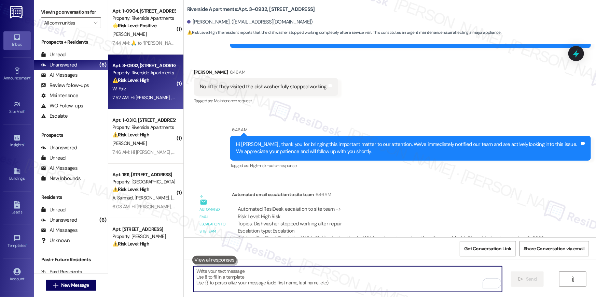
click at [403, 275] on textarea "To enrich screen reader interactions, please activate Accessibility in Grammarl…" at bounding box center [348, 280] width 308 height 26
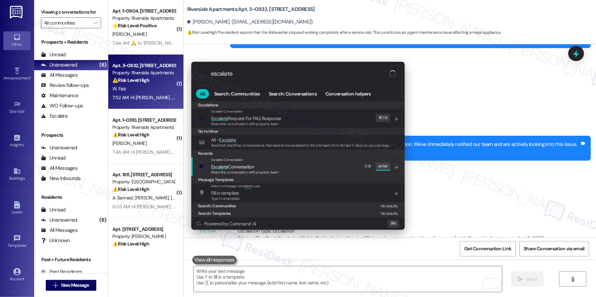
type input "escalate"
click at [243, 164] on span "Escalate Conversation" at bounding box center [232, 167] width 43 height 6
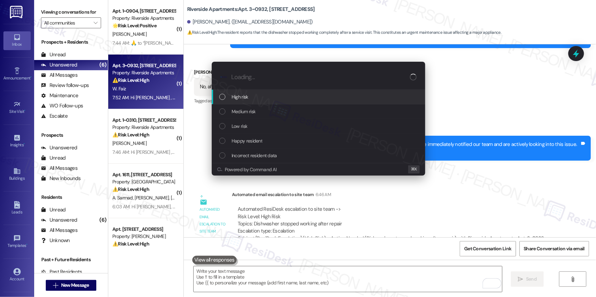
click at [241, 100] on span "High risk" at bounding box center [240, 97] width 17 height 8
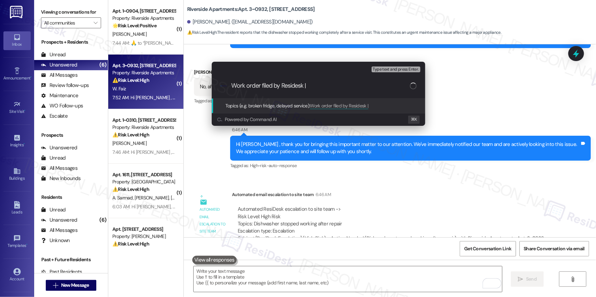
paste input "Work Order # 391124 Dishwasher"
type input "Work order filed by Residesk | Work Order # 391124 Dishwasher"
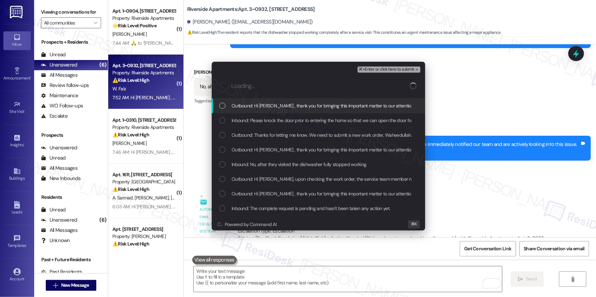
click at [221, 109] on div "Outbound: Hi [PERSON_NAME] , thank you for bringing this important matter to ou…" at bounding box center [319, 106] width 200 height 8
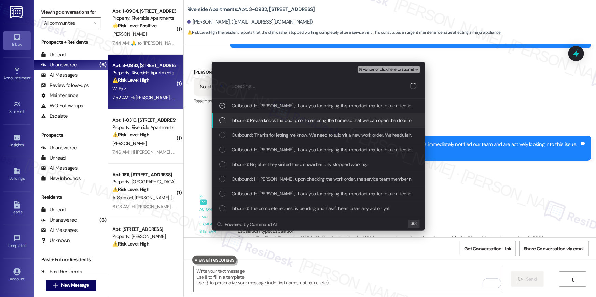
drag, startPoint x: 220, startPoint y: 120, endPoint x: 221, endPoint y: 126, distance: 6.5
click at [220, 120] on div "List of options" at bounding box center [222, 120] width 6 height 6
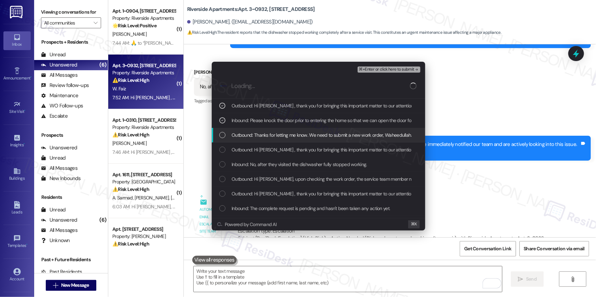
click at [222, 133] on div "List of options" at bounding box center [222, 135] width 6 height 6
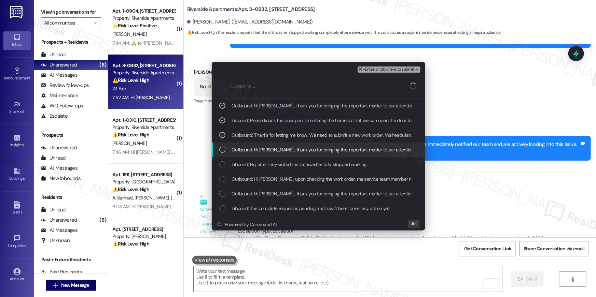
click at [222, 148] on div "List of options" at bounding box center [222, 150] width 6 height 6
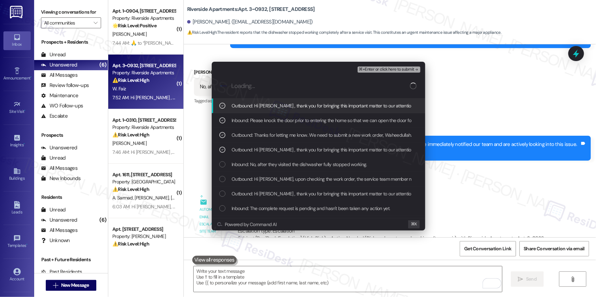
click at [391, 73] on div "⌘+Enter or click here to submit" at bounding box center [390, 69] width 64 height 9
click at [392, 72] on span "⌘+Enter or click here to submit" at bounding box center [386, 69] width 55 height 5
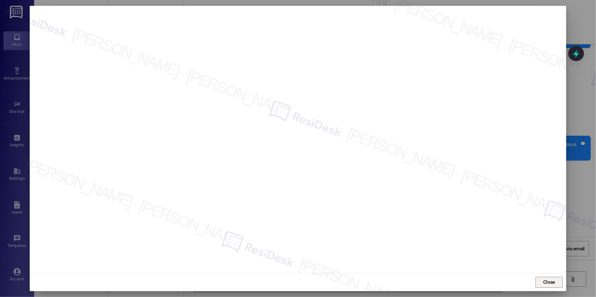
click at [553, 282] on span "Close" at bounding box center [549, 282] width 12 height 7
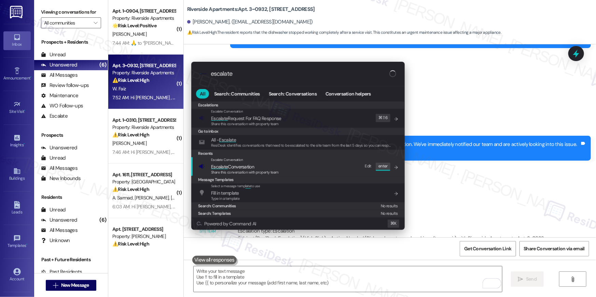
type input "escalate"
click at [272, 168] on span "Escalate Conversation" at bounding box center [245, 167] width 68 height 8
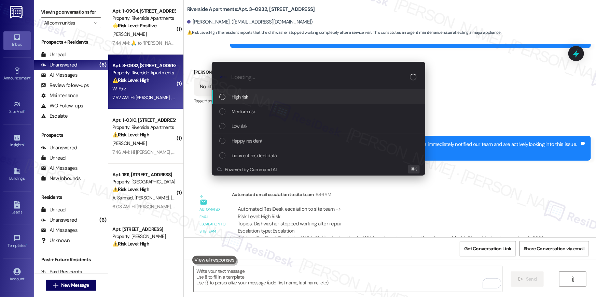
click at [254, 96] on div "High risk" at bounding box center [319, 97] width 200 height 8
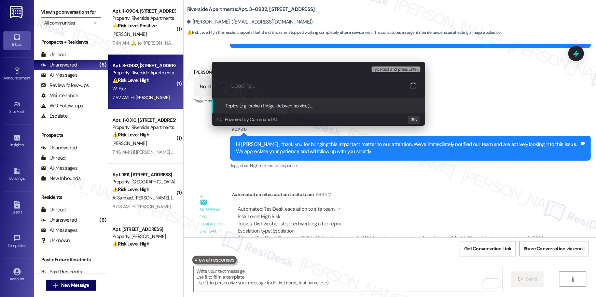
paste input "Work order filed by Residesk | Work Order # 391124 Dishwasher"
type input "Work order filed by Residesk | Work Order # 391124 Dishwasher"
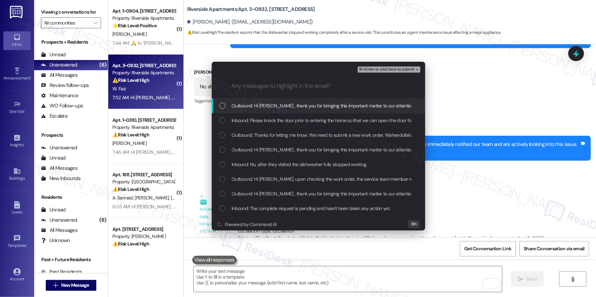
drag, startPoint x: 360, startPoint y: 105, endPoint x: 353, endPoint y: 125, distance: 21.2
click at [360, 106] on span "Outbound: Hi [PERSON_NAME] , thank you for bringing this important matter to ou…" at bounding box center [461, 106] width 459 height 8
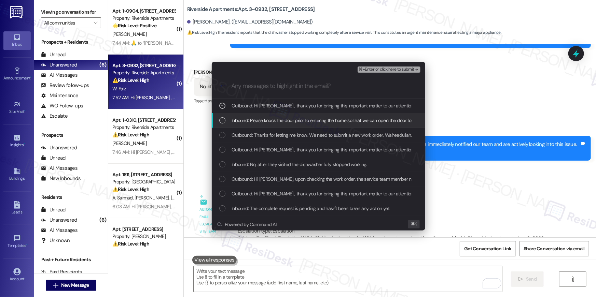
drag, startPoint x: 353, startPoint y: 125, endPoint x: 348, endPoint y: 144, distance: 20.0
click at [353, 125] on div "Inbound: Please knock the door prior to entering the home so that we can open t…" at bounding box center [318, 120] width 213 height 15
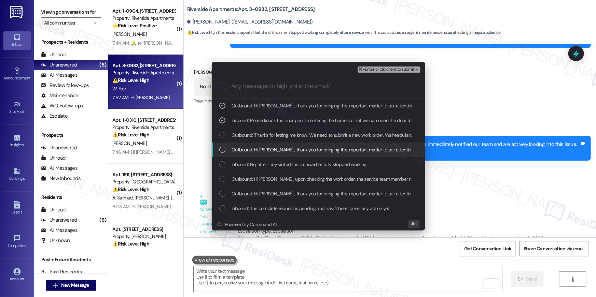
drag, startPoint x: 348, startPoint y: 144, endPoint x: 347, endPoint y: 150, distance: 5.6
click at [348, 144] on div "Outbound: Hi [PERSON_NAME] , thank you for bringing this important matter to ou…" at bounding box center [318, 150] width 213 height 15
click at [347, 152] on span "Outbound: Hi [PERSON_NAME] , thank you for bringing this important matter to ou…" at bounding box center [461, 150] width 459 height 8
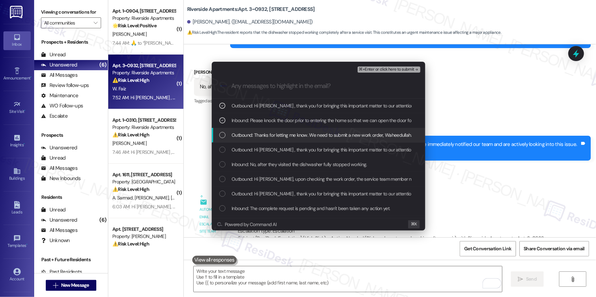
drag, startPoint x: 348, startPoint y: 137, endPoint x: 347, endPoint y: 151, distance: 14.4
click at [348, 138] on span "Outbound: Thanks for letting me know. We need to submit a new work order, Wahee…" at bounding box center [389, 136] width 314 height 8
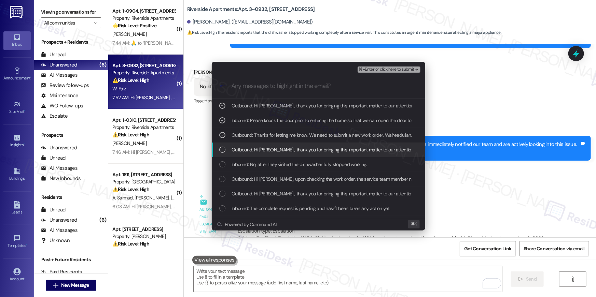
drag, startPoint x: 347, startPoint y: 151, endPoint x: 345, endPoint y: 158, distance: 7.0
click at [347, 152] on span "Outbound: Hi [PERSON_NAME] , thank you for bringing this important matter to ou…" at bounding box center [461, 150] width 459 height 8
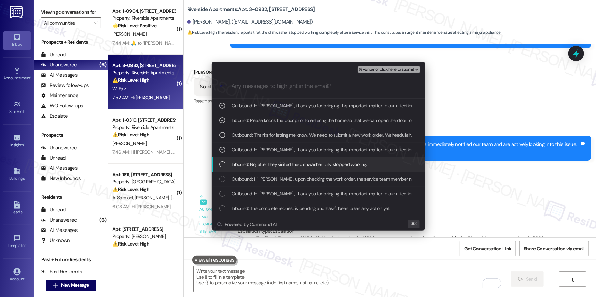
click at [345, 158] on div "Inbound: No, after they visited the dishwasher fully stopped working." at bounding box center [318, 164] width 213 height 15
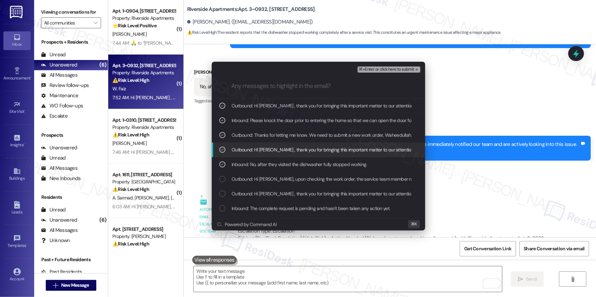
click at [403, 69] on span "⌘+Enter or click here to submit" at bounding box center [386, 69] width 55 height 5
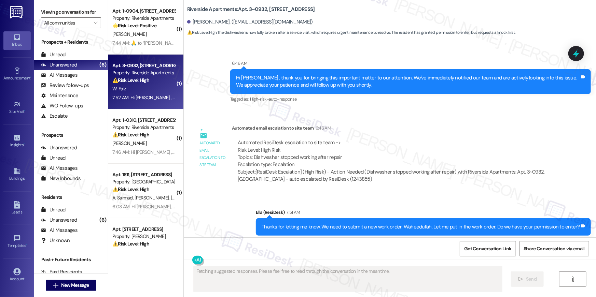
scroll to position [2259, 0]
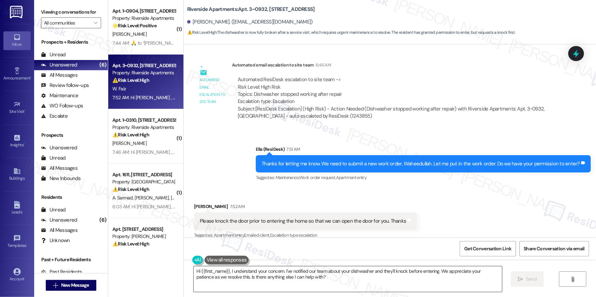
click at [397, 278] on textarea "Hi {{first_name}}, I understand your concern. I've notified our team about your…" at bounding box center [348, 280] width 308 height 26
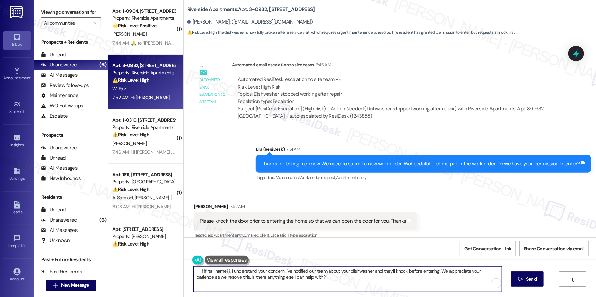
paste textarea "Thank you, {{first_name}}! I’ve submitted your request, and our maintenance tea…"
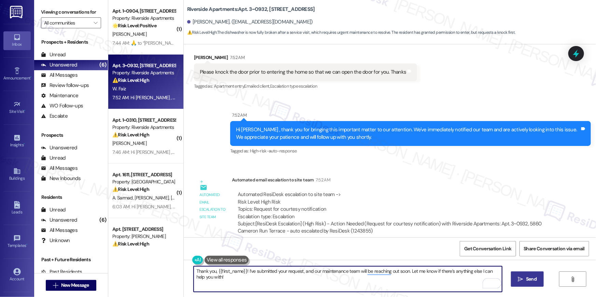
type textarea "Thank you, {{first_name}}! I’ve submitted your request, and our maintenance tea…"
click at [523, 283] on button " Send" at bounding box center [527, 279] width 33 height 15
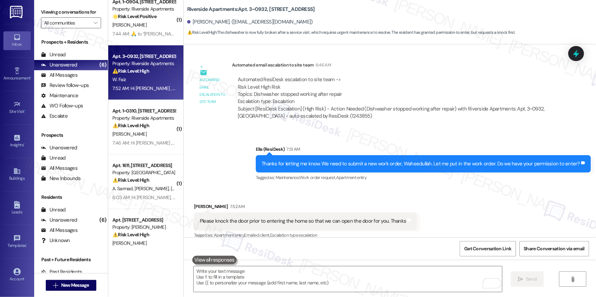
scroll to position [19, 0]
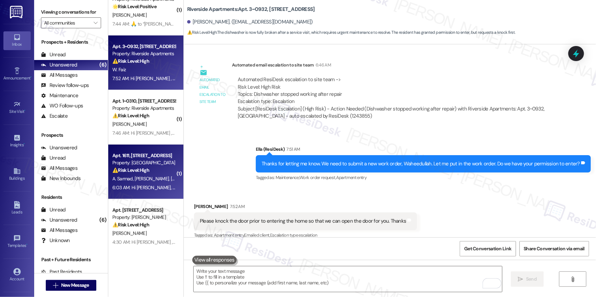
click at [147, 178] on span "[PERSON_NAME]" at bounding box center [153, 179] width 36 height 6
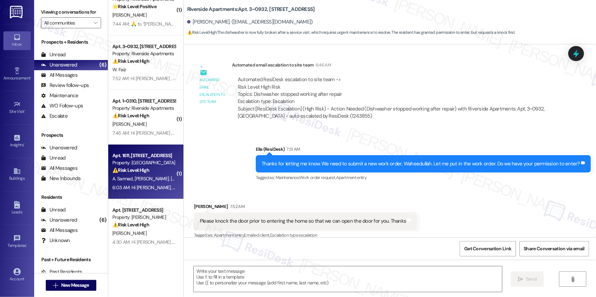
type textarea "Fetching suggested responses. Please feel free to read through the conversation…"
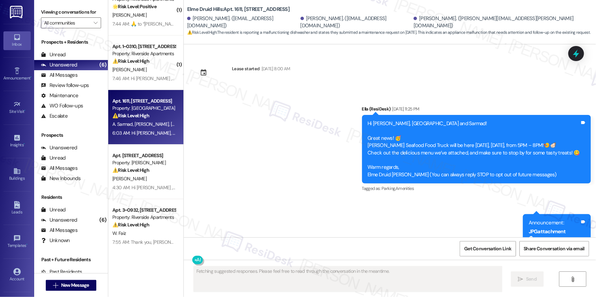
scroll to position [11762, 0]
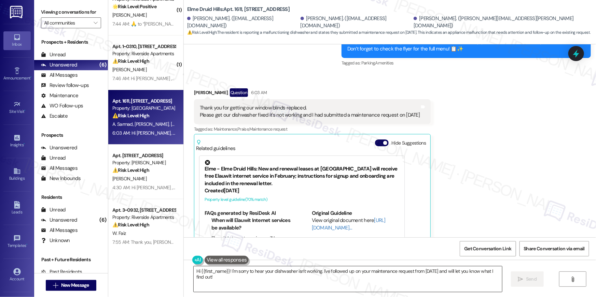
click at [321, 281] on textarea "Hi {{first_name}}! I'm sorry to hear your dishwasher isn't working. I've follow…" at bounding box center [348, 280] width 308 height 26
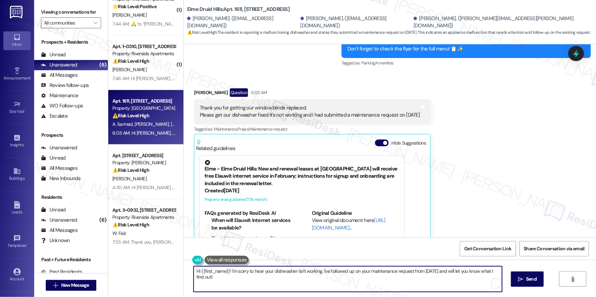
drag, startPoint x: 321, startPoint y: 271, endPoint x: 327, endPoint y: 290, distance: 20.5
click at [327, 290] on textarea "Hi {{first_name}}! I'm sorry to hear your dishwasher isn't working. I've follow…" at bounding box center [348, 280] width 308 height 26
type textarea "Hi {{first_name}}! I'm sorry to hear your dishwasher isn't working. Can I have …"
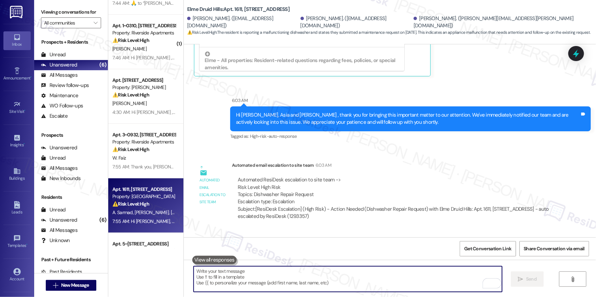
scroll to position [79, 0]
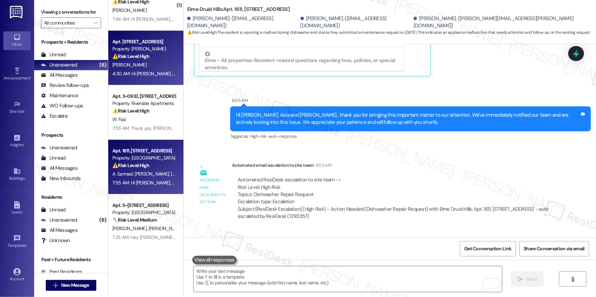
click at [144, 62] on div "[PERSON_NAME]" at bounding box center [144, 65] width 65 height 9
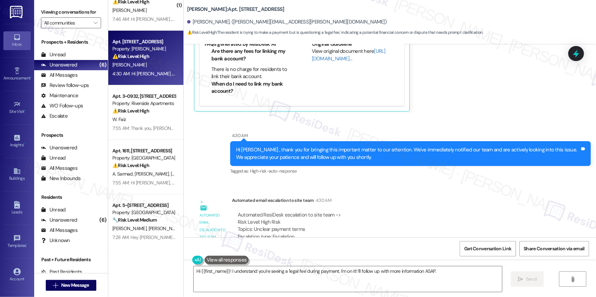
scroll to position [200, 0]
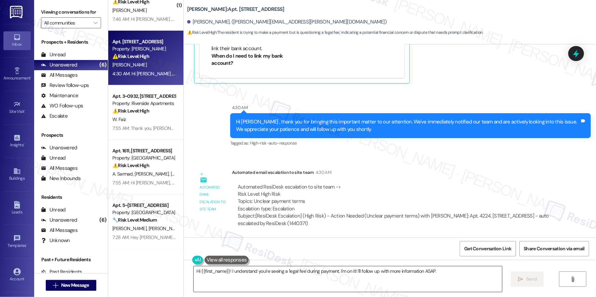
click at [448, 277] on textarea "Hi {{first_name}}! I understand you're seeing a 'legal fee' during payment. I'm…" at bounding box center [348, 280] width 308 height 26
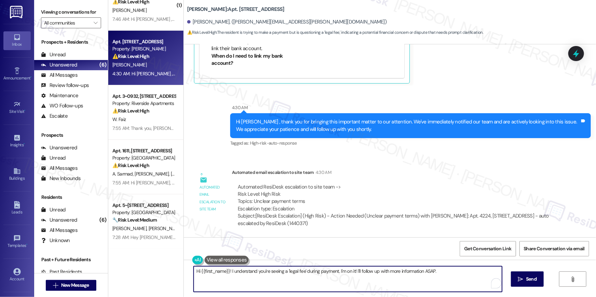
paste textarea ", the legal fee is for the eviction filing. This fee will need to be paid, and …"
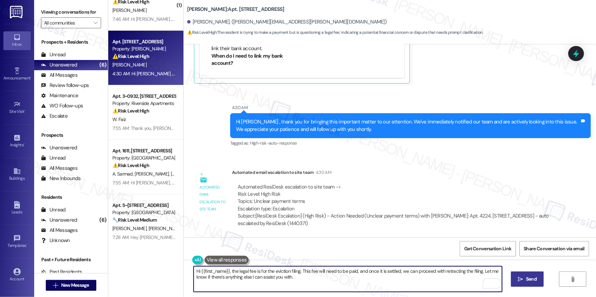
type textarea "Hi {{first_name}}, the legal fee is for the eviction filing. This fee will need…"
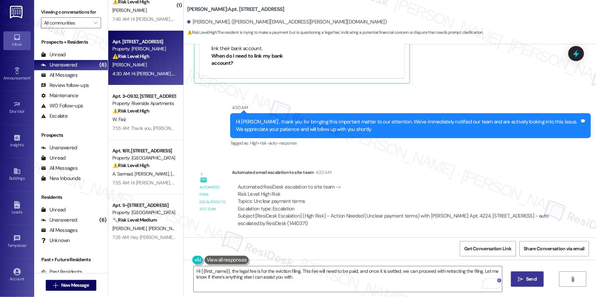
click at [534, 276] on span "Send" at bounding box center [531, 279] width 11 height 7
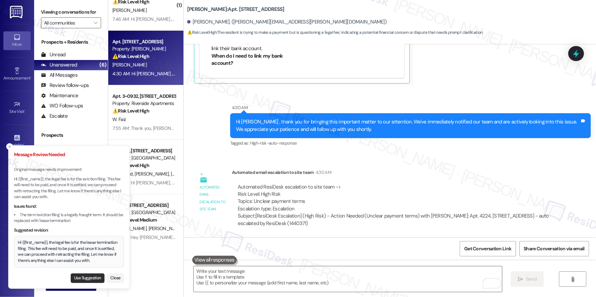
click at [91, 279] on button "Use Suggestion" at bounding box center [88, 279] width 34 height 10
type textarea "Hi {{first_name}}, the legal fee is for the lease termination filing. This fee …"
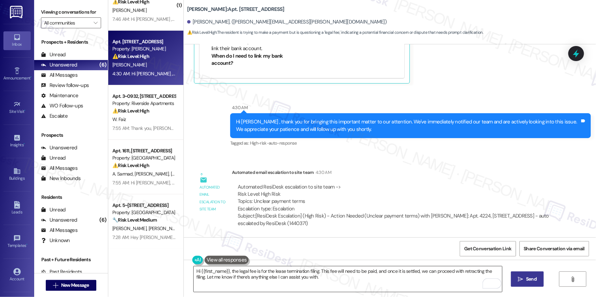
click at [329, 283] on textarea "Hi {{first_name}}, the legal fee is for the lease termination filing. This fee …" at bounding box center [348, 280] width 308 height 26
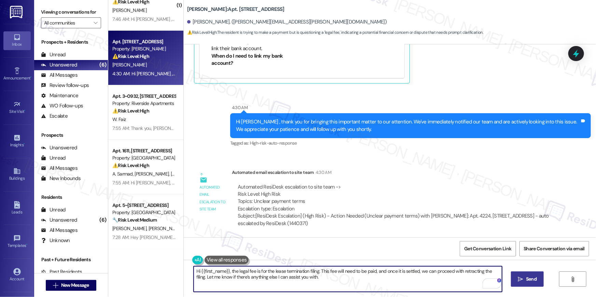
click at [522, 279] on icon "" at bounding box center [520, 279] width 5 height 5
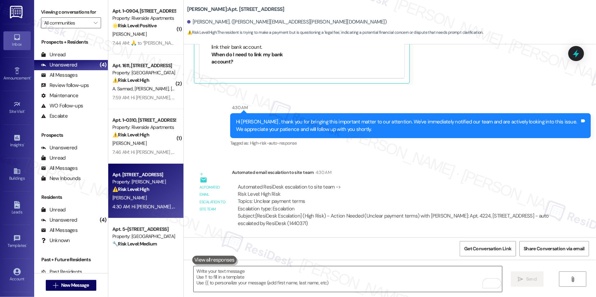
click at [445, 272] on textarea "To enrich screen reader interactions, please activate Accessibility in Grammarl…" at bounding box center [348, 280] width 308 height 26
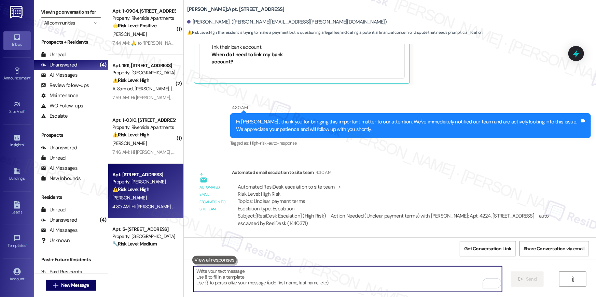
click at [446, 272] on textarea "To enrich screen reader interactions, please activate Accessibility in Grammarl…" at bounding box center [348, 280] width 308 height 26
paste textarea "Hi {{first_name}}, the legal fee is for the eviction filing. This fee will need…"
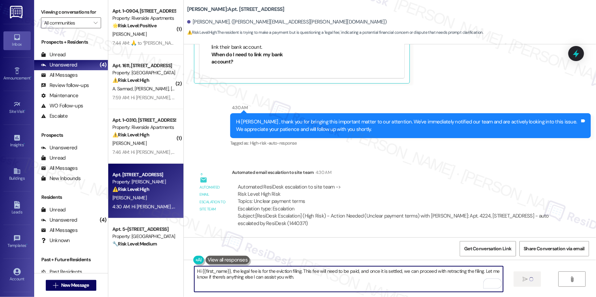
type textarea "Hi {{first_name}}, the legal fee is for the eviction filing. This fee will need…"
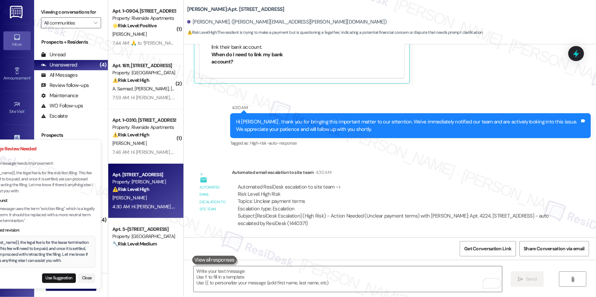
drag, startPoint x: 93, startPoint y: 261, endPoint x: 87, endPoint y: 262, distance: 6.5
click at [74, 255] on div "Hi {{first_name}}, the legal fee is for the lease termination filing. This fee …" at bounding box center [40, 252] width 102 height 24
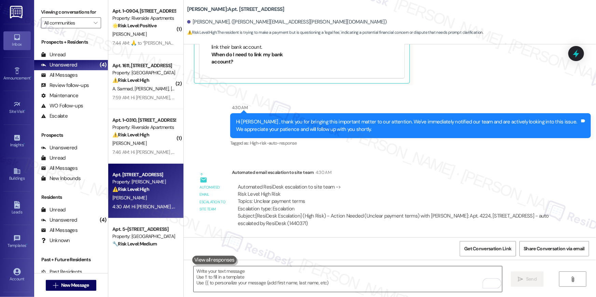
click at [247, 271] on textarea "To enrich screen reader interactions, please activate Accessibility in Grammarl…" at bounding box center [348, 280] width 308 height 26
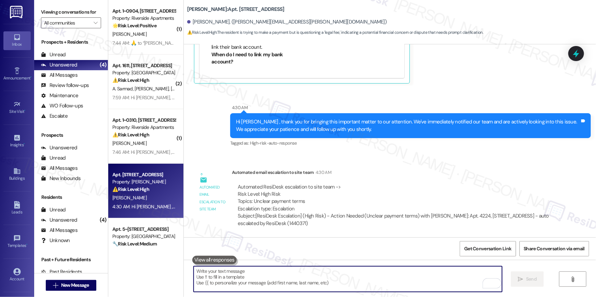
paste textarea "Hi {{first_name}}, the legal fee is for the eviction filing. This fee will need…"
type textarea "Hi {{first_name}}, the legal fee is for the eviction filing. This fee will need…"
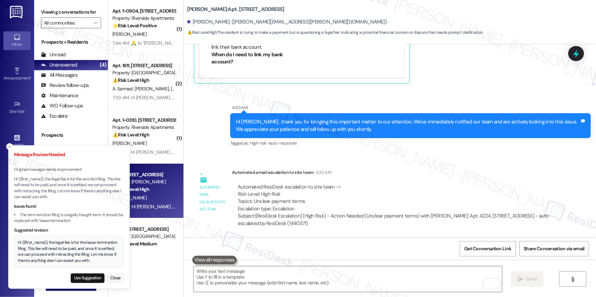
click at [91, 275] on button "Use Suggestion" at bounding box center [88, 279] width 34 height 10
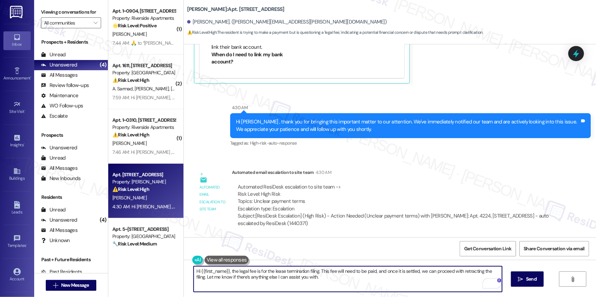
click at [263, 281] on textarea "Hi {{first_name}}, the legal fee is for the lease termination filing. This fee …" at bounding box center [348, 280] width 308 height 26
type textarea "Hi {{first_name}}, the legal fee is for the lease termination filing. This fee …"
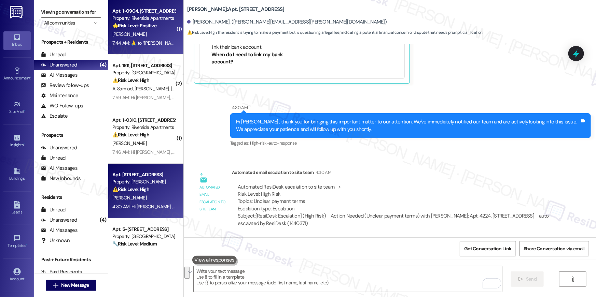
click at [159, 40] on div "7:44 AM:  ​🙏​ to “ Ella (Riverside Apartments): Thank you, Timothy. Let us know…" at bounding box center [254, 43] width 284 height 6
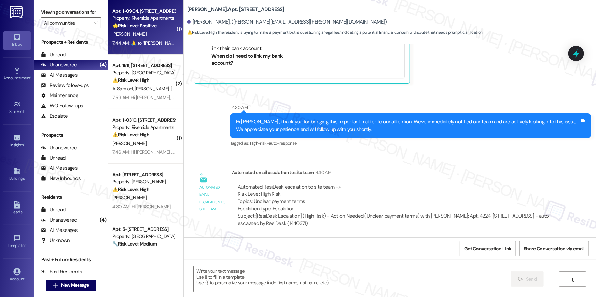
type textarea "Fetching suggested responses. Please feel free to read through the conversation…"
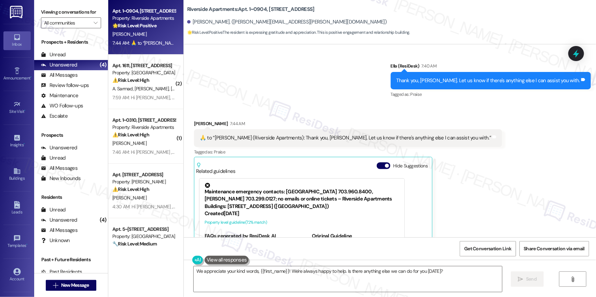
scroll to position [4056, 0]
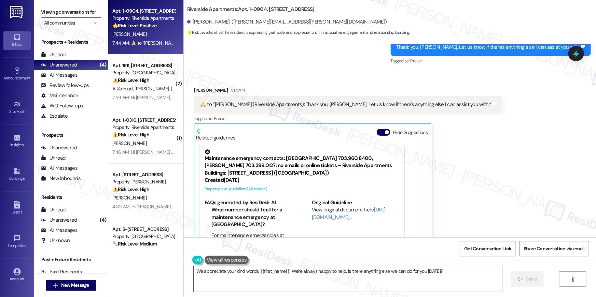
click at [431, 279] on textarea "We appreciate your kind words, {{first_name}}! We're always happy to help. Is t…" at bounding box center [348, 280] width 308 height 26
click at [432, 278] on textarea "We appreciate your kind words, {{first_name}}! We're always happy to help. Is t…" at bounding box center [348, 280] width 308 height 26
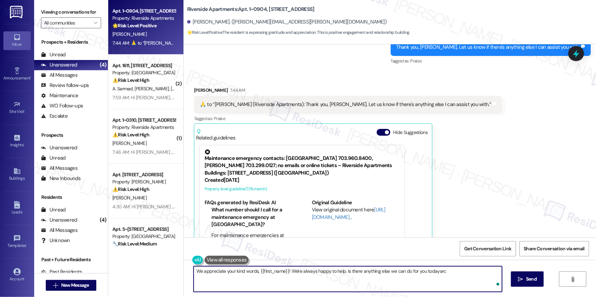
type textarea "We appreciate your kind words, {{first_name}}! We're always happy to help. Is t…"
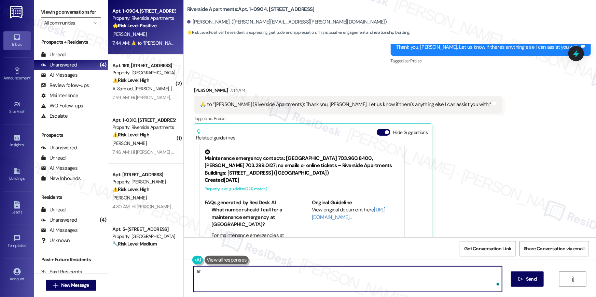
type textarea "a"
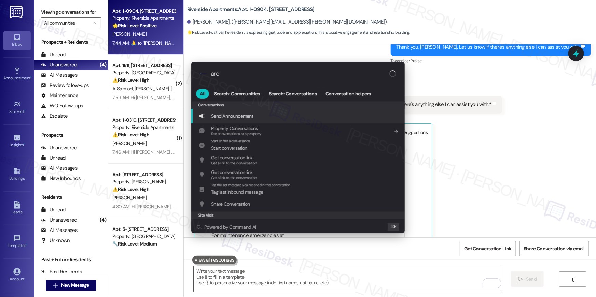
type input "arch"
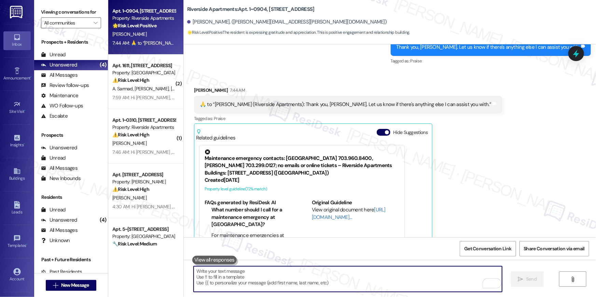
click at [480, 114] on div "Received via SMS Timothy Mcdermott 7:44 AM  ​🙏​ to “ Ella (Riverside Apartments…" at bounding box center [390, 169] width 412 height 197
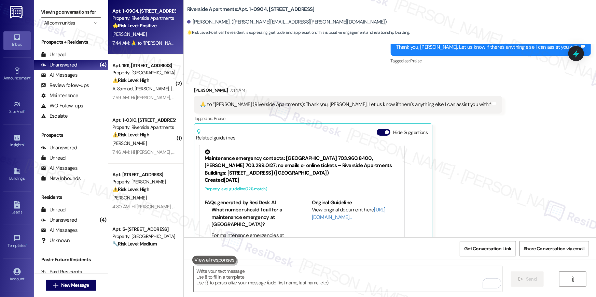
click at [502, 127] on div "Received via SMS Timothy Mcdermott 7:44 AM  ​🙏​ to “ Ella (Riverside Apartments…" at bounding box center [390, 169] width 412 height 197
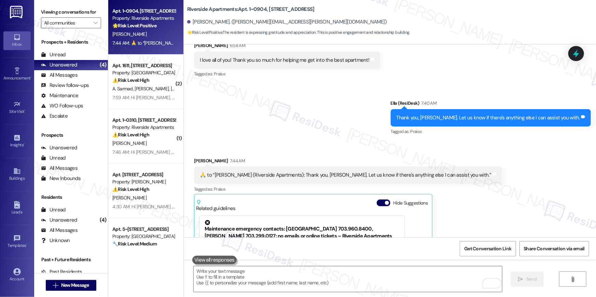
scroll to position [3935, 0]
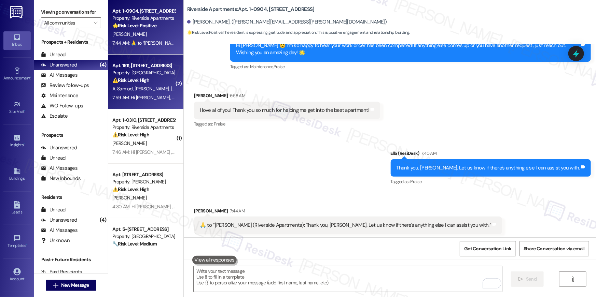
click at [151, 74] on div "Property: [GEOGRAPHIC_DATA]" at bounding box center [143, 72] width 63 height 7
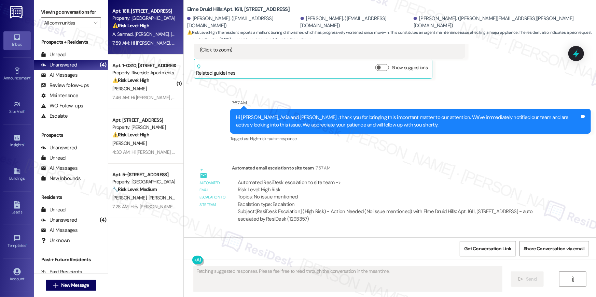
scroll to position [12280, 0]
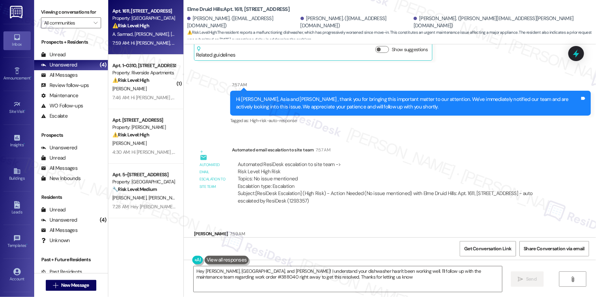
type textarea "Hey Phillip, Asia, and Sarmad! I understand your dishwasher hasn't been working…"
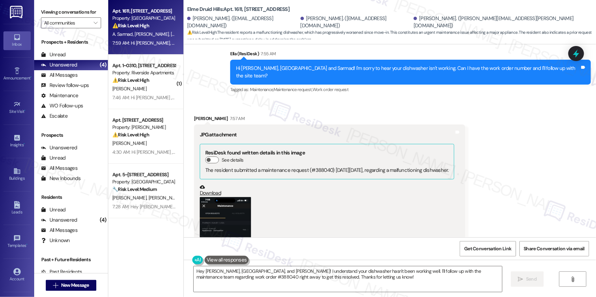
scroll to position [12020, 0]
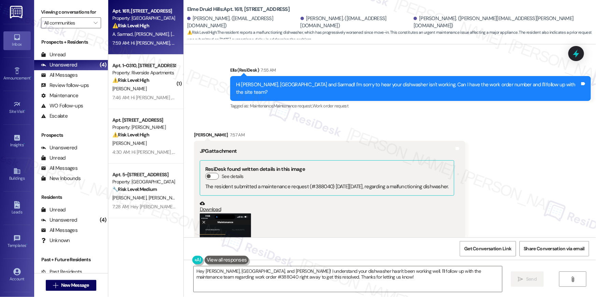
click at [213, 214] on button "Zoom image" at bounding box center [225, 250] width 51 height 73
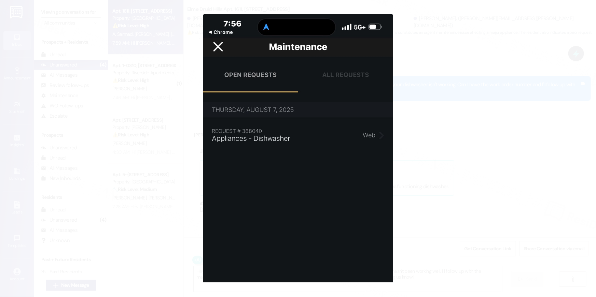
click at [510, 207] on button "Unzoom image" at bounding box center [298, 148] width 596 height 297
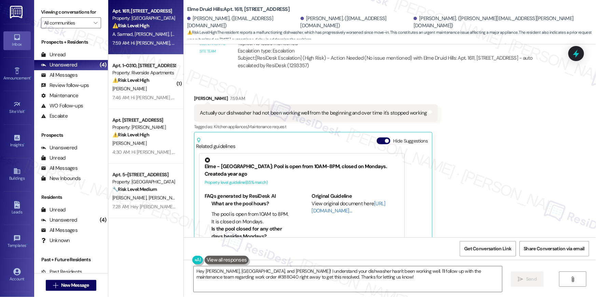
scroll to position [12550, 0]
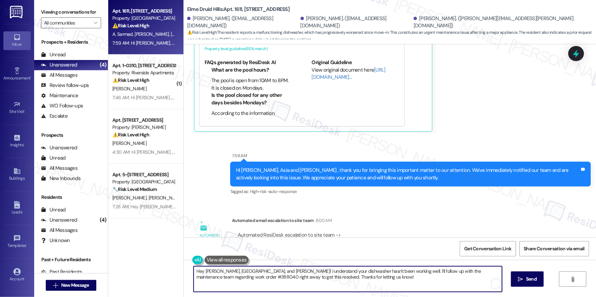
click at [344, 282] on textarea "Hey Phillip, Asia, and Sarmad! I understand your dishwasher hasn't been working…" at bounding box center [348, 280] width 308 height 26
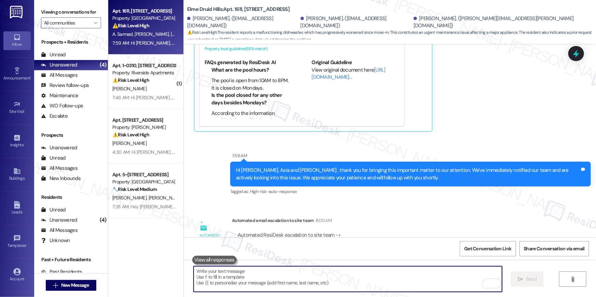
click at [399, 281] on textarea "To enrich screen reader interactions, please activate Accessibility in Grammarl…" at bounding box center [348, 280] width 308 height 26
paste textarea "In the meantime, if there's anything else I can assist you with, let me know."
type textarea "In the meantime, if there's anything else I can assist you with, let me know."
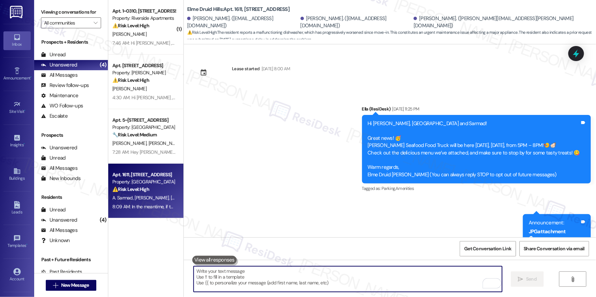
scroll to position [12400, 0]
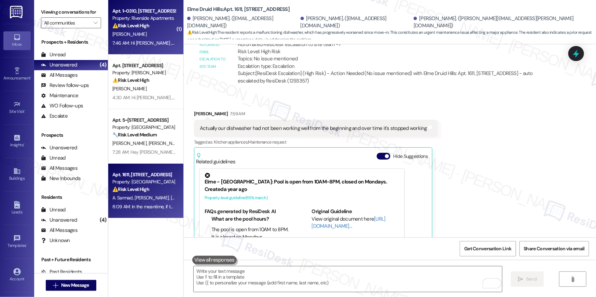
click at [148, 48] on div "Apt. 1~0310, [STREET_ADDRESS] Property: Riverside Apartments ⚠️ Risk Level: Hig…" at bounding box center [145, 27] width 75 height 55
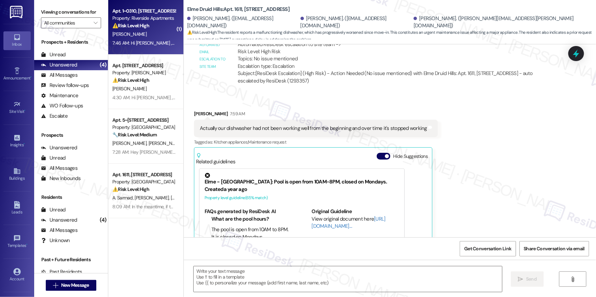
type textarea "Fetching suggested responses. Please feel free to read through the conversation…"
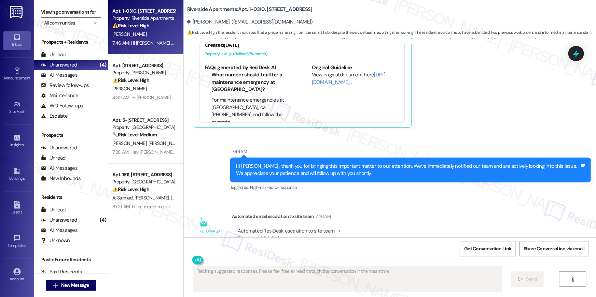
scroll to position [5882, 0]
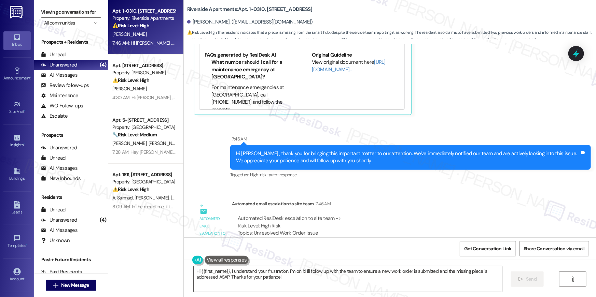
click at [366, 286] on textarea "Hi {{first_name}}, I understand your frustration. I'm on it! I'll follow up wit…" at bounding box center [348, 280] width 308 height 26
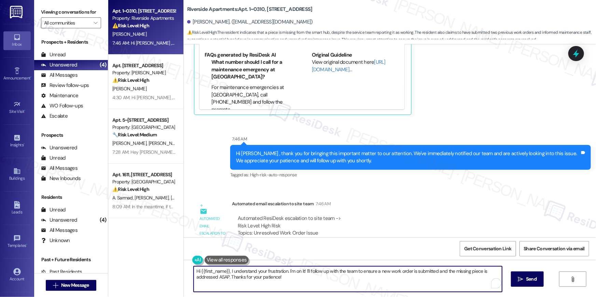
click at [366, 286] on textarea "Hi {{first_name}}, I understand your frustration. I'm on it! I'll follow up wit…" at bounding box center [348, 280] width 308 height 26
paste textarea "In the meantime, if there's anything else I can assist you with, let me know."
type textarea "In the meantime, if there's anything else I can assist you with, let me know."
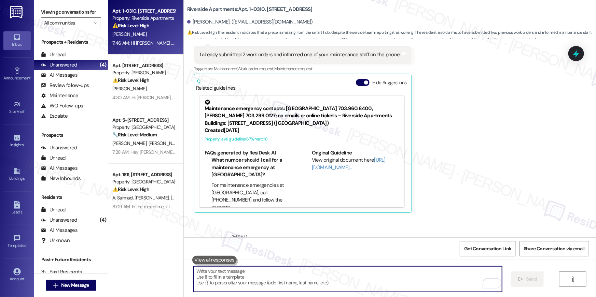
scroll to position [5733, 0]
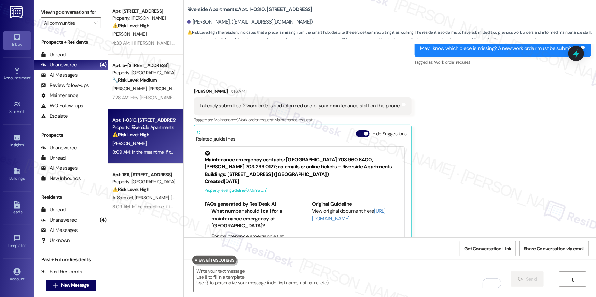
click at [156, 140] on div "[PERSON_NAME]" at bounding box center [144, 143] width 65 height 9
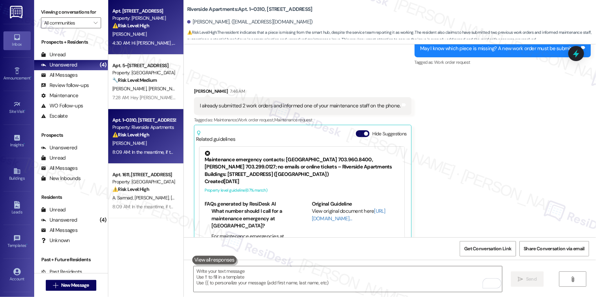
click at [151, 47] on div "4:30 AM: Hi [PERSON_NAME] , thank you for bringing this important matter to our…" at bounding box center [144, 43] width 65 height 9
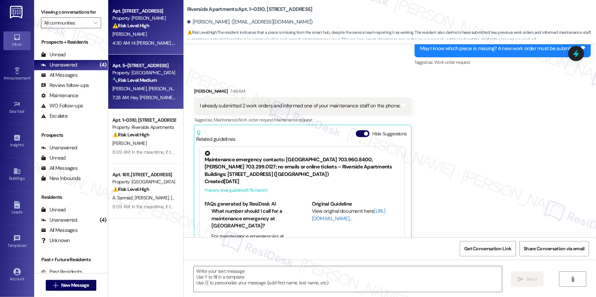
type textarea "Fetching suggested responses. Please feel free to read through the conversation…"
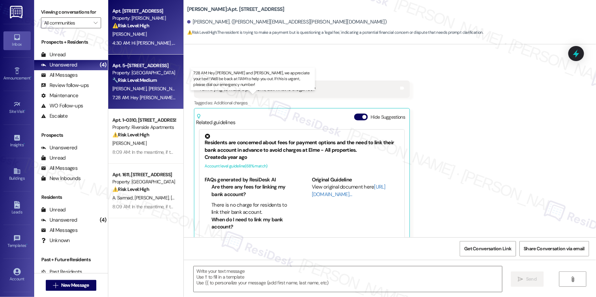
click at [163, 98] on div "7:28 AM: Hey [PERSON_NAME] and [PERSON_NAME], we appreciate your text! We'll be…" at bounding box center [278, 98] width 332 height 6
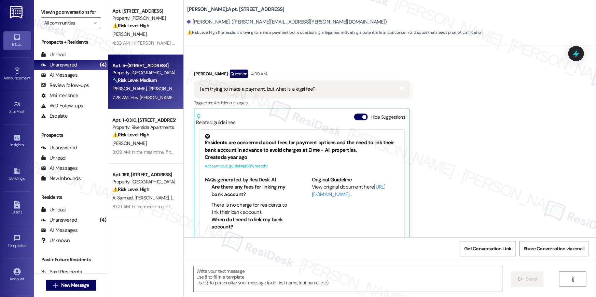
scroll to position [51, 0]
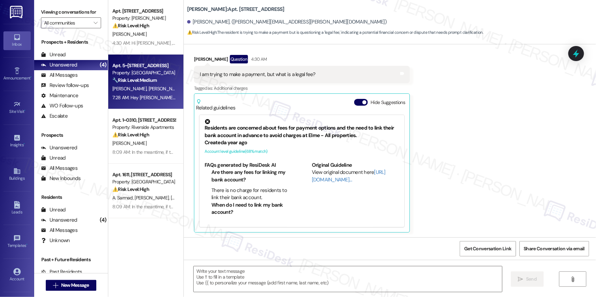
type textarea "Fetching suggested responses. Please feel free to read through the conversation…"
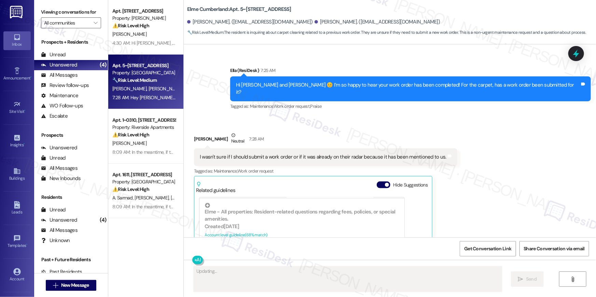
scroll to position [2608, 0]
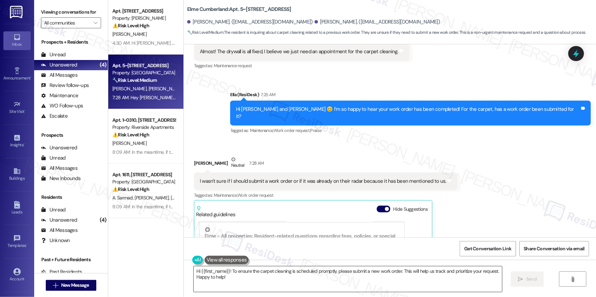
click at [407, 288] on textarea "Hi {{first_name}}! To ensure the carpet cleaning is scheduled promptly, please …" at bounding box center [348, 280] width 308 height 26
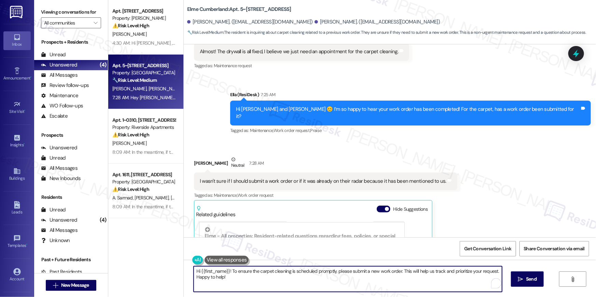
click at [407, 288] on textarea "Hi {{first_name}}! To ensure the carpet cleaning is scheduled promptly, please …" at bounding box center [348, 280] width 308 height 26
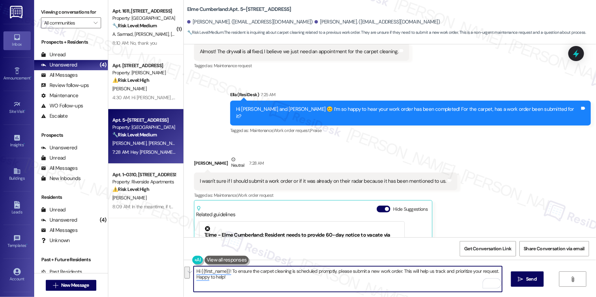
click at [275, 281] on textarea "Hi {{first_name}}! To ensure the carpet cleaning is scheduled promptly, please …" at bounding box center [348, 280] width 308 height 26
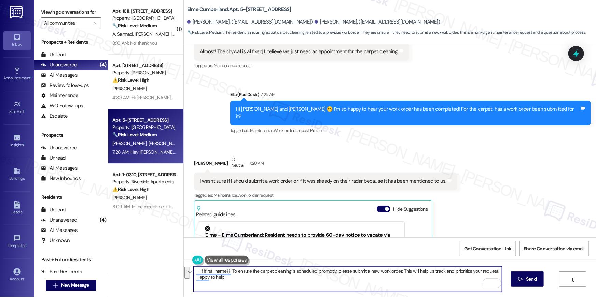
click at [275, 281] on textarea "Hi {{first_name}}! To ensure the carpet cleaning is scheduled promptly, please …" at bounding box center [348, 280] width 308 height 26
click at [303, 287] on textarea "Hi {{first_name}}! To ensure the carpet cleaning is scheduled promptly, please …" at bounding box center [348, 280] width 308 height 26
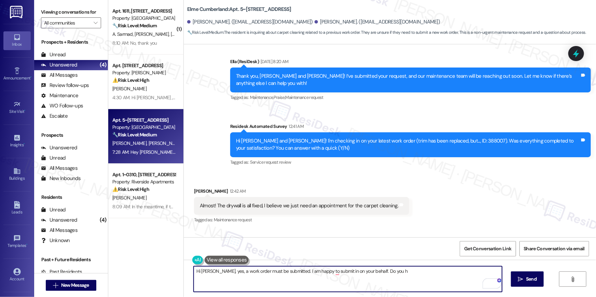
scroll to position [2521, 0]
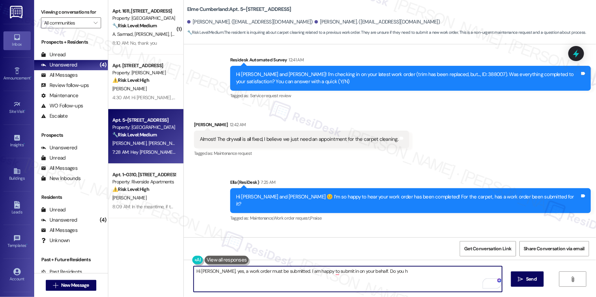
click at [387, 272] on textarea "Hi [PERSON_NAME], yes, a work order must be submitted. I am happy to submit in …" at bounding box center [348, 280] width 308 height 26
drag, startPoint x: 388, startPoint y: 272, endPoint x: 366, endPoint y: 273, distance: 21.5
click at [366, 273] on textarea "Hi [PERSON_NAME], yes, a work order must be submitted. I am happy to submit in …" at bounding box center [348, 280] width 308 height 26
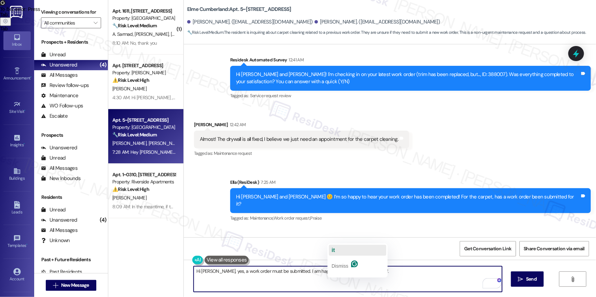
click at [336, 250] on button "it" at bounding box center [357, 250] width 57 height 11
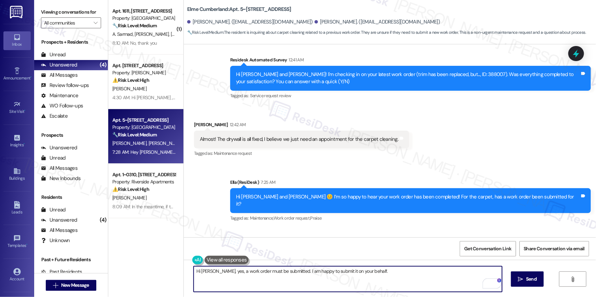
click at [387, 279] on textarea "Hi [PERSON_NAME], yes, a work order must be submitted. I am happy to submit it …" at bounding box center [348, 280] width 308 height 26
type textarea "Hi [PERSON_NAME], yes, a work order must be submitted. I am happy to submit it …"
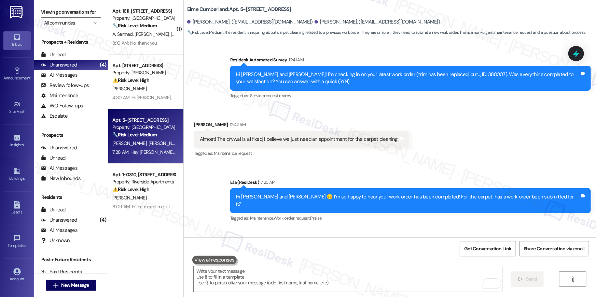
scroll to position [2741, 0]
